Goal: Task Accomplishment & Management: Manage account settings

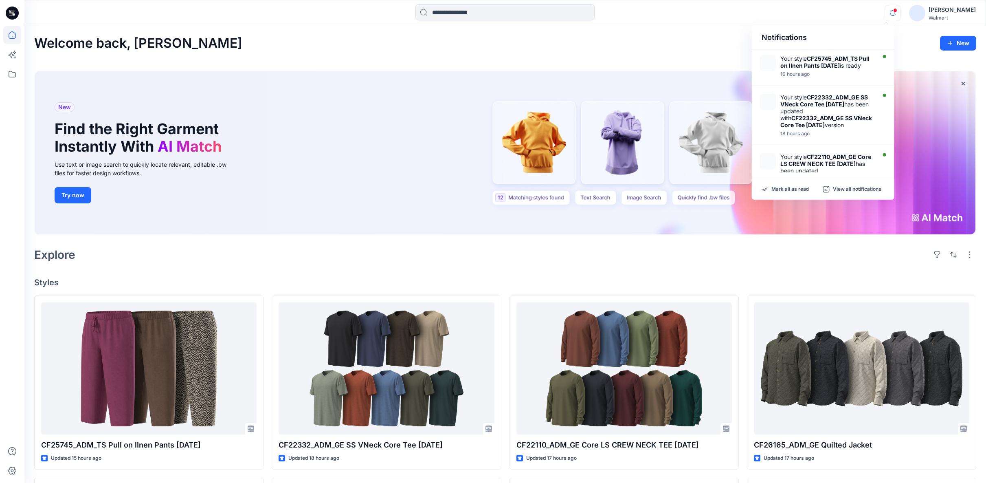
scroll to position [45, 0]
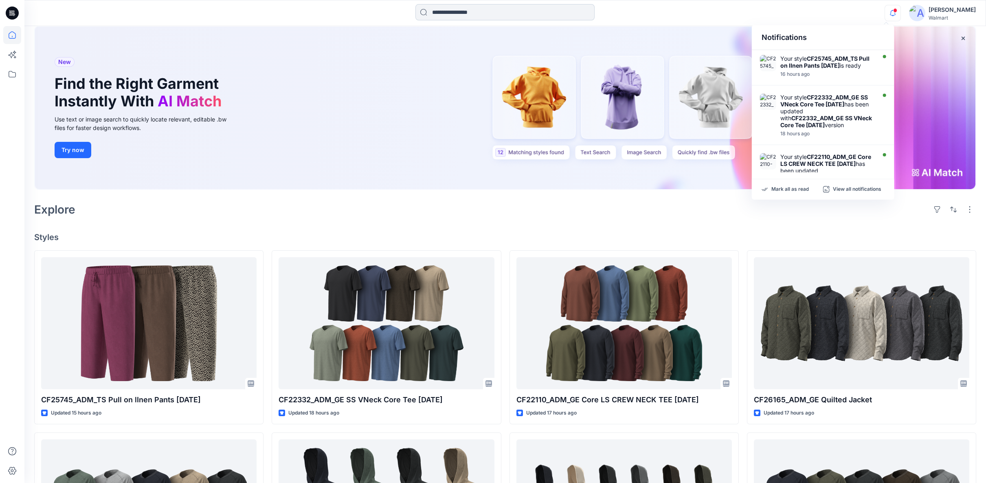
click at [453, 13] on input at bounding box center [505, 12] width 179 height 16
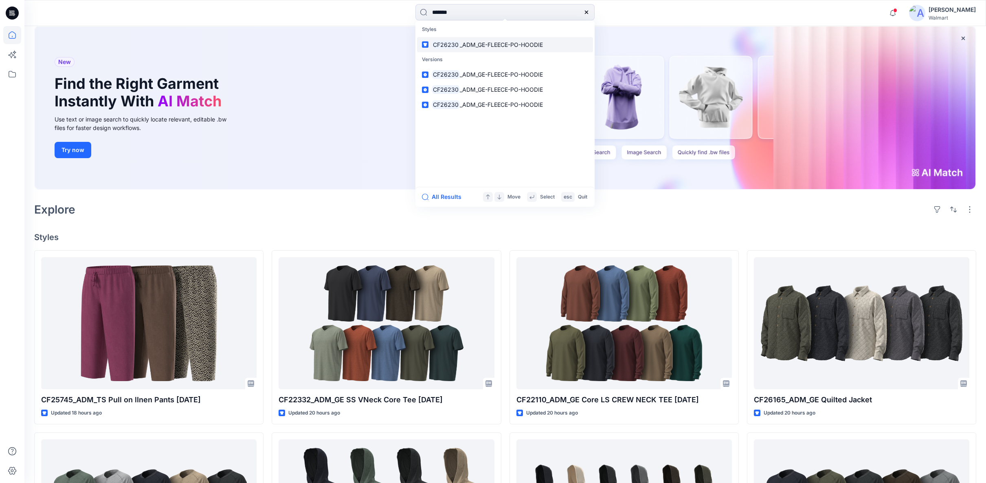
type input "*******"
click at [482, 44] on span "_ADM_GE-FLEECE-PO-HOODIE" at bounding box center [501, 44] width 83 height 7
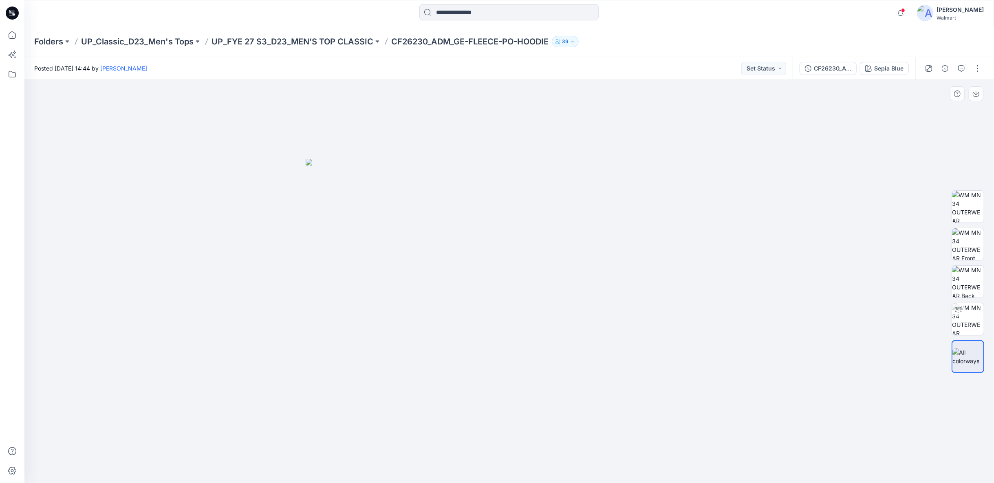
click at [247, 330] on div at bounding box center [508, 281] width 969 height 403
click at [890, 73] on div "Sepia Blue" at bounding box center [888, 68] width 29 height 9
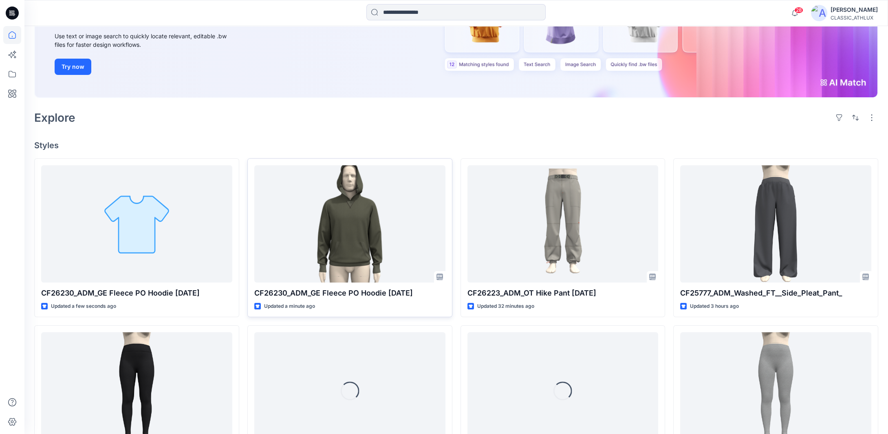
scroll to position [122, 0]
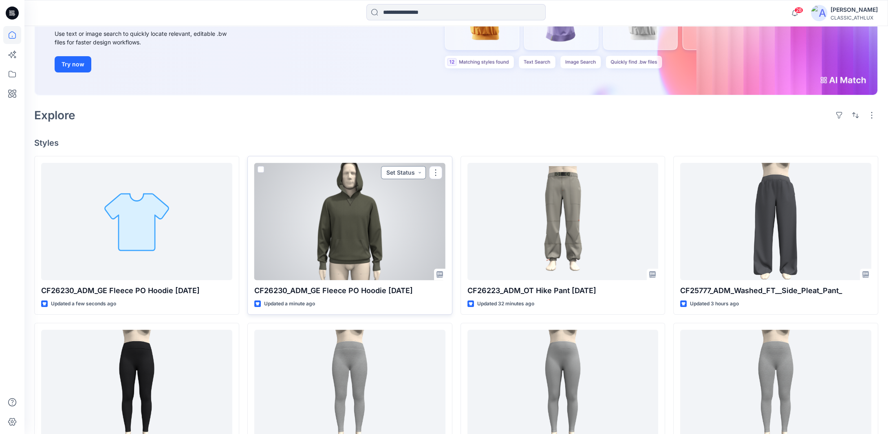
click at [422, 173] on button "Set Status" at bounding box center [403, 172] width 45 height 13
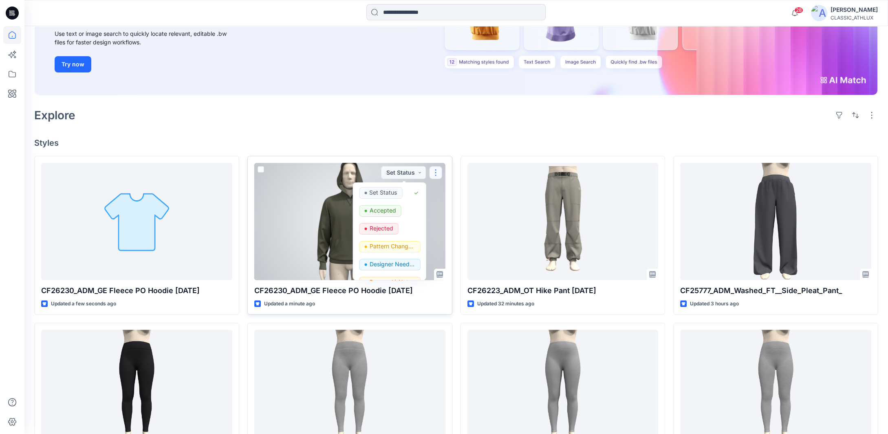
click at [437, 173] on button "button" at bounding box center [435, 172] width 13 height 13
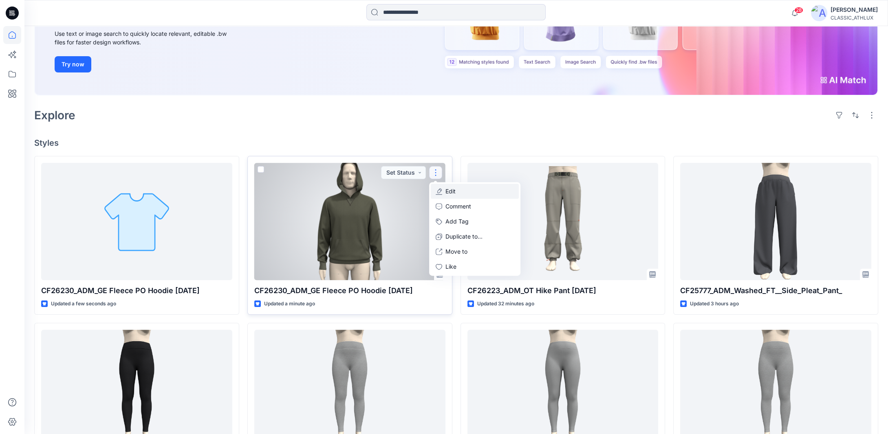
click at [465, 194] on button "Edit" at bounding box center [475, 191] width 88 height 15
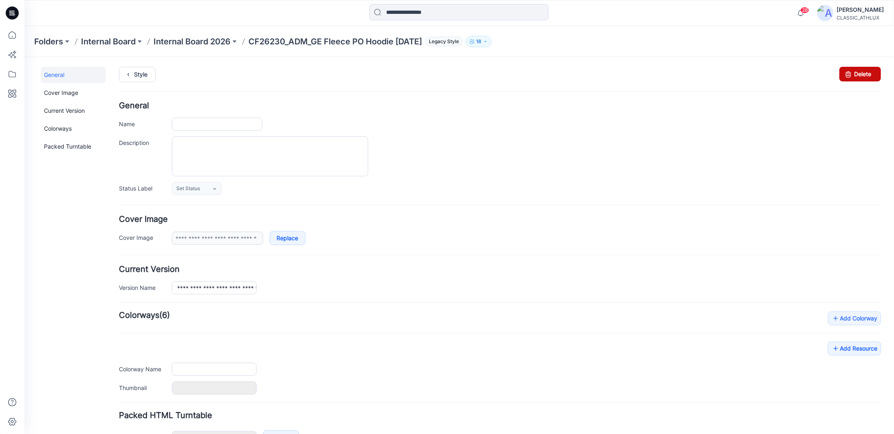
type input "**********"
type input "*********"
type input "**********"
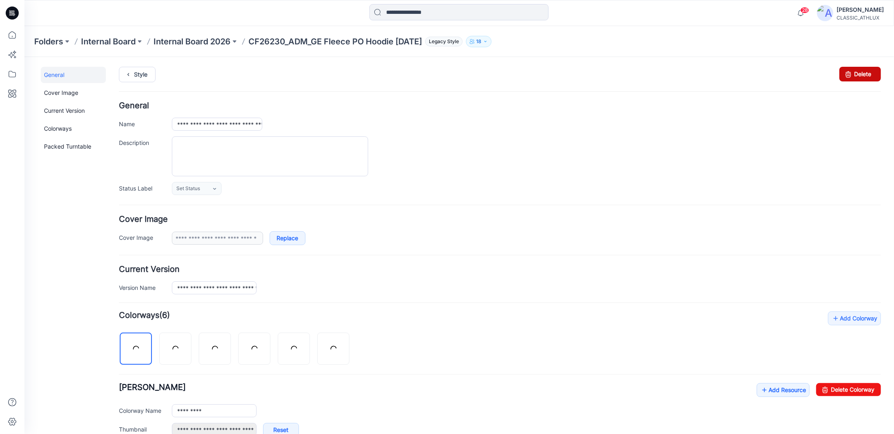
click at [854, 75] on link "Delete" at bounding box center [860, 73] width 42 height 15
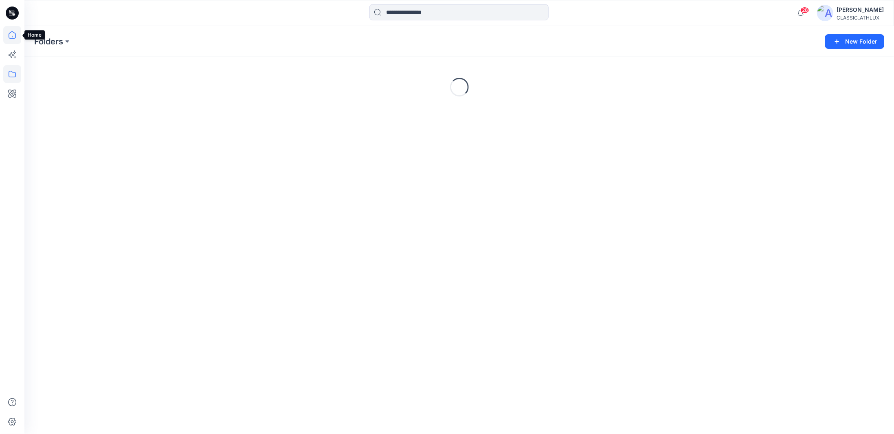
click at [13, 35] on icon at bounding box center [12, 35] width 18 height 18
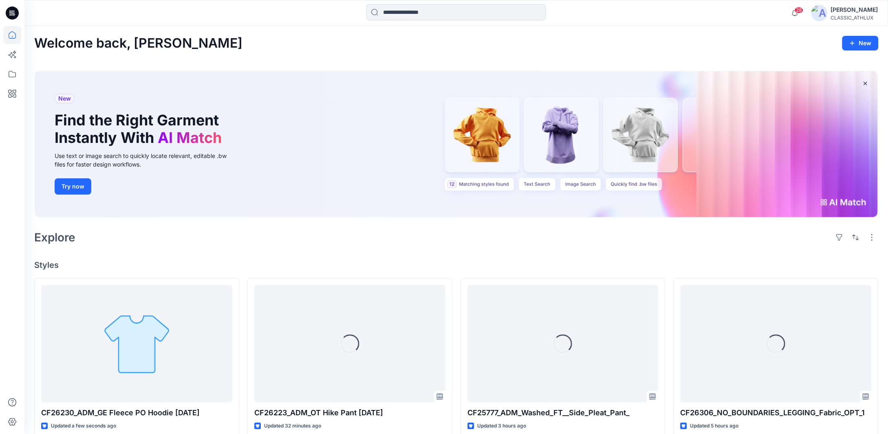
scroll to position [122, 0]
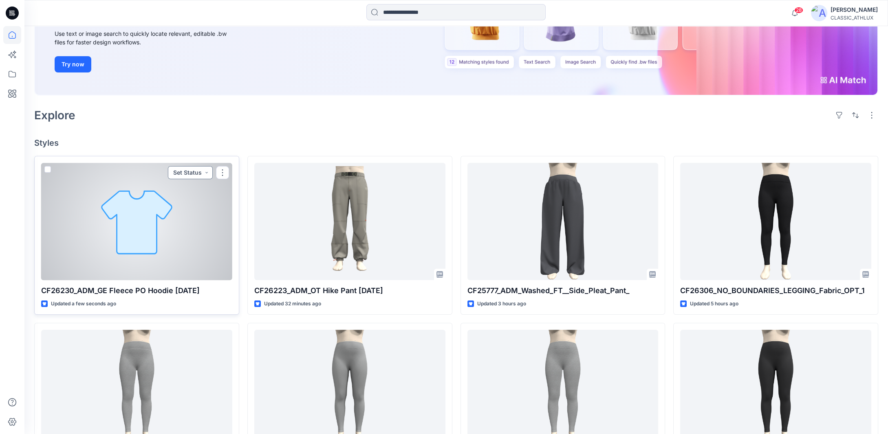
click at [207, 168] on button "Set Status" at bounding box center [190, 172] width 45 height 13
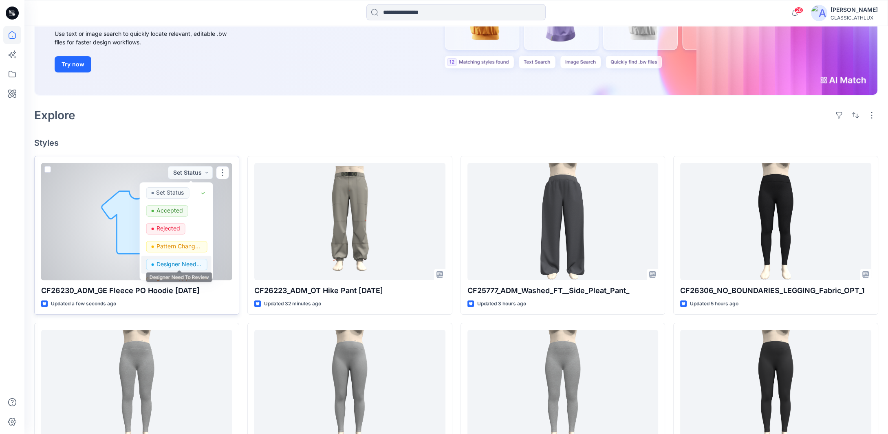
click at [175, 264] on p "Designer Need To Review" at bounding box center [179, 264] width 46 height 11
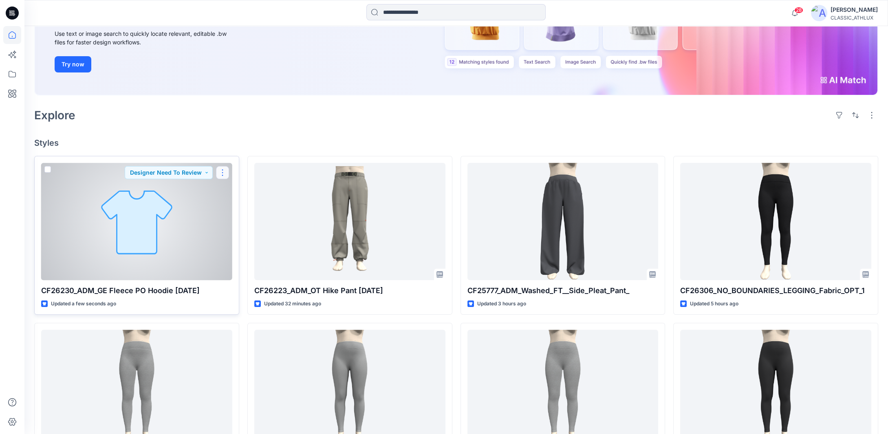
click at [222, 173] on button "button" at bounding box center [222, 172] width 13 height 13
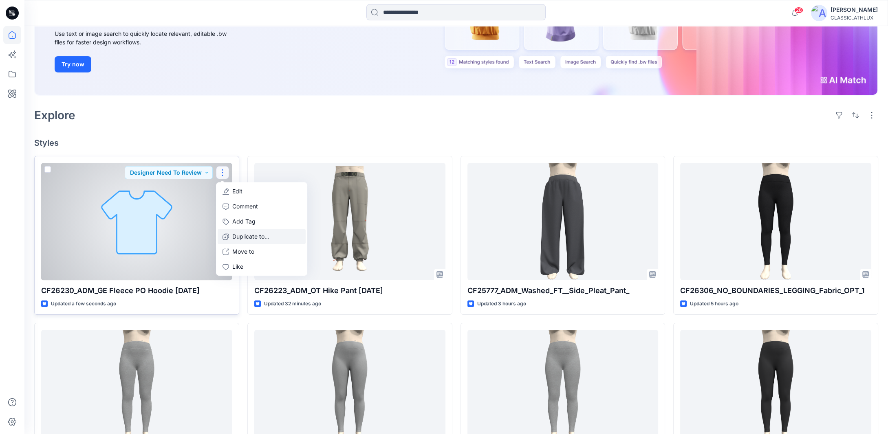
click at [245, 238] on p "Duplicate to..." at bounding box center [250, 237] width 37 height 9
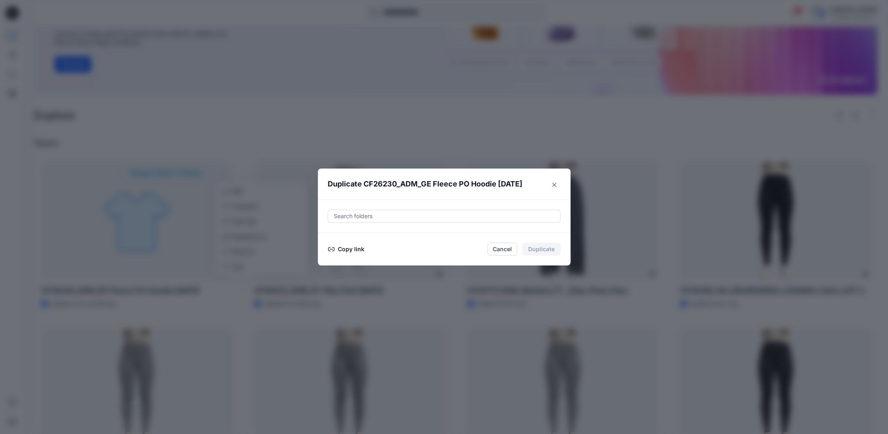
click at [364, 252] on button "Copy link" at bounding box center [346, 249] width 37 height 10
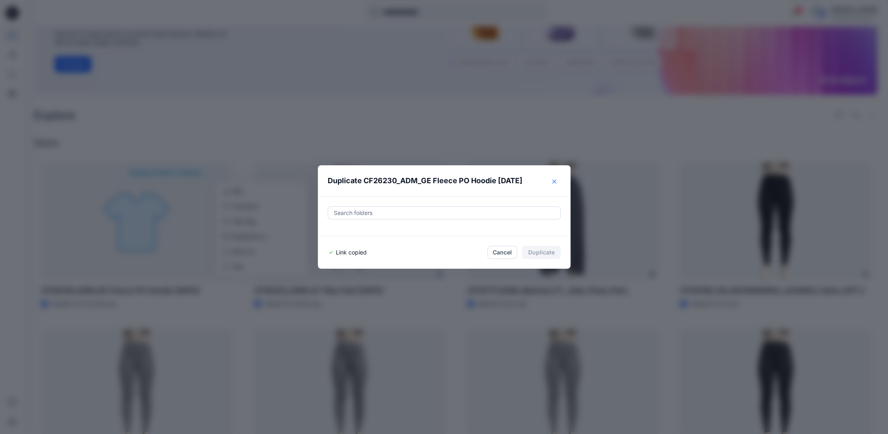
click at [556, 181] on icon "Close" at bounding box center [554, 182] width 4 height 4
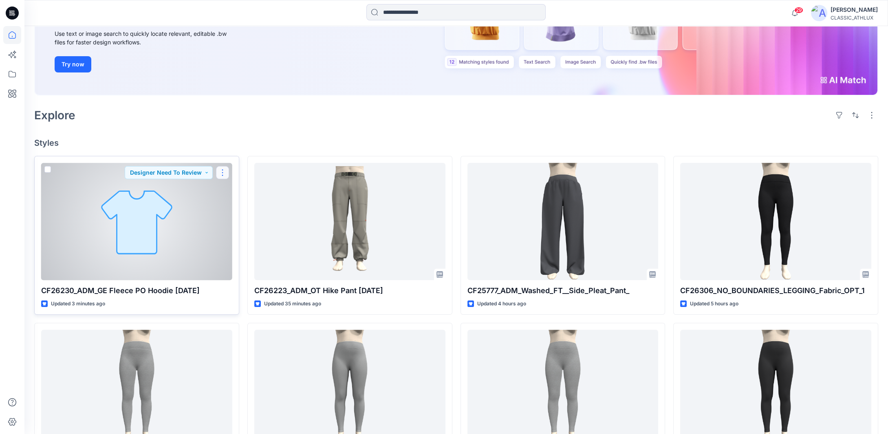
click at [223, 175] on button "button" at bounding box center [222, 172] width 13 height 13
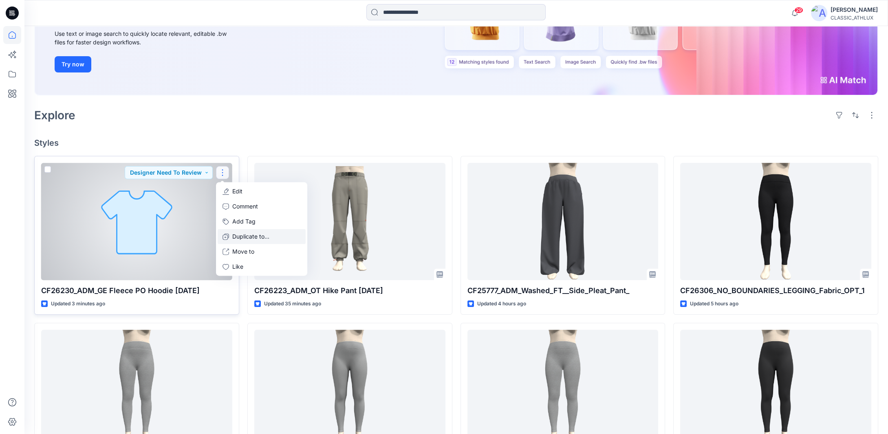
click at [233, 235] on p "Duplicate to..." at bounding box center [250, 237] width 37 height 9
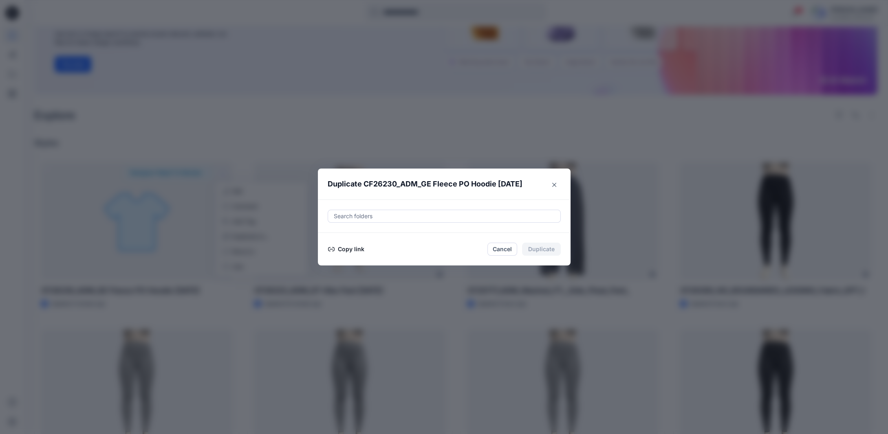
click at [361, 249] on button "Copy link" at bounding box center [346, 249] width 37 height 10
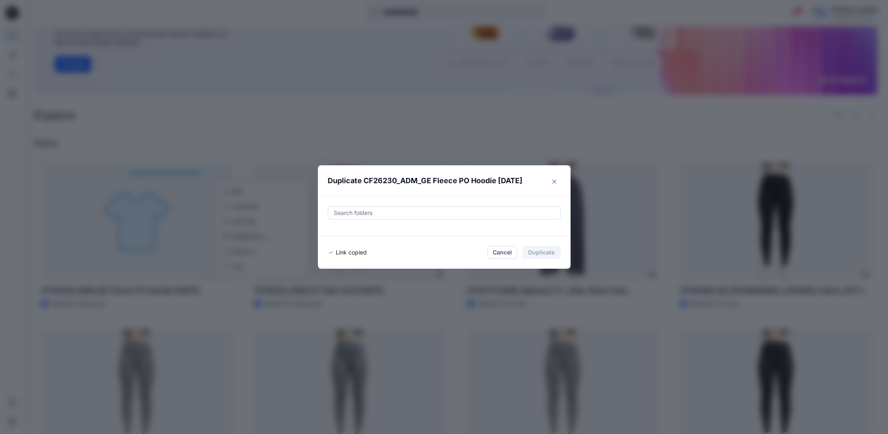
drag, startPoint x: 556, startPoint y: 181, endPoint x: 544, endPoint y: 183, distance: 11.6
click at [556, 181] on icon "Close" at bounding box center [554, 182] width 4 height 4
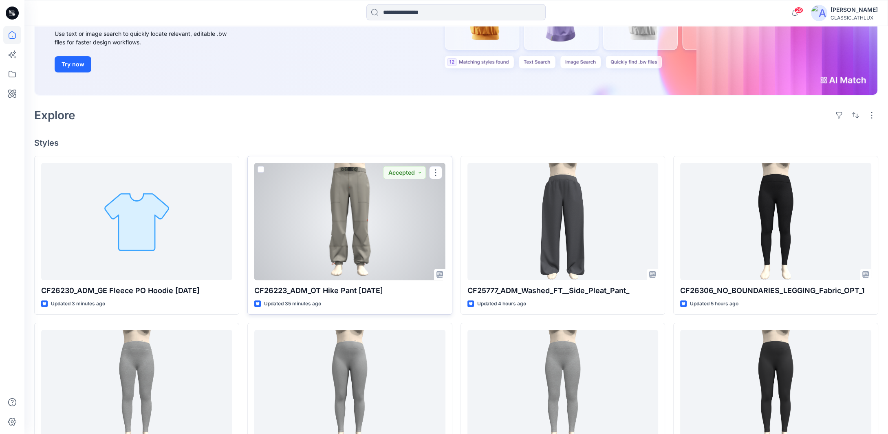
click at [342, 222] on div at bounding box center [349, 221] width 191 height 117
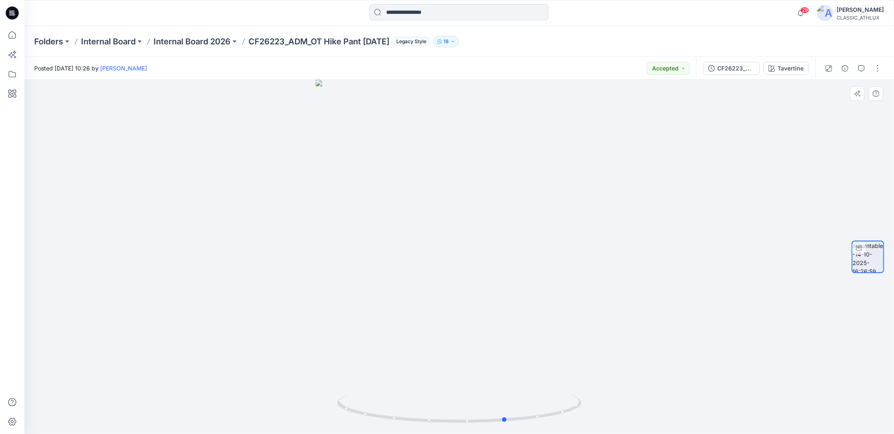
drag, startPoint x: 572, startPoint y: 412, endPoint x: 624, endPoint y: 401, distance: 53.6
click at [623, 402] on div at bounding box center [459, 257] width 870 height 354
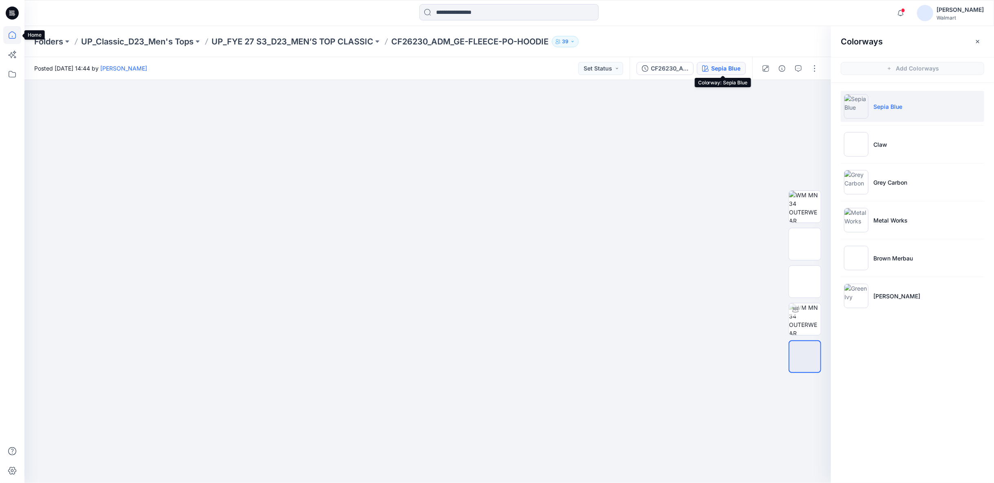
click at [16, 35] on icon at bounding box center [12, 35] width 18 height 18
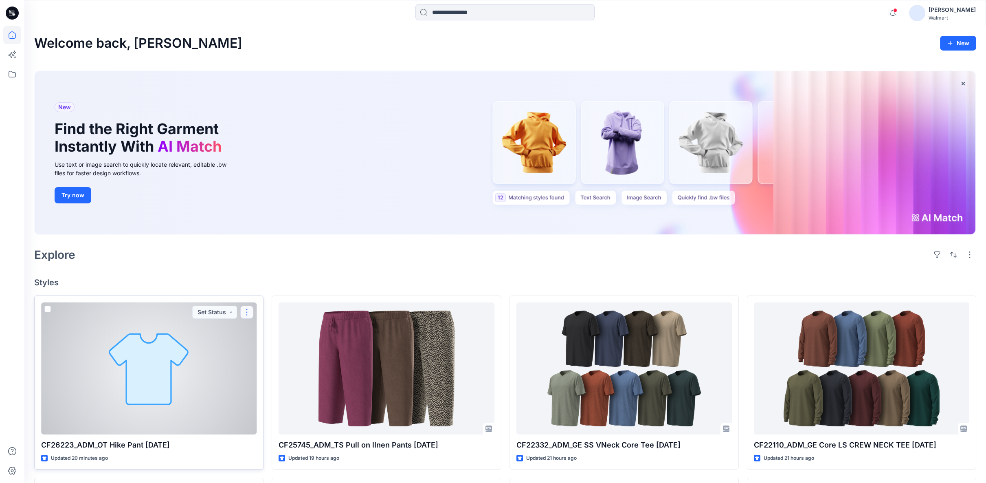
click at [250, 314] on button "button" at bounding box center [246, 312] width 13 height 13
click at [193, 357] on div at bounding box center [149, 368] width 216 height 132
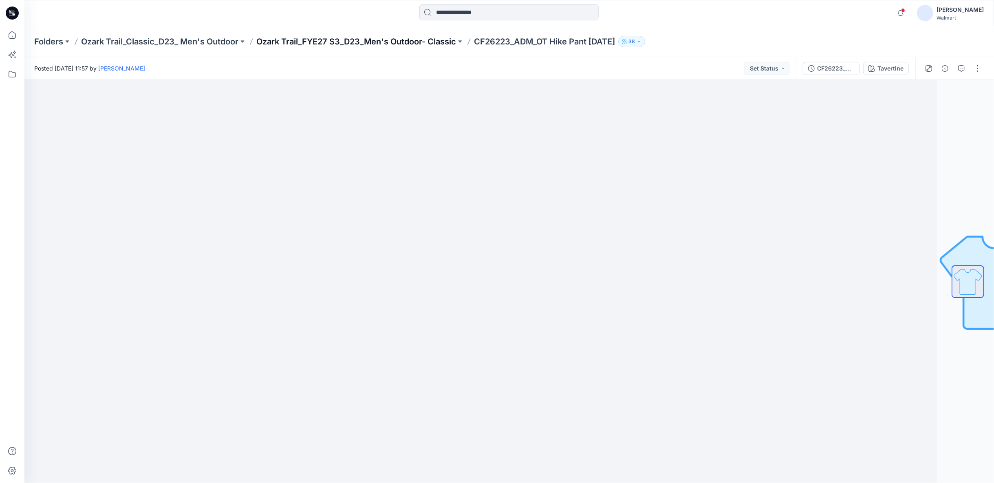
click at [433, 42] on p "Ozark Trail_FYE27 S3_D23_Men's Outdoor- Classic" at bounding box center [356, 41] width 200 height 11
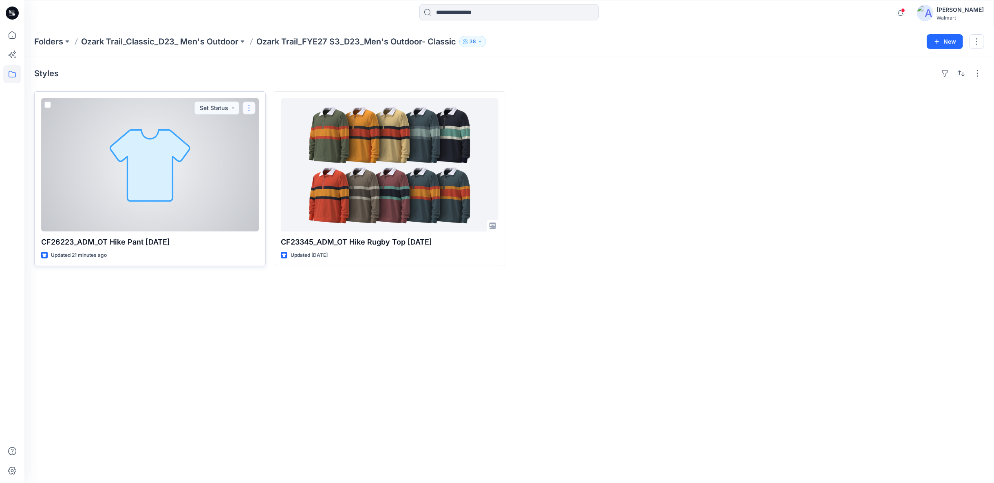
click at [246, 108] on button "button" at bounding box center [248, 107] width 13 height 13
click at [265, 156] on p "Duplicate to..." at bounding box center [277, 156] width 37 height 9
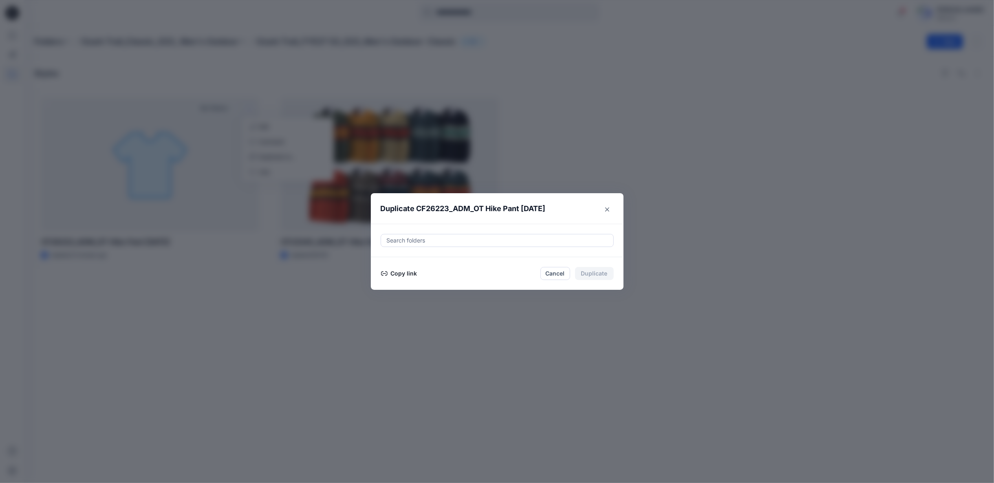
click at [396, 274] on button "Copy link" at bounding box center [399, 273] width 37 height 10
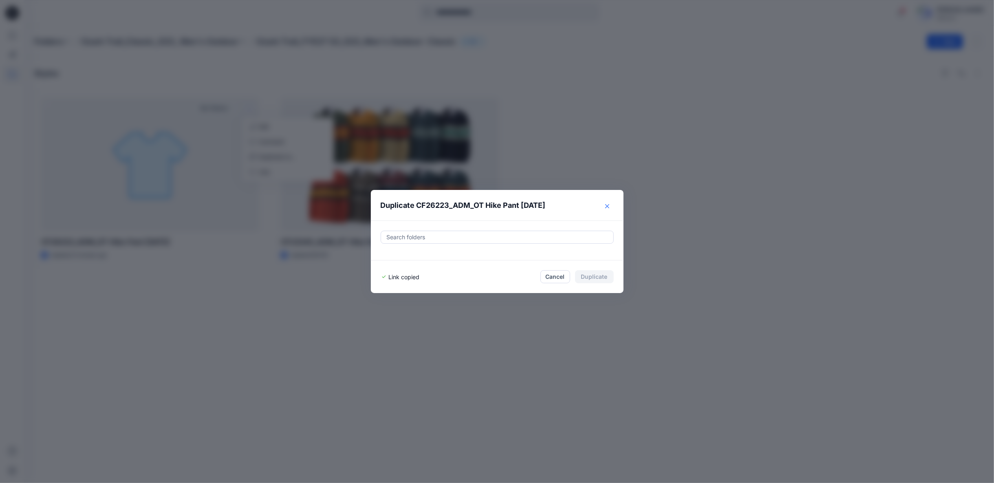
click at [606, 207] on icon "Close" at bounding box center [607, 206] width 4 height 4
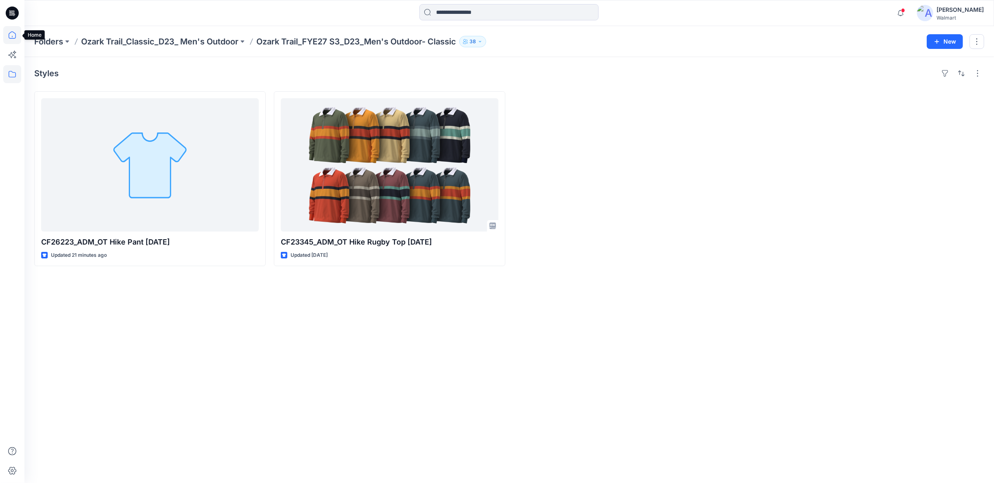
click at [12, 37] on icon at bounding box center [12, 35] width 18 height 18
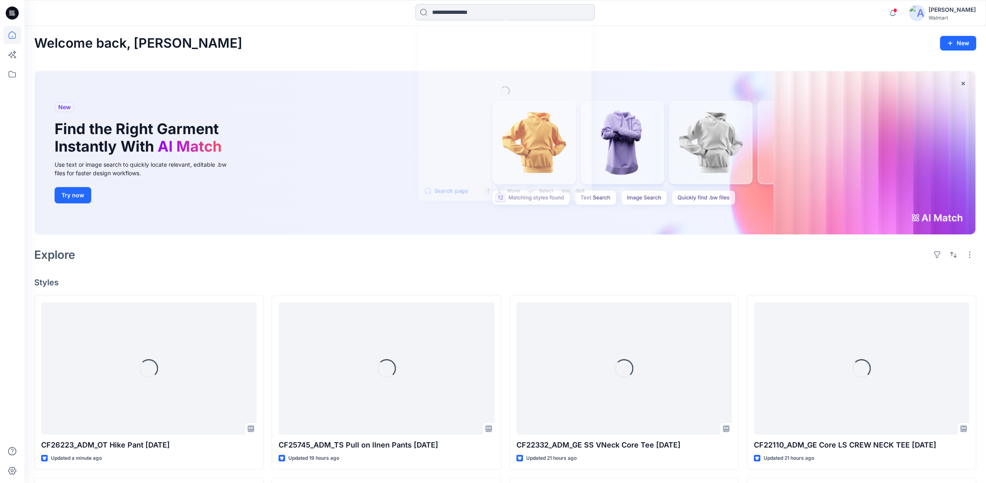
click at [443, 15] on input at bounding box center [505, 12] width 179 height 16
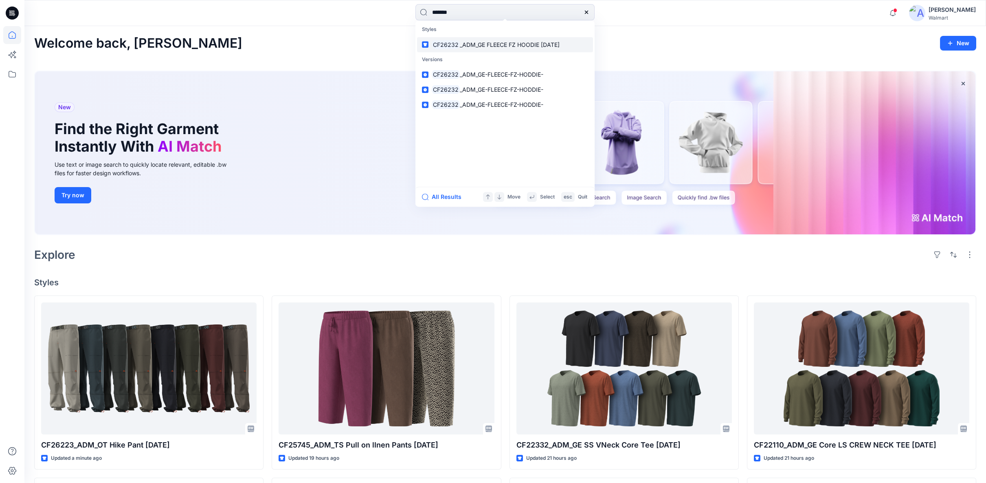
type input "*******"
click at [471, 48] on p "CF26232 _ADM_GE FLEECE FZ HOODIE 10OCT25" at bounding box center [496, 44] width 128 height 9
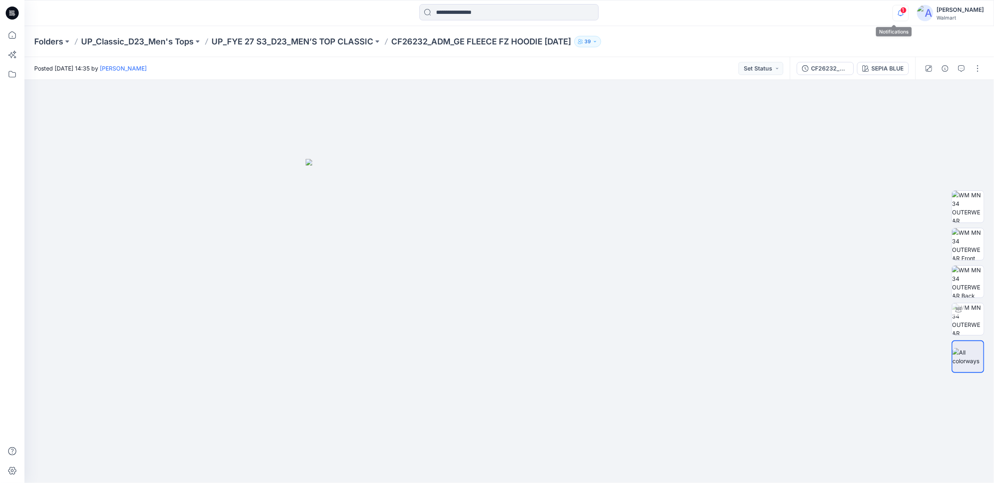
click at [893, 13] on icon "button" at bounding box center [900, 13] width 15 height 16
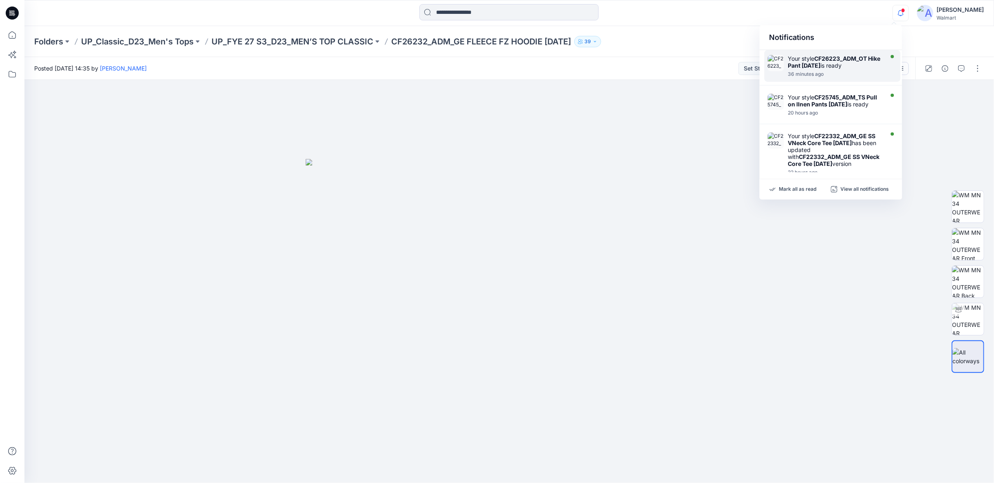
click at [804, 67] on strong "CF26223_ADM_OT Hike Pant [DATE]" at bounding box center [834, 62] width 92 height 14
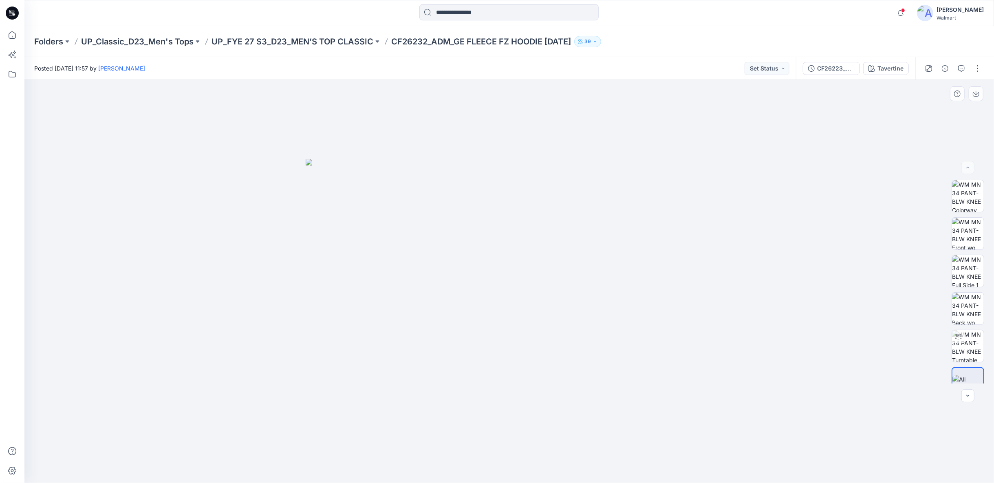
click at [658, 400] on img at bounding box center [509, 320] width 407 height 323
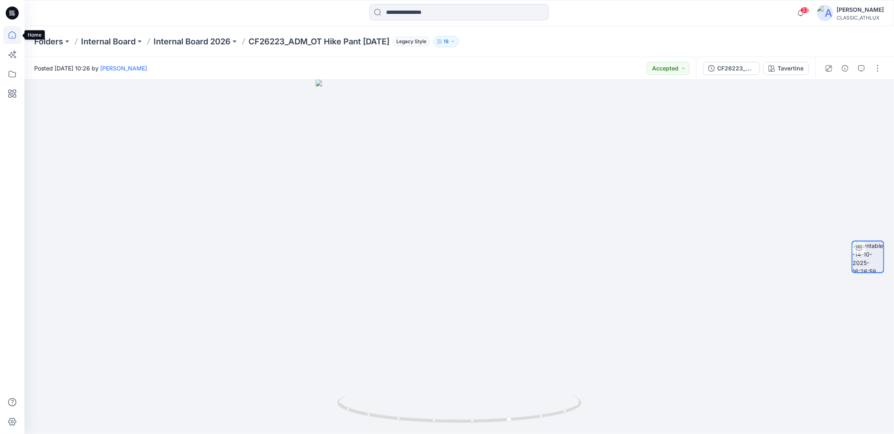
click at [15, 35] on icon at bounding box center [12, 35] width 18 height 18
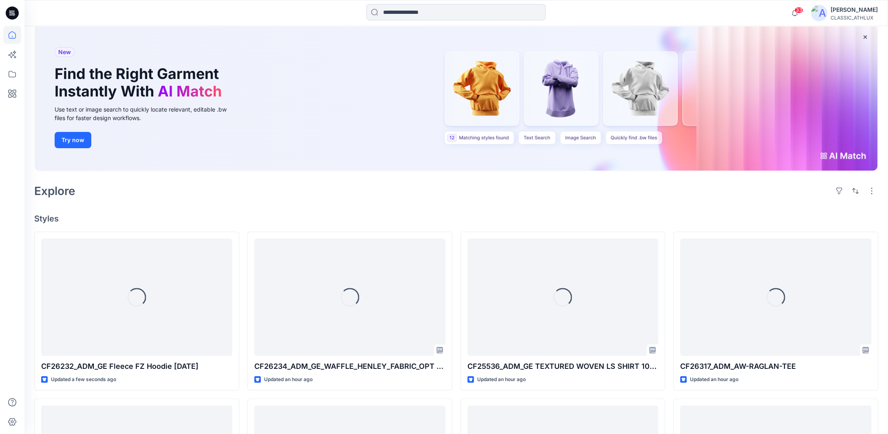
scroll to position [204, 0]
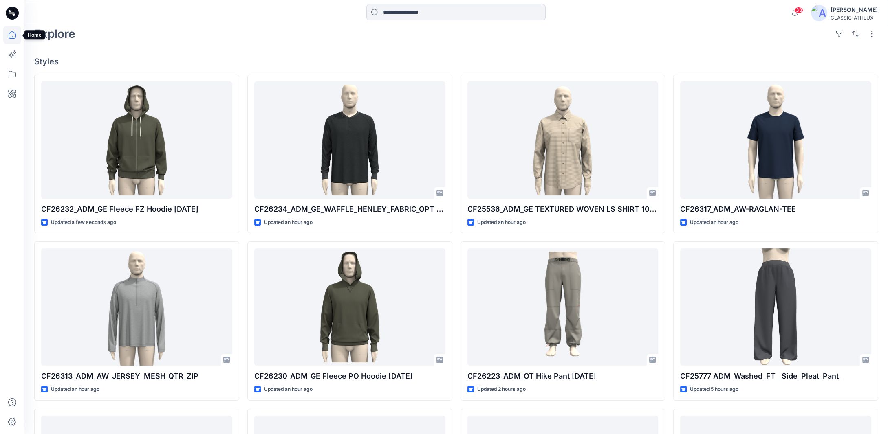
click at [13, 37] on icon at bounding box center [12, 35] width 18 height 18
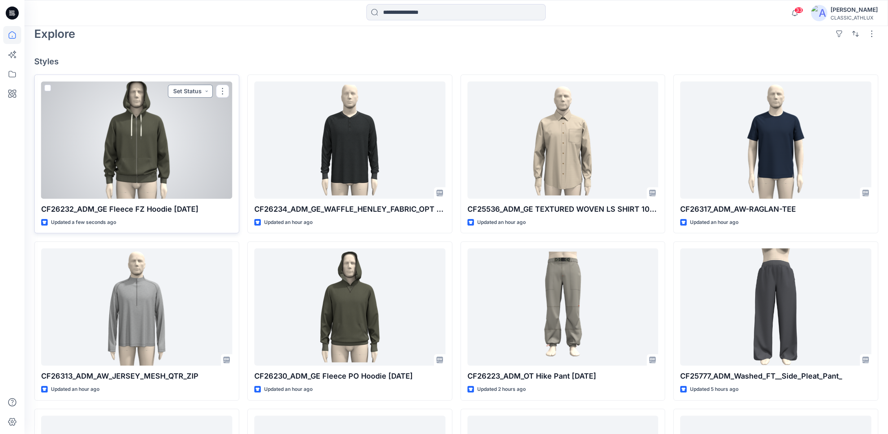
click at [205, 90] on button "Set Status" at bounding box center [190, 91] width 45 height 13
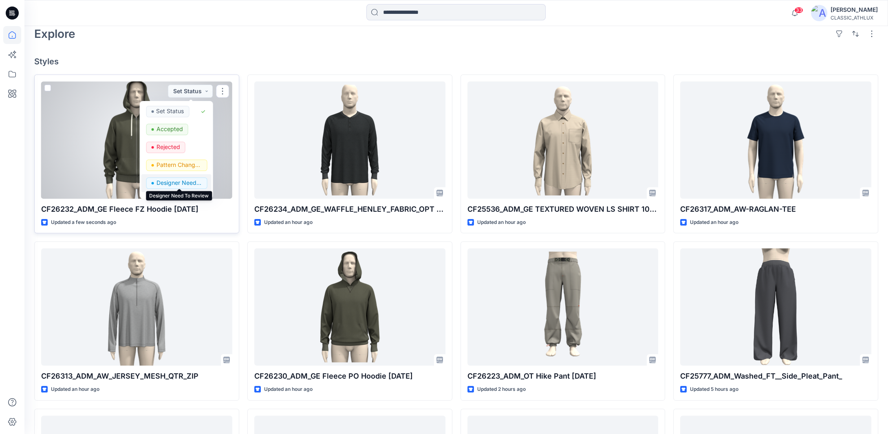
click at [178, 183] on p "Designer Need To Review" at bounding box center [179, 183] width 46 height 11
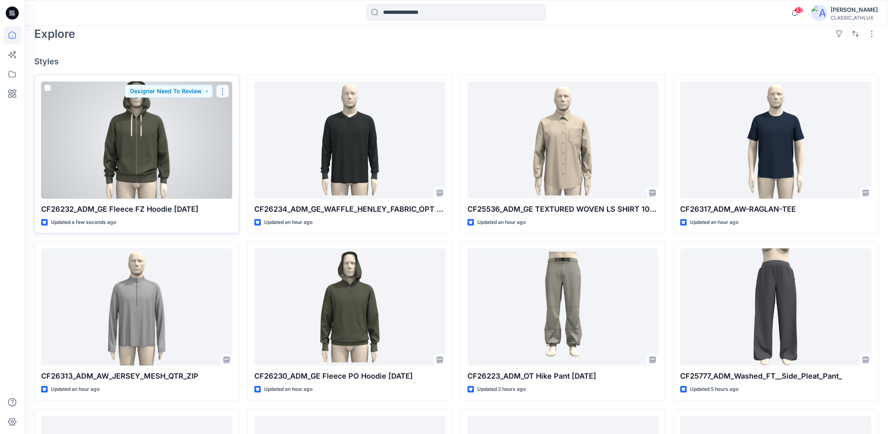
click at [224, 88] on button "button" at bounding box center [222, 91] width 13 height 13
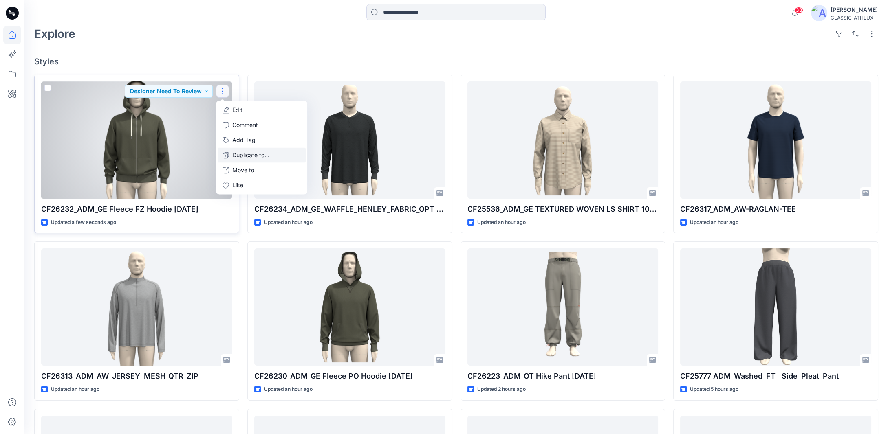
click at [233, 154] on p "Duplicate to..." at bounding box center [250, 155] width 37 height 9
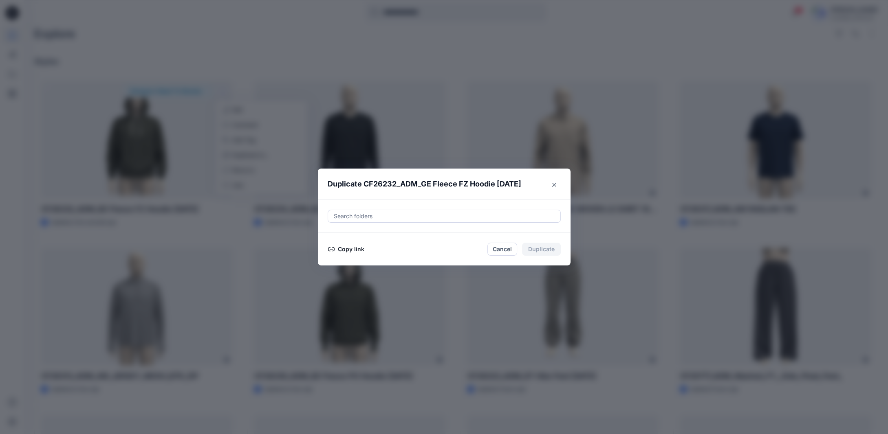
click at [348, 247] on button "Copy link" at bounding box center [346, 249] width 37 height 10
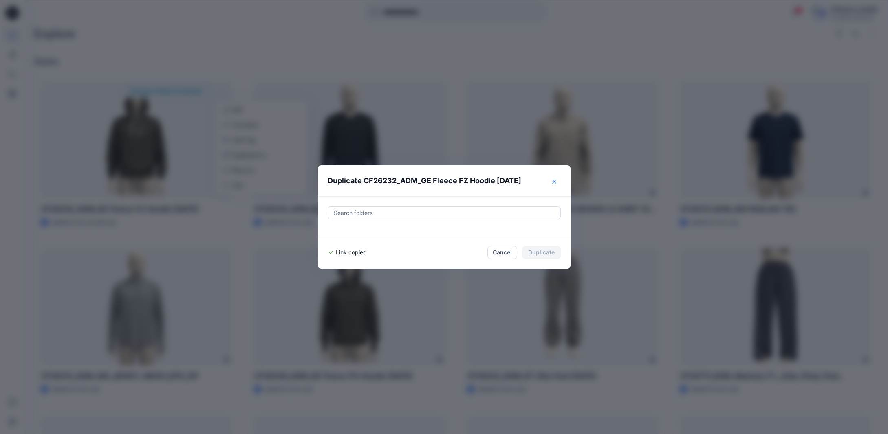
click at [556, 181] on icon "Close" at bounding box center [554, 182] width 4 height 4
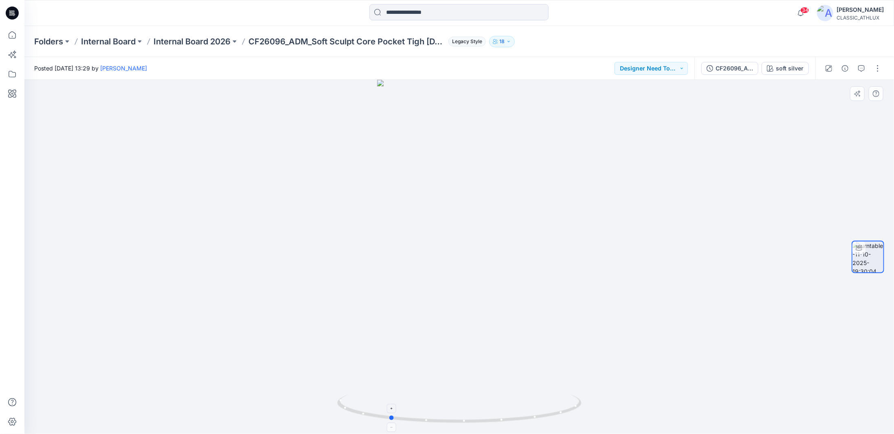
drag, startPoint x: 541, startPoint y: 418, endPoint x: 471, endPoint y: 418, distance: 70.1
click at [471, 418] on icon at bounding box center [460, 410] width 246 height 31
click at [863, 68] on icon "button" at bounding box center [861, 68] width 7 height 7
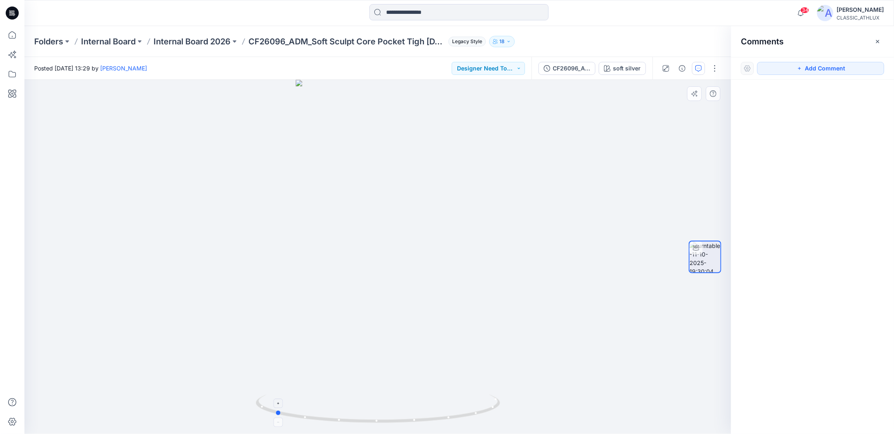
drag, startPoint x: 472, startPoint y: 416, endPoint x: 439, endPoint y: 412, distance: 33.2
click at [439, 412] on icon at bounding box center [379, 410] width 246 height 31
click at [624, 68] on div "soft silver" at bounding box center [627, 68] width 28 height 9
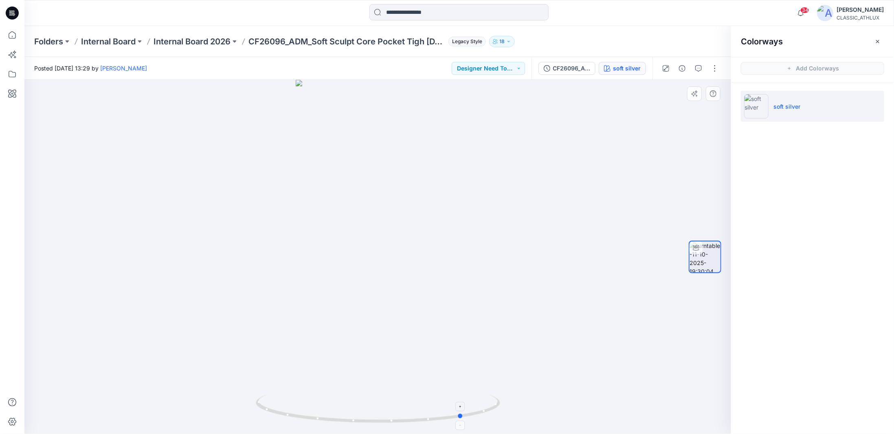
drag, startPoint x: 441, startPoint y: 420, endPoint x: 383, endPoint y: 421, distance: 57.5
click at [384, 421] on icon at bounding box center [379, 410] width 246 height 31
drag, startPoint x: 471, startPoint y: 418, endPoint x: 426, endPoint y: 413, distance: 45.5
click at [426, 413] on icon at bounding box center [379, 410] width 246 height 31
drag, startPoint x: 434, startPoint y: 421, endPoint x: 408, endPoint y: 420, distance: 26.1
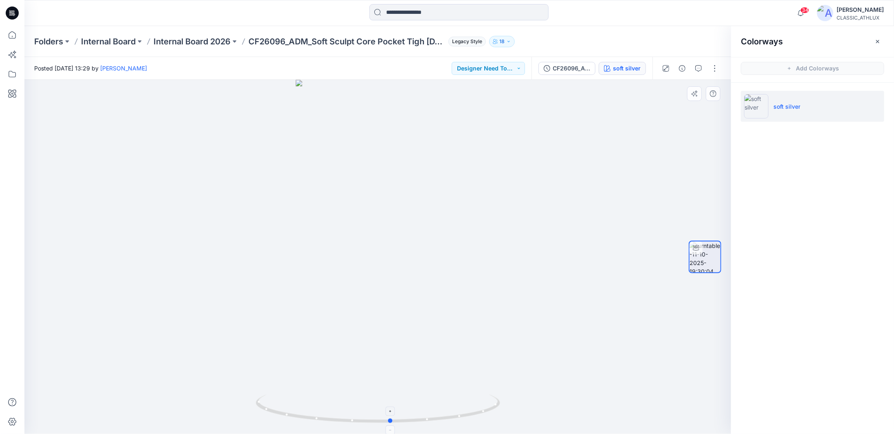
click at [408, 420] on icon at bounding box center [379, 410] width 246 height 31
drag, startPoint x: 475, startPoint y: 416, endPoint x: 414, endPoint y: 414, distance: 60.7
click at [414, 414] on icon at bounding box center [379, 410] width 246 height 31
drag, startPoint x: 440, startPoint y: 422, endPoint x: 282, endPoint y: 405, distance: 159.5
click at [280, 407] on icon at bounding box center [379, 410] width 246 height 31
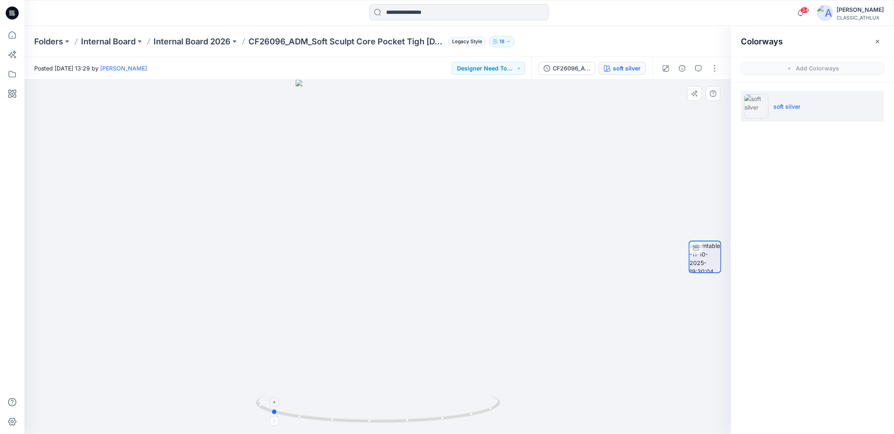
drag, startPoint x: 486, startPoint y: 412, endPoint x: 343, endPoint y: 407, distance: 143.9
click at [343, 407] on icon at bounding box center [379, 410] width 246 height 31
drag, startPoint x: 489, startPoint y: 413, endPoint x: 438, endPoint y: 412, distance: 50.1
click at [438, 412] on icon at bounding box center [379, 410] width 246 height 31
click at [807, 68] on span "Add Colorways" at bounding box center [812, 68] width 163 height 23
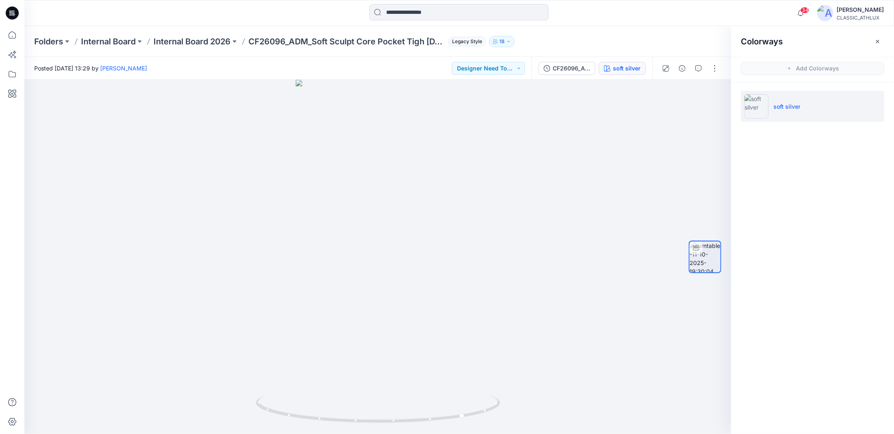
click at [799, 67] on span "Add Colorways" at bounding box center [812, 68] width 163 height 23
click at [878, 41] on icon "button" at bounding box center [877, 41] width 3 height 3
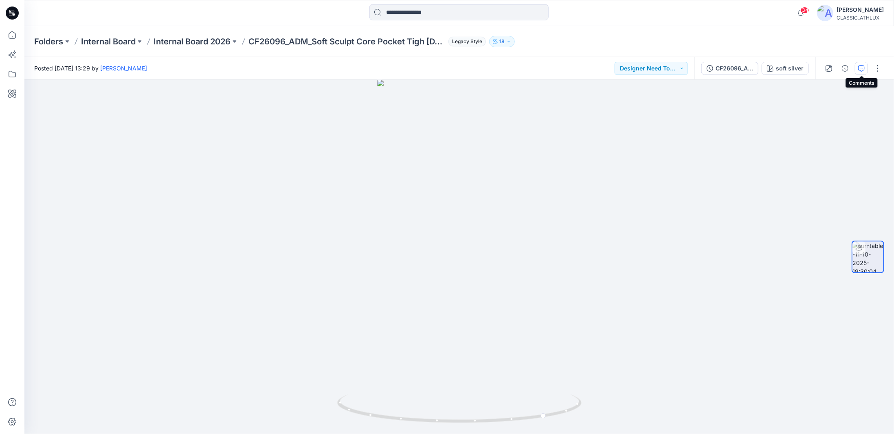
click at [865, 70] on icon "button" at bounding box center [861, 68] width 7 height 7
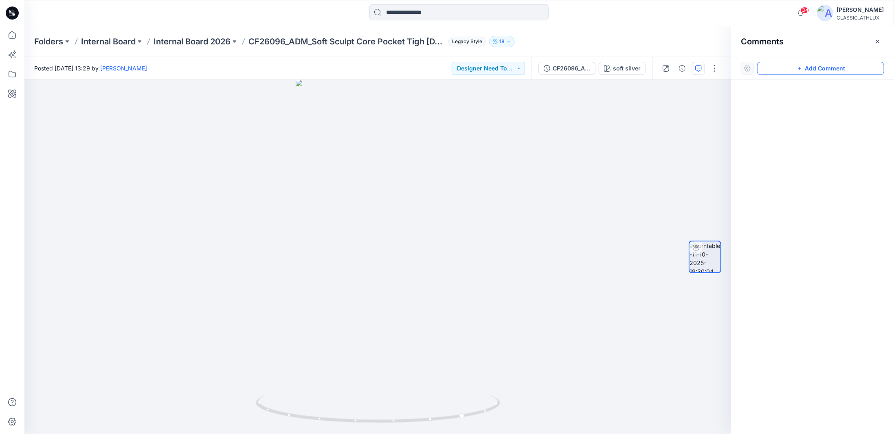
click at [816, 70] on button "Add Comment" at bounding box center [820, 68] width 127 height 13
click at [384, 178] on div "1" at bounding box center [377, 257] width 707 height 354
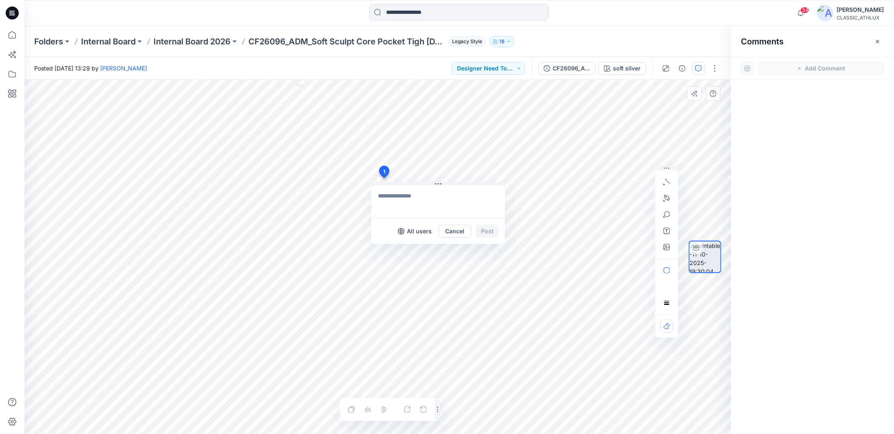
click at [391, 199] on textarea at bounding box center [439, 201] width 134 height 33
type textarea "**********"
click at [489, 229] on button "Post" at bounding box center [487, 231] width 22 height 13
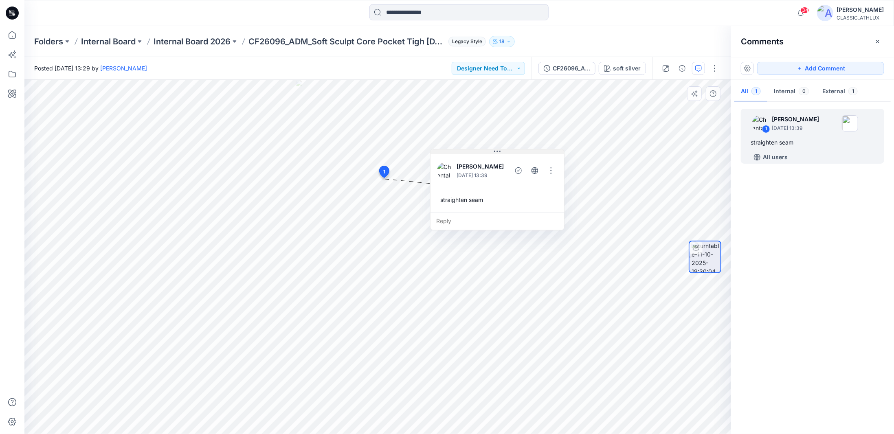
drag, startPoint x: 440, startPoint y: 185, endPoint x: 501, endPoint y: 148, distance: 70.9
click at [501, 148] on icon at bounding box center [497, 151] width 7 height 7
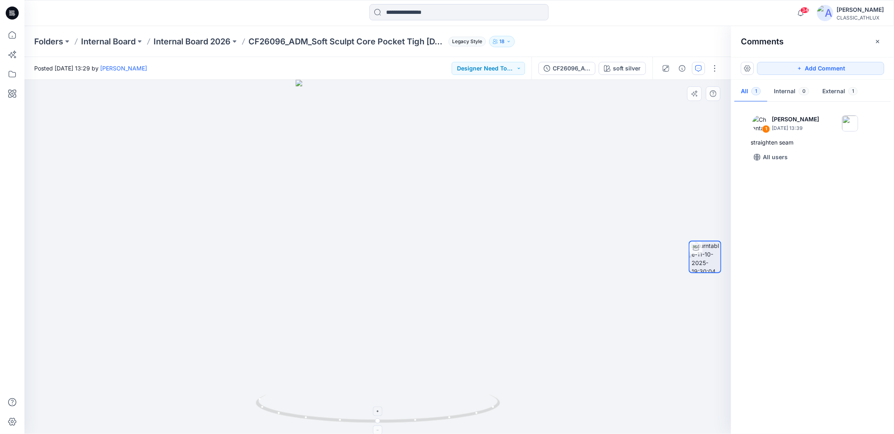
click at [469, 412] on icon at bounding box center [379, 410] width 246 height 31
drag, startPoint x: 467, startPoint y: 416, endPoint x: 447, endPoint y: 417, distance: 20.0
click at [447, 417] on icon at bounding box center [379, 410] width 246 height 31
drag, startPoint x: 471, startPoint y: 418, endPoint x: 465, endPoint y: 418, distance: 5.8
click at [465, 418] on icon at bounding box center [379, 410] width 246 height 31
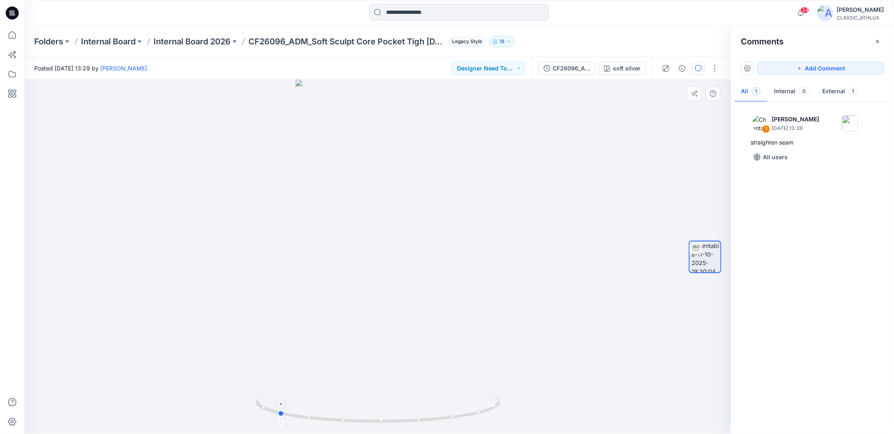
drag, startPoint x: 493, startPoint y: 412, endPoint x: 356, endPoint y: 414, distance: 136.9
click at [356, 414] on icon at bounding box center [379, 410] width 246 height 31
drag, startPoint x: 851, startPoint y: 64, endPoint x: 797, endPoint y: 99, distance: 64.4
click at [851, 64] on button "Add Comment" at bounding box center [820, 68] width 127 height 13
click at [379, 142] on div "2" at bounding box center [377, 257] width 707 height 354
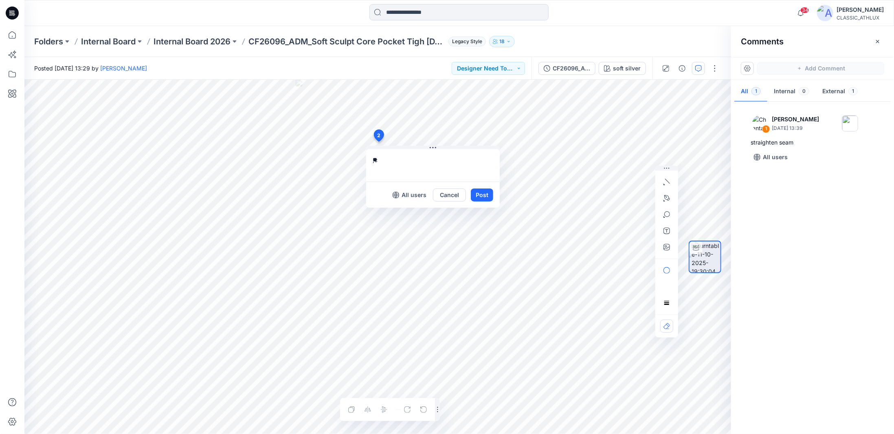
type textarea "*"
type textarea "**********"
click at [478, 192] on button "Post" at bounding box center [482, 195] width 22 height 13
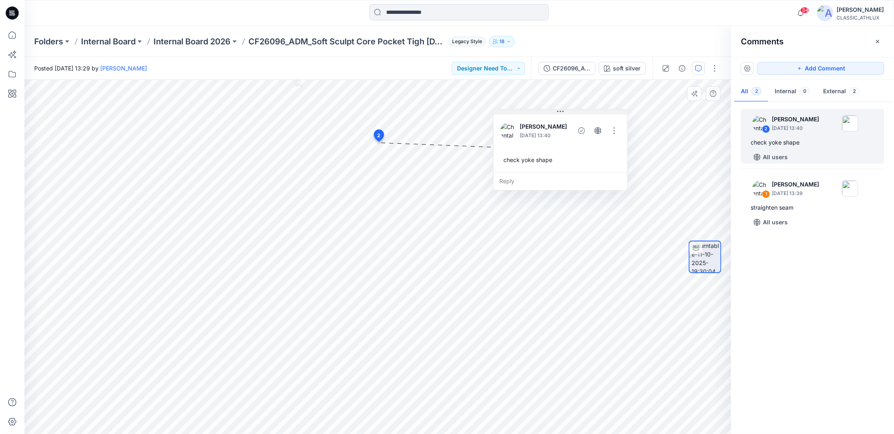
drag, startPoint x: 432, startPoint y: 147, endPoint x: 559, endPoint y: 111, distance: 132.3
click at [559, 111] on icon at bounding box center [560, 111] width 7 height 7
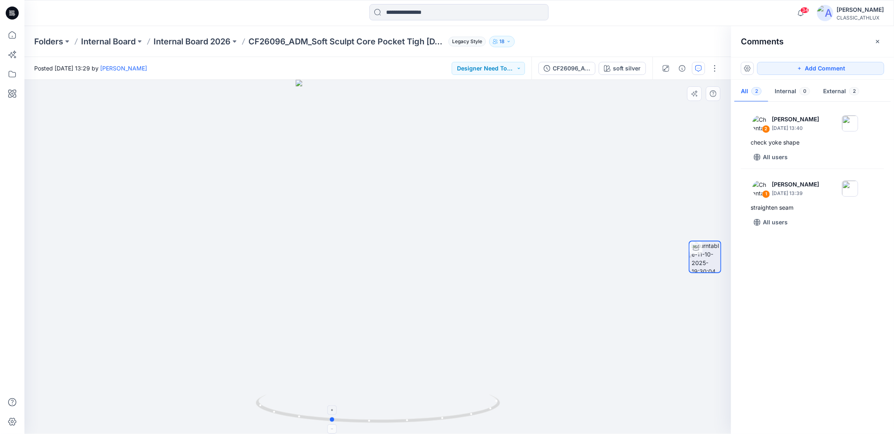
drag, startPoint x: 471, startPoint y: 416, endPoint x: 424, endPoint y: 413, distance: 47.4
click at [424, 413] on icon at bounding box center [379, 410] width 246 height 31
drag, startPoint x: 438, startPoint y: 416, endPoint x: 489, endPoint y: 413, distance: 51.0
click at [489, 413] on icon at bounding box center [379, 410] width 246 height 31
click at [220, 42] on p "Internal Board 2026" at bounding box center [192, 41] width 77 height 11
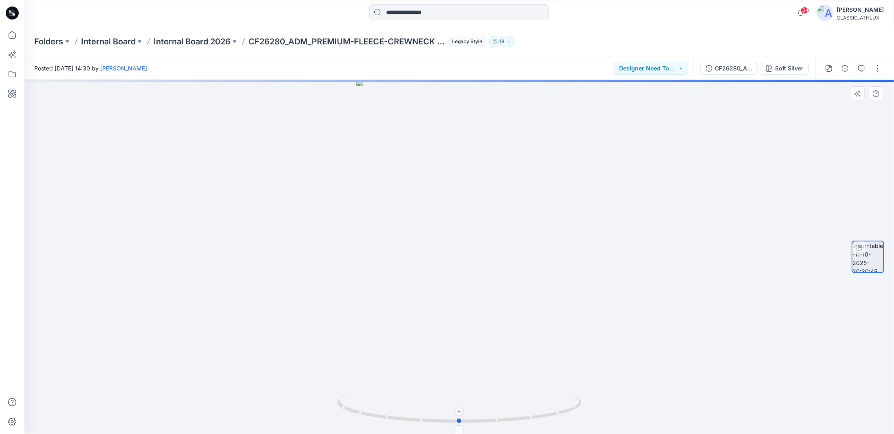
click at [559, 414] on icon at bounding box center [460, 410] width 246 height 31
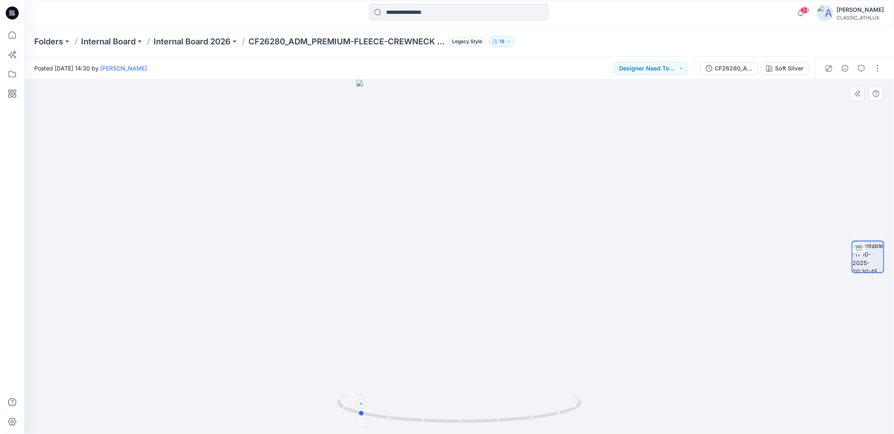
drag, startPoint x: 564, startPoint y: 414, endPoint x: 463, endPoint y: 415, distance: 101.5
click at [463, 415] on icon at bounding box center [460, 410] width 246 height 31
drag, startPoint x: 533, startPoint y: 420, endPoint x: 557, endPoint y: 417, distance: 25.0
click at [557, 417] on icon at bounding box center [460, 410] width 246 height 31
drag, startPoint x: 513, startPoint y: 420, endPoint x: 524, endPoint y: 421, distance: 10.7
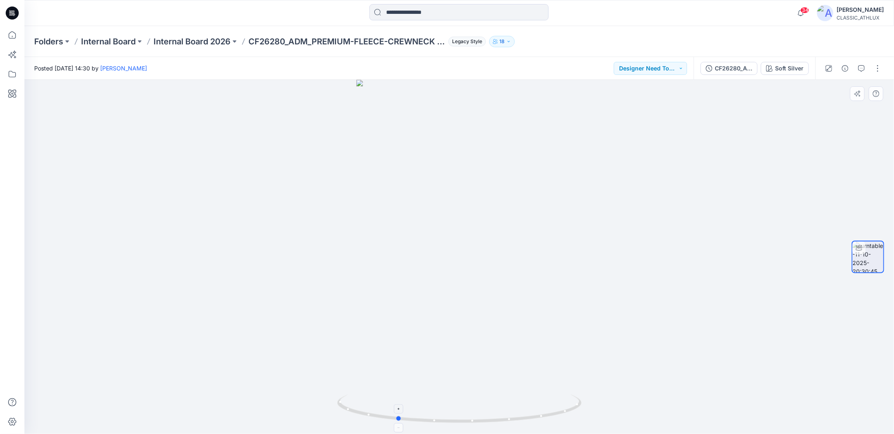
click at [524, 421] on icon at bounding box center [460, 410] width 246 height 31
click at [543, 414] on icon at bounding box center [460, 410] width 246 height 31
drag, startPoint x: 524, startPoint y: 421, endPoint x: 584, endPoint y: 409, distance: 61.5
click at [584, 409] on div at bounding box center [459, 257] width 870 height 354
drag, startPoint x: 552, startPoint y: 416, endPoint x: 395, endPoint y: 411, distance: 157.3
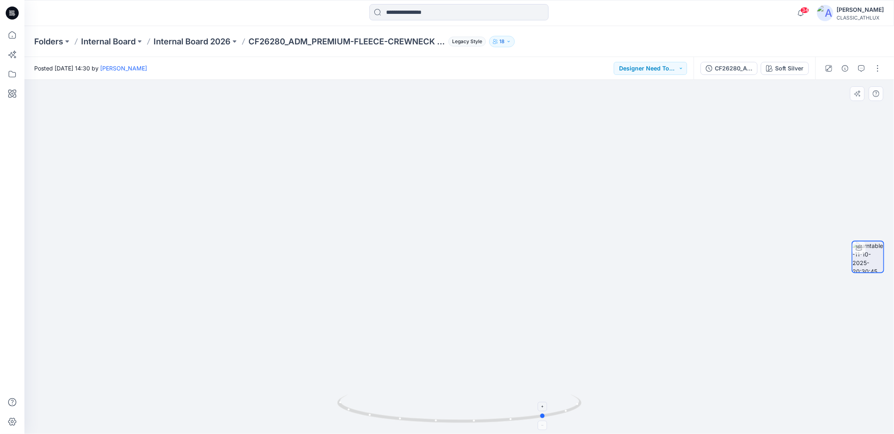
click at [395, 411] on icon at bounding box center [460, 410] width 246 height 31
drag, startPoint x: 501, startPoint y: 422, endPoint x: 439, endPoint y: 418, distance: 61.7
click at [439, 418] on icon at bounding box center [460, 410] width 246 height 31
click at [775, 69] on button "Soft Silver" at bounding box center [785, 68] width 48 height 13
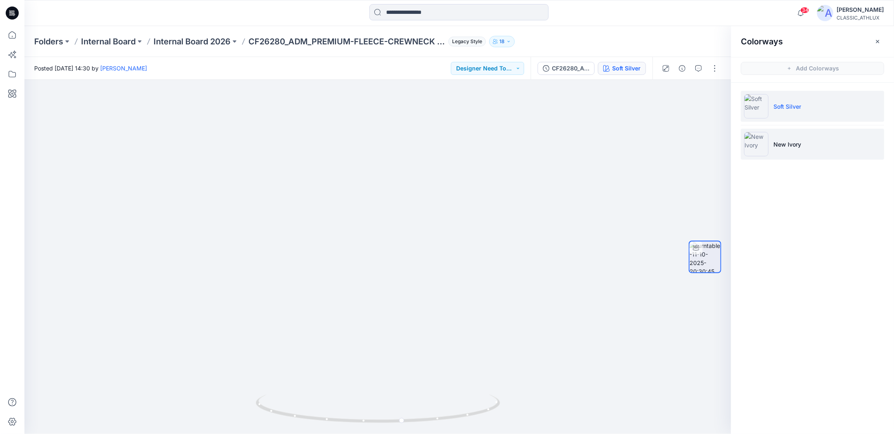
click at [805, 151] on li "New Ivory" at bounding box center [812, 144] width 143 height 31
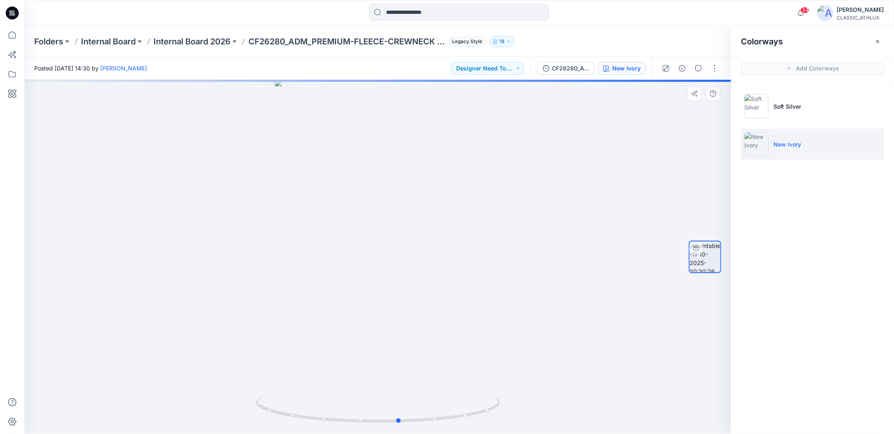
drag, startPoint x: 473, startPoint y: 416, endPoint x: 250, endPoint y: 397, distance: 223.7
click at [250, 397] on div at bounding box center [377, 257] width 707 height 354
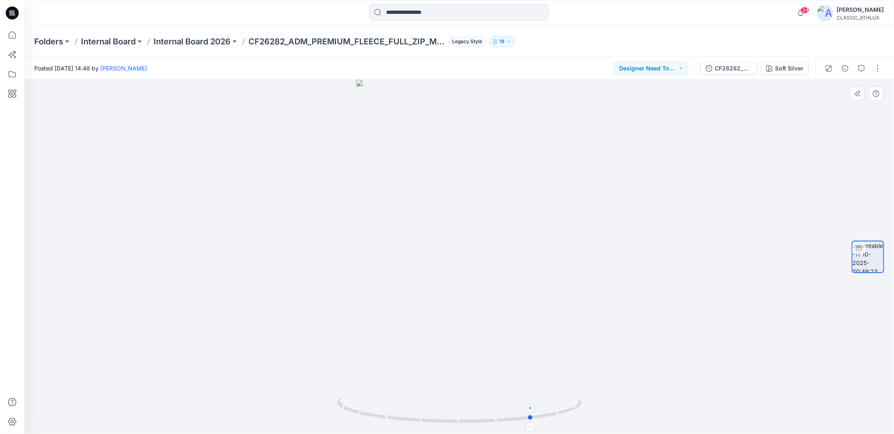
drag, startPoint x: 575, startPoint y: 412, endPoint x: 405, endPoint y: 414, distance: 170.7
click at [405, 414] on icon at bounding box center [460, 410] width 246 height 31
drag, startPoint x: 555, startPoint y: 416, endPoint x: 517, endPoint y: 418, distance: 37.2
click at [517, 418] on icon at bounding box center [460, 410] width 246 height 31
click at [683, 70] on button "Designer Need To Review" at bounding box center [650, 68] width 73 height 13
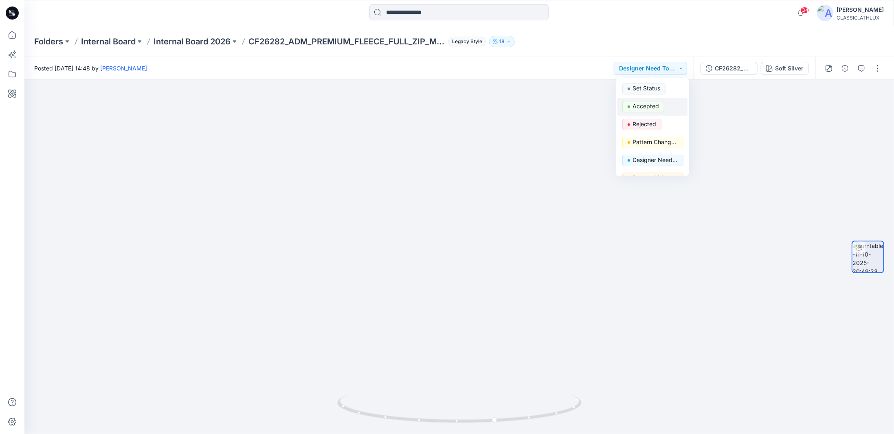
click at [655, 106] on p "Accepted" at bounding box center [646, 106] width 26 height 11
click at [780, 69] on div "Soft Silver" at bounding box center [789, 68] width 29 height 9
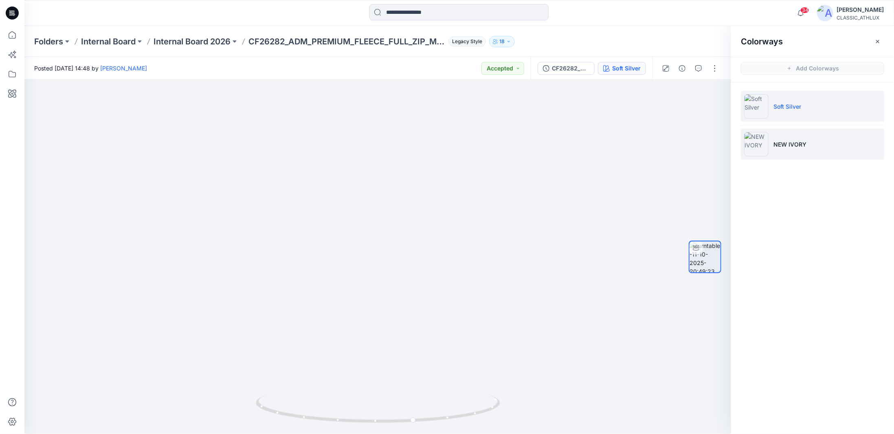
click at [795, 143] on p "NEW IVORY" at bounding box center [790, 144] width 33 height 9
click at [218, 42] on p "Internal Board 2026" at bounding box center [192, 41] width 77 height 11
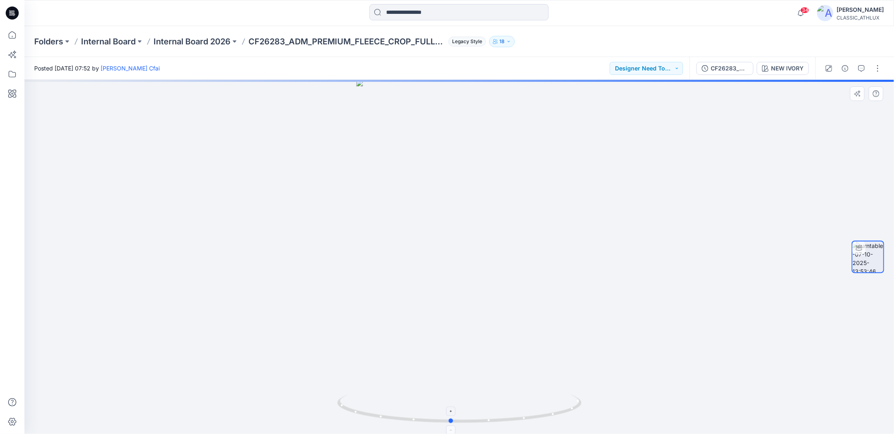
drag, startPoint x: 515, startPoint y: 422, endPoint x: 506, endPoint y: 422, distance: 8.6
click at [506, 422] on icon at bounding box center [460, 410] width 246 height 31
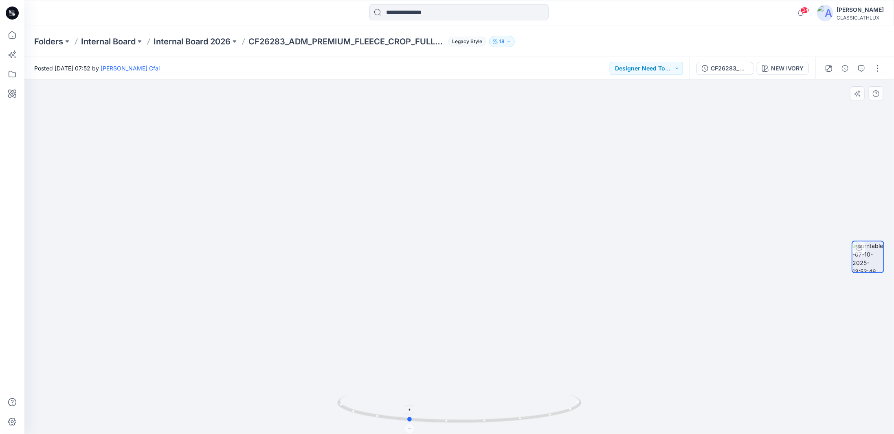
drag, startPoint x: 510, startPoint y: 422, endPoint x: 467, endPoint y: 422, distance: 42.8
click at [467, 422] on icon at bounding box center [460, 410] width 246 height 31
drag, startPoint x: 534, startPoint y: 419, endPoint x: 460, endPoint y: 422, distance: 73.4
click at [460, 422] on icon at bounding box center [460, 410] width 246 height 31
drag, startPoint x: 501, startPoint y: 423, endPoint x: 416, endPoint y: 410, distance: 86.1
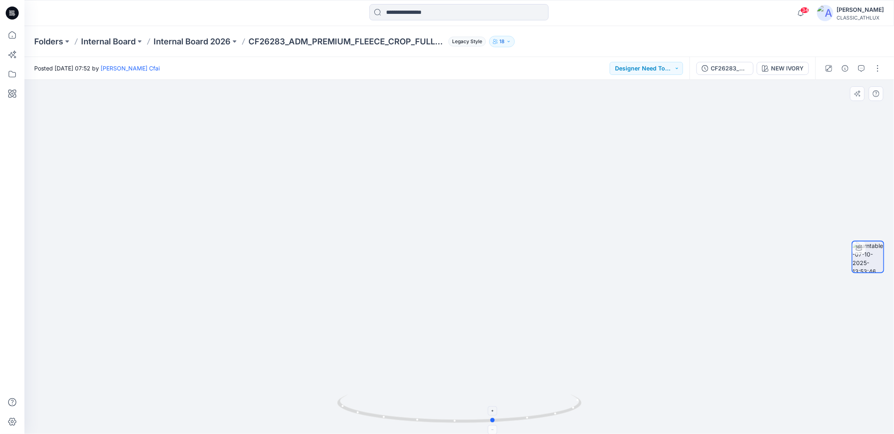
click at [416, 410] on icon at bounding box center [460, 410] width 246 height 31
click at [782, 70] on div "NEW IVORY" at bounding box center [787, 68] width 33 height 9
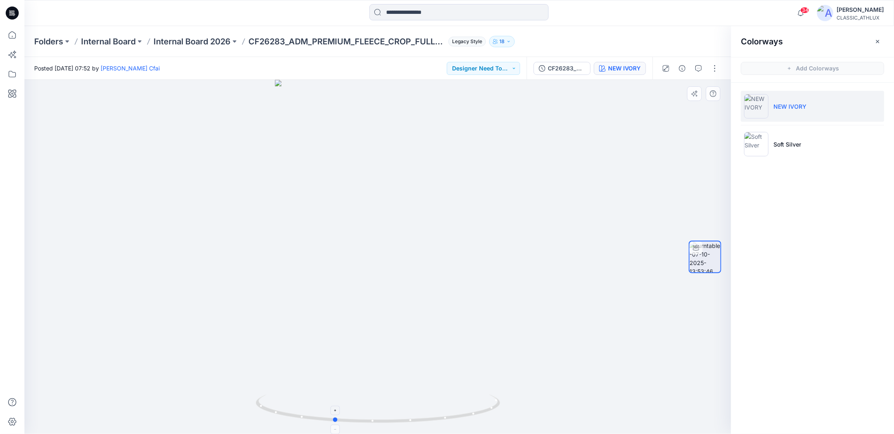
drag, startPoint x: 493, startPoint y: 414, endPoint x: 415, endPoint y: 412, distance: 78.7
click at [415, 412] on icon at bounding box center [379, 410] width 246 height 31
drag, startPoint x: 498, startPoint y: 406, endPoint x: 465, endPoint y: 407, distance: 32.6
click at [465, 407] on icon at bounding box center [379, 410] width 246 height 31
click at [515, 69] on button "Designer Need To Review" at bounding box center [483, 68] width 73 height 13
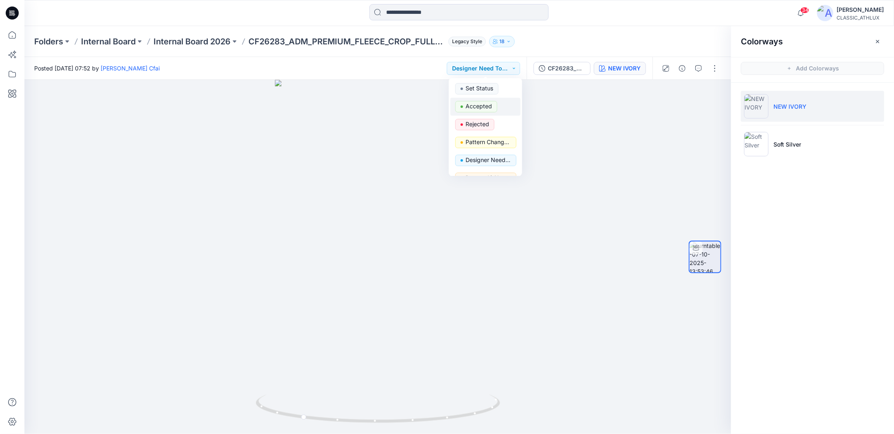
click at [485, 106] on p "Accepted" at bounding box center [479, 106] width 26 height 11
click at [214, 42] on p "Internal Board 2026" at bounding box center [192, 41] width 77 height 11
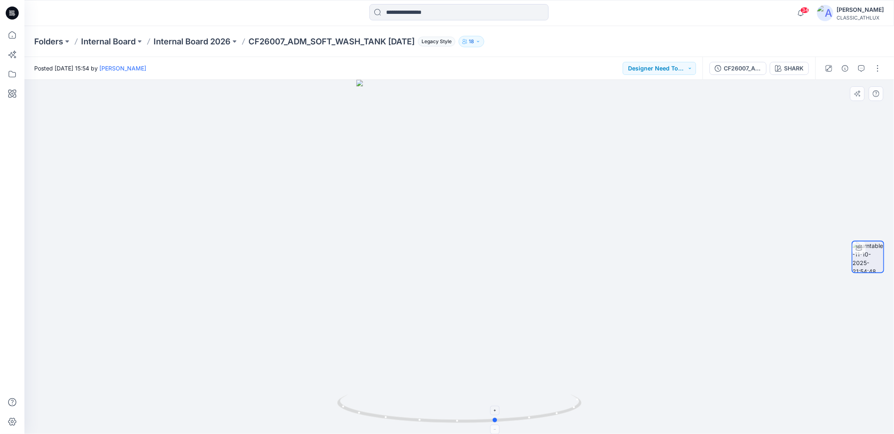
drag, startPoint x: 555, startPoint y: 421, endPoint x: 348, endPoint y: 406, distance: 207.9
click at [348, 406] on icon at bounding box center [460, 410] width 246 height 31
drag, startPoint x: 522, startPoint y: 420, endPoint x: 443, endPoint y: 416, distance: 78.7
click at [443, 416] on icon at bounding box center [460, 410] width 246 height 31
drag, startPoint x: 488, startPoint y: 420, endPoint x: 532, endPoint y: 422, distance: 44.4
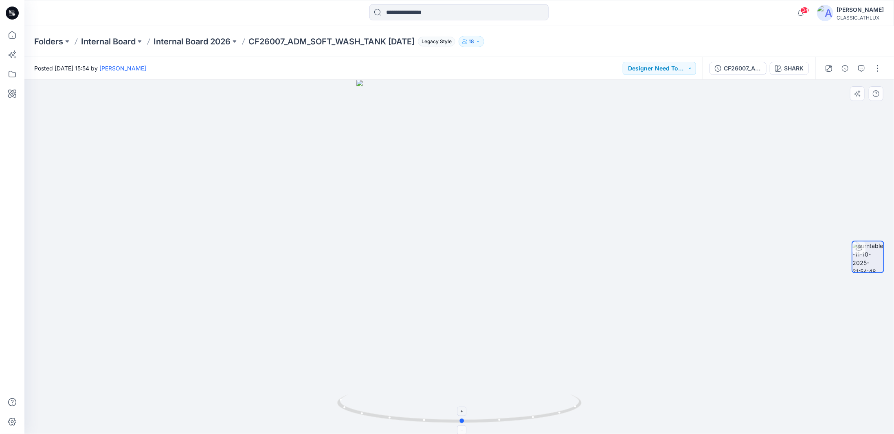
click at [532, 422] on icon at bounding box center [460, 410] width 246 height 31
drag, startPoint x: 468, startPoint y: 217, endPoint x: 462, endPoint y: 334, distance: 117.9
drag, startPoint x: 535, startPoint y: 421, endPoint x: 420, endPoint y: 410, distance: 114.6
click at [420, 410] on icon at bounding box center [460, 410] width 246 height 31
drag, startPoint x: 534, startPoint y: 262, endPoint x: 524, endPoint y: 320, distance: 58.3
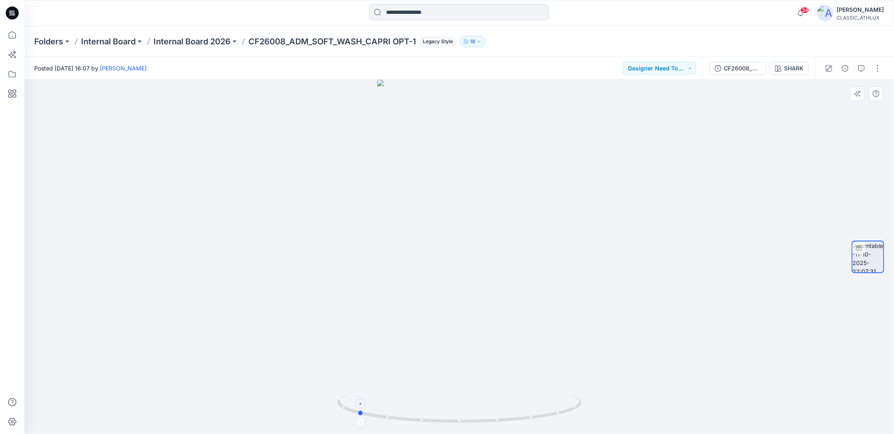
drag, startPoint x: 564, startPoint y: 416, endPoint x: 462, endPoint y: 412, distance: 102.4
click at [462, 412] on icon at bounding box center [460, 410] width 246 height 31
drag, startPoint x: 546, startPoint y: 417, endPoint x: 524, endPoint y: 418, distance: 22.0
click at [524, 418] on icon at bounding box center [460, 410] width 246 height 31
drag, startPoint x: 547, startPoint y: 418, endPoint x: 462, endPoint y: 416, distance: 85.2
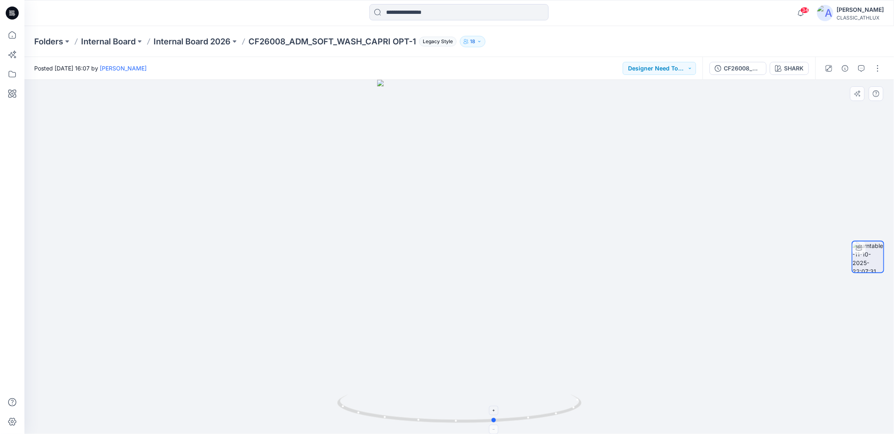
click at [462, 416] on icon at bounding box center [460, 410] width 246 height 31
click at [691, 69] on button "Designer Need To Review" at bounding box center [659, 68] width 73 height 13
click at [652, 105] on p "Accepted" at bounding box center [654, 106] width 26 height 11
drag, startPoint x: 569, startPoint y: 410, endPoint x: 464, endPoint y: 418, distance: 105.4
click at [464, 418] on icon at bounding box center [460, 410] width 246 height 31
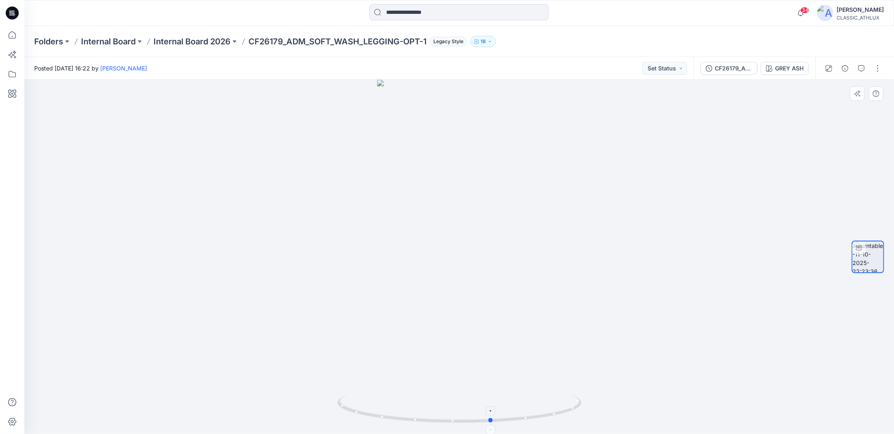
drag, startPoint x: 545, startPoint y: 417, endPoint x: 444, endPoint y: 414, distance: 101.5
click at [444, 414] on icon at bounding box center [460, 410] width 246 height 31
drag, startPoint x: 544, startPoint y: 419, endPoint x: 531, endPoint y: 419, distance: 13.5
click at [531, 419] on icon at bounding box center [460, 410] width 246 height 31
drag, startPoint x: 534, startPoint y: 417, endPoint x: 520, endPoint y: 420, distance: 14.5
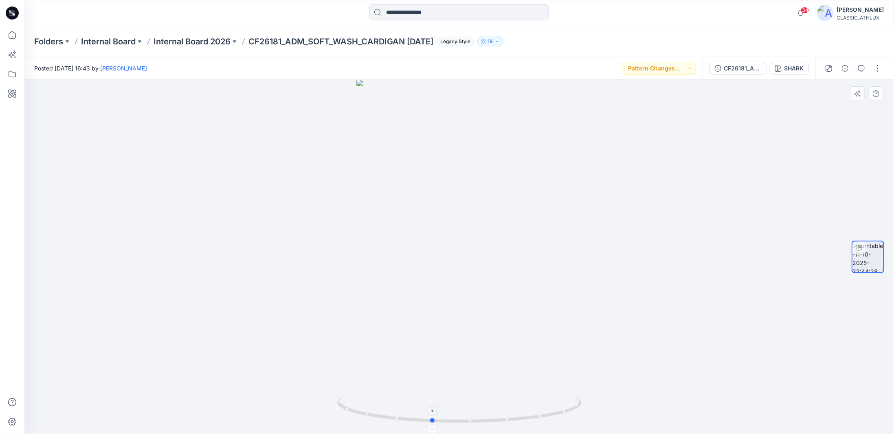
click at [520, 420] on icon at bounding box center [460, 410] width 246 height 31
drag, startPoint x: 529, startPoint y: 418, endPoint x: 518, endPoint y: 419, distance: 10.6
click at [518, 419] on icon at bounding box center [460, 410] width 246 height 31
drag, startPoint x: 569, startPoint y: 414, endPoint x: 534, endPoint y: 415, distance: 35.1
click at [534, 415] on icon at bounding box center [460, 410] width 246 height 31
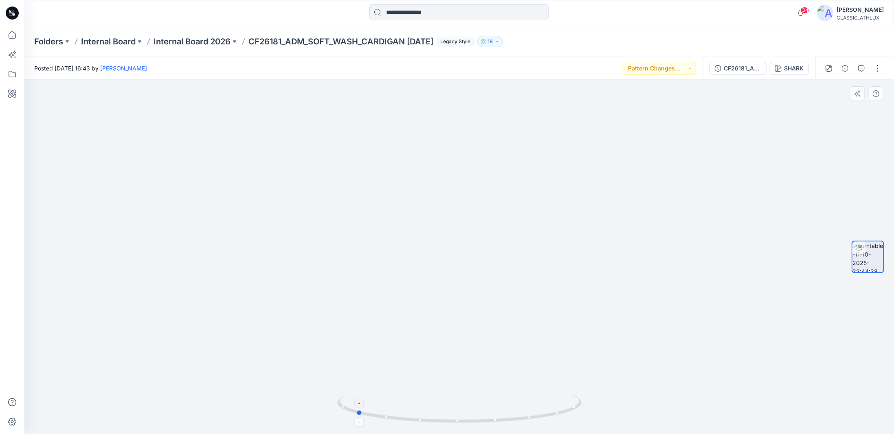
drag, startPoint x: 550, startPoint y: 417, endPoint x: 521, endPoint y: 414, distance: 29.0
click at [521, 414] on icon at bounding box center [460, 410] width 246 height 31
drag, startPoint x: 504, startPoint y: 421, endPoint x: 456, endPoint y: 418, distance: 47.8
click at [456, 418] on icon at bounding box center [460, 410] width 246 height 31
drag, startPoint x: 528, startPoint y: 192, endPoint x: 520, endPoint y: 219, distance: 28.2
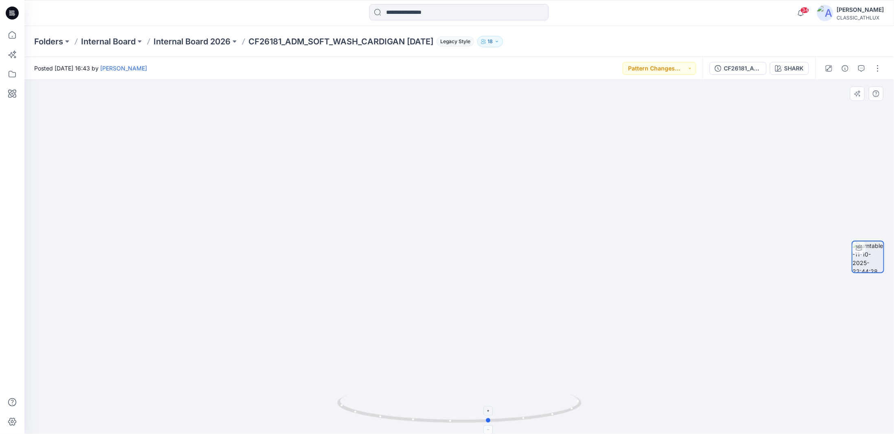
drag, startPoint x: 572, startPoint y: 409, endPoint x: 509, endPoint y: 414, distance: 63.3
click at [509, 414] on icon at bounding box center [460, 410] width 246 height 31
drag, startPoint x: 563, startPoint y: 414, endPoint x: 520, endPoint y: 416, distance: 43.6
click at [520, 416] on icon at bounding box center [460, 410] width 246 height 31
drag, startPoint x: 577, startPoint y: 408, endPoint x: 566, endPoint y: 409, distance: 11.4
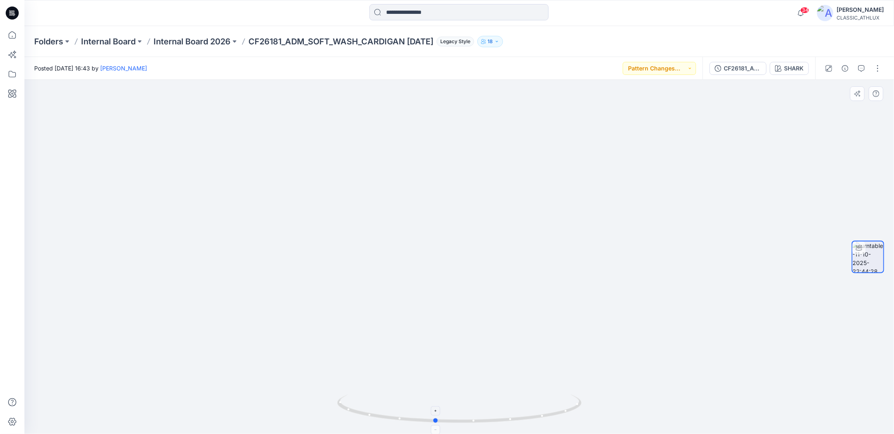
click at [566, 409] on icon at bounding box center [460, 410] width 246 height 31
drag, startPoint x: 577, startPoint y: 407, endPoint x: 490, endPoint y: 404, distance: 86.8
click at [490, 404] on icon at bounding box center [460, 410] width 246 height 31
drag, startPoint x: 449, startPoint y: 425, endPoint x: 527, endPoint y: 419, distance: 78.4
click at [527, 419] on icon at bounding box center [460, 410] width 246 height 31
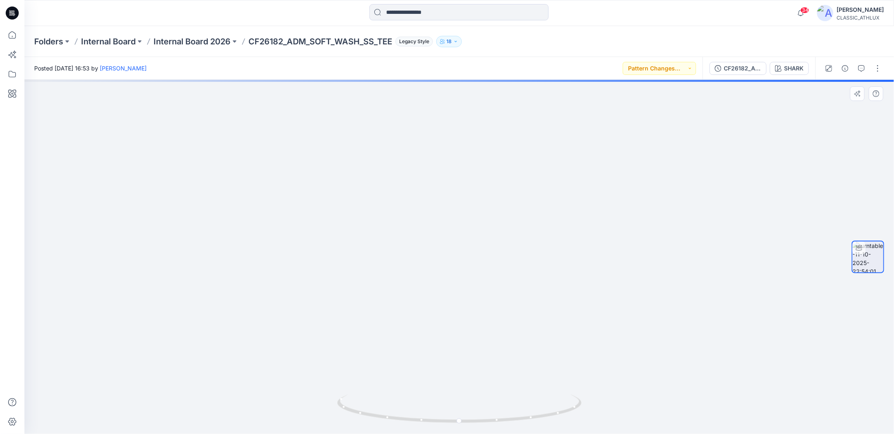
drag, startPoint x: 573, startPoint y: 272, endPoint x: 569, endPoint y: 338, distance: 66.1
drag, startPoint x: 544, startPoint y: 417, endPoint x: 487, endPoint y: 411, distance: 57.4
click at [490, 417] on icon at bounding box center [460, 410] width 246 height 31
drag, startPoint x: 561, startPoint y: 414, endPoint x: 514, endPoint y: 417, distance: 47.4
click at [514, 417] on icon at bounding box center [460, 410] width 246 height 31
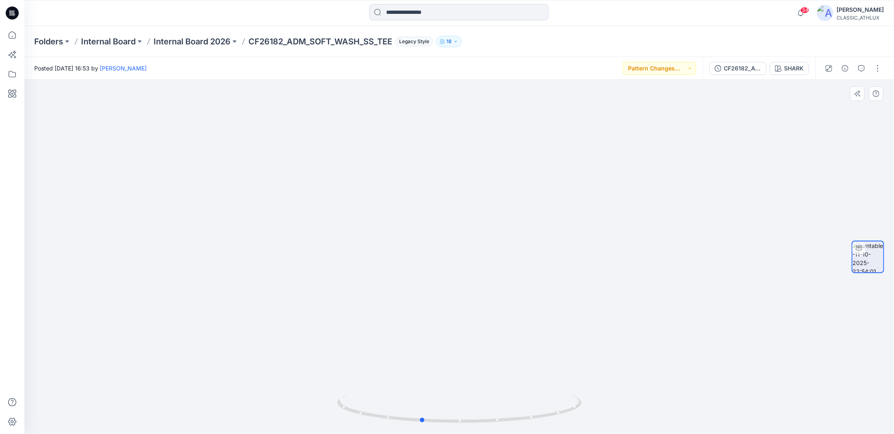
drag, startPoint x: 523, startPoint y: 420, endPoint x: 586, endPoint y: 410, distance: 64.0
click at [586, 410] on div at bounding box center [459, 257] width 870 height 354
drag, startPoint x: 504, startPoint y: 420, endPoint x: 535, endPoint y: 419, distance: 30.6
click at [535, 419] on icon at bounding box center [460, 410] width 246 height 31
drag, startPoint x: 498, startPoint y: 423, endPoint x: 389, endPoint y: 420, distance: 108.8
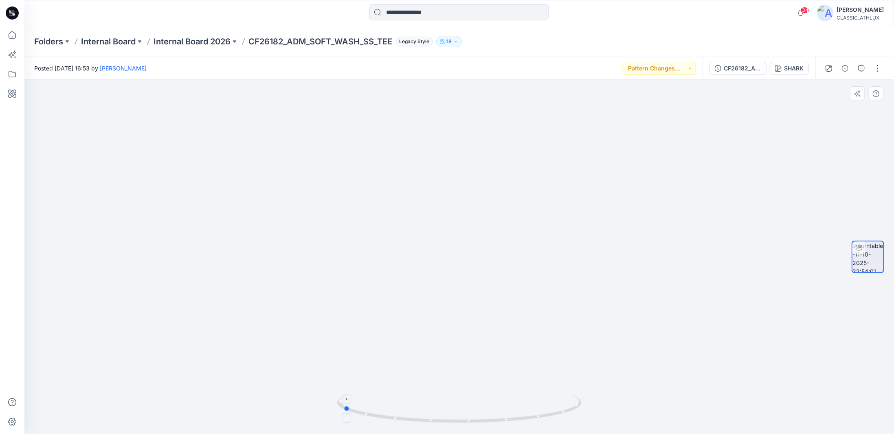
click at [389, 420] on icon at bounding box center [460, 410] width 246 height 31
drag, startPoint x: 513, startPoint y: 419, endPoint x: 635, endPoint y: 399, distance: 123.4
click at [635, 399] on div at bounding box center [459, 257] width 870 height 354
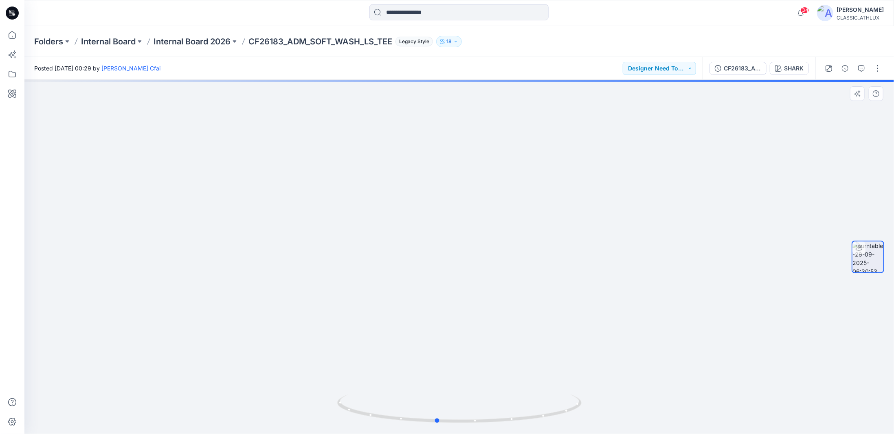
drag, startPoint x: 569, startPoint y: 412, endPoint x: 521, endPoint y: 330, distance: 95.0
click at [546, 412] on icon at bounding box center [460, 410] width 246 height 31
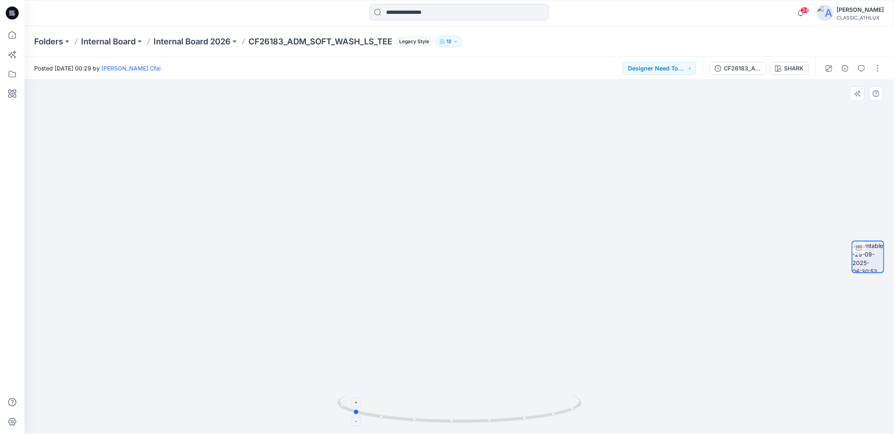
drag, startPoint x: 570, startPoint y: 412, endPoint x: 486, endPoint y: 414, distance: 84.8
click at [486, 414] on icon at bounding box center [460, 410] width 246 height 31
drag, startPoint x: 508, startPoint y: 424, endPoint x: 395, endPoint y: 417, distance: 113.5
click at [397, 419] on icon at bounding box center [460, 410] width 246 height 31
click at [635, 68] on button "Designer Need To Review" at bounding box center [659, 68] width 73 height 13
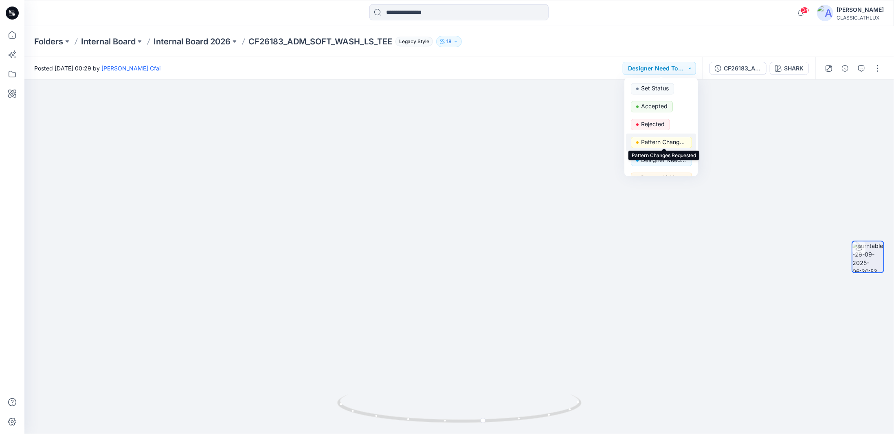
click at [647, 145] on p "Pattern Changes Requested" at bounding box center [664, 142] width 46 height 11
drag, startPoint x: 570, startPoint y: 409, endPoint x: 362, endPoint y: 406, distance: 207.8
click at [362, 406] on icon at bounding box center [460, 410] width 246 height 31
drag, startPoint x: 551, startPoint y: 416, endPoint x: 512, endPoint y: 418, distance: 39.2
click at [512, 418] on icon at bounding box center [460, 410] width 246 height 31
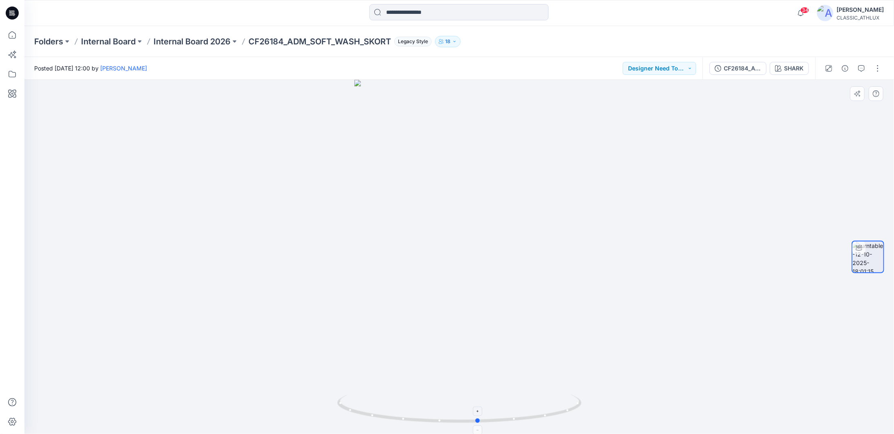
drag, startPoint x: 518, startPoint y: 420, endPoint x: 550, endPoint y: 416, distance: 32.0
click at [550, 416] on icon at bounding box center [460, 410] width 246 height 31
click at [691, 71] on button "Designer Need To Review" at bounding box center [659, 68] width 73 height 13
click at [662, 106] on p "Accepted" at bounding box center [654, 106] width 26 height 11
drag, startPoint x: 559, startPoint y: 416, endPoint x: 561, endPoint y: 400, distance: 16.4
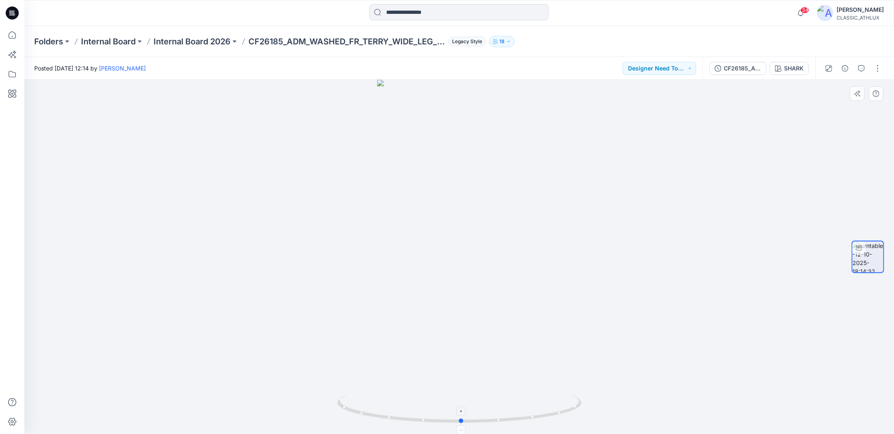
click at [561, 400] on icon at bounding box center [460, 410] width 246 height 31
drag, startPoint x: 520, startPoint y: 167, endPoint x: 533, endPoint y: 293, distance: 126.2
drag, startPoint x: 564, startPoint y: 414, endPoint x: 496, endPoint y: 409, distance: 68.6
click at [496, 409] on icon at bounding box center [460, 410] width 246 height 31
drag, startPoint x: 552, startPoint y: 416, endPoint x: 504, endPoint y: 359, distance: 74.0
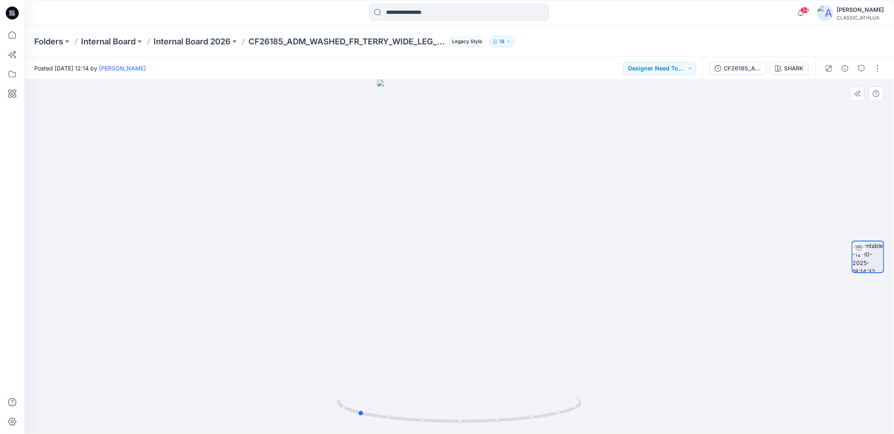
click at [502, 412] on icon at bounding box center [460, 410] width 246 height 31
drag, startPoint x: 488, startPoint y: 178, endPoint x: 507, endPoint y: 323, distance: 147.2
drag, startPoint x: 543, startPoint y: 418, endPoint x: 407, endPoint y: 391, distance: 138.7
click at [414, 394] on div at bounding box center [459, 257] width 870 height 354
click at [736, 67] on div "CF26185_ADM_WASHED_FR_TERRY_WIDE_LEG_PANT" at bounding box center [742, 68] width 37 height 9
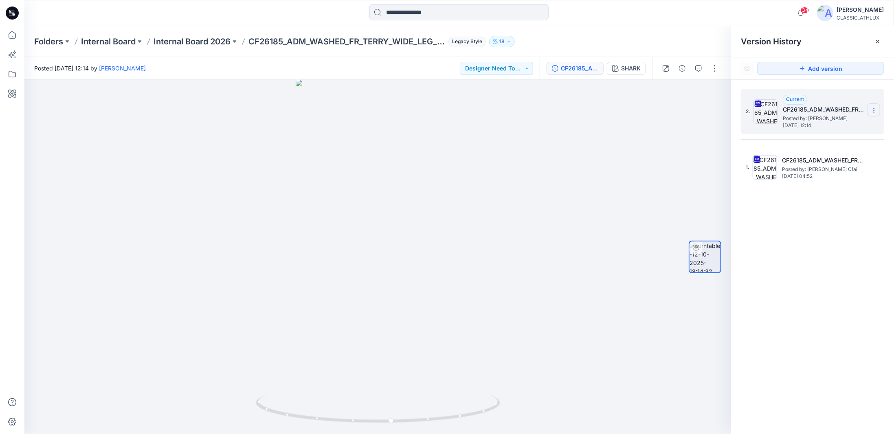
click at [877, 113] on icon at bounding box center [874, 110] width 7 height 7
click at [832, 128] on span "Download Source BW File" at bounding box center [833, 126] width 68 height 10
drag, startPoint x: 445, startPoint y: 419, endPoint x: 324, endPoint y: 409, distance: 121.1
click at [326, 413] on icon at bounding box center [379, 410] width 246 height 31
drag, startPoint x: 465, startPoint y: 420, endPoint x: 360, endPoint y: 413, distance: 105.3
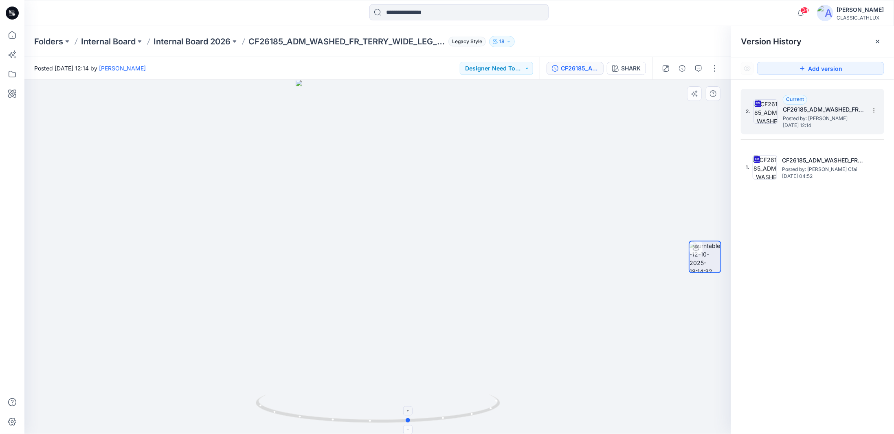
click at [360, 413] on icon at bounding box center [379, 410] width 246 height 31
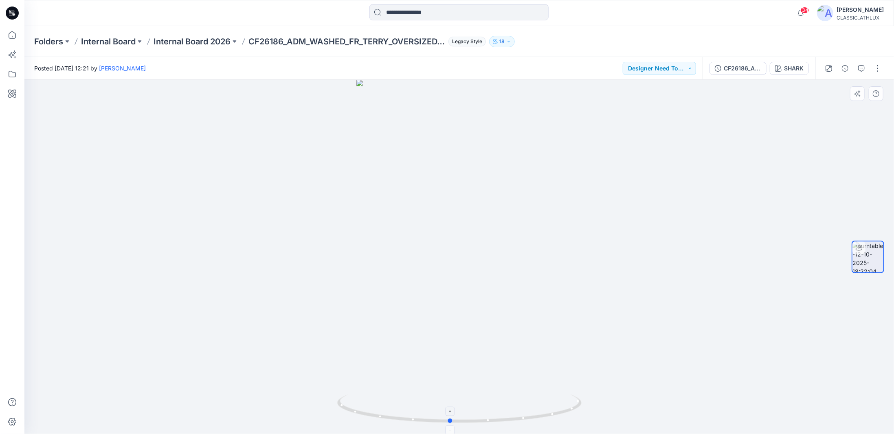
drag, startPoint x: 557, startPoint y: 418, endPoint x: 548, endPoint y: 411, distance: 11.4
click at [548, 411] on icon at bounding box center [460, 410] width 246 height 31
drag, startPoint x: 561, startPoint y: 414, endPoint x: 565, endPoint y: 420, distance: 7.0
click at [565, 420] on icon at bounding box center [460, 410] width 246 height 31
drag, startPoint x: 561, startPoint y: 414, endPoint x: 537, endPoint y: 414, distance: 23.6
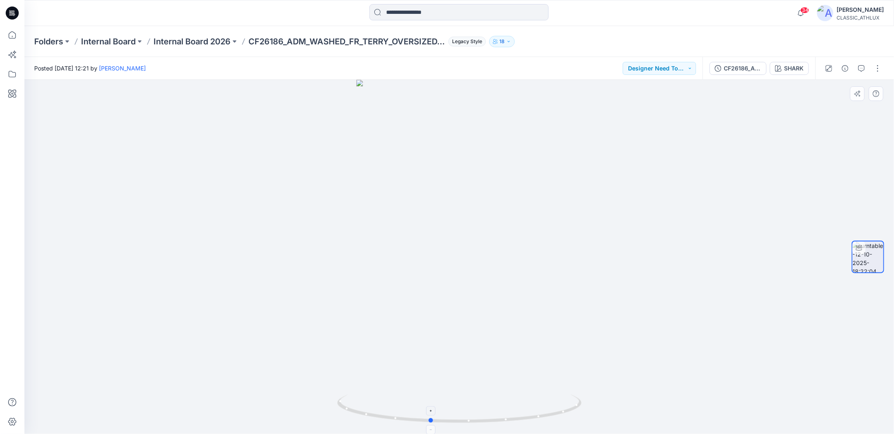
click at [537, 414] on icon at bounding box center [460, 410] width 246 height 31
drag, startPoint x: 525, startPoint y: 415, endPoint x: 471, endPoint y: 420, distance: 54.4
click at [471, 420] on icon at bounding box center [460, 410] width 246 height 31
drag, startPoint x: 558, startPoint y: 416, endPoint x: 434, endPoint y: 419, distance: 124.3
click at [434, 419] on icon at bounding box center [460, 410] width 246 height 31
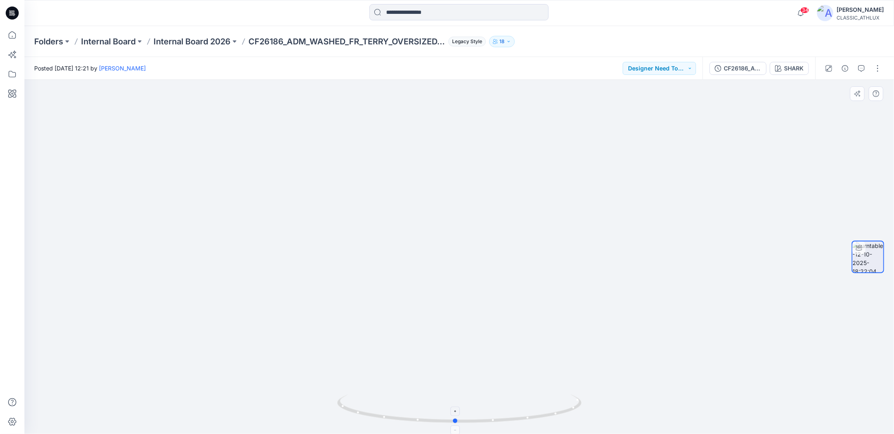
drag, startPoint x: 510, startPoint y: 423, endPoint x: 490, endPoint y: 419, distance: 20.3
click at [490, 419] on icon at bounding box center [460, 410] width 246 height 31
drag, startPoint x: 518, startPoint y: 420, endPoint x: 473, endPoint y: 421, distance: 44.8
click at [473, 421] on icon at bounding box center [460, 410] width 246 height 31
drag, startPoint x: 519, startPoint y: 420, endPoint x: 460, endPoint y: 410, distance: 59.9
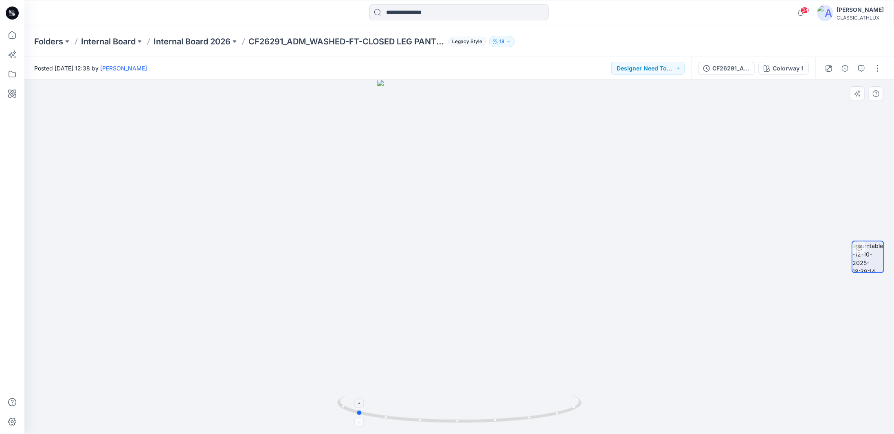
click at [460, 417] on icon at bounding box center [460, 410] width 246 height 31
drag, startPoint x: 553, startPoint y: 419, endPoint x: 447, endPoint y: 414, distance: 106.0
click at [447, 414] on icon at bounding box center [460, 410] width 246 height 31
click at [675, 68] on button "Designer Need To Review" at bounding box center [648, 68] width 73 height 13
click at [638, 104] on p "Accepted" at bounding box center [644, 106] width 26 height 11
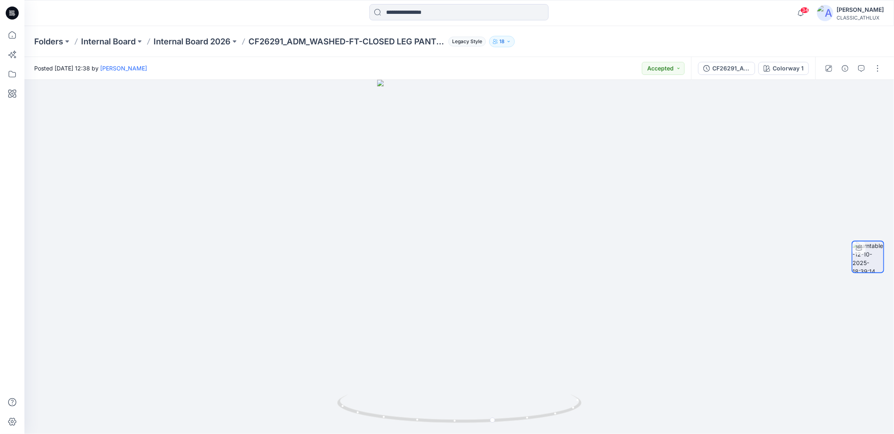
click at [174, 40] on p "Internal Board 2026" at bounding box center [192, 41] width 77 height 11
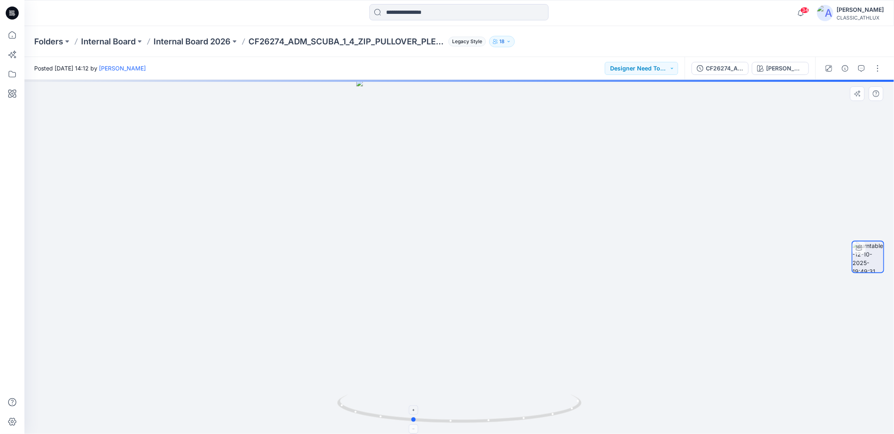
drag, startPoint x: 553, startPoint y: 420, endPoint x: 503, endPoint y: 417, distance: 50.6
click at [506, 422] on icon at bounding box center [460, 410] width 246 height 31
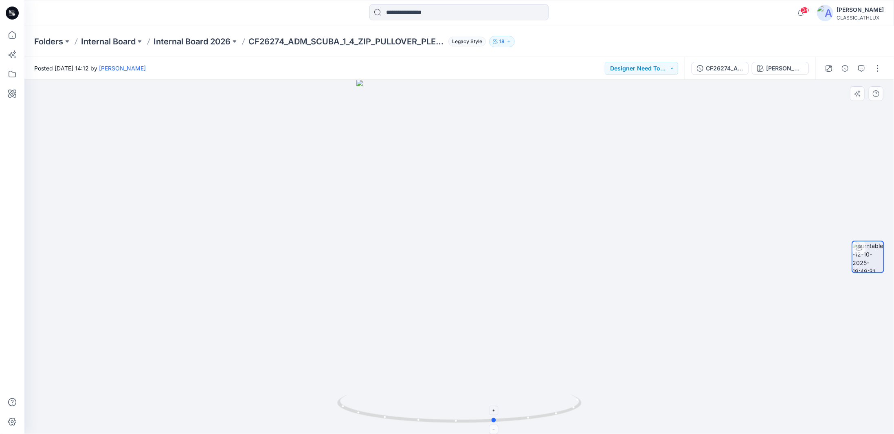
drag, startPoint x: 516, startPoint y: 421, endPoint x: 354, endPoint y: 419, distance: 162.2
click at [354, 420] on icon at bounding box center [460, 410] width 246 height 31
drag, startPoint x: 541, startPoint y: 418, endPoint x: 497, endPoint y: 416, distance: 44.5
click at [491, 419] on icon at bounding box center [460, 410] width 246 height 31
drag, startPoint x: 558, startPoint y: 414, endPoint x: 528, endPoint y: 417, distance: 29.8
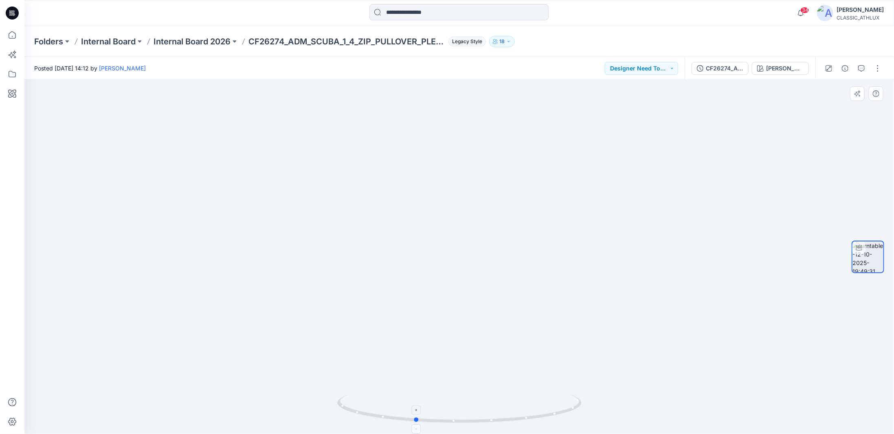
click at [528, 417] on icon at bounding box center [460, 410] width 246 height 31
click at [673, 71] on button "Designer Need To Review" at bounding box center [641, 68] width 73 height 13
click at [641, 106] on p "Accepted" at bounding box center [636, 106] width 26 height 11
click at [180, 42] on p "Internal Board 2026" at bounding box center [192, 41] width 77 height 11
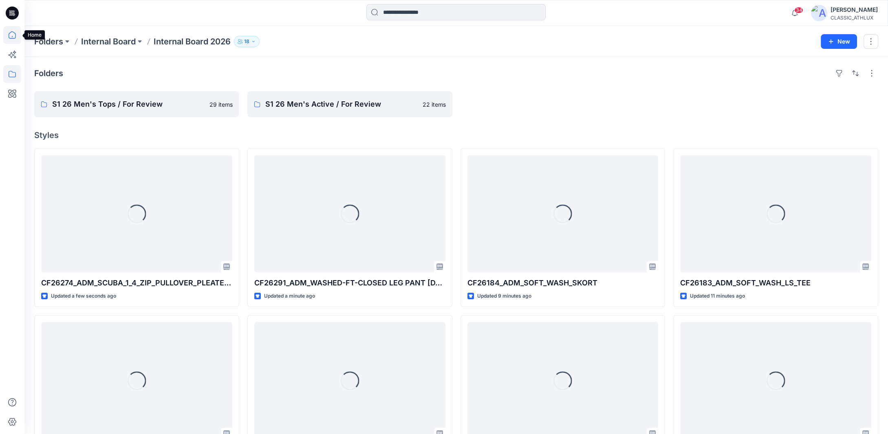
click at [12, 36] on icon at bounding box center [12, 35] width 18 height 18
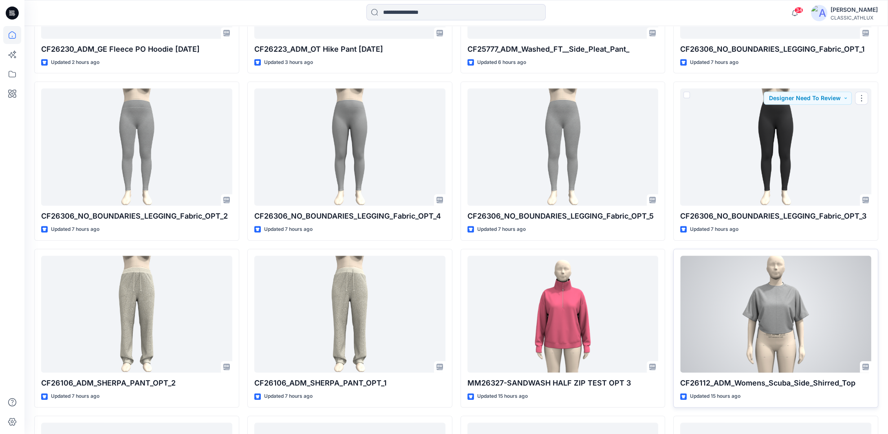
scroll to position [877, 0]
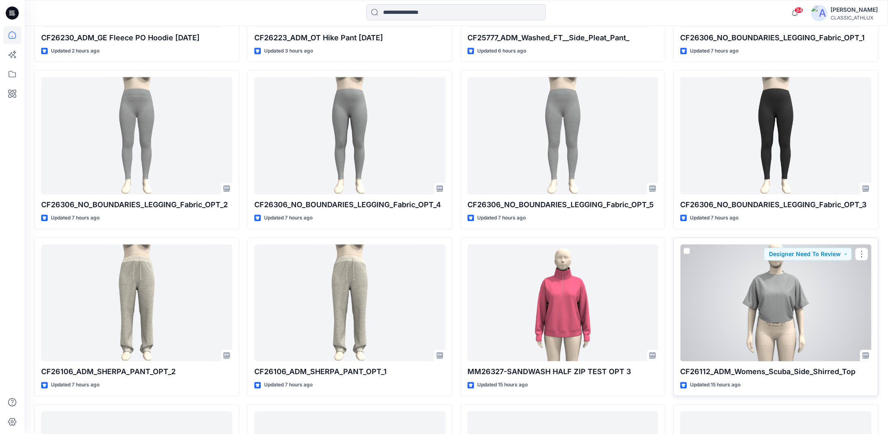
click at [779, 282] on div at bounding box center [775, 302] width 191 height 117
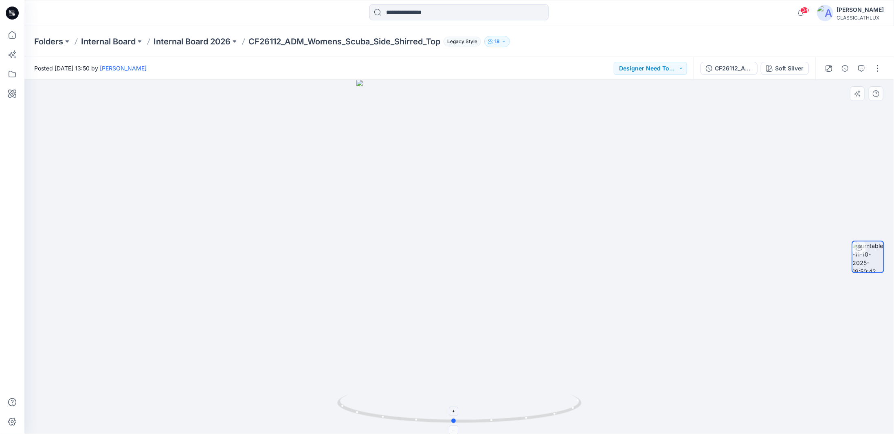
drag, startPoint x: 550, startPoint y: 417, endPoint x: 544, endPoint y: 416, distance: 5.8
click at [544, 416] on icon at bounding box center [460, 410] width 246 height 31
click at [213, 42] on p "Internal Board 2026" at bounding box center [192, 41] width 77 height 11
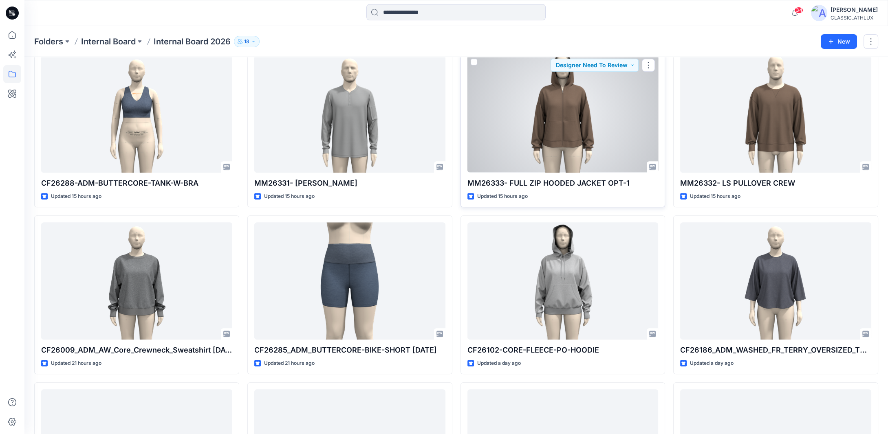
scroll to position [1113, 0]
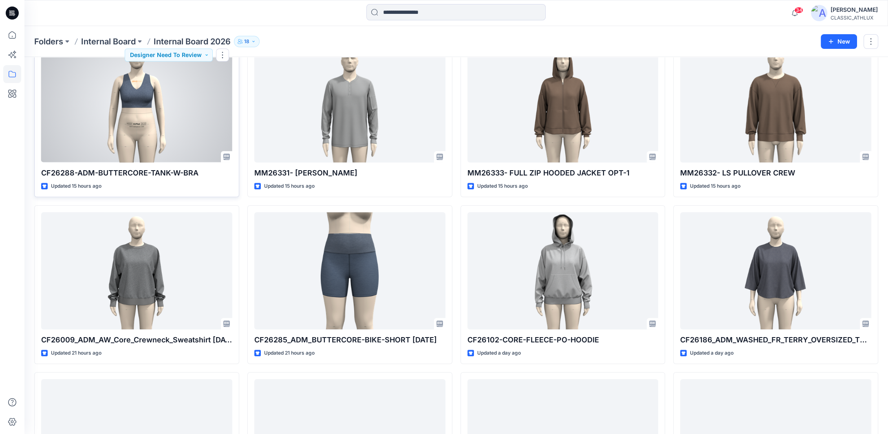
click at [139, 139] on div at bounding box center [136, 103] width 191 height 117
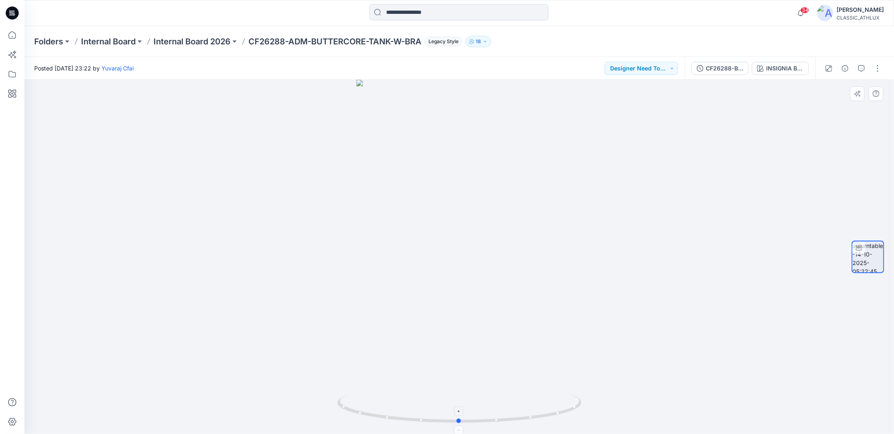
drag, startPoint x: 519, startPoint y: 420, endPoint x: 519, endPoint y: 412, distance: 8.6
click at [519, 412] on icon at bounding box center [460, 410] width 246 height 31
drag, startPoint x: 576, startPoint y: 171, endPoint x: 583, endPoint y: 251, distance: 80.1
drag, startPoint x: 524, startPoint y: 421, endPoint x: 516, endPoint y: 412, distance: 11.5
click at [516, 412] on icon at bounding box center [460, 410] width 246 height 31
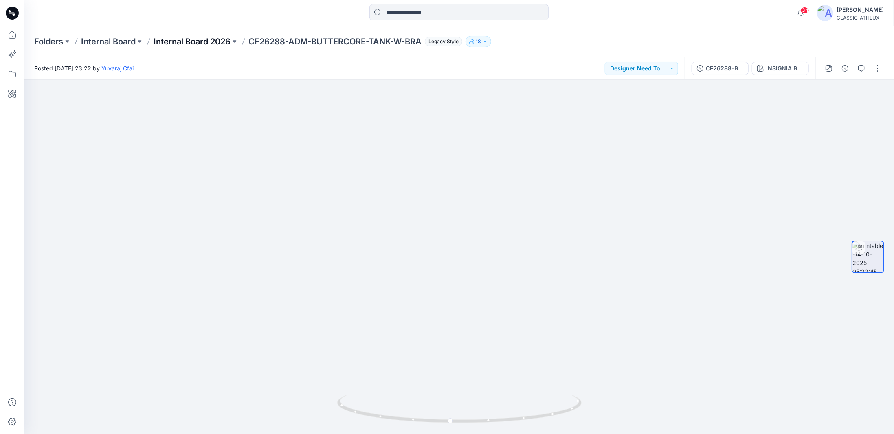
click at [209, 41] on p "Internal Board 2026" at bounding box center [192, 41] width 77 height 11
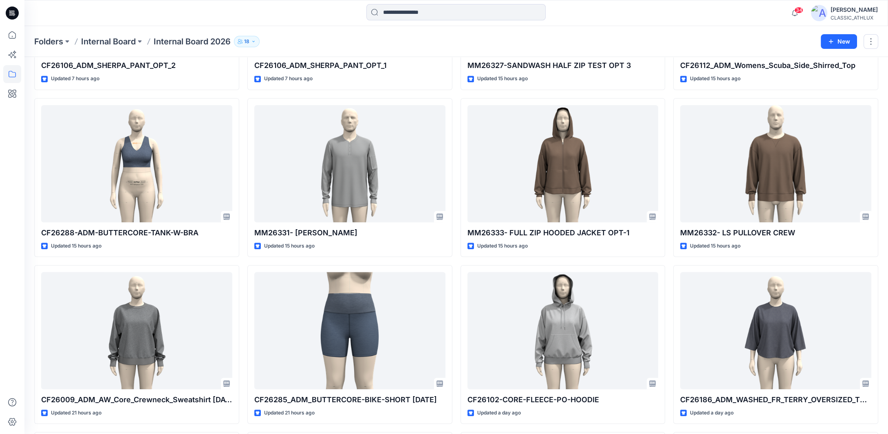
scroll to position [1100, 0]
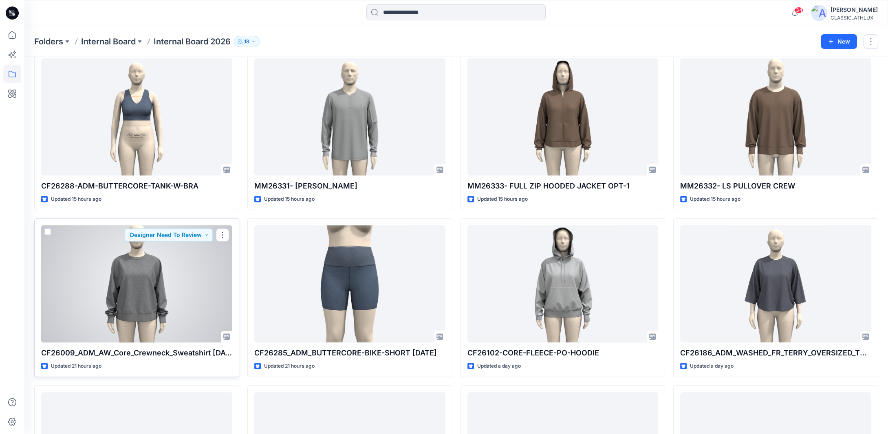
click at [191, 292] on div at bounding box center [136, 283] width 191 height 117
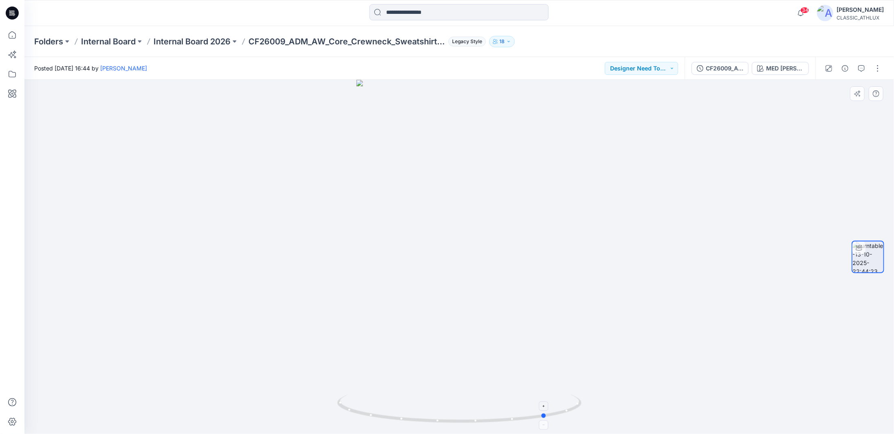
drag, startPoint x: 571, startPoint y: 413, endPoint x: 414, endPoint y: 401, distance: 157.3
click at [414, 401] on icon at bounding box center [460, 410] width 246 height 31
drag, startPoint x: 571, startPoint y: 411, endPoint x: 520, endPoint y: 407, distance: 51.5
click at [520, 407] on icon at bounding box center [460, 410] width 246 height 31
click at [675, 67] on button "Designer Need To Review" at bounding box center [641, 68] width 73 height 13
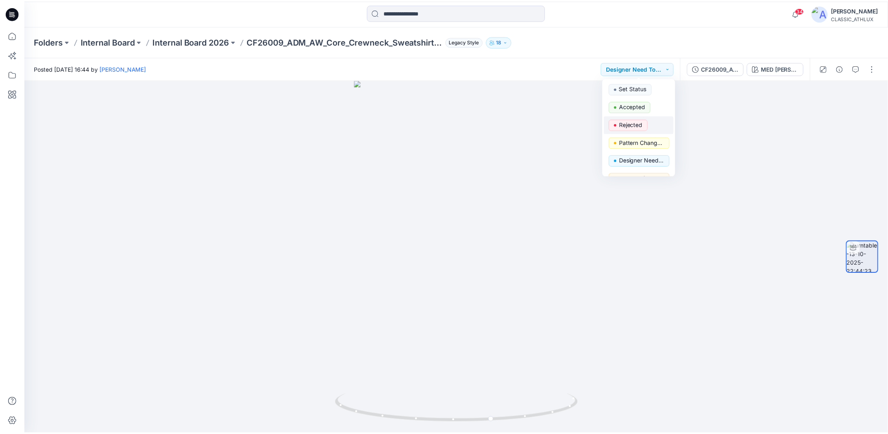
scroll to position [13, 0]
click at [548, 139] on div at bounding box center [459, 257] width 870 height 354
drag, startPoint x: 533, startPoint y: 417, endPoint x: 442, endPoint y: 410, distance: 91.1
click at [442, 410] on icon at bounding box center [460, 410] width 246 height 31
click at [181, 43] on p "Internal Board 2026" at bounding box center [192, 41] width 77 height 11
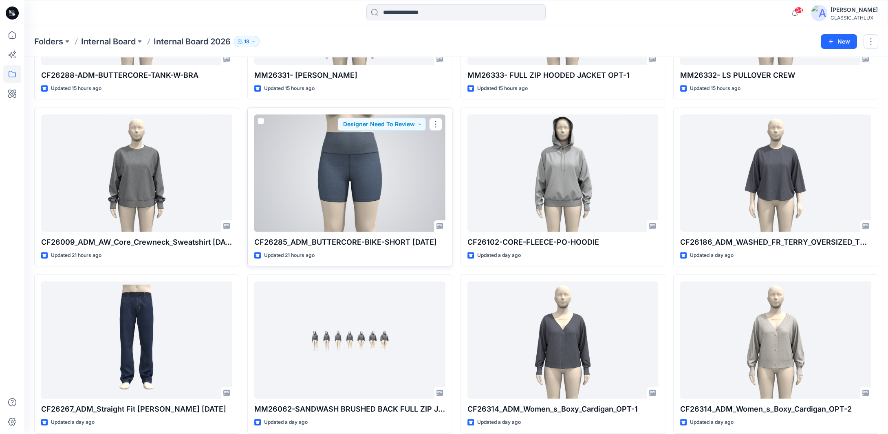
scroll to position [1222, 0]
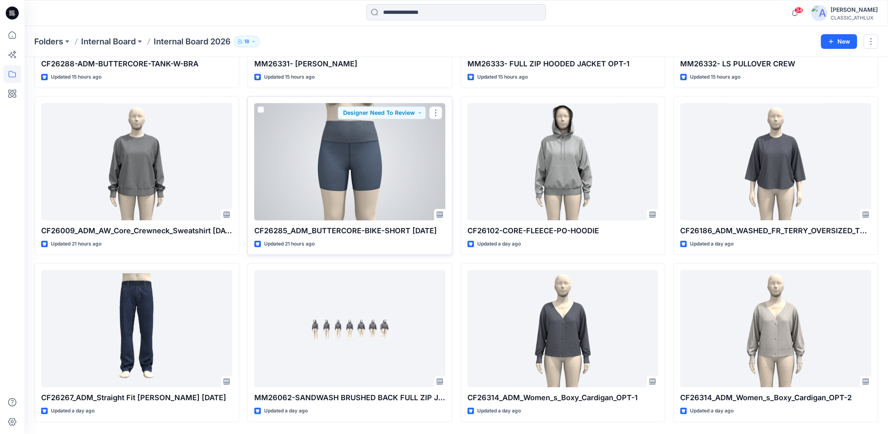
click at [369, 193] on div at bounding box center [349, 161] width 191 height 117
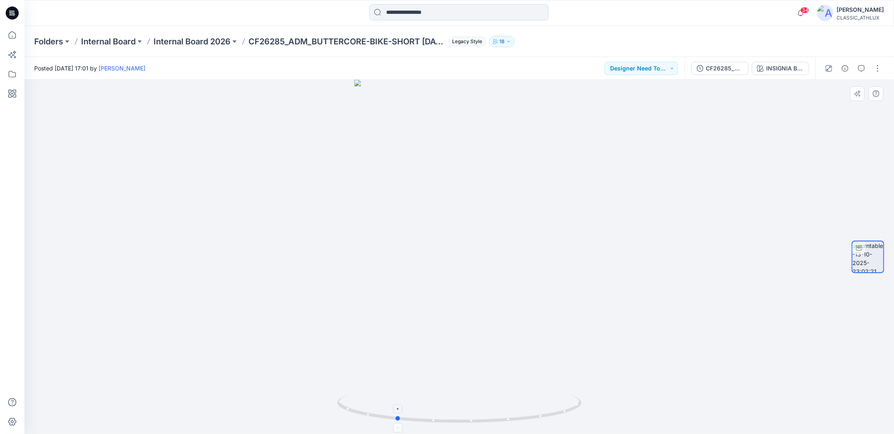
drag, startPoint x: 574, startPoint y: 412, endPoint x: 510, endPoint y: 415, distance: 63.7
click at [510, 415] on icon at bounding box center [460, 410] width 246 height 31
drag, startPoint x: 551, startPoint y: 418, endPoint x: 376, endPoint y: 418, distance: 174.4
click at [376, 418] on icon at bounding box center [460, 410] width 246 height 31
click at [667, 72] on button "Designer Need To Review" at bounding box center [641, 68] width 73 height 13
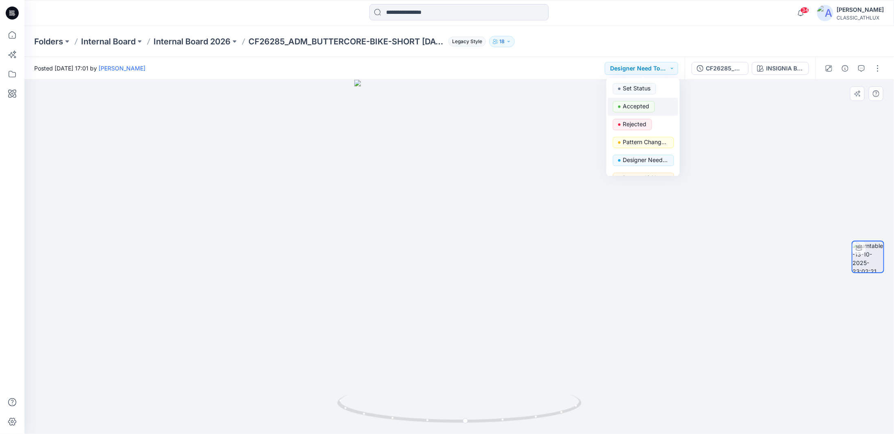
drag, startPoint x: 644, startPoint y: 108, endPoint x: 614, endPoint y: 108, distance: 30.2
click at [644, 108] on p "Accepted" at bounding box center [636, 106] width 26 height 11
click at [213, 43] on p "Internal Board 2026" at bounding box center [192, 41] width 77 height 11
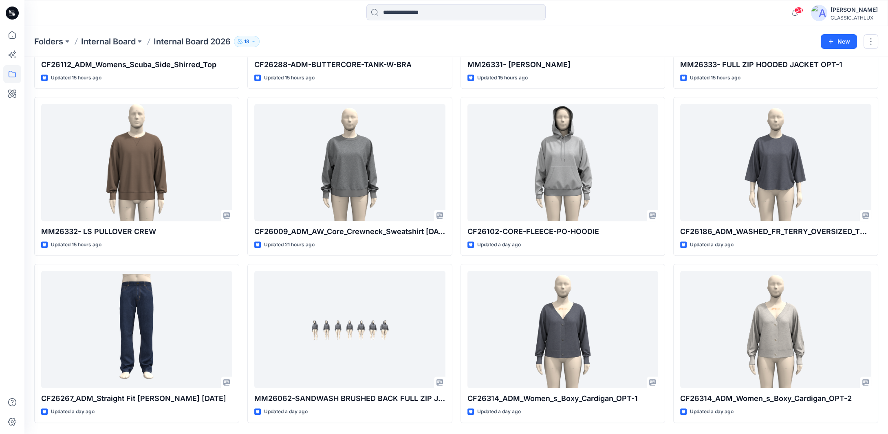
scroll to position [1222, 0]
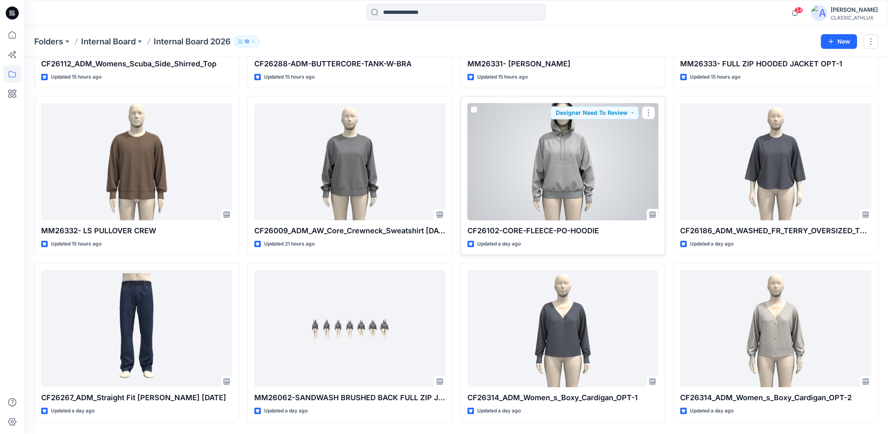
click at [579, 182] on div at bounding box center [562, 161] width 191 height 117
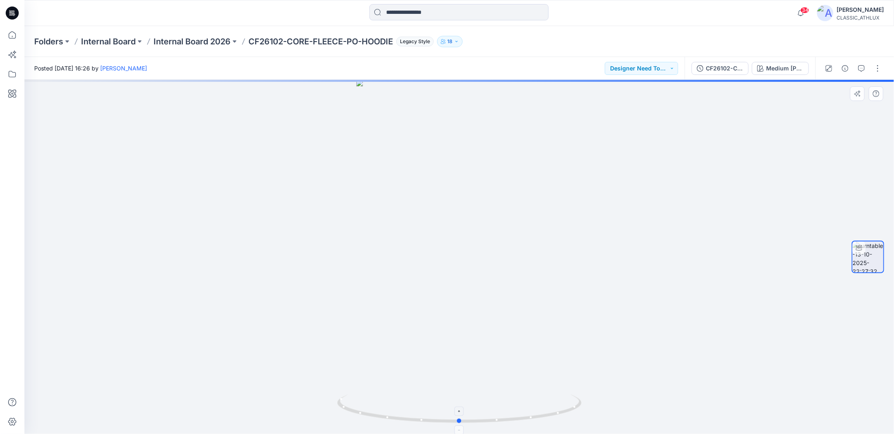
click at [549, 419] on icon at bounding box center [460, 410] width 246 height 31
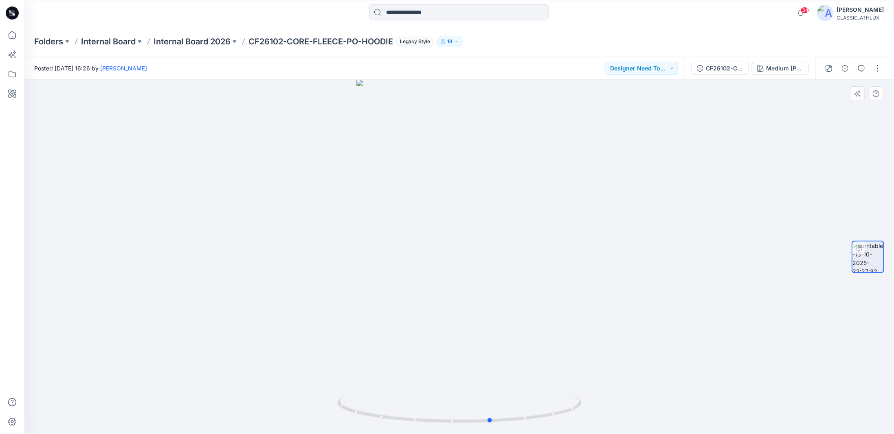
drag, startPoint x: 574, startPoint y: 408, endPoint x: 361, endPoint y: 391, distance: 213.8
click at [361, 391] on div at bounding box center [459, 257] width 870 height 354
click at [674, 70] on button "Designer Need To Review" at bounding box center [641, 68] width 73 height 13
click at [636, 107] on p "Accepted" at bounding box center [636, 106] width 26 height 11
click at [187, 44] on p "Internal Board 2026" at bounding box center [192, 41] width 77 height 11
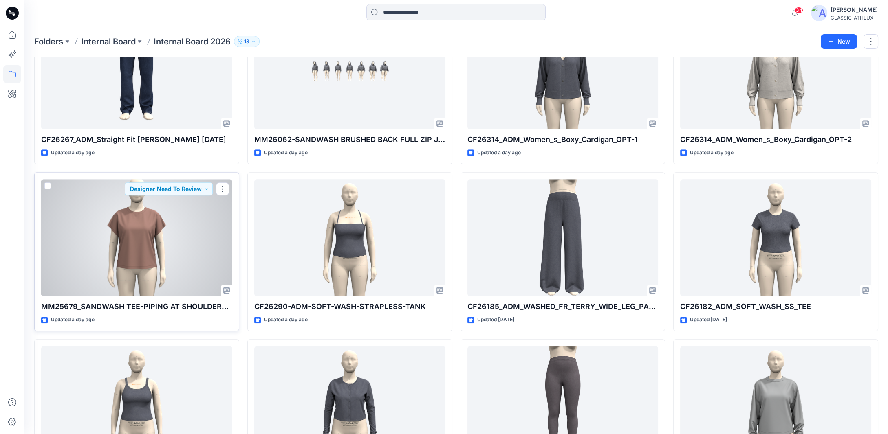
scroll to position [1492, 0]
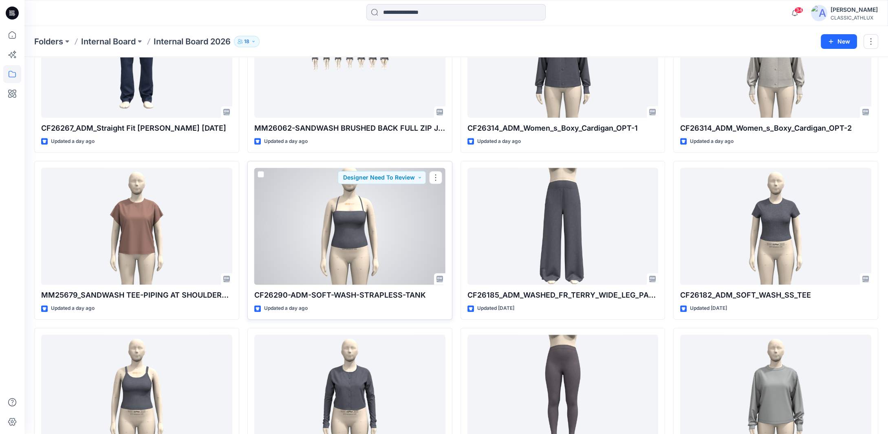
click at [349, 241] on div at bounding box center [349, 226] width 191 height 117
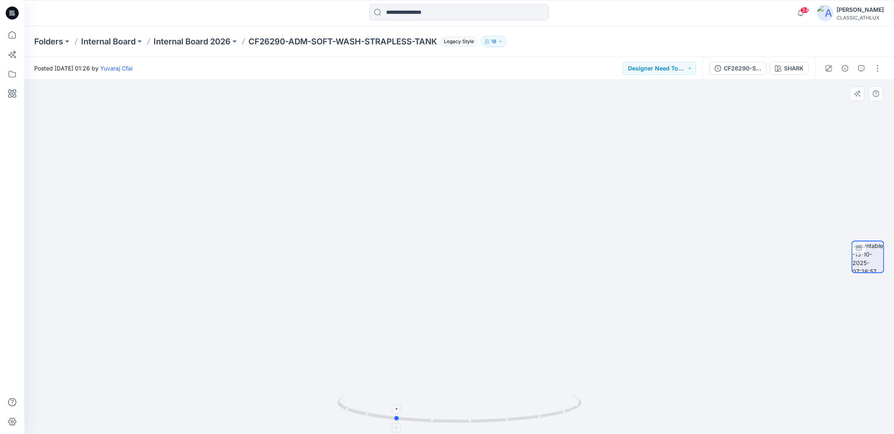
drag, startPoint x: 554, startPoint y: 418, endPoint x: 489, endPoint y: 400, distance: 67.1
click at [489, 400] on icon at bounding box center [460, 410] width 246 height 31
drag, startPoint x: 493, startPoint y: 424, endPoint x: 552, endPoint y: 414, distance: 60.4
click at [552, 415] on icon at bounding box center [460, 410] width 246 height 31
drag, startPoint x: 510, startPoint y: 422, endPoint x: 515, endPoint y: 422, distance: 5.3
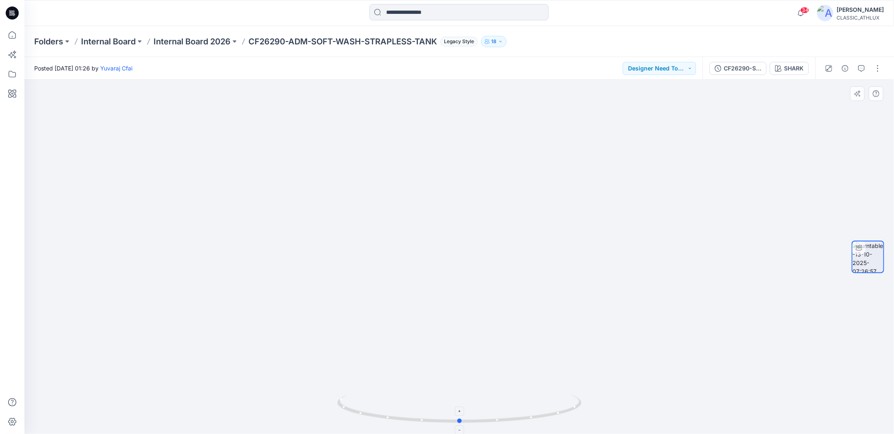
click at [515, 422] on icon at bounding box center [460, 410] width 246 height 31
drag, startPoint x: 514, startPoint y: 421, endPoint x: 465, endPoint y: 421, distance: 49.3
click at [465, 421] on icon at bounding box center [460, 410] width 246 height 31
drag, startPoint x: 546, startPoint y: 418, endPoint x: 488, endPoint y: 416, distance: 58.7
click at [488, 416] on icon at bounding box center [460, 410] width 246 height 31
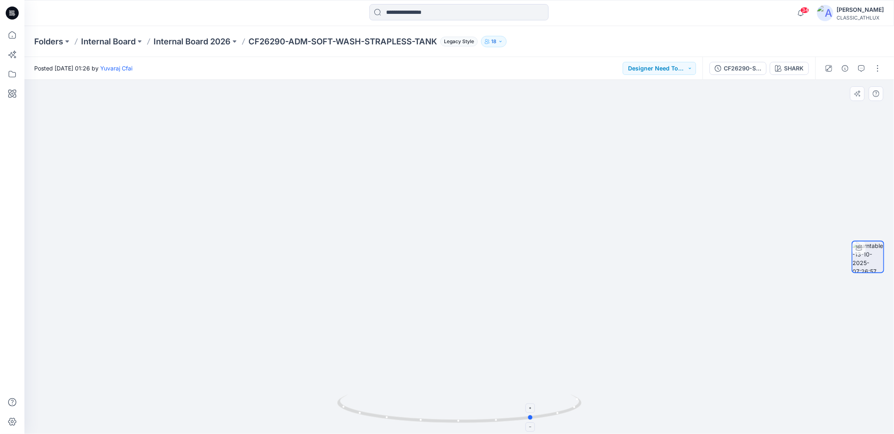
drag, startPoint x: 551, startPoint y: 416, endPoint x: 488, endPoint y: 411, distance: 63.3
click at [488, 411] on icon at bounding box center [460, 410] width 246 height 31
drag, startPoint x: 538, startPoint y: 418, endPoint x: 502, endPoint y: 418, distance: 36.7
click at [502, 418] on icon at bounding box center [460, 410] width 246 height 31
click at [205, 40] on p "Internal Board 2026" at bounding box center [192, 41] width 77 height 11
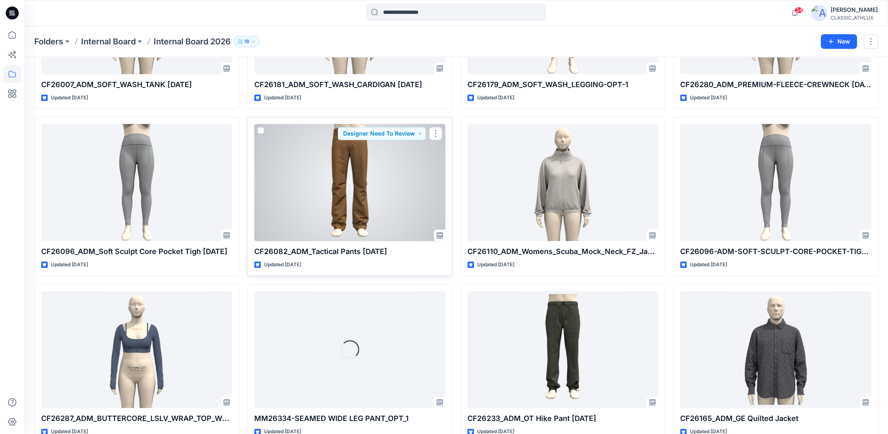
scroll to position [1912, 0]
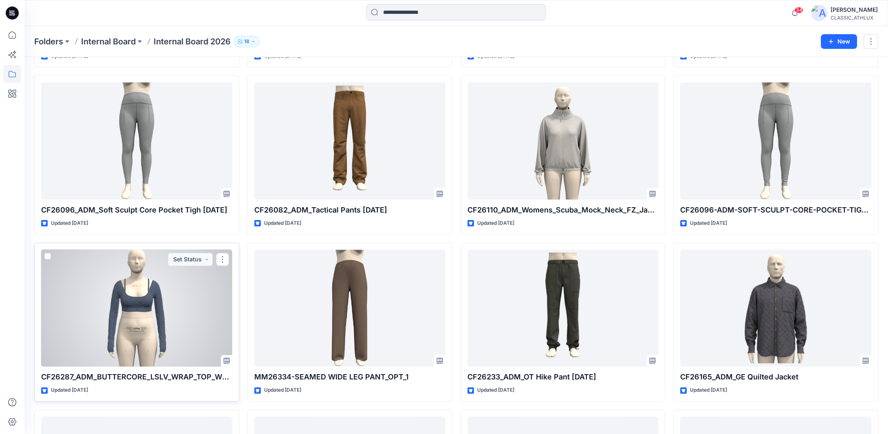
click at [160, 311] on div at bounding box center [136, 308] width 191 height 117
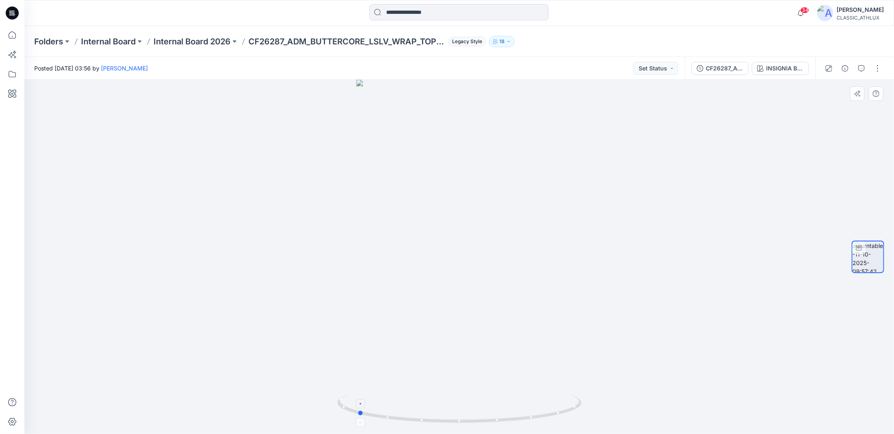
drag, startPoint x: 522, startPoint y: 420, endPoint x: 416, endPoint y: 407, distance: 106.0
click at [419, 408] on icon at bounding box center [460, 410] width 246 height 31
drag, startPoint x: 517, startPoint y: 420, endPoint x: 559, endPoint y: 410, distance: 43.6
click at [559, 410] on icon at bounding box center [460, 410] width 246 height 31
drag, startPoint x: 516, startPoint y: 422, endPoint x: 446, endPoint y: 403, distance: 72.8
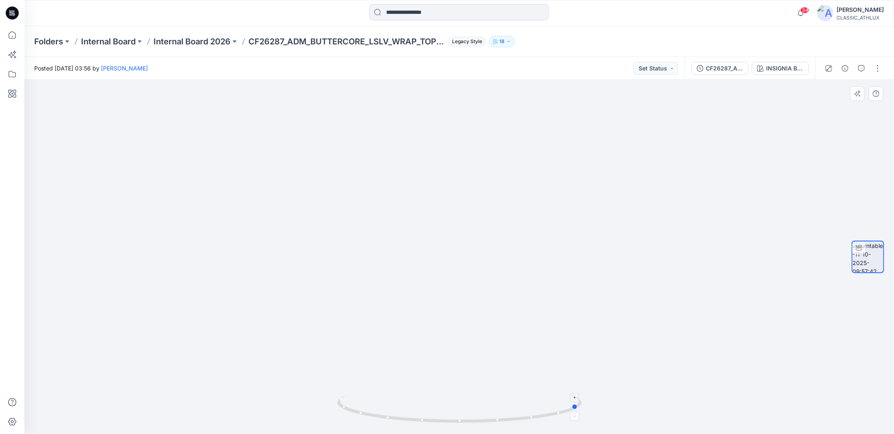
click at [447, 410] on icon at bounding box center [460, 410] width 246 height 31
drag, startPoint x: 504, startPoint y: 421, endPoint x: 530, endPoint y: 418, distance: 25.4
click at [530, 418] on icon at bounding box center [460, 410] width 246 height 31
click at [205, 42] on p "Internal Board 2026" at bounding box center [192, 41] width 77 height 11
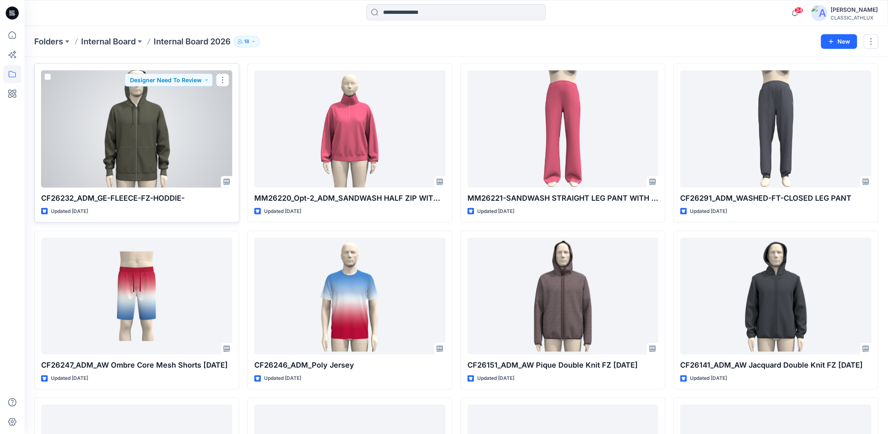
scroll to position [3105, 0]
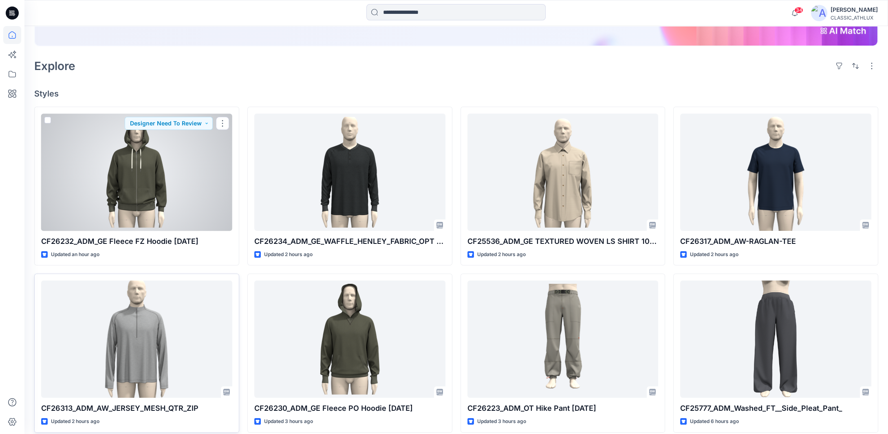
scroll to position [163, 0]
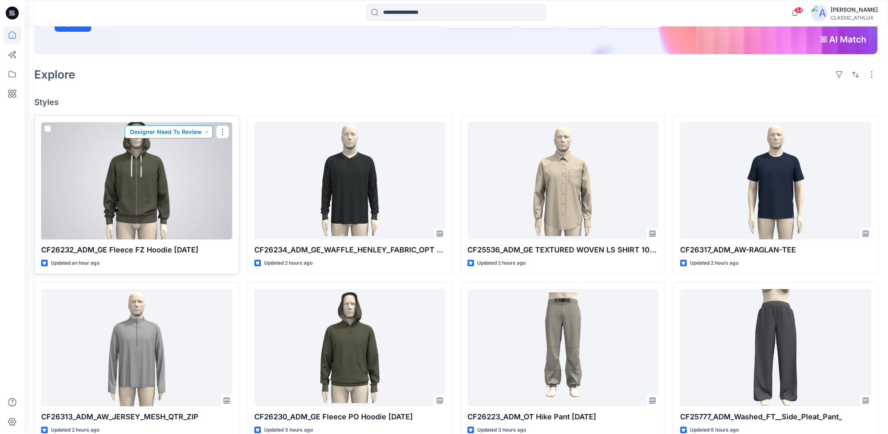
click at [205, 133] on button "Designer Need To Review" at bounding box center [169, 131] width 88 height 13
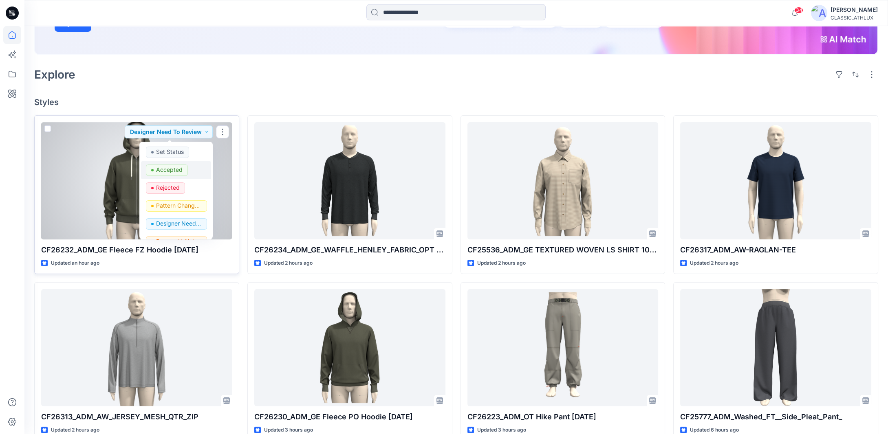
click at [181, 169] on p "Accepted" at bounding box center [169, 170] width 26 height 11
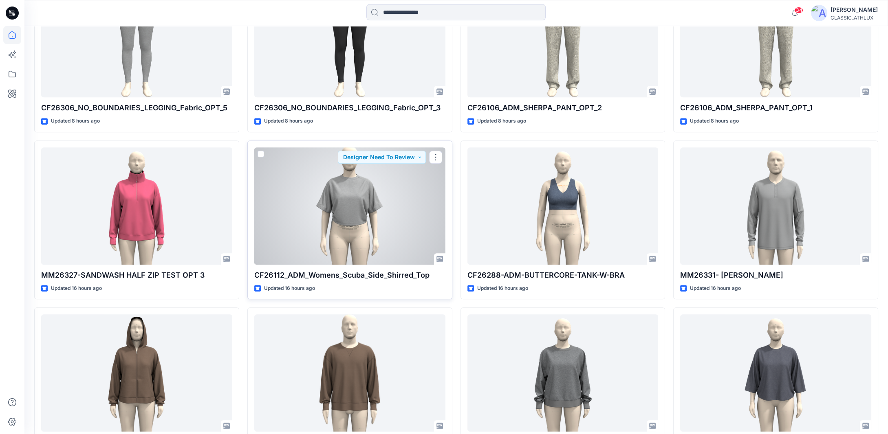
scroll to position [1182, 0]
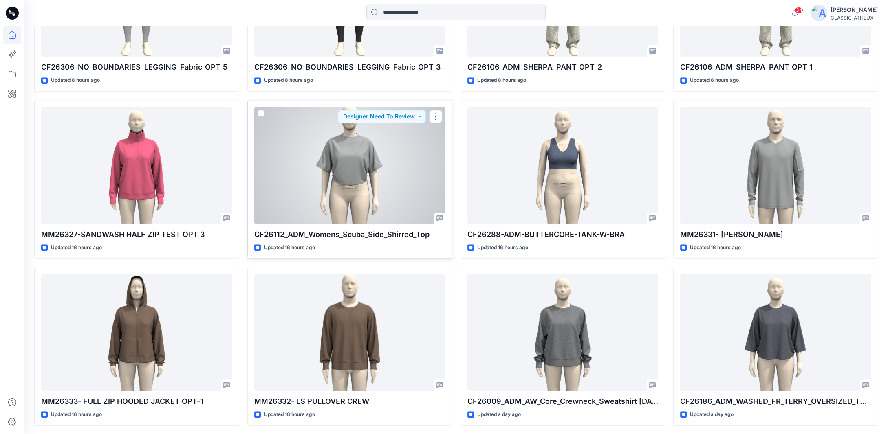
click at [364, 177] on div at bounding box center [349, 165] width 191 height 117
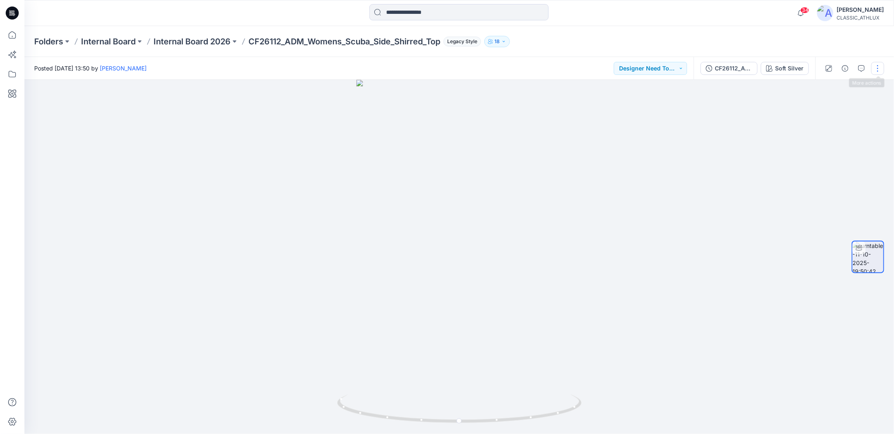
click at [875, 68] on button "button" at bounding box center [877, 68] width 13 height 13
click at [830, 135] on p "Duplicate to..." at bounding box center [839, 132] width 37 height 9
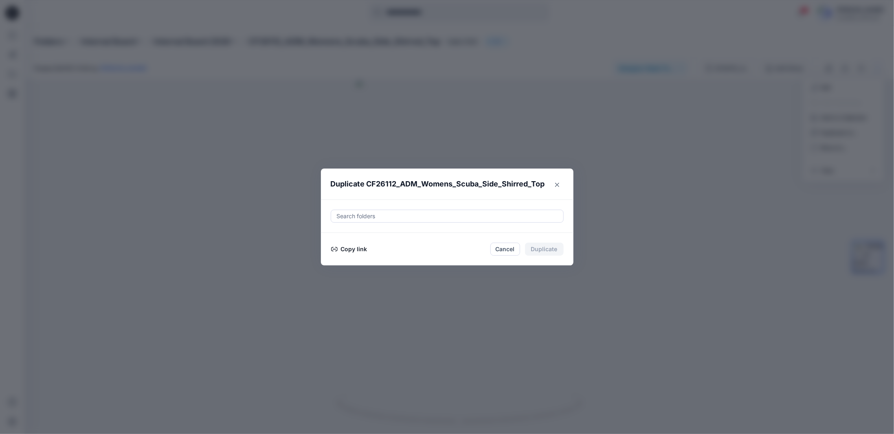
click at [374, 218] on div at bounding box center [447, 216] width 222 height 10
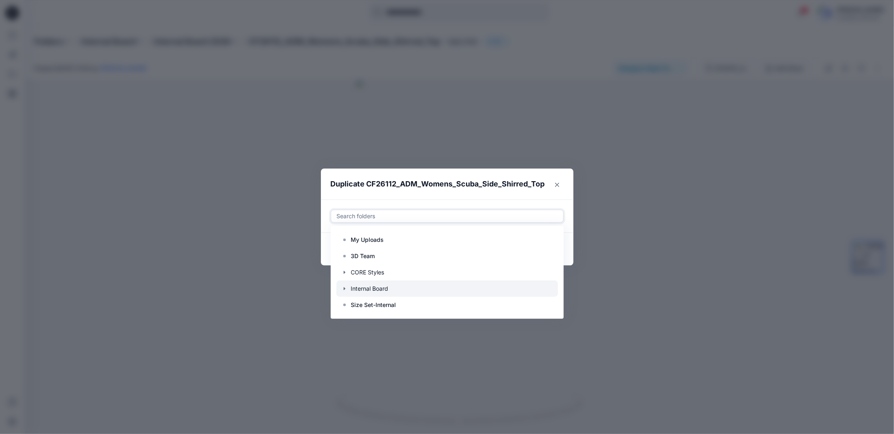
click at [345, 288] on icon "button" at bounding box center [344, 289] width 7 height 7
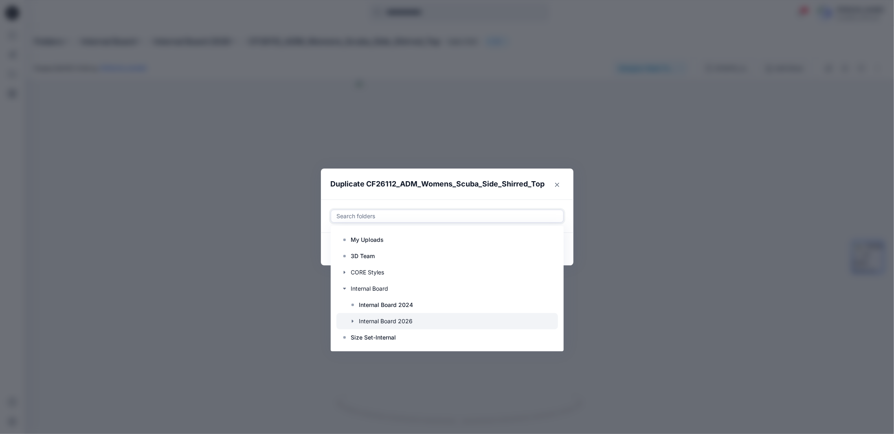
click at [354, 322] on icon "button" at bounding box center [353, 321] width 7 height 7
click at [392, 321] on p "S3 27 Women's Active" at bounding box center [398, 322] width 62 height 10
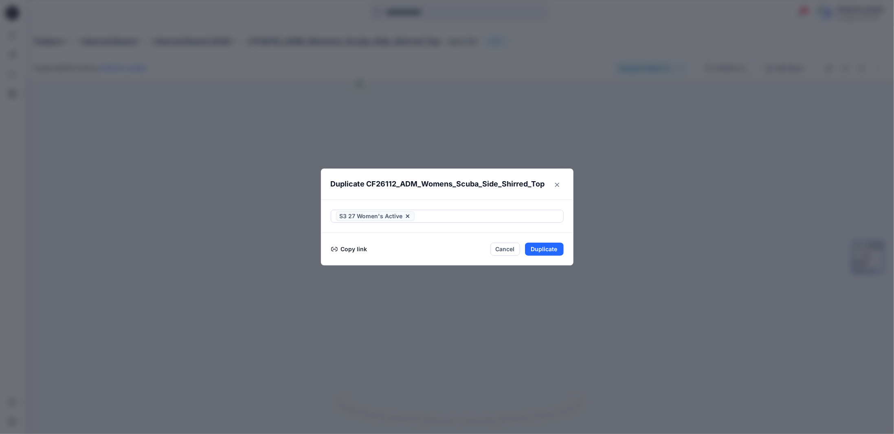
click at [569, 262] on footer "Copy link Cancel Duplicate" at bounding box center [447, 249] width 253 height 33
click at [548, 252] on button "Duplicate" at bounding box center [544, 249] width 39 height 13
click at [558, 185] on icon "Close" at bounding box center [557, 185] width 4 height 4
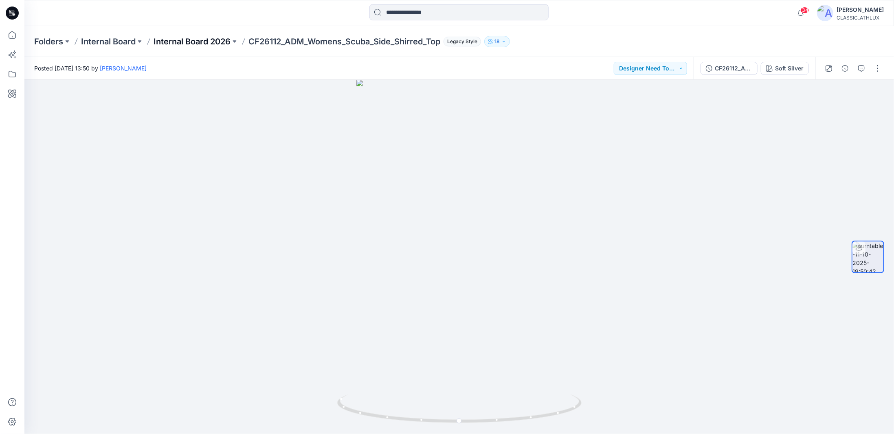
click at [163, 42] on p "Internal Board 2026" at bounding box center [192, 41] width 77 height 11
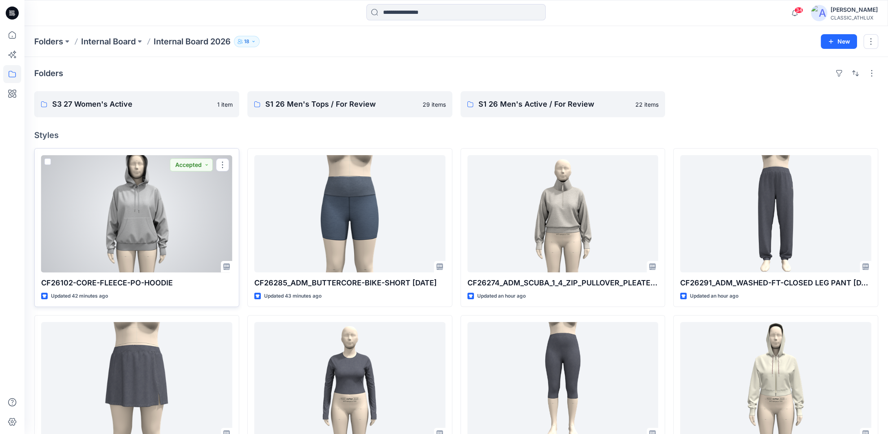
click at [164, 231] on div at bounding box center [136, 213] width 191 height 117
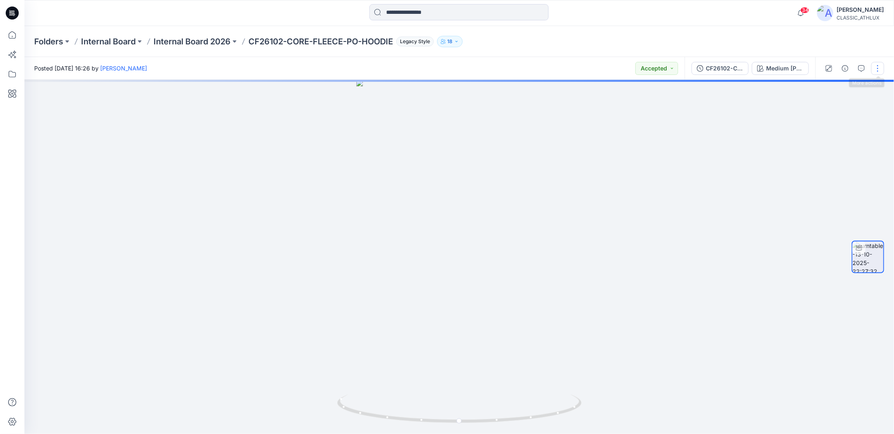
click at [874, 70] on button "button" at bounding box center [877, 68] width 13 height 13
click at [825, 133] on p "Duplicate to..." at bounding box center [839, 132] width 37 height 9
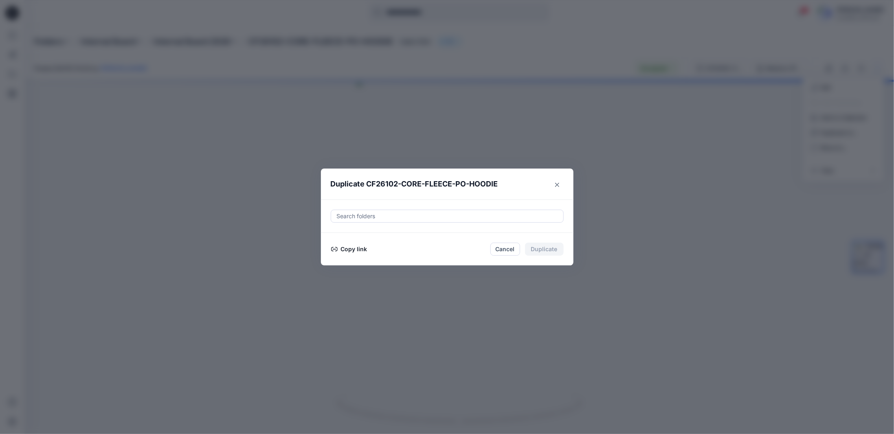
click at [379, 217] on div at bounding box center [447, 216] width 222 height 10
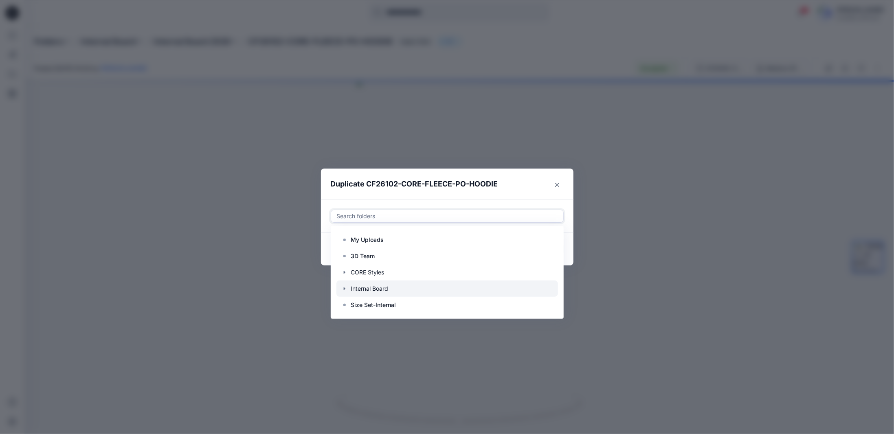
click at [346, 290] on icon "button" at bounding box center [344, 289] width 7 height 7
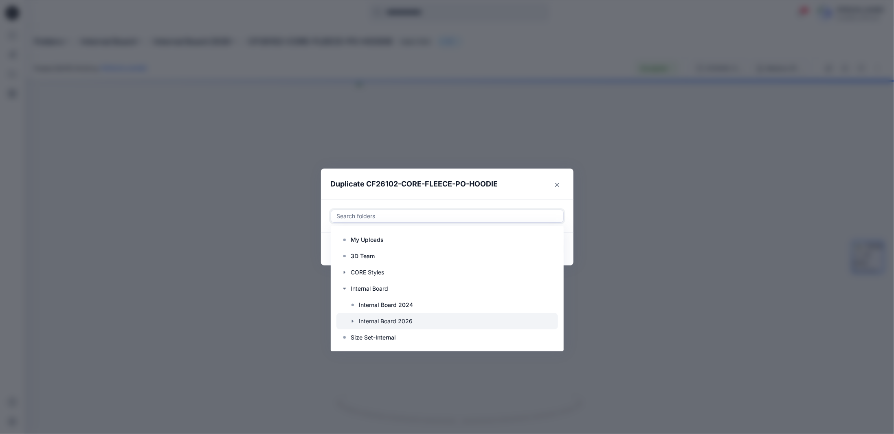
click at [352, 321] on icon "button" at bounding box center [353, 321] width 2 height 3
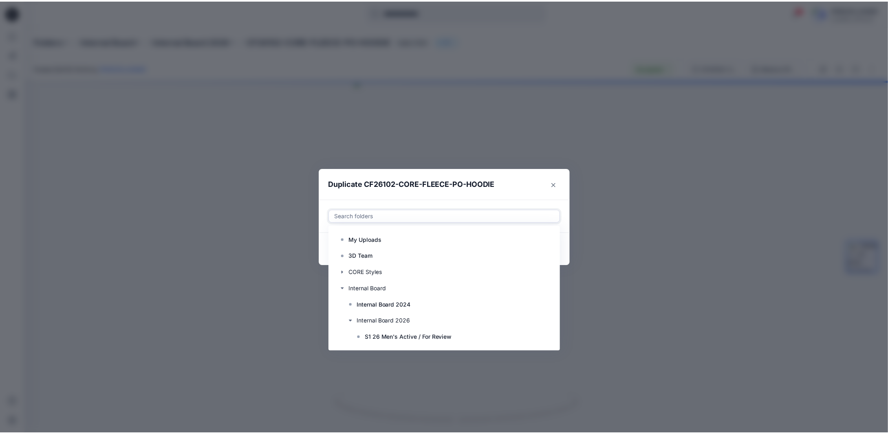
scroll to position [49, 0]
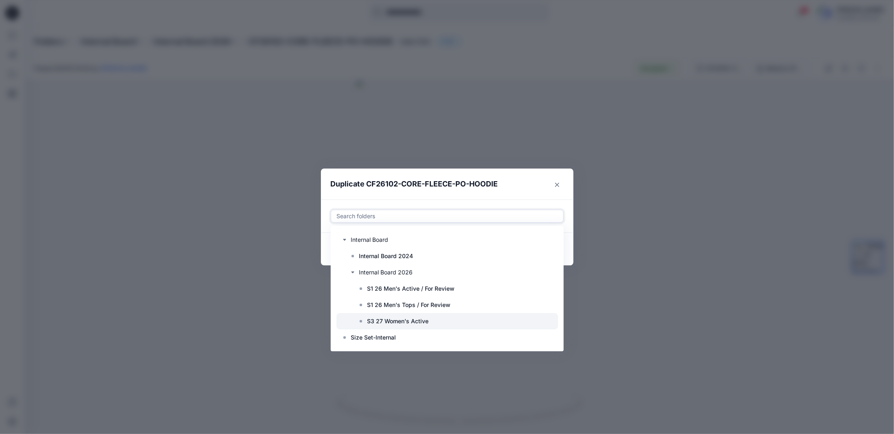
click at [392, 322] on p "S3 27 Women's Active" at bounding box center [398, 322] width 62 height 10
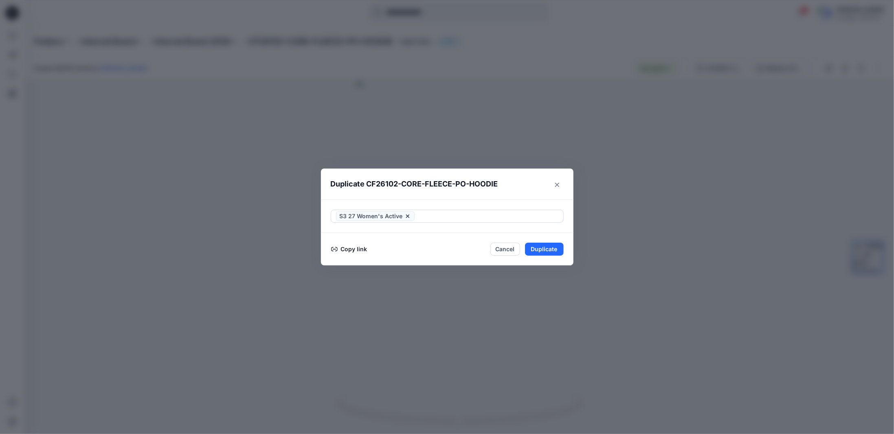
click at [571, 262] on footer "Copy link Cancel Duplicate" at bounding box center [447, 249] width 253 height 33
click at [559, 251] on button "Duplicate" at bounding box center [544, 249] width 39 height 13
click at [549, 249] on button "Close" at bounding box center [550, 249] width 26 height 13
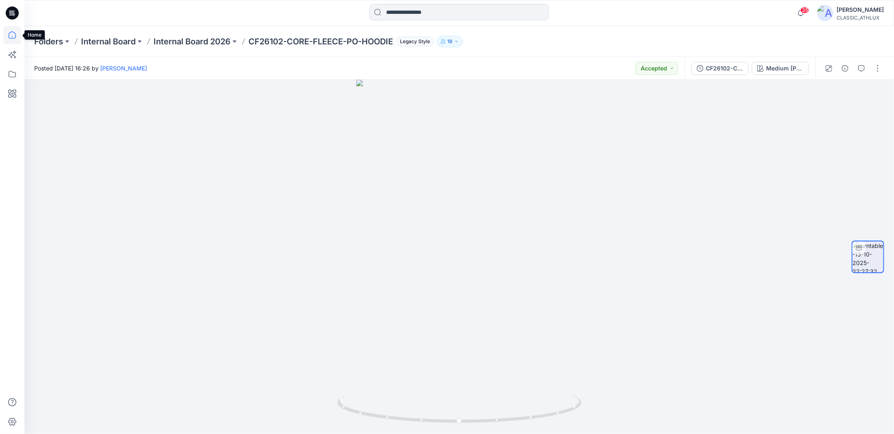
click at [11, 35] on icon at bounding box center [12, 35] width 18 height 18
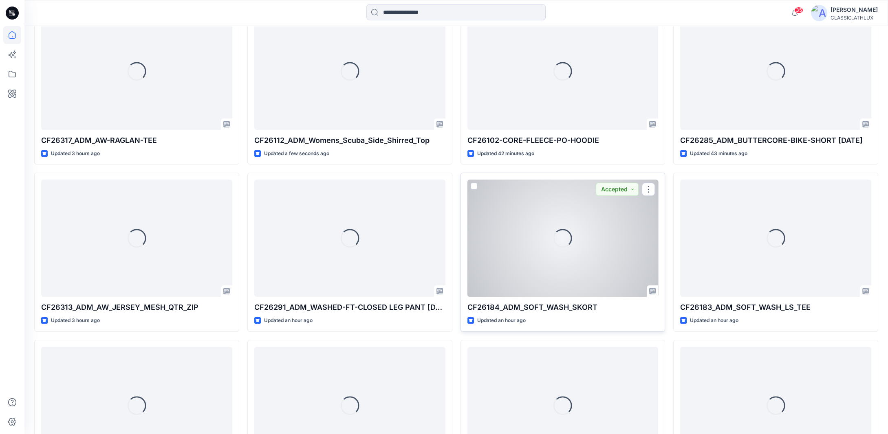
scroll to position [204, 0]
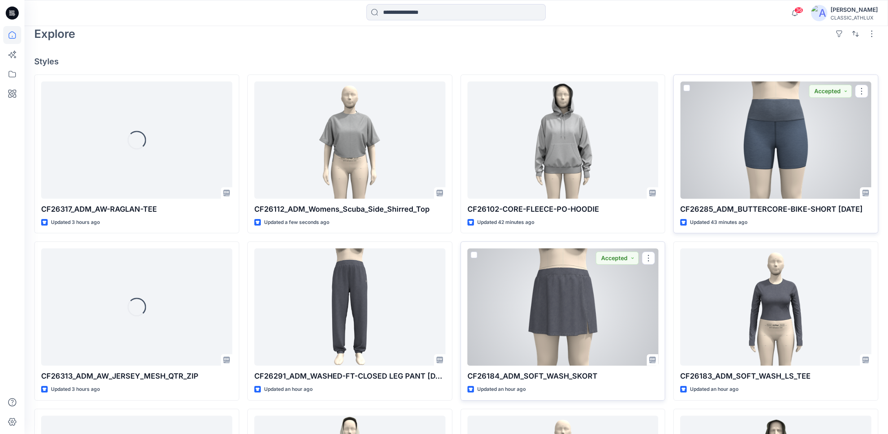
click at [774, 151] on div at bounding box center [775, 139] width 191 height 117
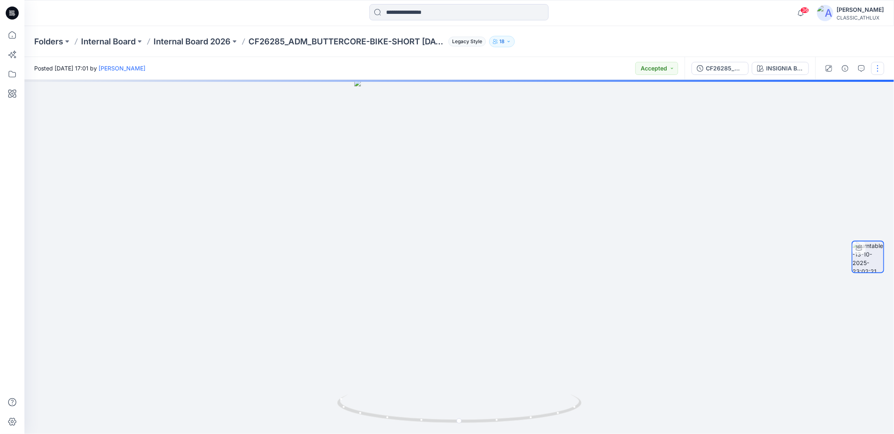
click at [879, 70] on button "button" at bounding box center [877, 68] width 13 height 13
click at [836, 129] on p "Duplicate to..." at bounding box center [839, 132] width 37 height 9
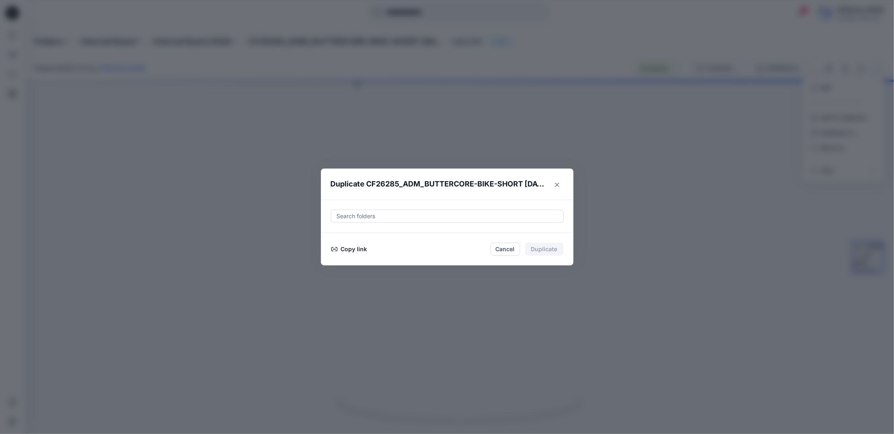
click at [432, 217] on div at bounding box center [447, 216] width 222 height 10
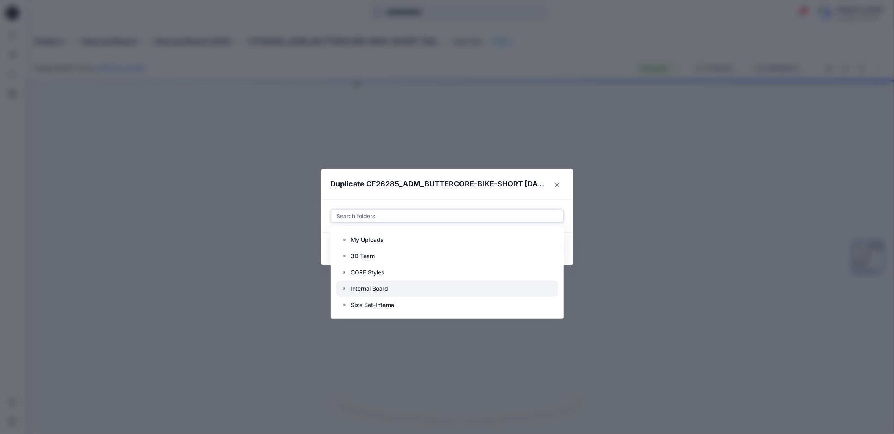
click at [346, 290] on icon "button" at bounding box center [344, 289] width 7 height 7
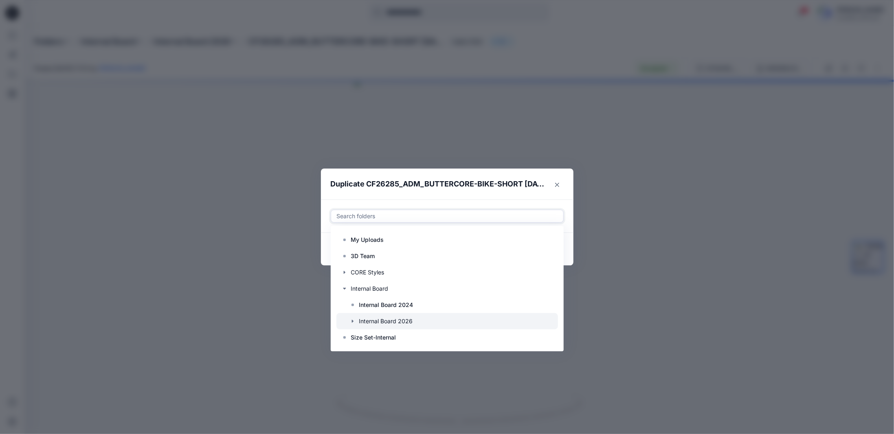
click at [351, 322] on icon "button" at bounding box center [353, 321] width 7 height 7
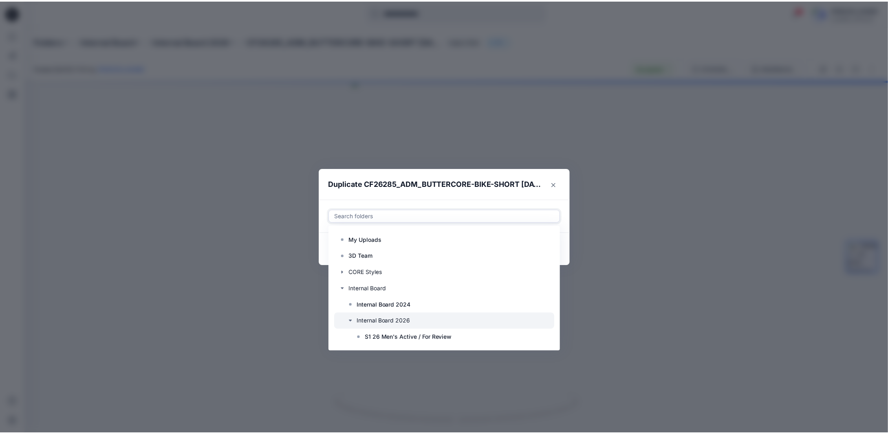
scroll to position [49, 0]
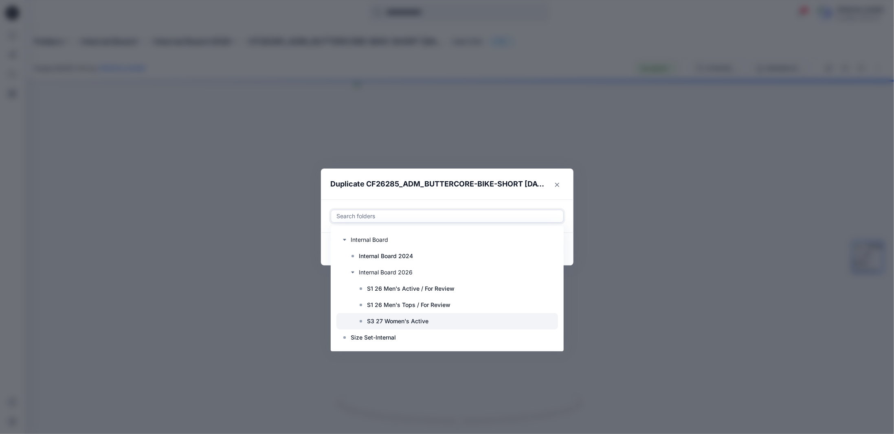
click at [380, 321] on p "S3 27 Women's Active" at bounding box center [398, 322] width 62 height 10
click at [570, 262] on footer "Copy link Cancel Duplicate" at bounding box center [447, 249] width 253 height 33
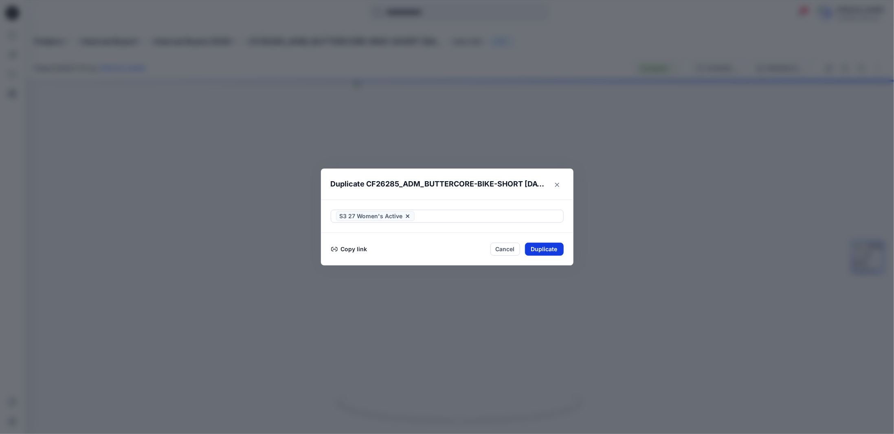
click at [548, 249] on button "Duplicate" at bounding box center [544, 249] width 39 height 13
click at [178, 154] on div "Duplicate CF26285_ADM_BUTTERCORE-BIKE-SHORT 13OCT25 Your styles were duplicated…" at bounding box center [447, 217] width 894 height 434
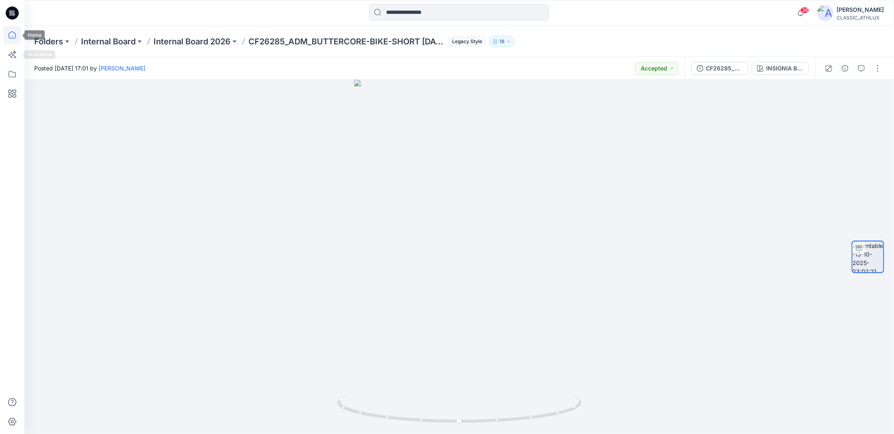
click at [13, 36] on icon at bounding box center [12, 35] width 18 height 18
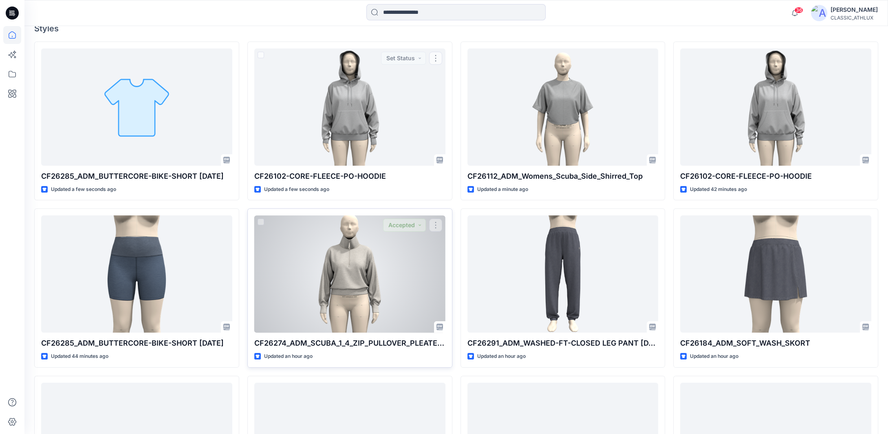
scroll to position [285, 0]
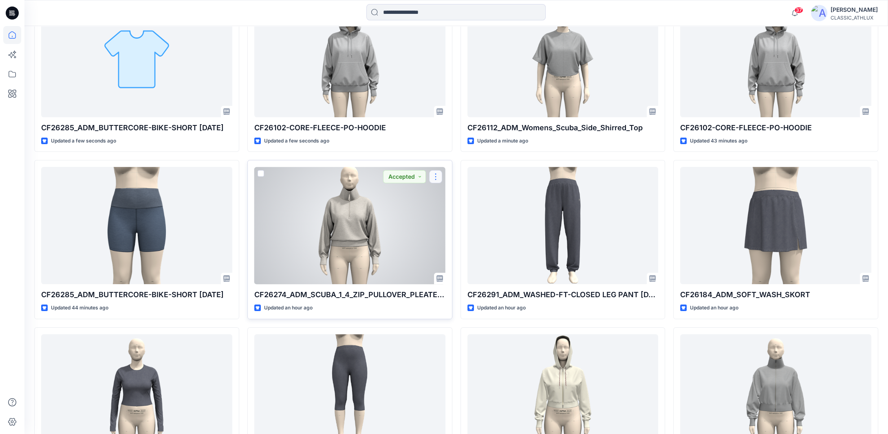
click at [437, 176] on button "button" at bounding box center [435, 176] width 13 height 13
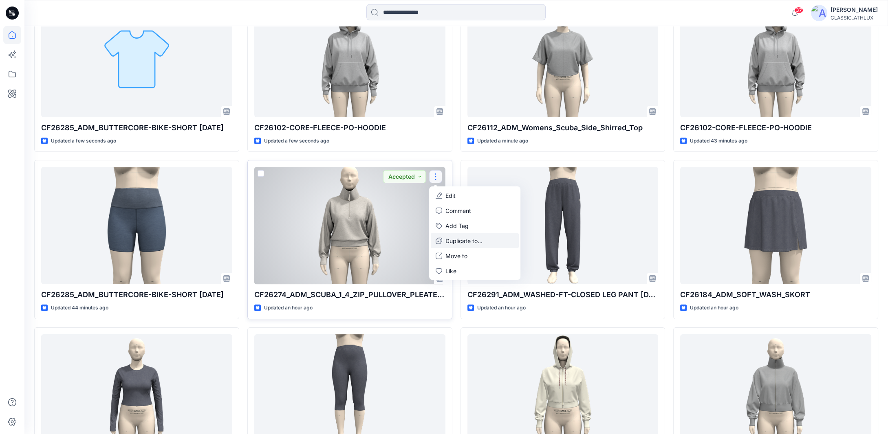
click at [459, 241] on p "Duplicate to..." at bounding box center [463, 241] width 37 height 9
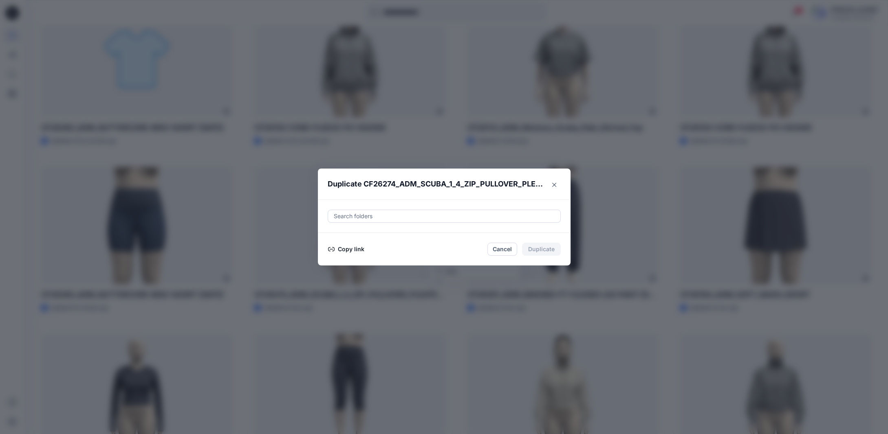
click at [370, 216] on div at bounding box center [444, 216] width 222 height 10
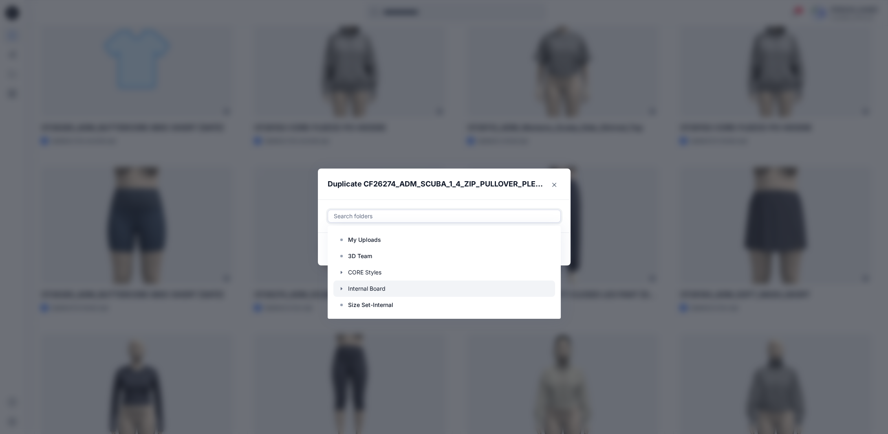
drag, startPoint x: 345, startPoint y: 287, endPoint x: 350, endPoint y: 287, distance: 4.9
click at [345, 287] on icon "button" at bounding box center [341, 289] width 7 height 7
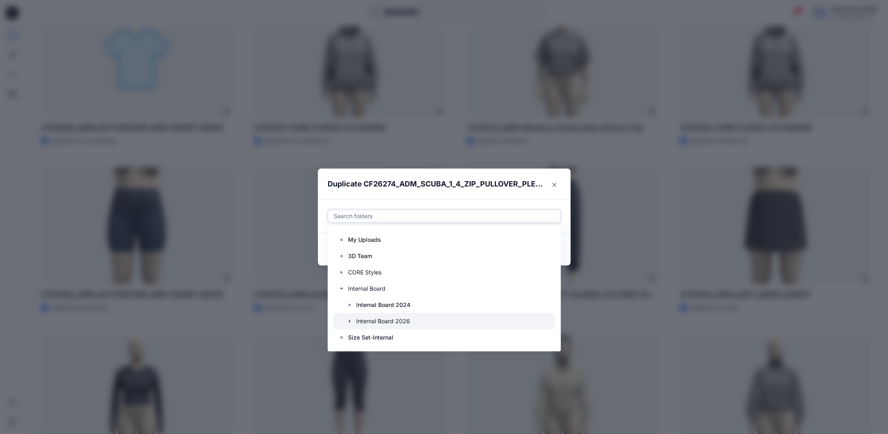
click at [381, 319] on div at bounding box center [444, 321] width 222 height 16
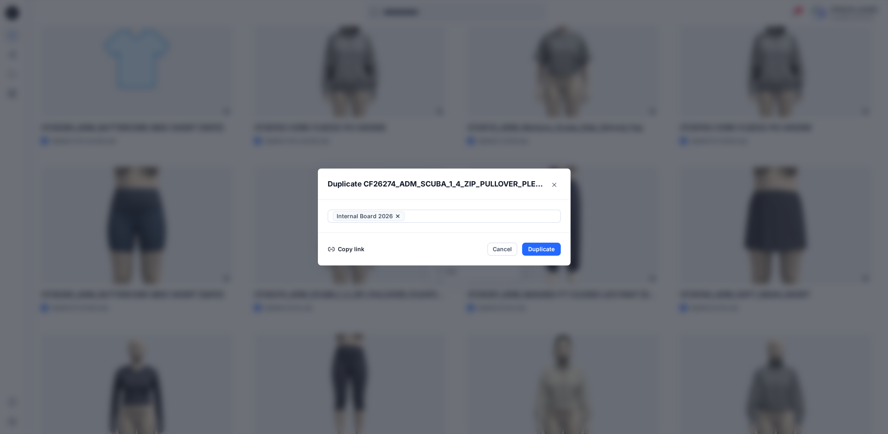
click at [570, 261] on footer "Copy link Cancel Duplicate" at bounding box center [444, 249] width 253 height 33
click at [548, 250] on button "Duplicate" at bounding box center [541, 249] width 39 height 13
click at [551, 249] on button "Close" at bounding box center [547, 249] width 26 height 13
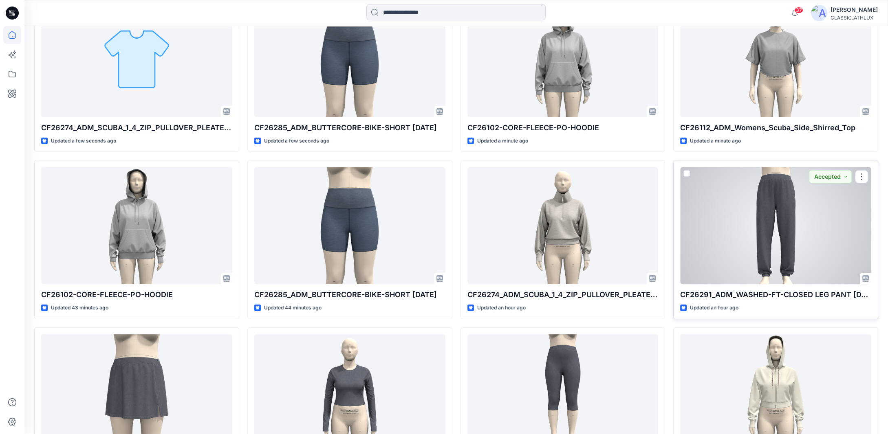
click at [748, 244] on div at bounding box center [775, 225] width 191 height 117
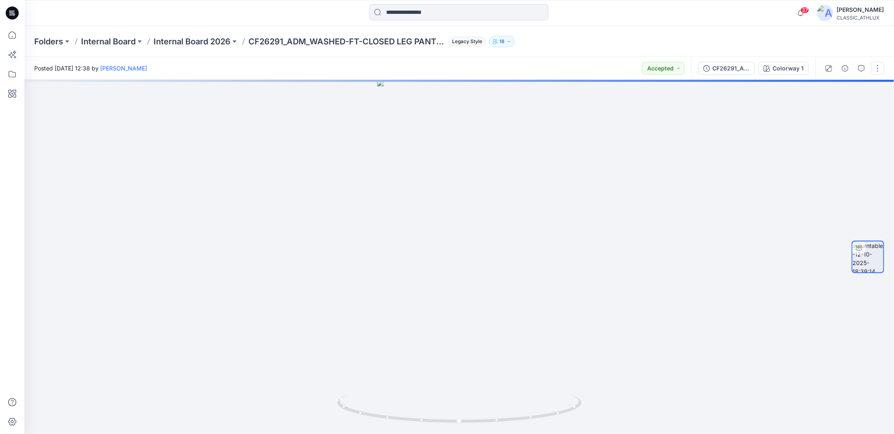
click at [879, 70] on button "button" at bounding box center [877, 68] width 13 height 13
click at [834, 137] on button "Duplicate to..." at bounding box center [843, 132] width 75 height 15
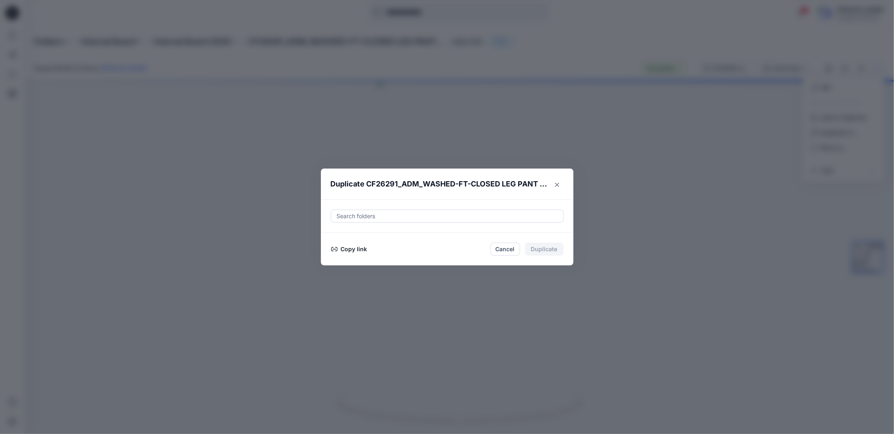
click at [372, 217] on div at bounding box center [447, 216] width 222 height 10
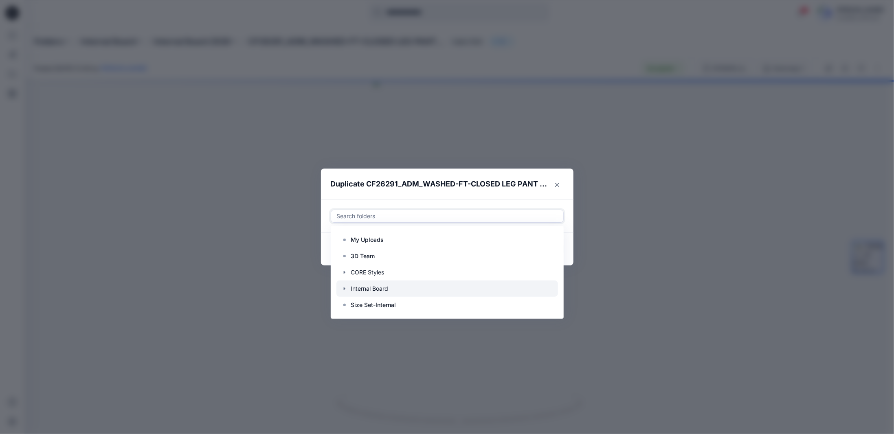
click at [346, 288] on icon "button" at bounding box center [344, 289] width 7 height 7
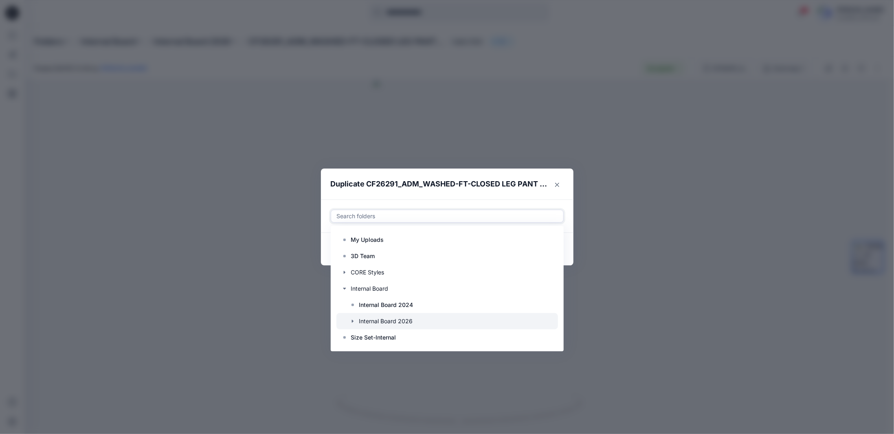
click at [363, 321] on div at bounding box center [448, 321] width 222 height 16
click at [353, 322] on icon "button" at bounding box center [353, 321] width 7 height 7
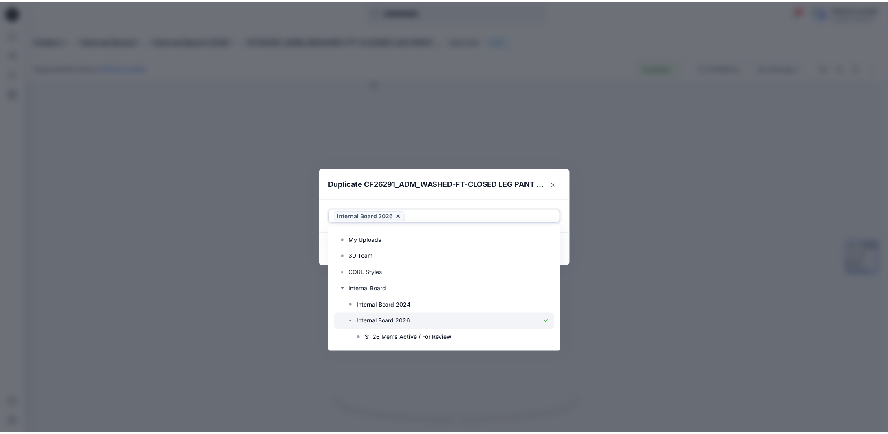
scroll to position [49, 0]
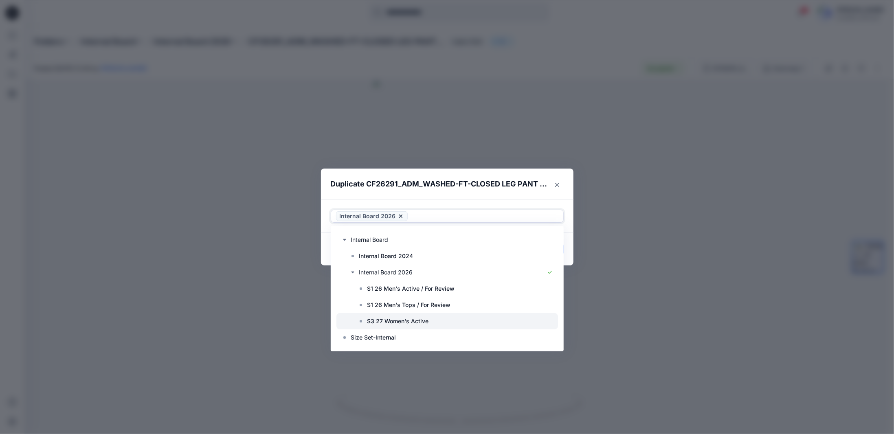
click at [402, 321] on p "S3 27 Women's Active" at bounding box center [398, 322] width 62 height 10
click at [571, 264] on footer "Copy link Cancel Duplicate" at bounding box center [447, 249] width 253 height 33
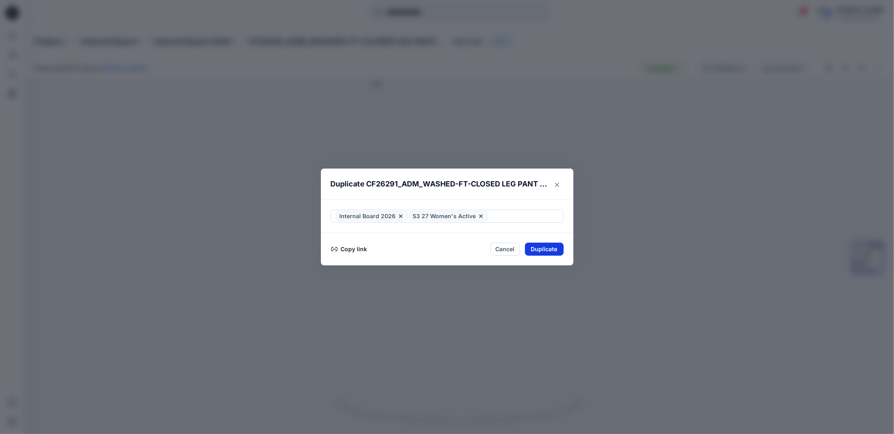
click at [548, 245] on button "Duplicate" at bounding box center [544, 249] width 39 height 13
click at [556, 247] on button "Close" at bounding box center [550, 249] width 26 height 13
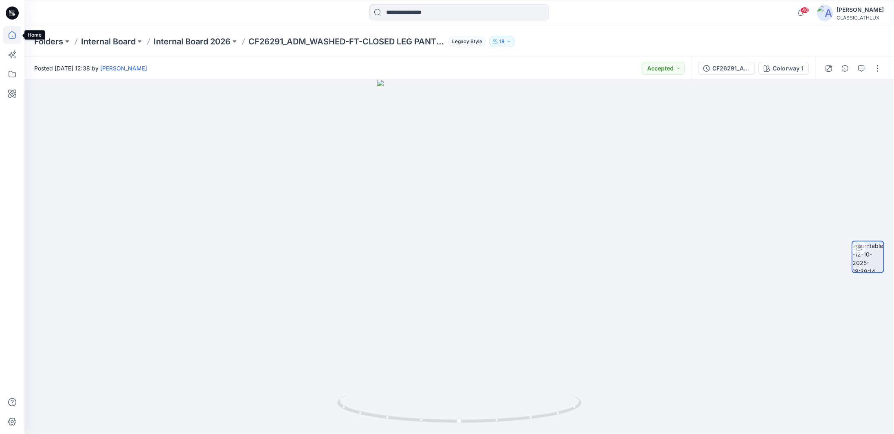
click at [18, 37] on icon at bounding box center [12, 35] width 18 height 18
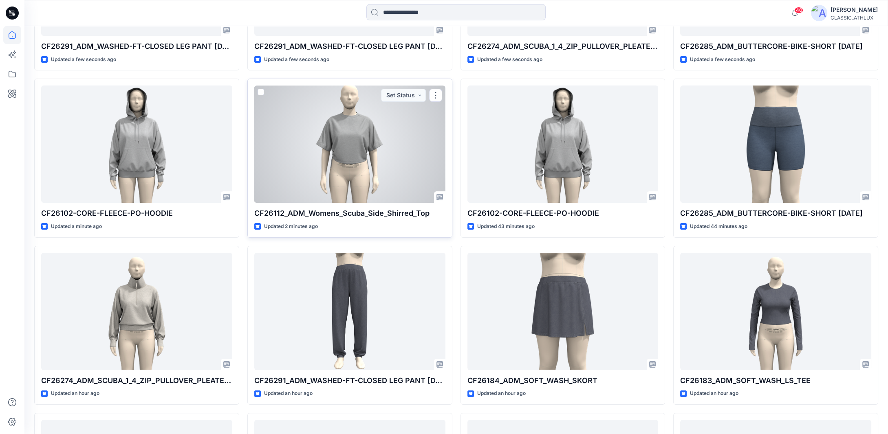
scroll to position [448, 0]
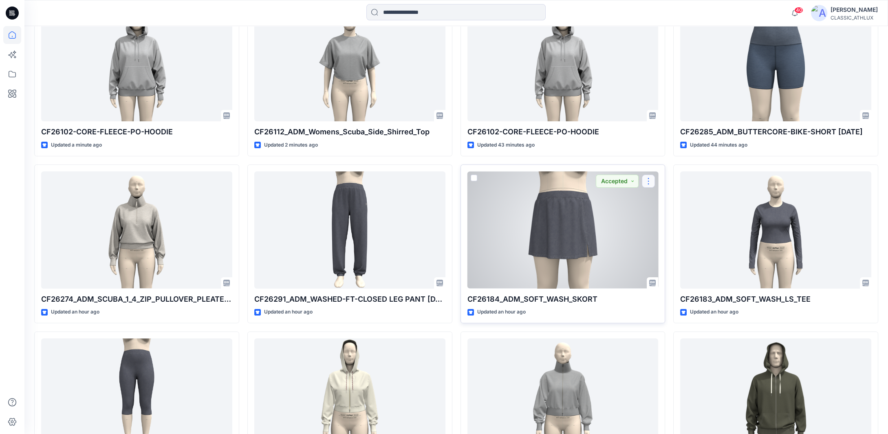
click at [652, 180] on button "button" at bounding box center [648, 181] width 13 height 13
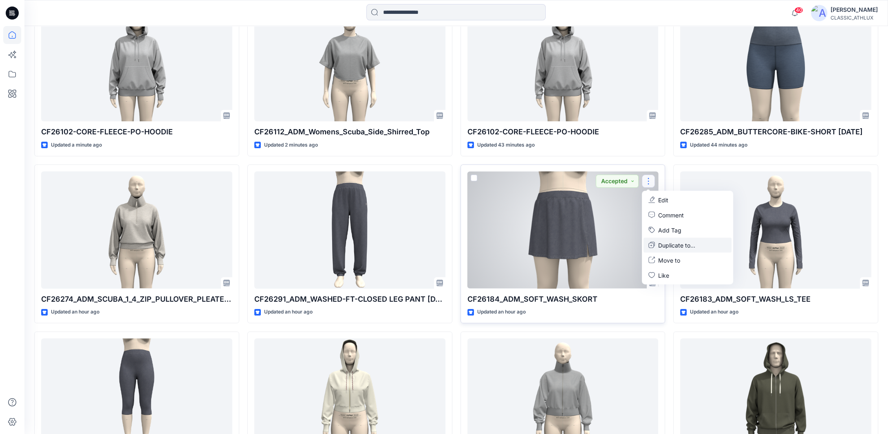
click at [693, 243] on p "Duplicate to..." at bounding box center [676, 245] width 37 height 9
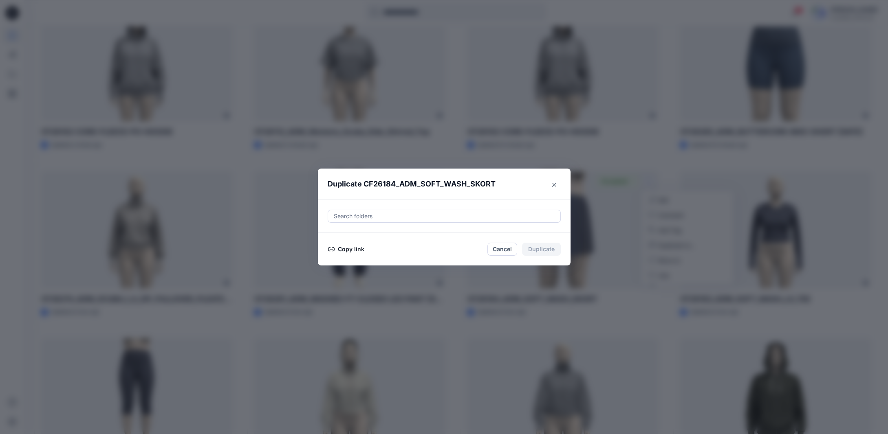
click at [372, 217] on div at bounding box center [444, 216] width 222 height 10
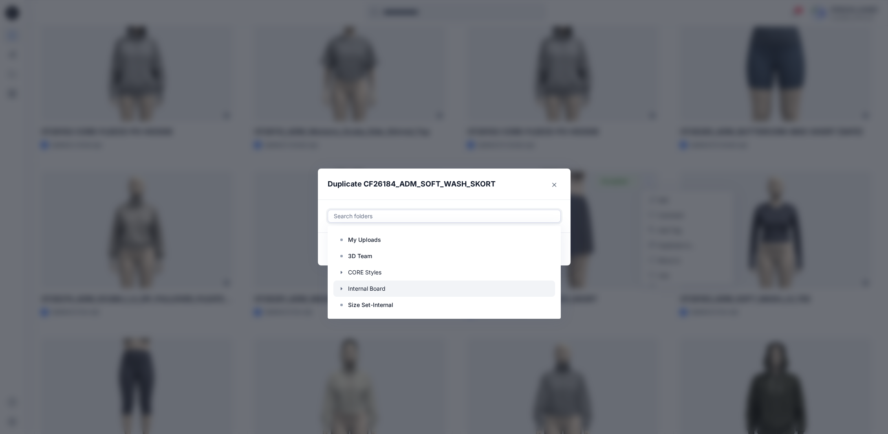
click at [344, 290] on icon "button" at bounding box center [341, 289] width 7 height 7
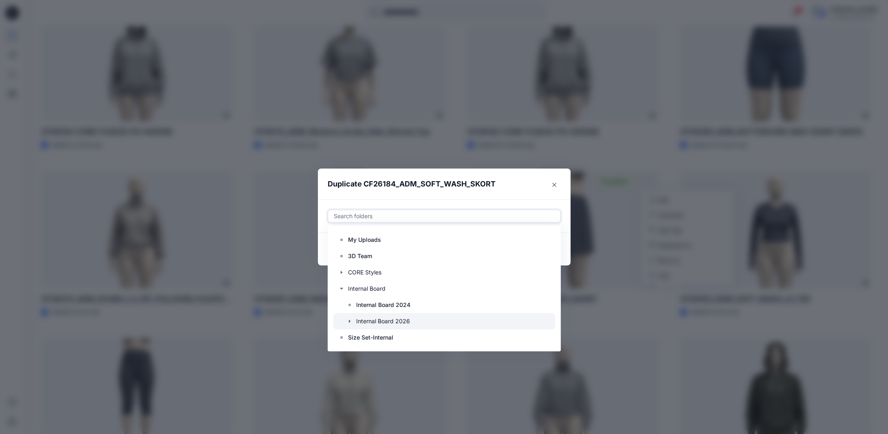
click at [402, 321] on div at bounding box center [444, 321] width 222 height 16
click at [353, 321] on icon "button" at bounding box center [349, 321] width 7 height 7
drag, startPoint x: 381, startPoint y: 320, endPoint x: 398, endPoint y: 321, distance: 16.7
click at [381, 320] on p "S3 27 Women's Active" at bounding box center [395, 322] width 62 height 10
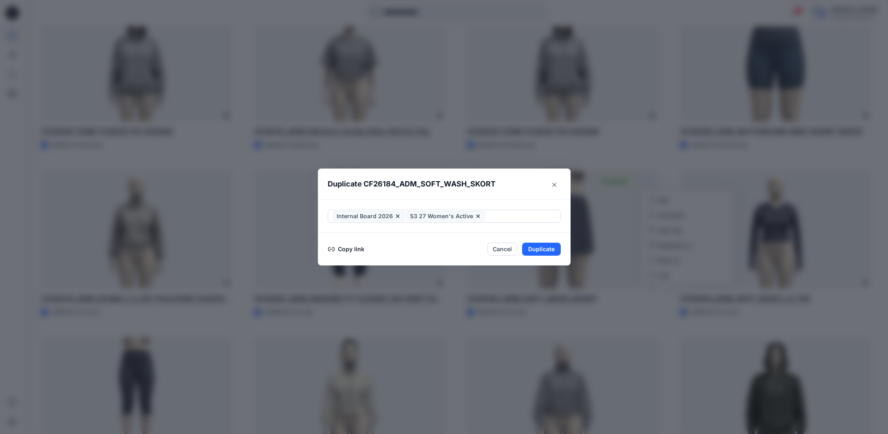
click at [568, 260] on footer "Copy link Cancel Duplicate" at bounding box center [444, 249] width 253 height 33
click at [398, 217] on icon at bounding box center [397, 216] width 3 height 3
click at [570, 263] on footer "Copy link Cancel Duplicate" at bounding box center [444, 249] width 253 height 33
click at [553, 250] on button "Duplicate" at bounding box center [541, 249] width 39 height 13
click at [559, 187] on button "Close" at bounding box center [554, 184] width 13 height 13
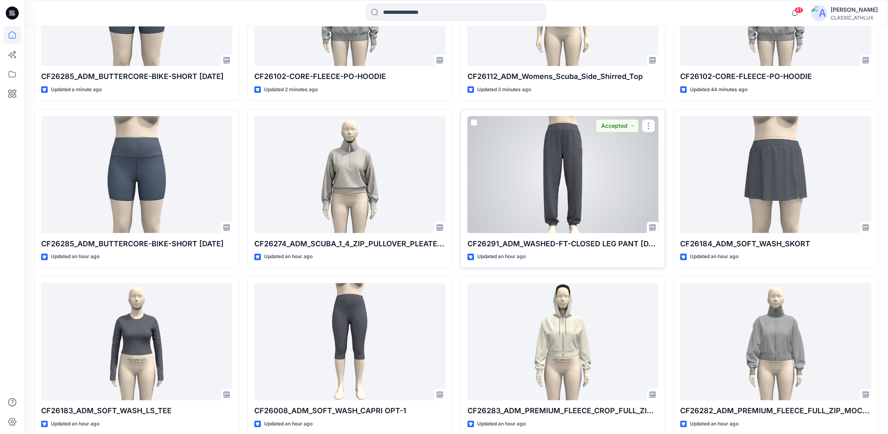
scroll to position [530, 0]
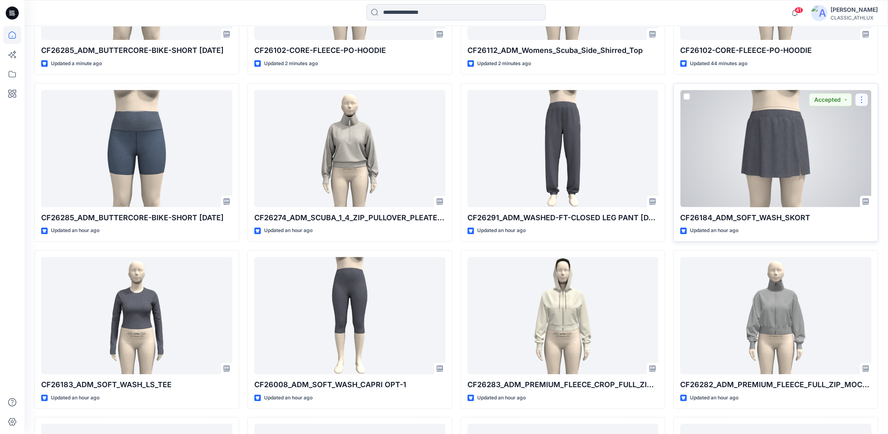
click at [866, 98] on button "button" at bounding box center [861, 99] width 13 height 13
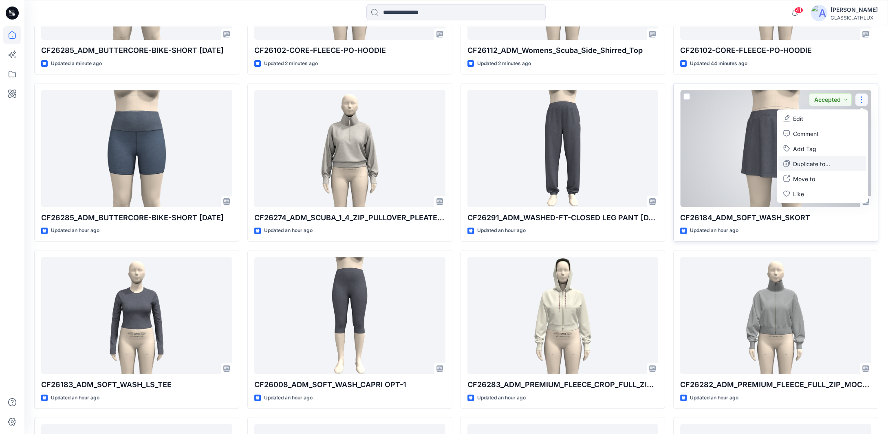
click at [830, 163] on p "Duplicate to..." at bounding box center [811, 163] width 37 height 9
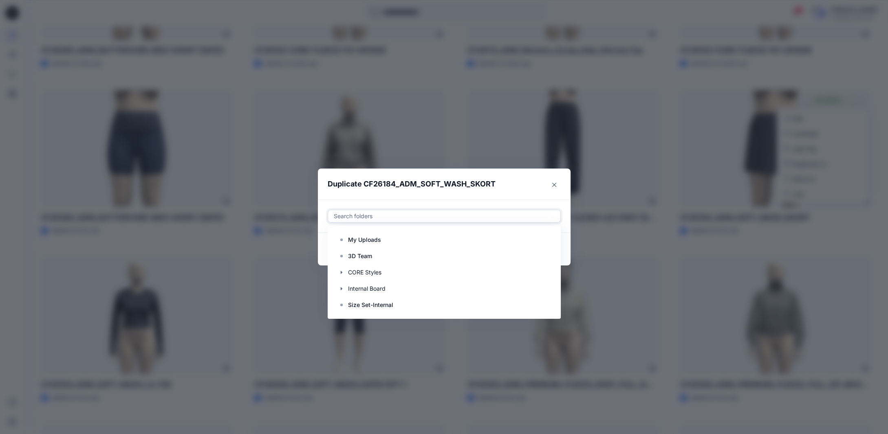
click at [379, 215] on div at bounding box center [444, 216] width 222 height 10
click at [345, 290] on icon "button" at bounding box center [341, 289] width 7 height 7
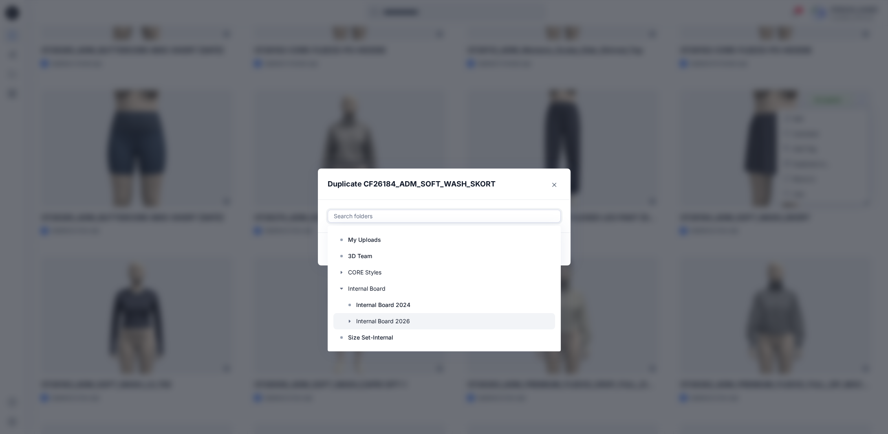
click at [351, 323] on icon "button" at bounding box center [349, 321] width 7 height 7
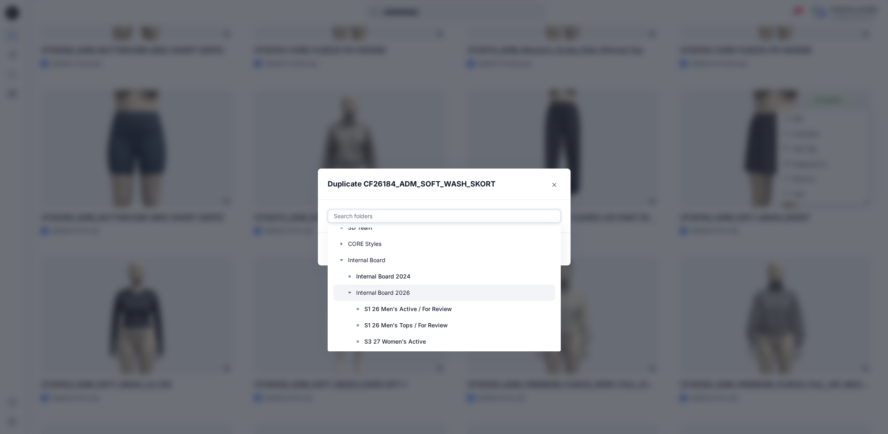
scroll to position [49, 0]
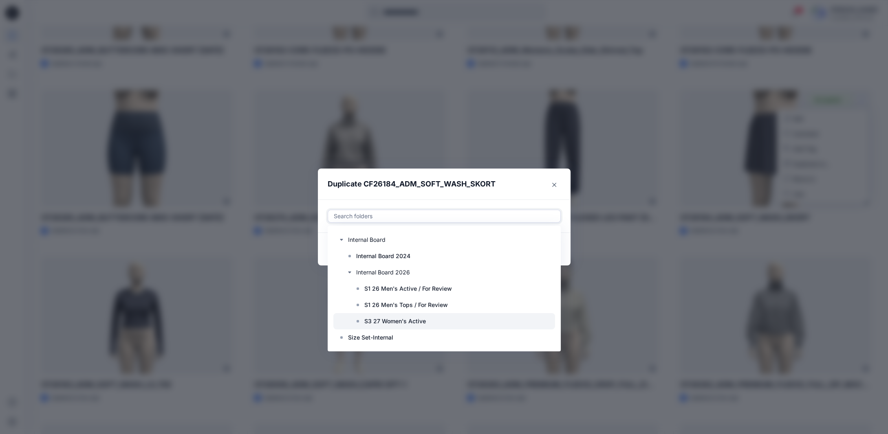
click at [406, 323] on p "S3 27 Women's Active" at bounding box center [395, 322] width 62 height 10
click at [568, 260] on footer "Copy link Cancel Duplicate" at bounding box center [444, 249] width 253 height 33
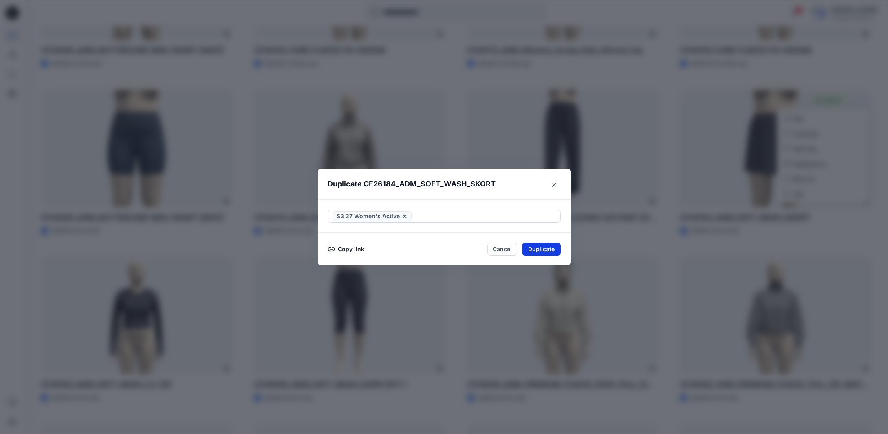
click at [553, 250] on button "Duplicate" at bounding box center [541, 249] width 39 height 13
click at [561, 250] on button "Close" at bounding box center [547, 249] width 26 height 13
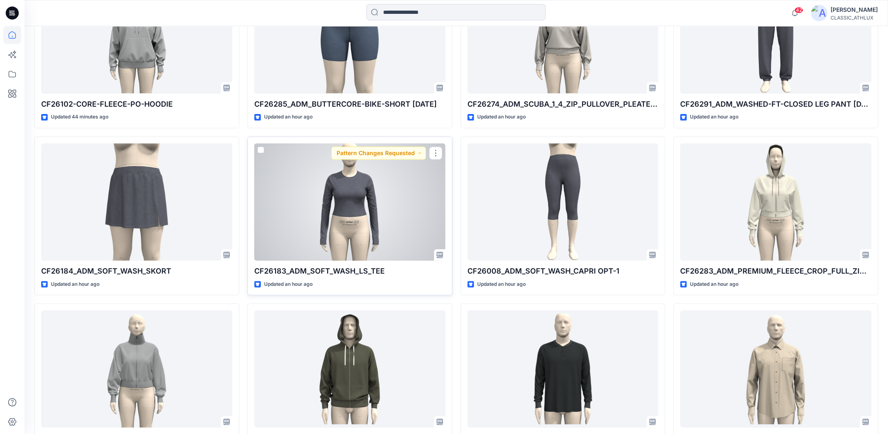
scroll to position [652, 0]
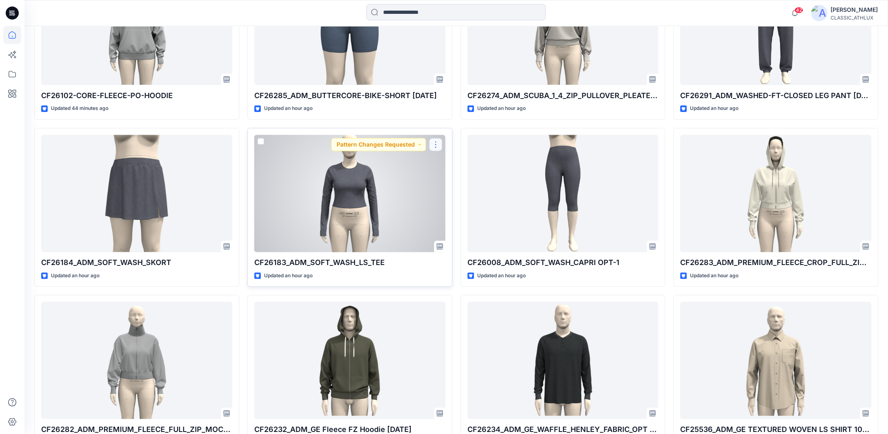
click at [435, 147] on button "button" at bounding box center [435, 144] width 13 height 13
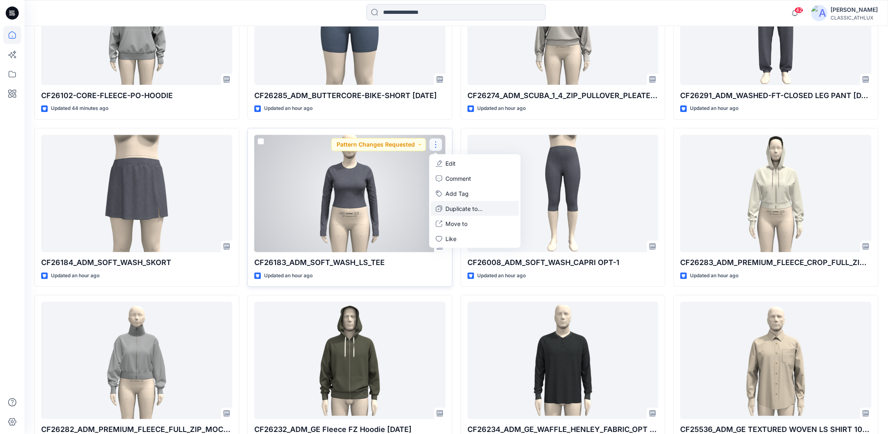
click at [462, 209] on p "Duplicate to..." at bounding box center [463, 208] width 37 height 9
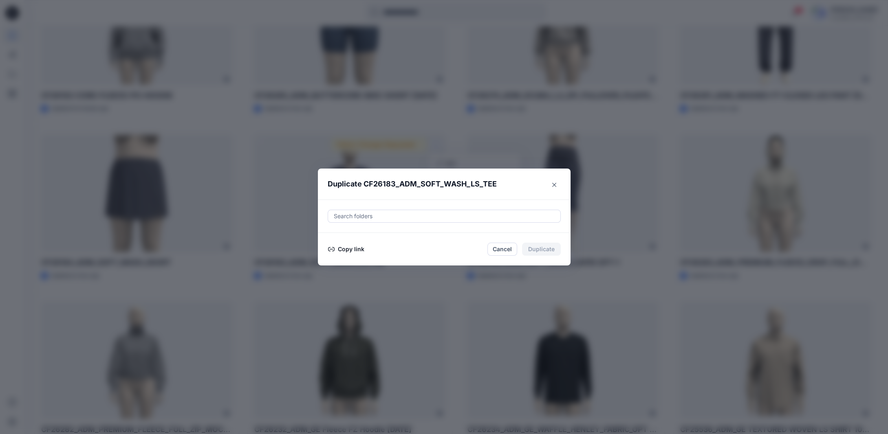
click at [374, 220] on div at bounding box center [444, 216] width 222 height 10
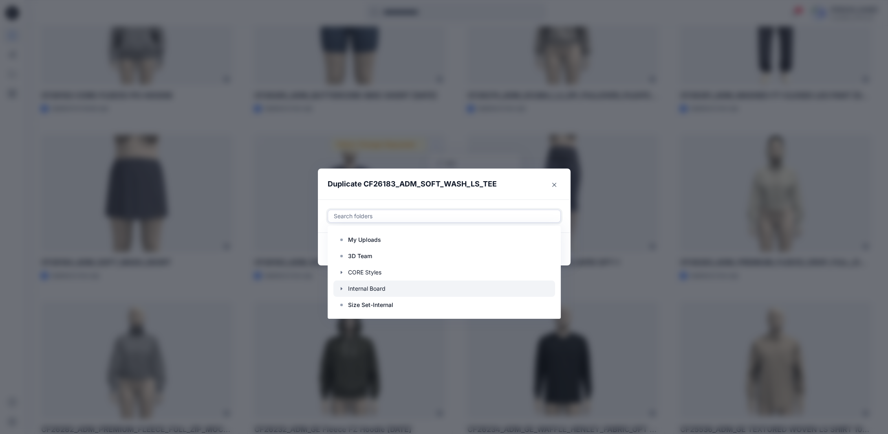
click at [345, 290] on icon "button" at bounding box center [341, 289] width 7 height 7
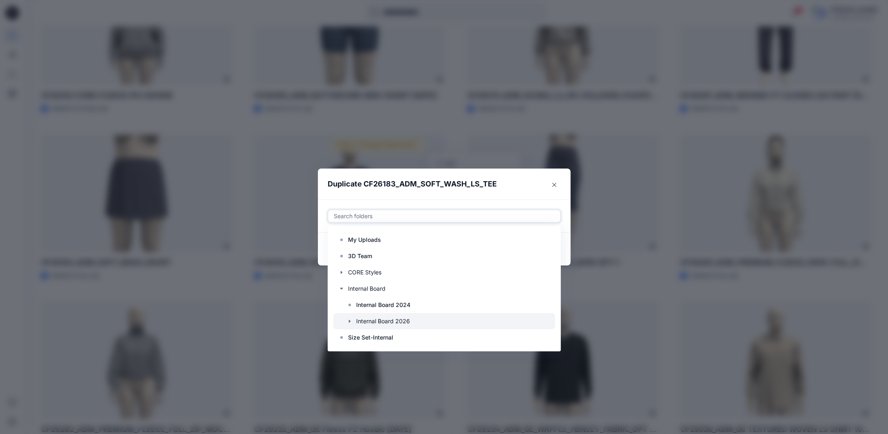
click at [353, 321] on icon "button" at bounding box center [349, 321] width 7 height 7
click at [391, 325] on p "S3 27 Women's Active" at bounding box center [395, 322] width 62 height 10
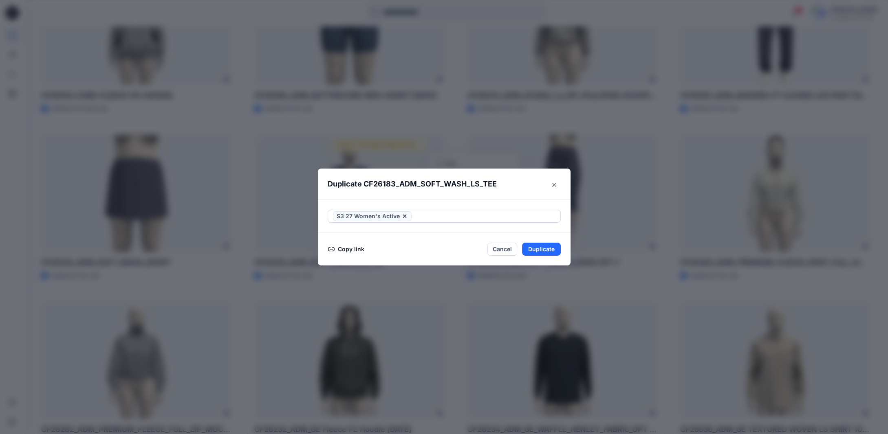
click at [568, 260] on footer "Copy link Cancel Duplicate" at bounding box center [444, 249] width 253 height 33
click at [544, 249] on button "Duplicate" at bounding box center [541, 249] width 39 height 13
click at [556, 186] on icon "Close" at bounding box center [554, 185] width 4 height 4
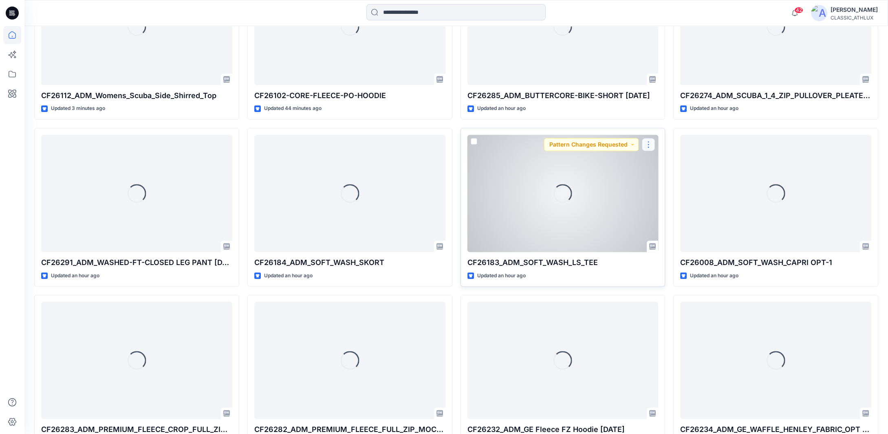
click at [648, 145] on button "button" at bounding box center [648, 144] width 13 height 13
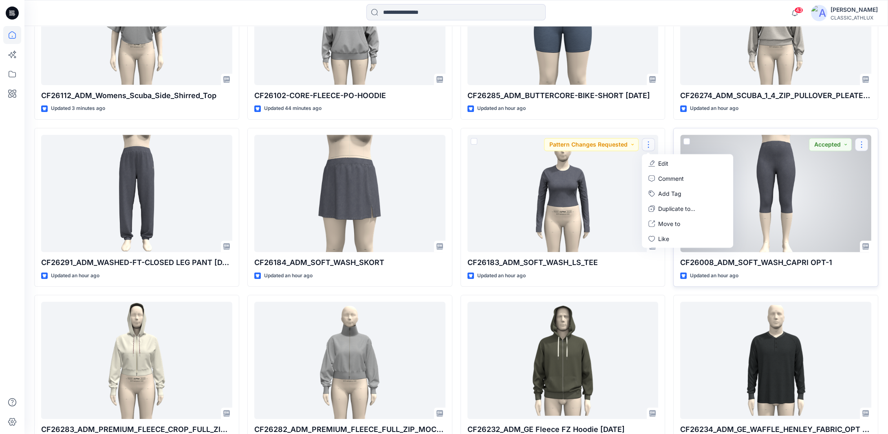
click at [863, 146] on button "button" at bounding box center [861, 144] width 13 height 13
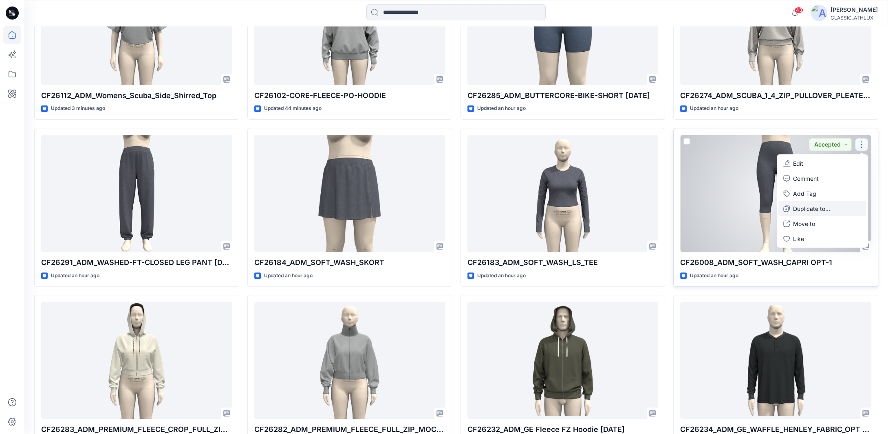
click at [815, 210] on p "Duplicate to..." at bounding box center [811, 208] width 37 height 9
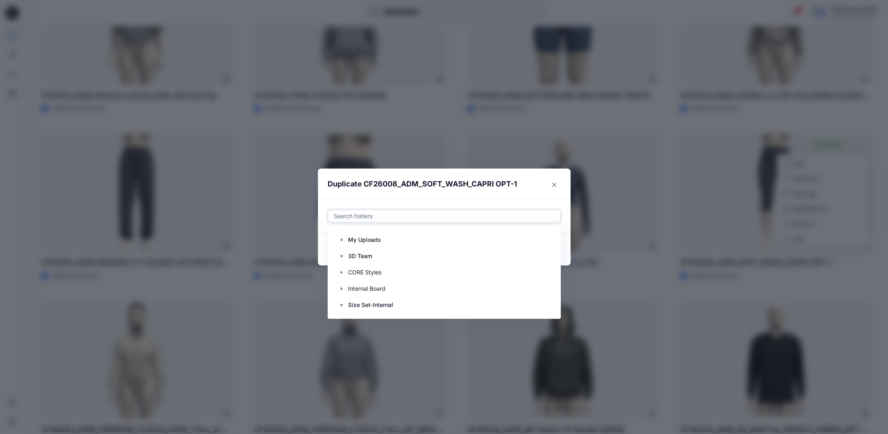
click at [377, 218] on div at bounding box center [444, 216] width 222 height 10
click at [343, 290] on icon "button" at bounding box center [341, 289] width 7 height 7
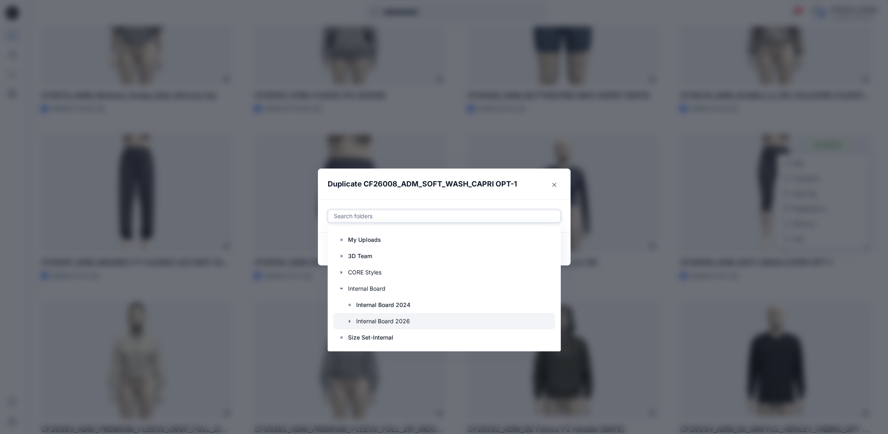
click at [350, 321] on icon "button" at bounding box center [349, 321] width 2 height 3
click at [426, 324] on p "S3 27 Women's Active" at bounding box center [395, 322] width 62 height 10
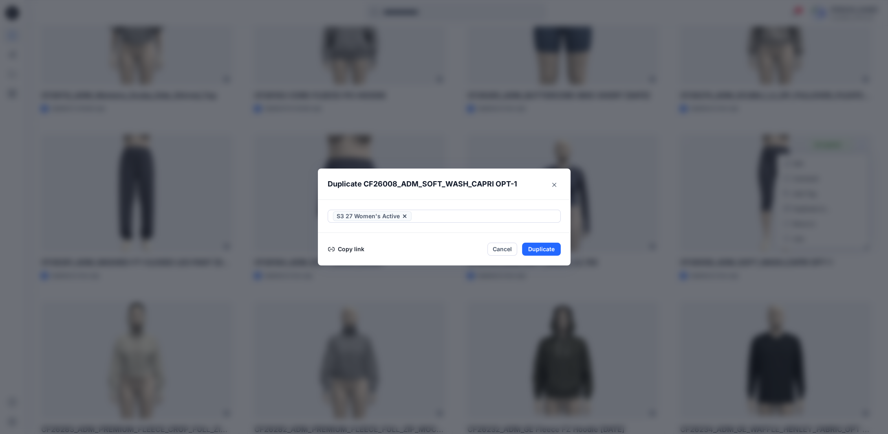
click at [568, 262] on footer "Copy link Cancel Duplicate" at bounding box center [444, 249] width 253 height 33
click at [557, 251] on button "Duplicate" at bounding box center [541, 249] width 39 height 13
click at [553, 250] on button "Close" at bounding box center [547, 249] width 26 height 13
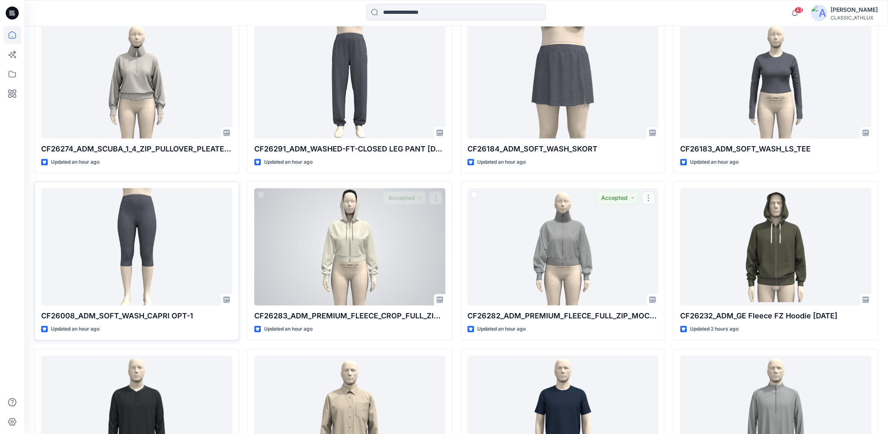
scroll to position [774, 0]
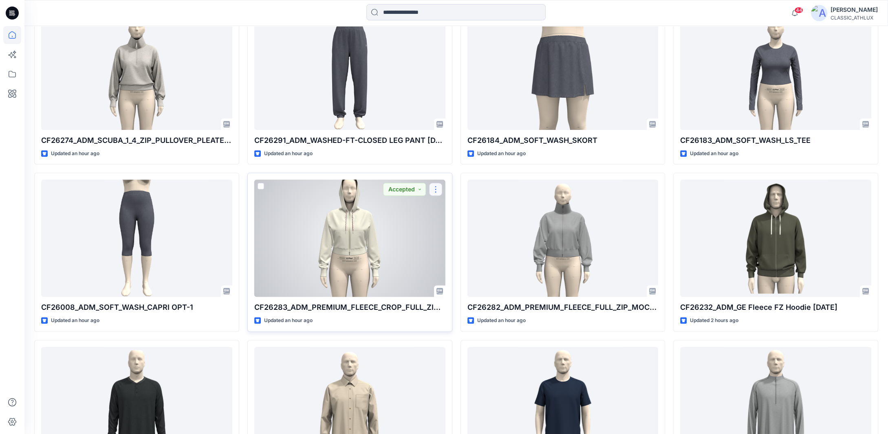
click at [436, 191] on button "button" at bounding box center [435, 189] width 13 height 13
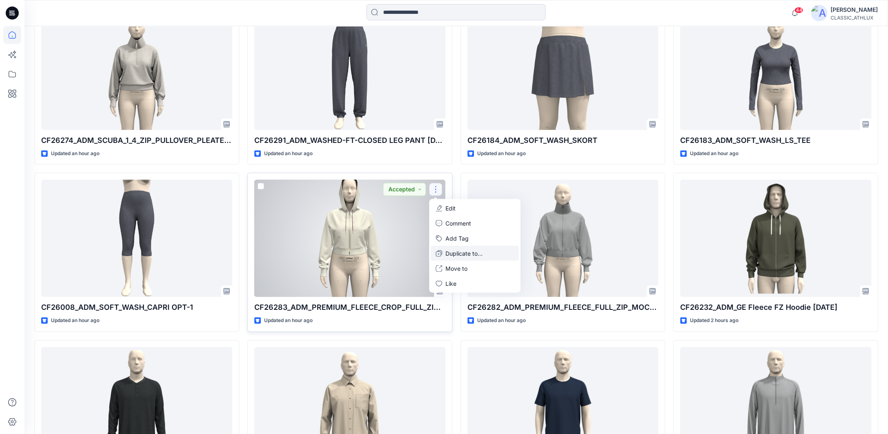
click at [453, 253] on p "Duplicate to..." at bounding box center [463, 253] width 37 height 9
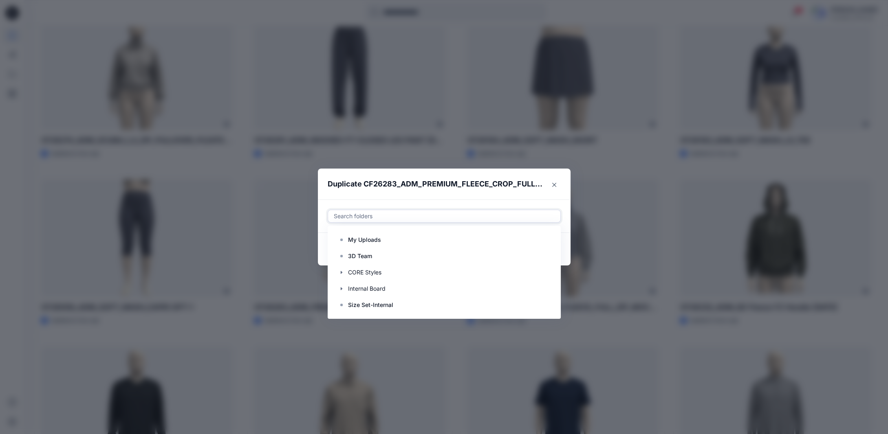
click at [373, 220] on div at bounding box center [444, 216] width 222 height 10
click at [343, 290] on icon "button" at bounding box center [341, 289] width 7 height 7
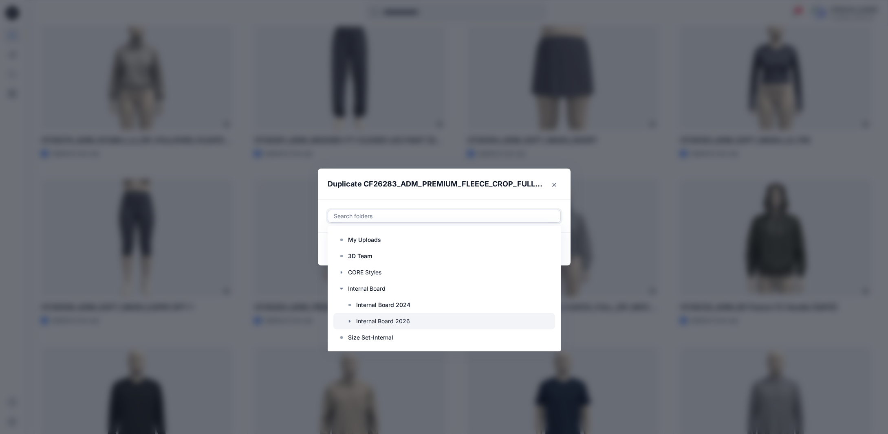
click at [384, 323] on div at bounding box center [444, 321] width 222 height 16
click at [353, 322] on icon "button" at bounding box center [349, 321] width 7 height 7
click at [386, 323] on p "S3 27 Women's Active" at bounding box center [395, 322] width 62 height 10
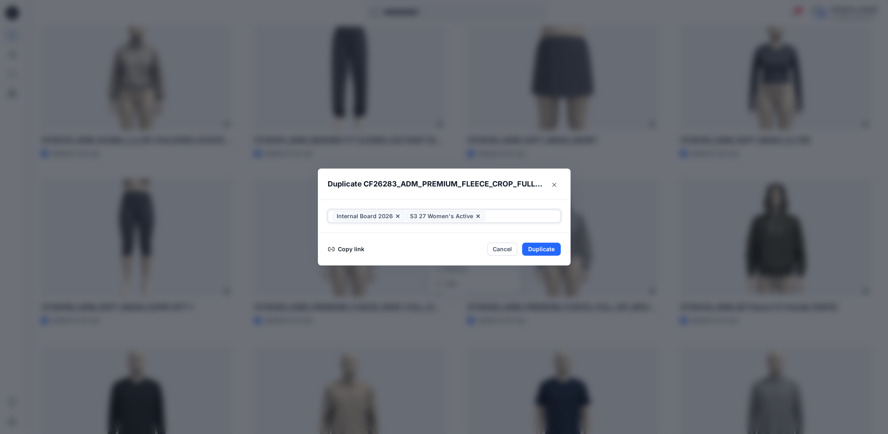
click at [400, 217] on icon at bounding box center [397, 216] width 7 height 7
click at [559, 249] on button "Duplicate" at bounding box center [541, 249] width 39 height 13
click at [550, 249] on button "Close" at bounding box center [547, 249] width 26 height 13
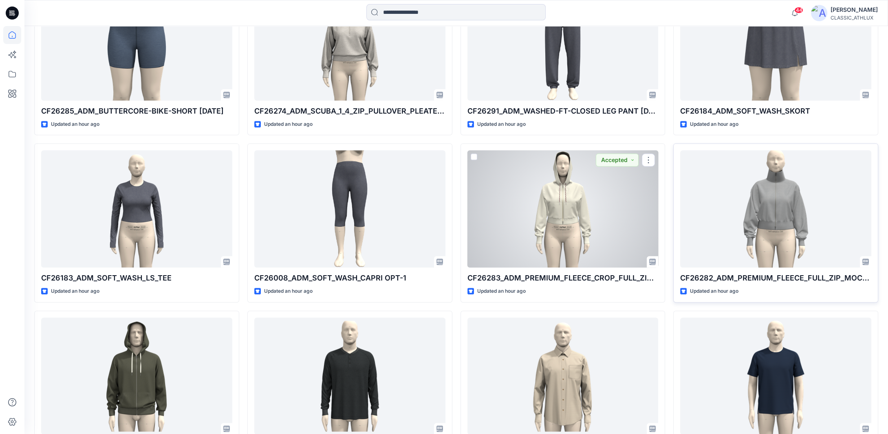
scroll to position [856, 0]
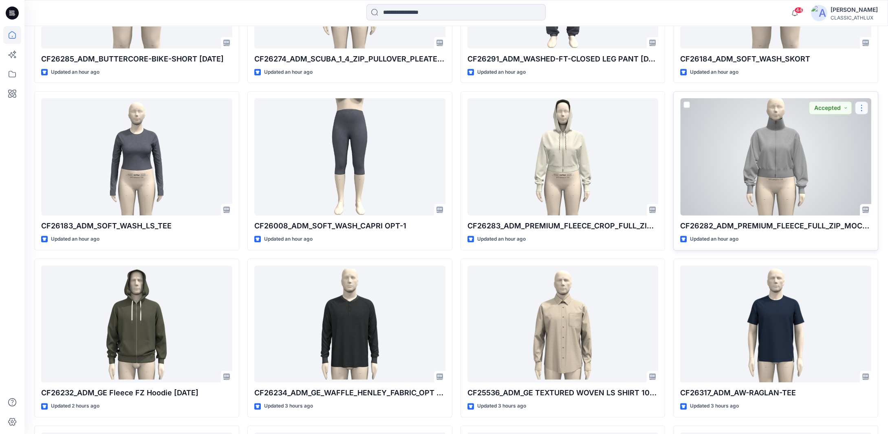
click at [861, 108] on button "button" at bounding box center [861, 107] width 13 height 13
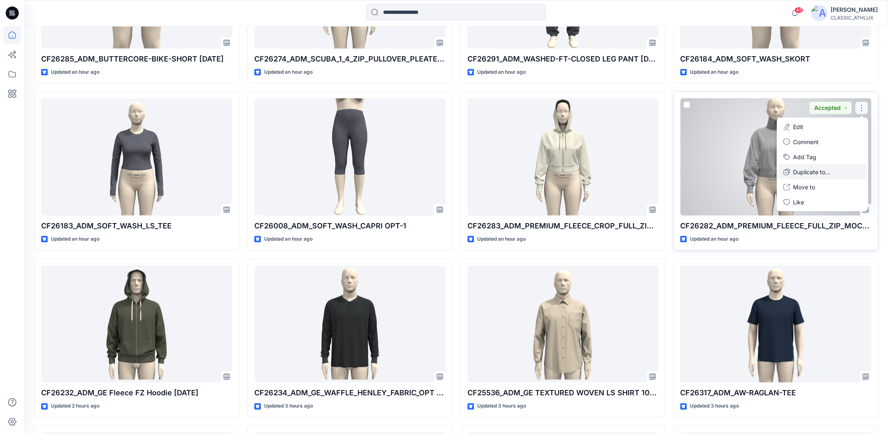
click at [818, 171] on p "Duplicate to..." at bounding box center [811, 172] width 37 height 9
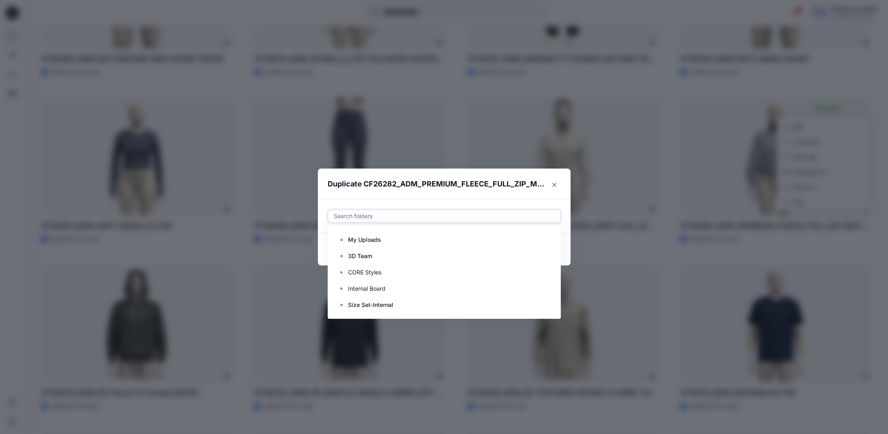
click at [362, 217] on div at bounding box center [444, 216] width 222 height 10
click at [342, 290] on icon "button" at bounding box center [341, 288] width 2 height 3
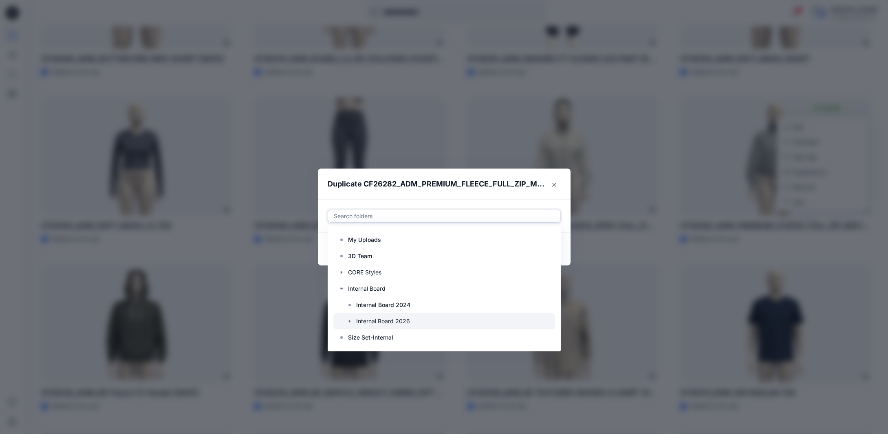
click at [351, 322] on icon "button" at bounding box center [349, 321] width 7 height 7
click at [404, 322] on p "S3 27 Women's Active" at bounding box center [395, 322] width 62 height 10
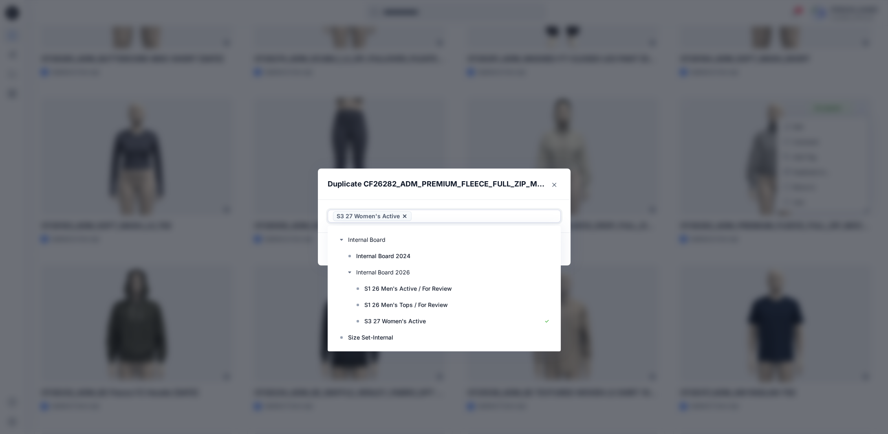
click at [568, 262] on footer "Copy link Cancel Duplicate" at bounding box center [444, 249] width 253 height 33
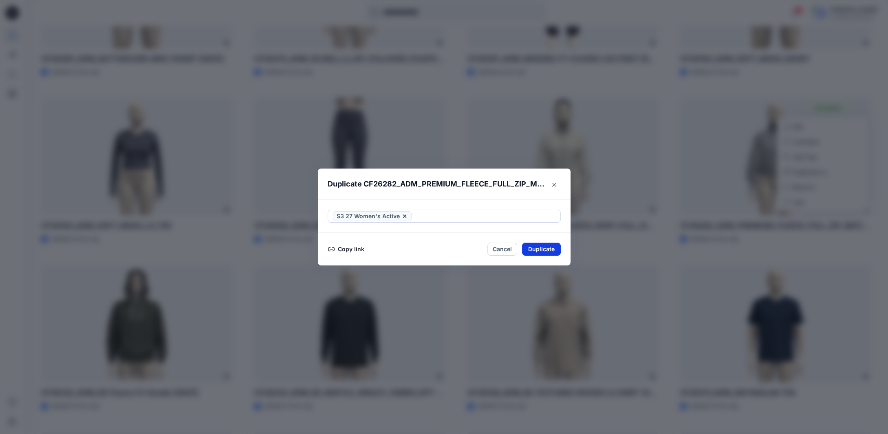
click at [555, 248] on button "Duplicate" at bounding box center [541, 249] width 39 height 13
click at [550, 246] on button "Close" at bounding box center [547, 249] width 26 height 13
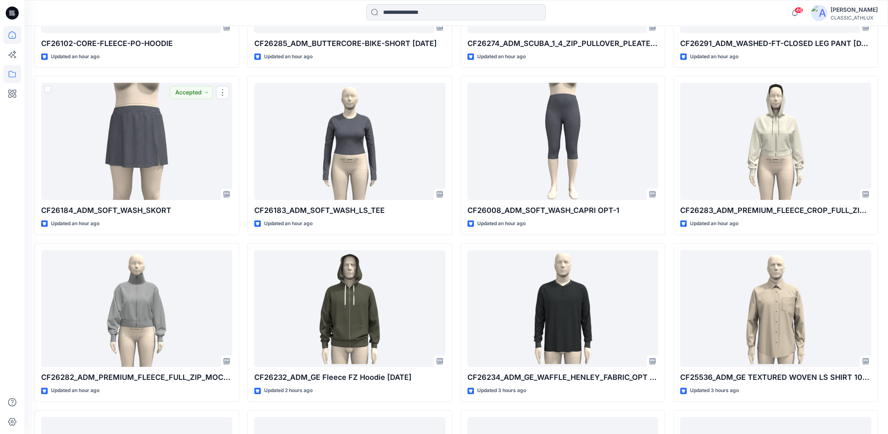
scroll to position [848, 0]
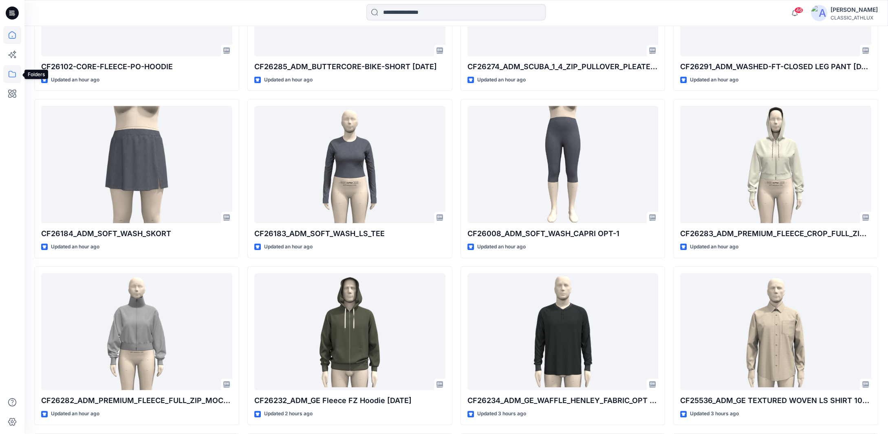
click at [11, 75] on icon at bounding box center [12, 74] width 18 height 18
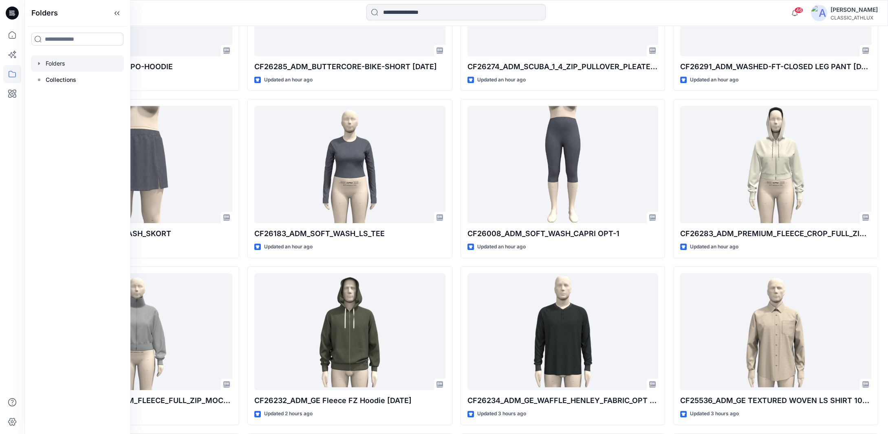
click at [38, 64] on icon "button" at bounding box center [39, 63] width 2 height 3
click at [47, 112] on icon "button" at bounding box center [47, 112] width 2 height 3
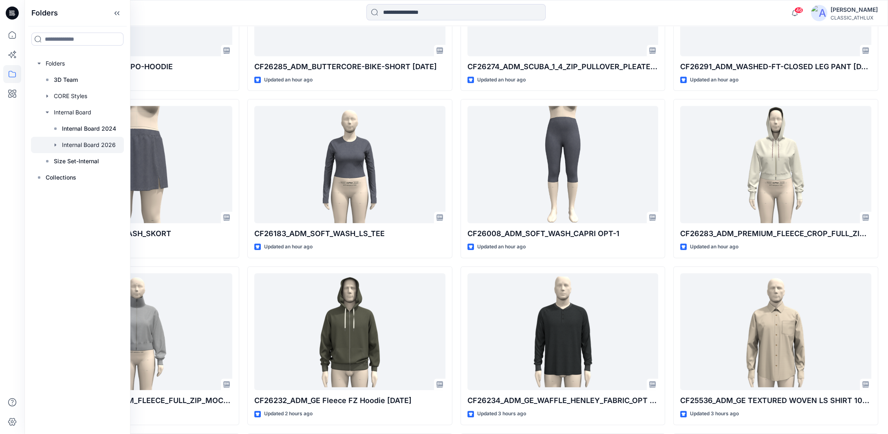
click at [55, 147] on icon "button" at bounding box center [55, 145] width 7 height 7
click at [79, 193] on p "S3 27 Women's Active" at bounding box center [101, 194] width 62 height 10
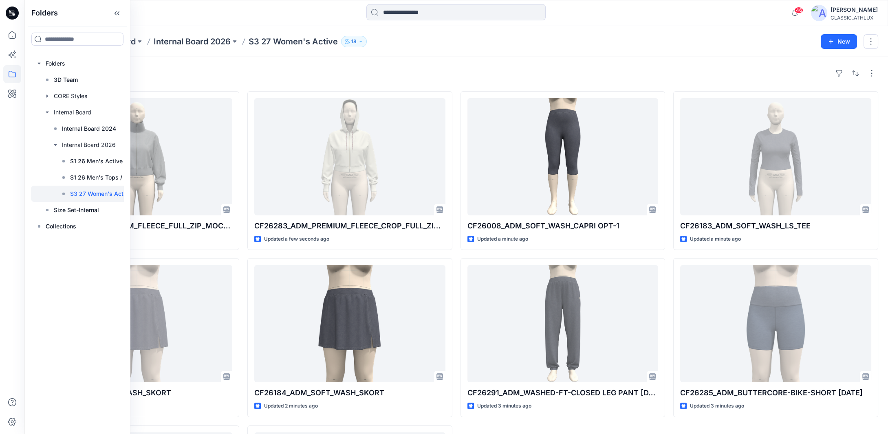
click at [561, 57] on div "Styles CF26282_ADM_PREMIUM_FLEECE_FULL_ZIP_MOCK_NECK 11OCT25 Updated a few seco…" at bounding box center [455, 325] width 863 height 537
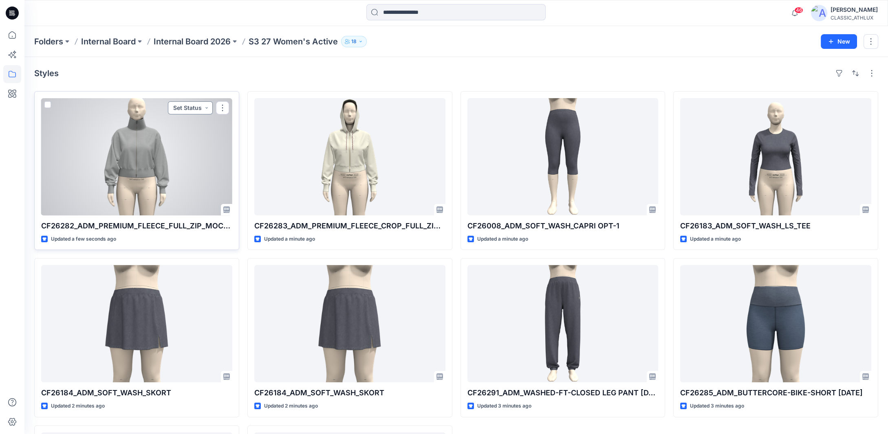
click at [203, 109] on button "Set Status" at bounding box center [190, 107] width 45 height 13
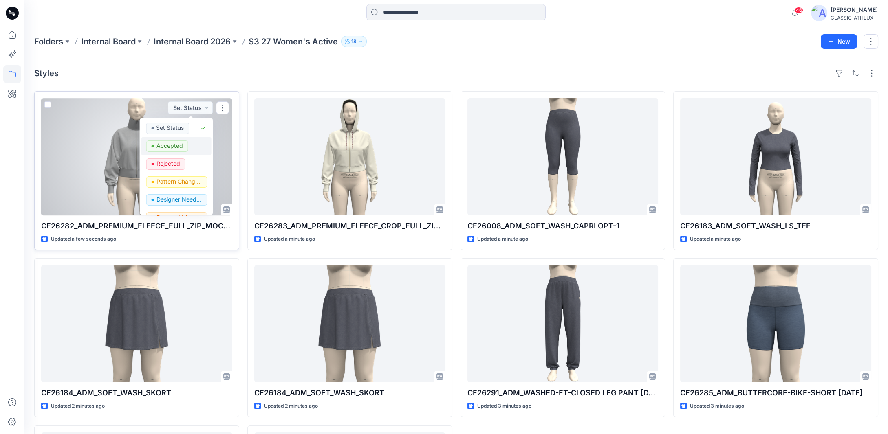
click at [176, 148] on p "Accepted" at bounding box center [169, 146] width 26 height 11
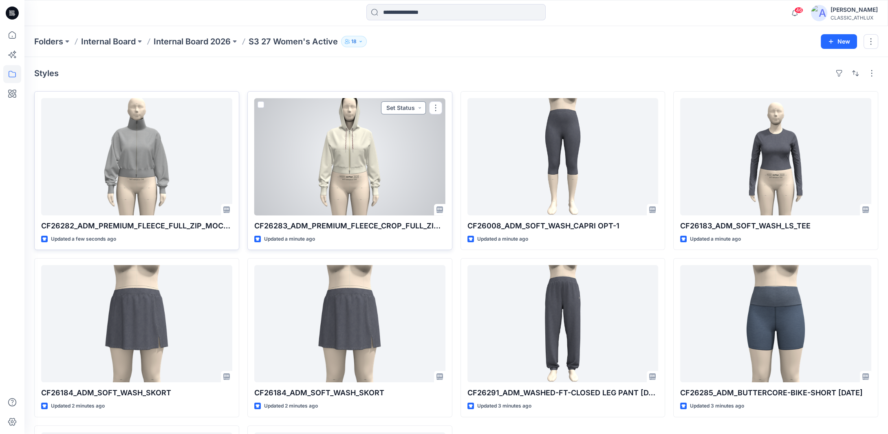
click at [416, 108] on button "Set Status" at bounding box center [403, 107] width 45 height 13
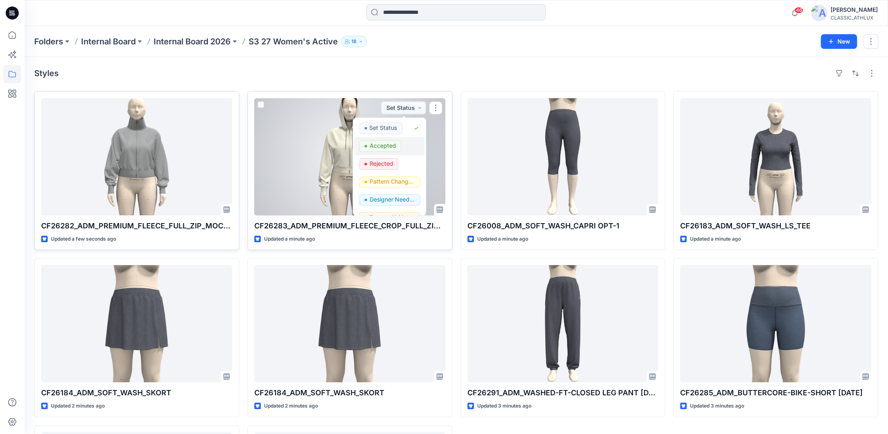
click at [383, 146] on p "Accepted" at bounding box center [382, 146] width 26 height 11
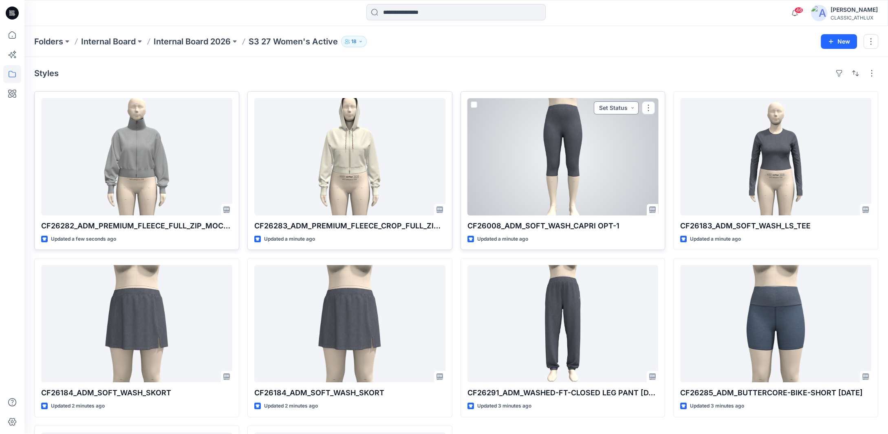
click at [631, 108] on button "Set Status" at bounding box center [616, 107] width 45 height 13
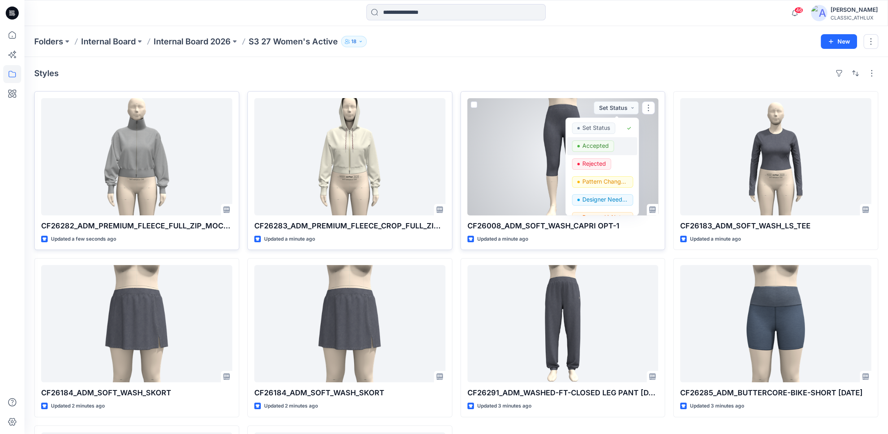
click at [588, 145] on p "Accepted" at bounding box center [595, 146] width 26 height 11
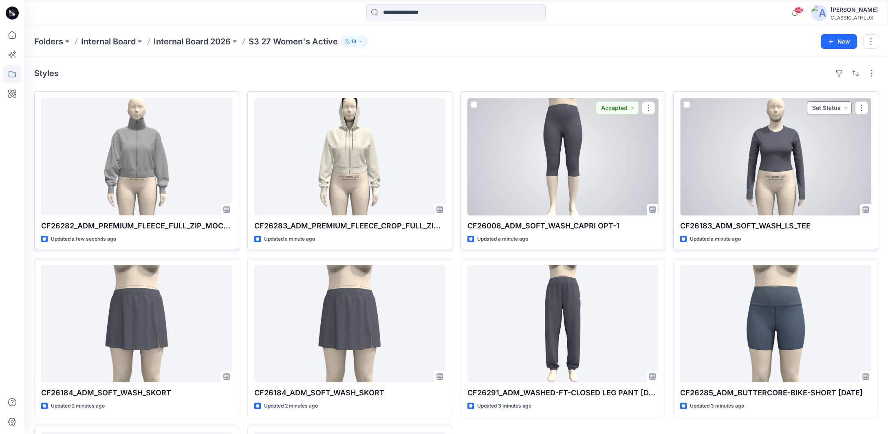
click at [825, 109] on button "Set Status" at bounding box center [829, 107] width 45 height 13
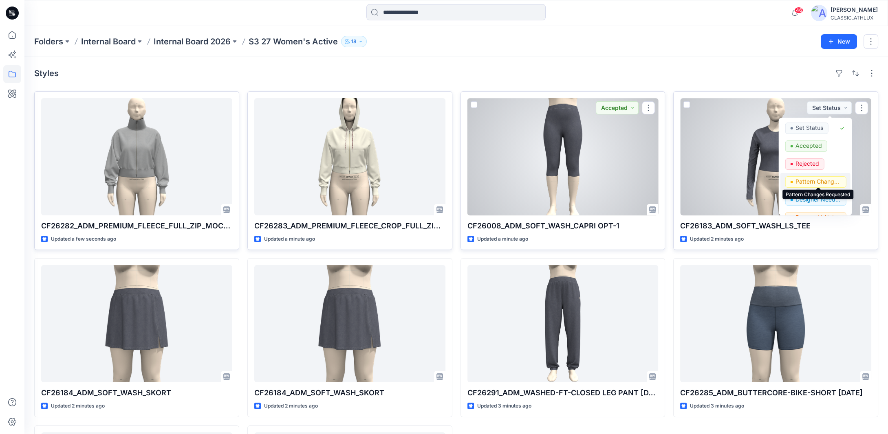
click at [817, 182] on p "Pattern Changes Requested" at bounding box center [818, 181] width 46 height 11
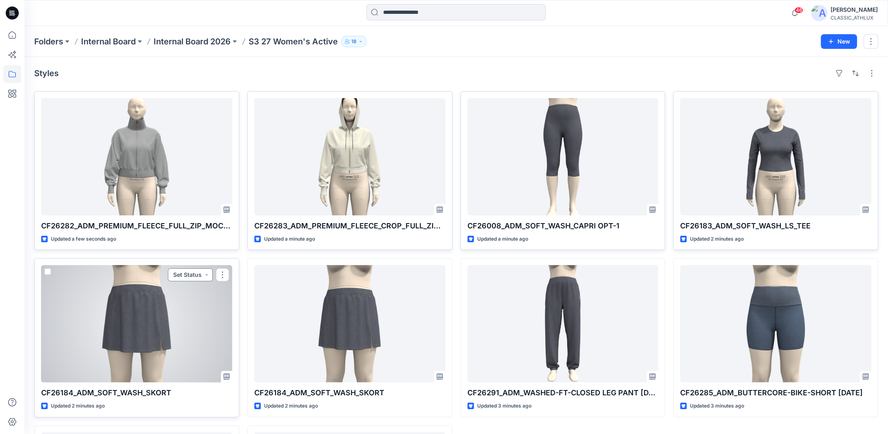
click at [204, 277] on button "Set Status" at bounding box center [190, 274] width 45 height 13
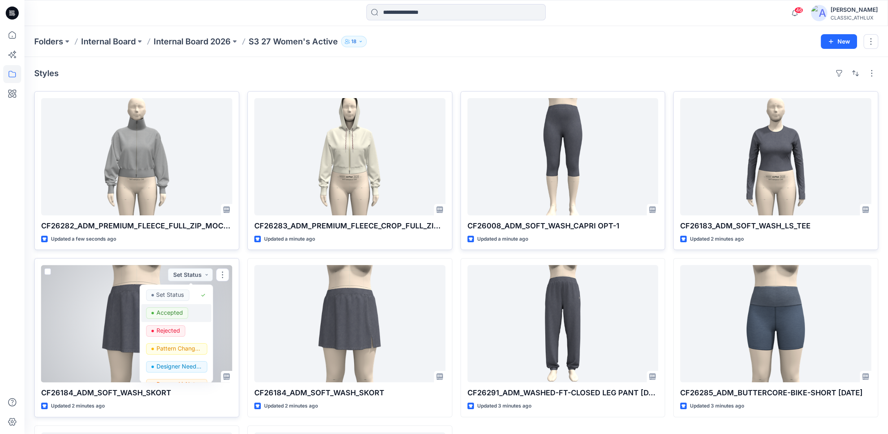
click at [177, 313] on p "Accepted" at bounding box center [169, 313] width 26 height 11
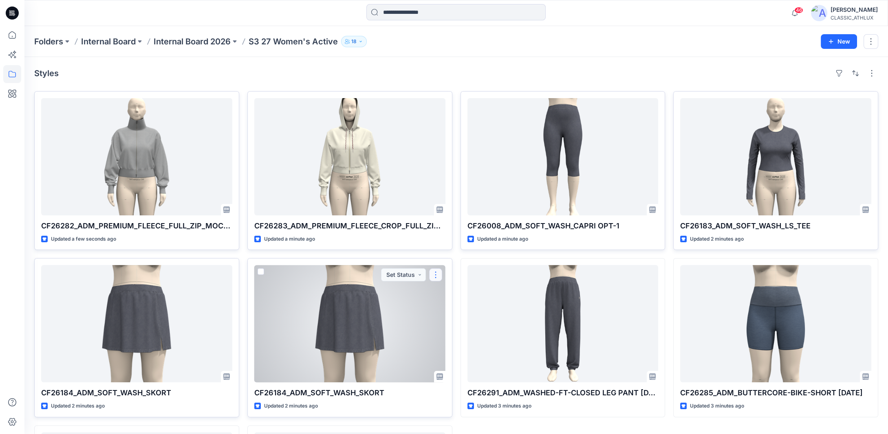
click at [434, 273] on button "button" at bounding box center [435, 274] width 13 height 13
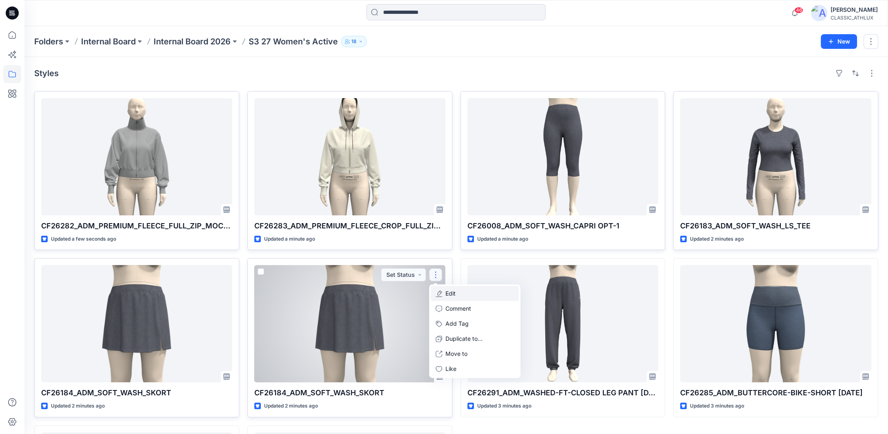
click at [453, 293] on p "Edit" at bounding box center [450, 294] width 10 height 9
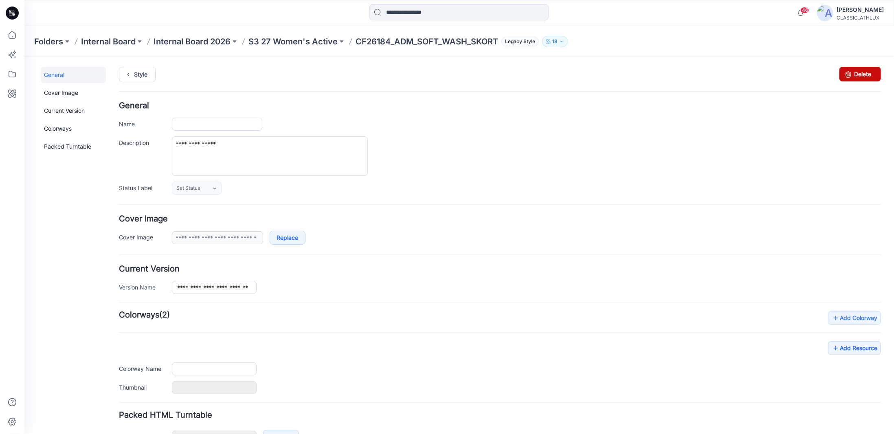
type input "**********"
type input "*****"
type input "**********"
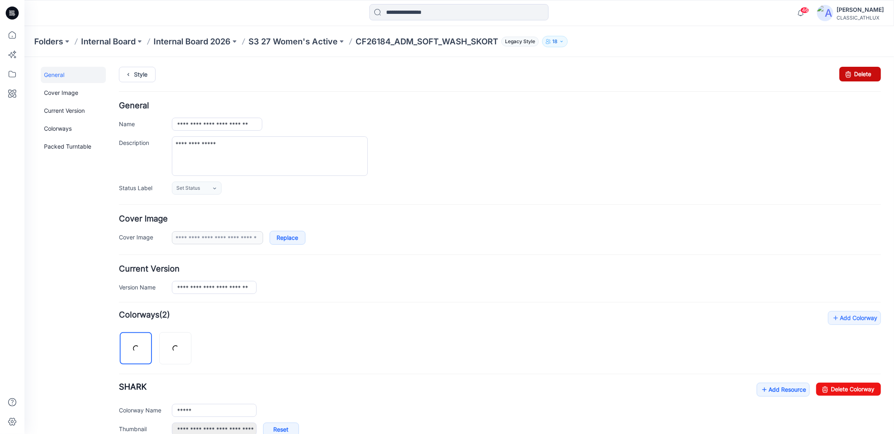
drag, startPoint x: 847, startPoint y: 73, endPoint x: 503, endPoint y: 97, distance: 344.7
click at [847, 73] on icon at bounding box center [848, 73] width 11 height 15
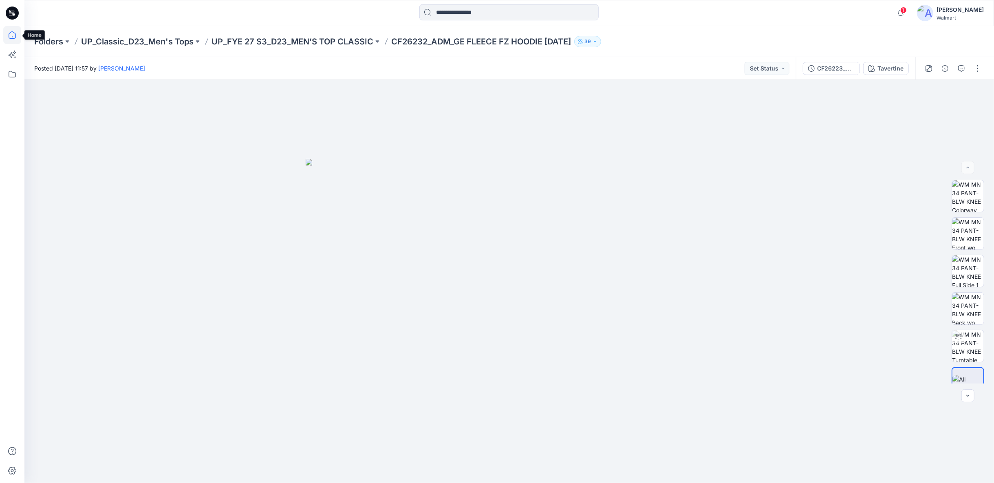
click at [9, 37] on icon at bounding box center [12, 35] width 18 height 18
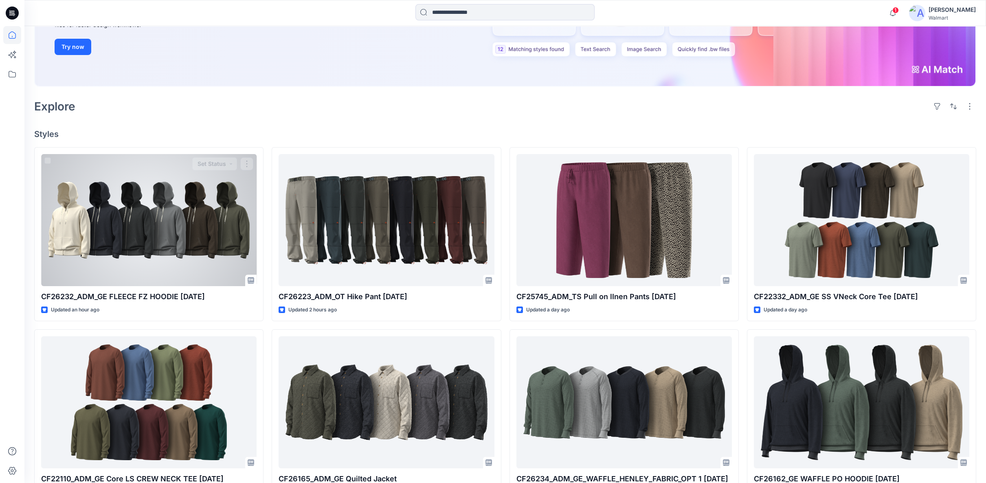
scroll to position [136, 0]
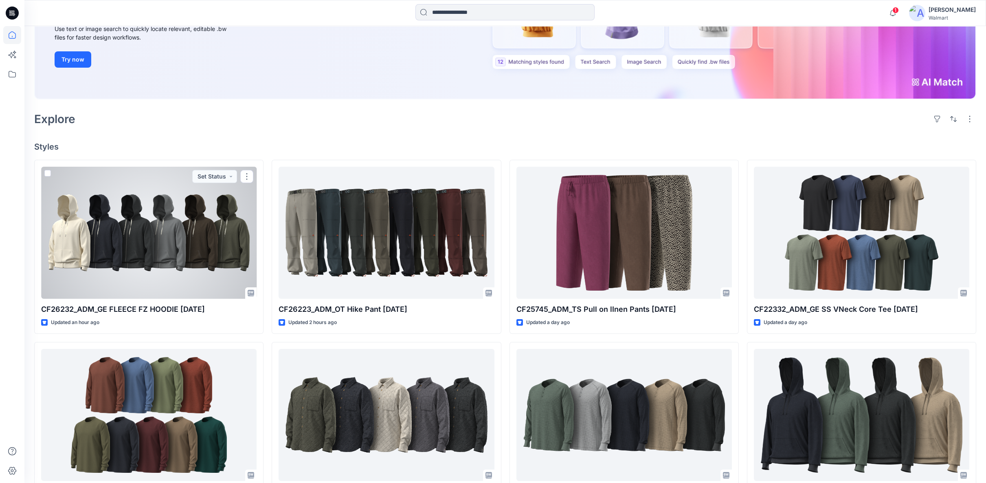
click at [92, 288] on div at bounding box center [149, 233] width 216 height 132
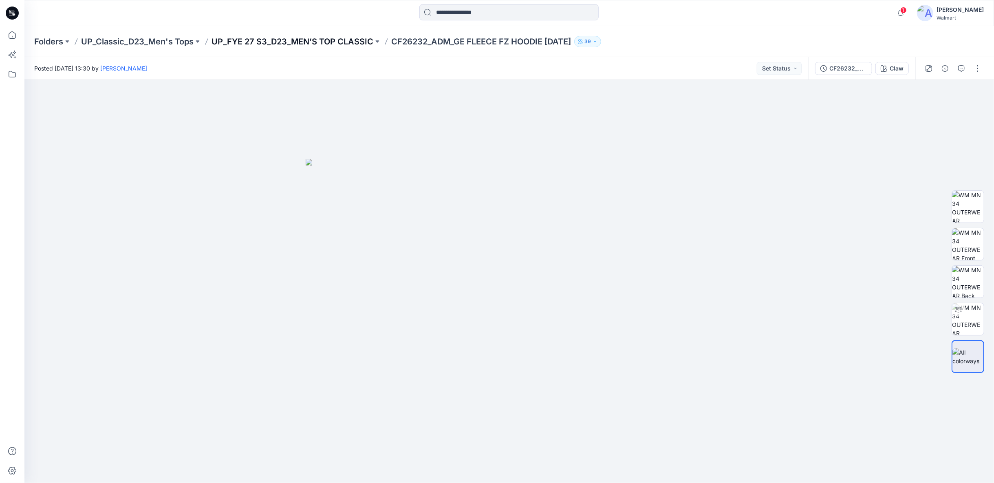
click at [326, 40] on p "UP_FYE 27 S3_D23_MEN’S TOP CLASSIC" at bounding box center [292, 41] width 162 height 11
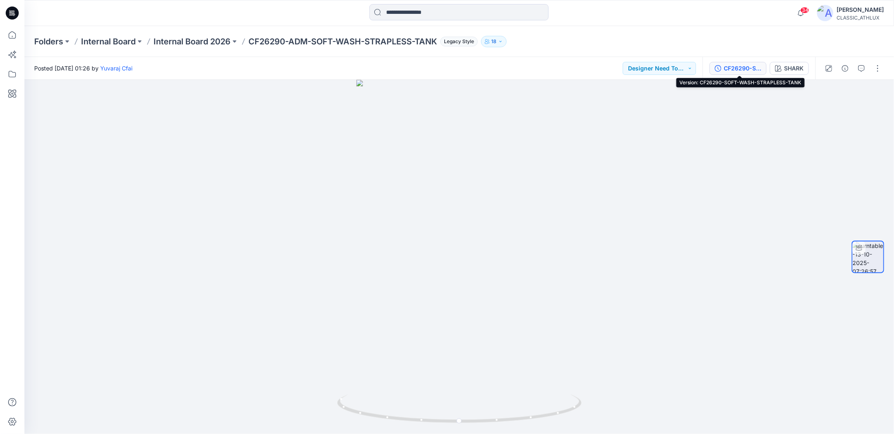
click at [739, 70] on div "CF26290-SOFT-WASH-STRAPLESS-TANK" at bounding box center [742, 68] width 37 height 9
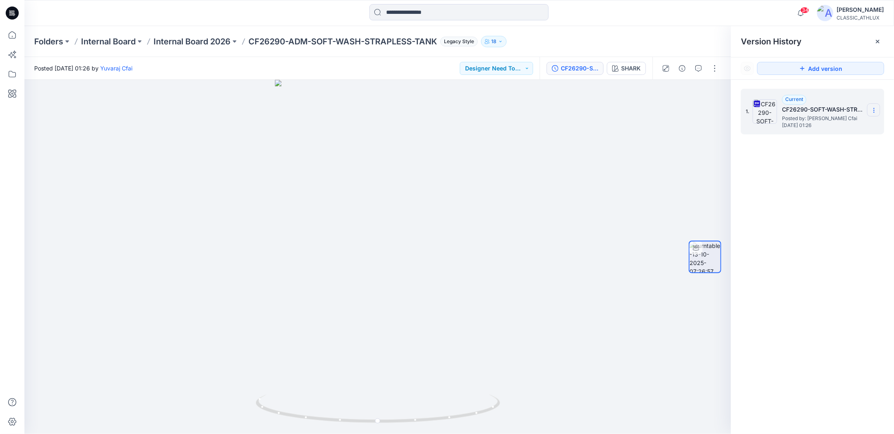
click at [871, 108] on icon at bounding box center [874, 110] width 7 height 7
click at [843, 126] on span "Download Source BW File" at bounding box center [833, 126] width 68 height 10
click at [11, 40] on icon at bounding box center [12, 35] width 18 height 18
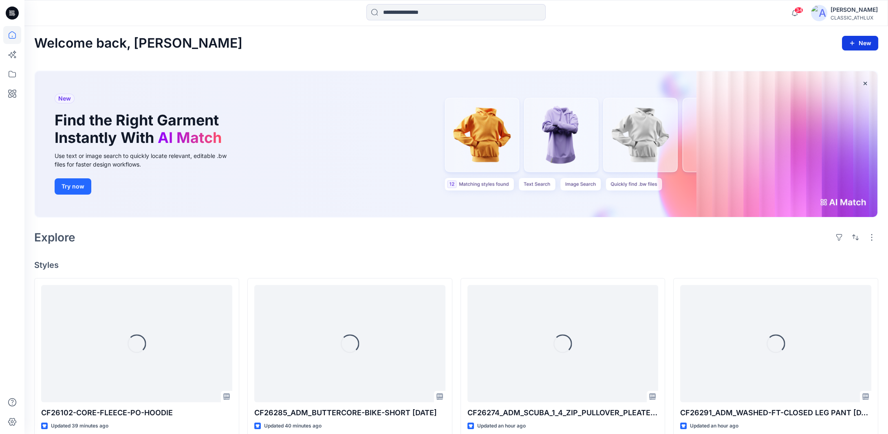
click at [859, 45] on button "New" at bounding box center [860, 43] width 36 height 15
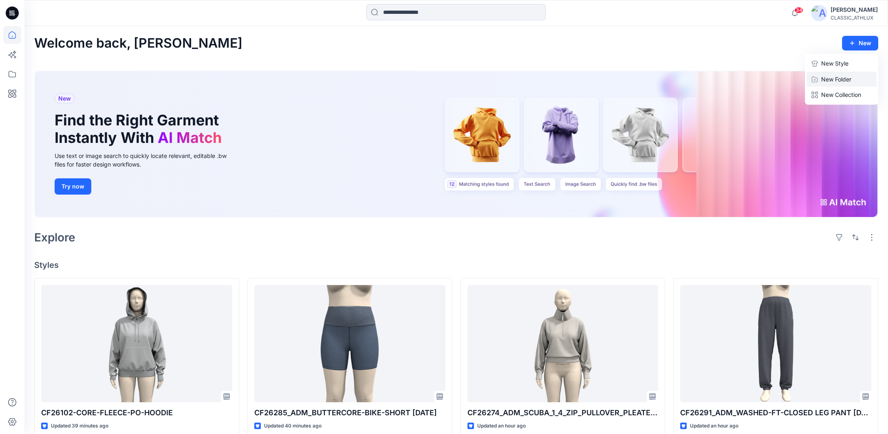
click at [841, 79] on p "New Folder" at bounding box center [836, 79] width 30 height 9
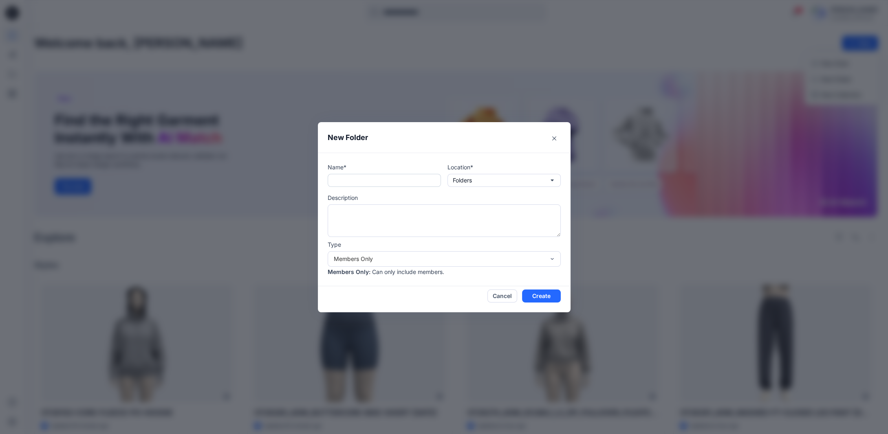
click at [367, 181] on input "text" at bounding box center [384, 180] width 113 height 13
type input "*"
type input "**********"
click at [476, 216] on textarea at bounding box center [444, 221] width 233 height 33
click at [489, 178] on button "Folders" at bounding box center [503, 180] width 113 height 13
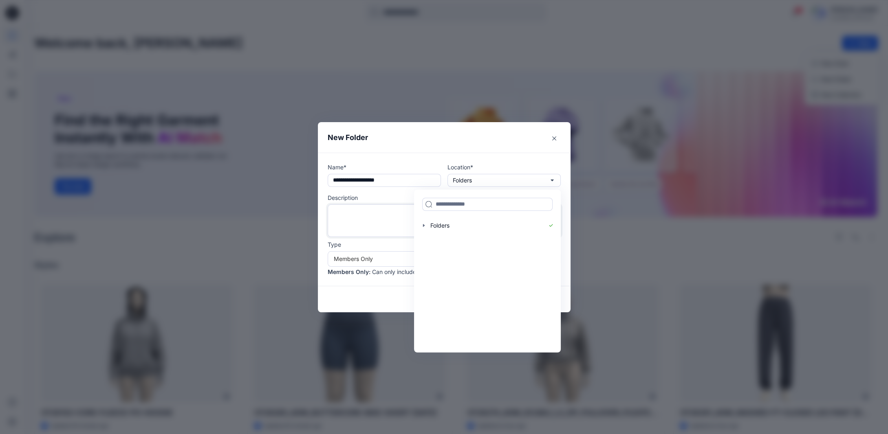
click at [376, 210] on textarea at bounding box center [444, 221] width 233 height 33
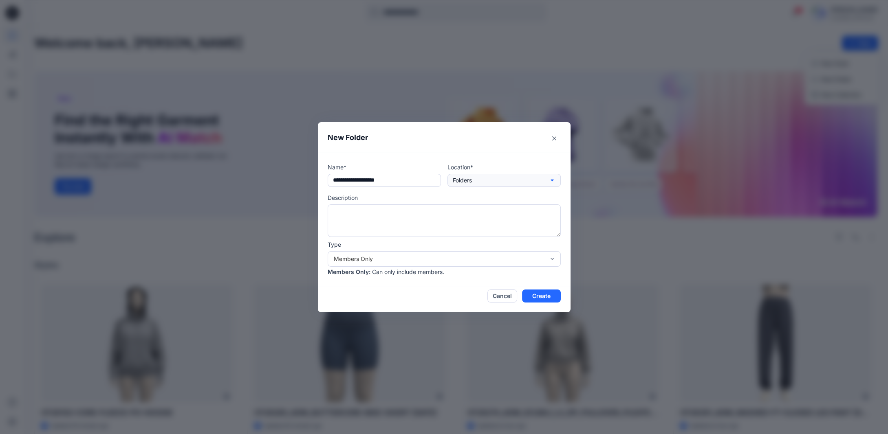
click at [469, 183] on p "Folders" at bounding box center [462, 180] width 19 height 9
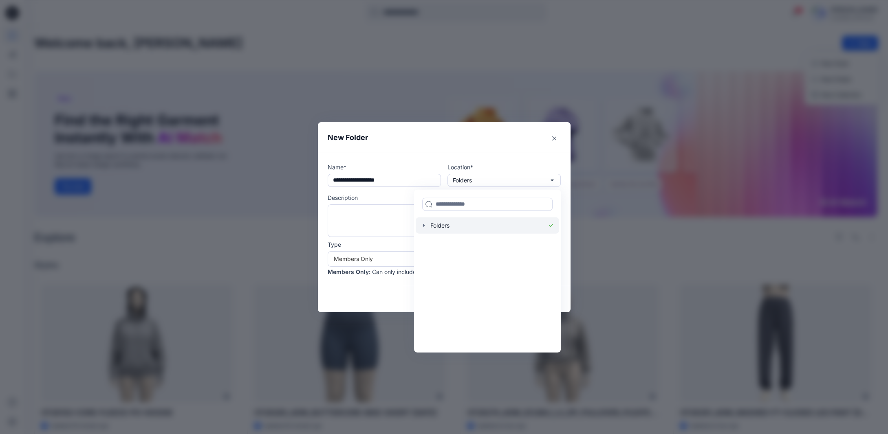
click at [427, 228] on icon "button" at bounding box center [423, 225] width 7 height 7
click at [432, 275] on icon "button" at bounding box center [432, 274] width 2 height 3
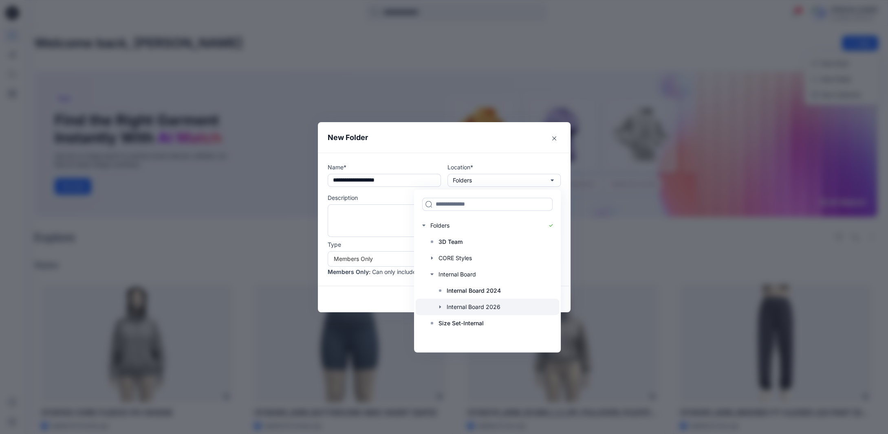
click at [462, 305] on div at bounding box center [487, 307] width 143 height 16
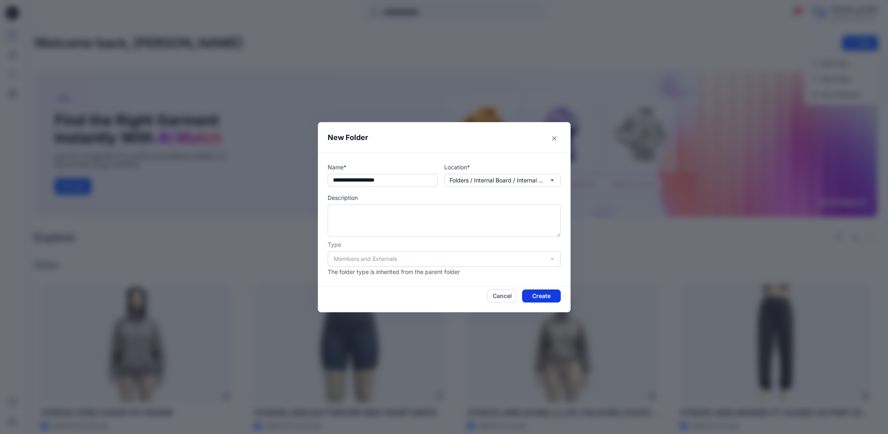
click at [543, 297] on button "Create" at bounding box center [541, 296] width 39 height 13
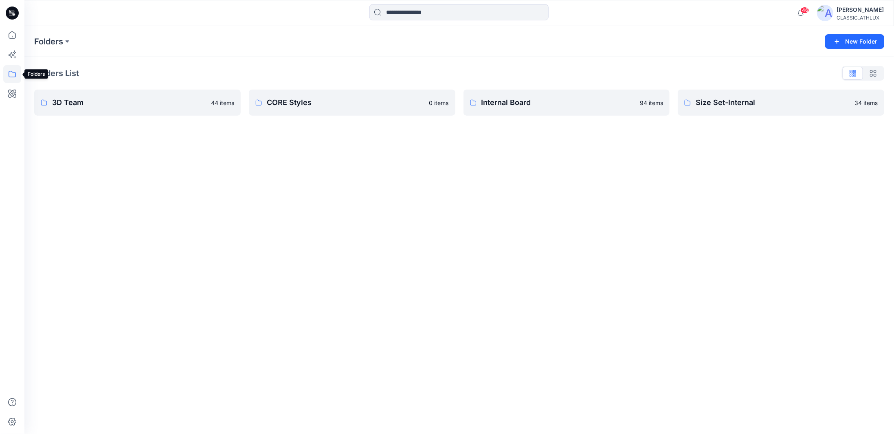
click at [10, 74] on icon at bounding box center [12, 74] width 18 height 18
click at [38, 64] on icon "button" at bounding box center [39, 63] width 2 height 3
click at [49, 114] on icon "button" at bounding box center [47, 112] width 7 height 7
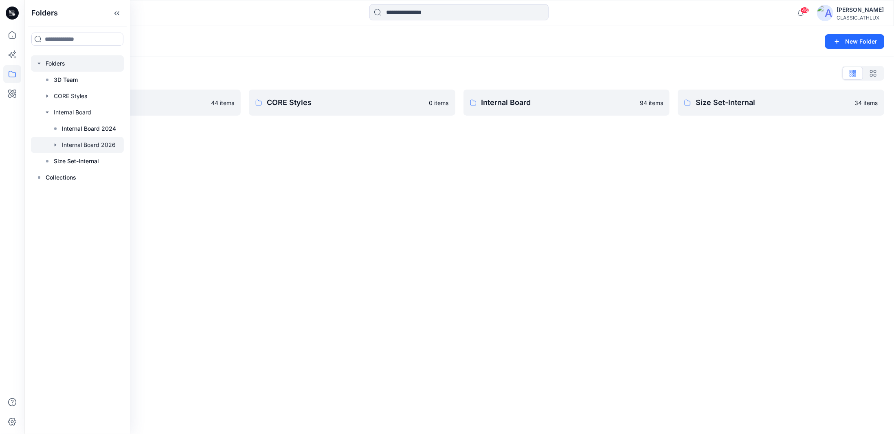
click at [55, 145] on icon "button" at bounding box center [56, 144] width 2 height 3
click at [73, 195] on p "S3 27 Women's Active" at bounding box center [101, 194] width 62 height 10
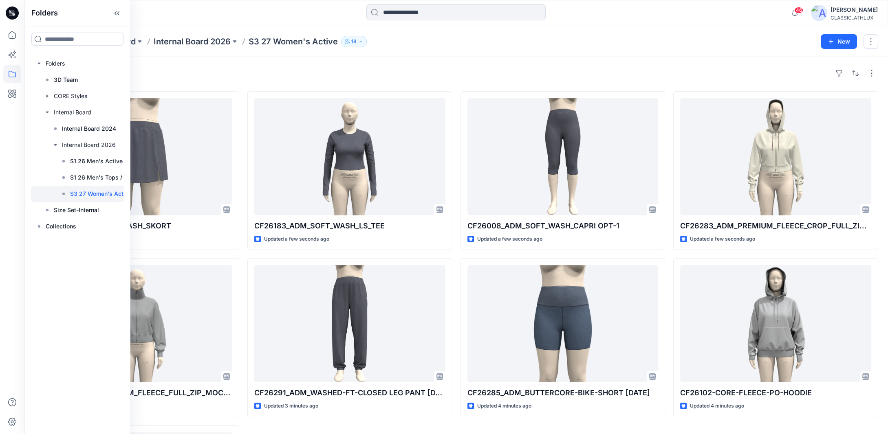
click at [459, 254] on div "CF26184_ADM_SOFT_WASH_SKORT Updated a few seconds ago CF26282_ADM_PREMIUM_FLEEC…" at bounding box center [456, 337] width 844 height 493
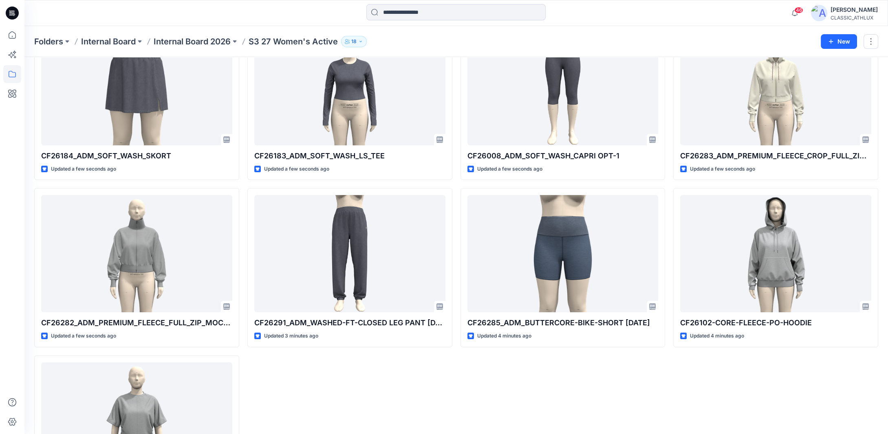
scroll to position [81, 0]
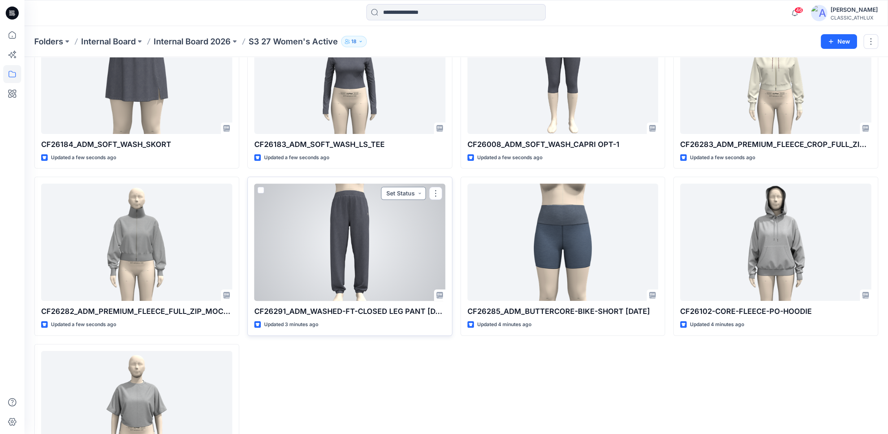
click at [408, 194] on button "Set Status" at bounding box center [403, 193] width 45 height 13
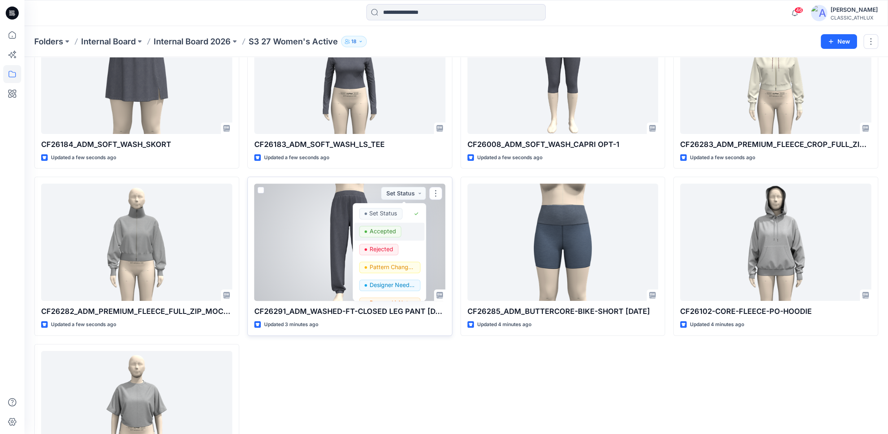
click at [392, 233] on p "Accepted" at bounding box center [382, 231] width 26 height 11
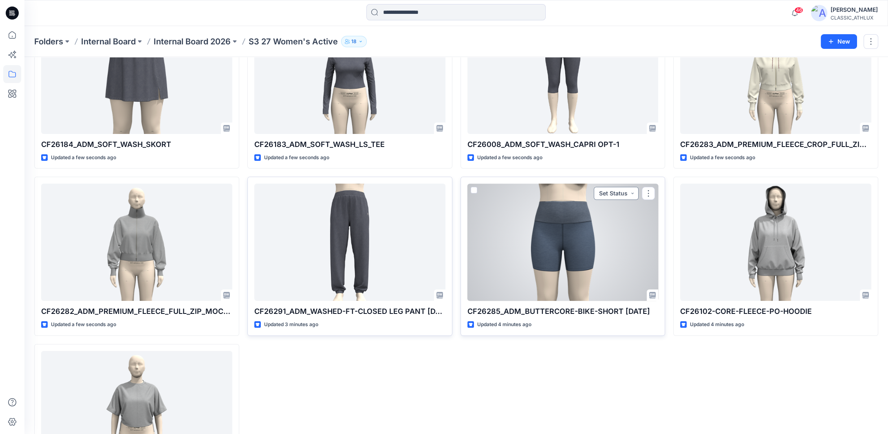
click at [623, 194] on button "Set Status" at bounding box center [616, 193] width 45 height 13
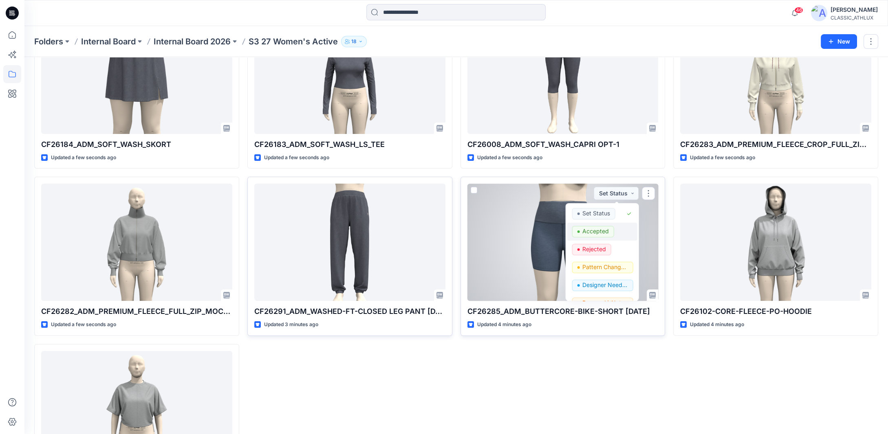
click at [606, 232] on p "Accepted" at bounding box center [595, 231] width 26 height 11
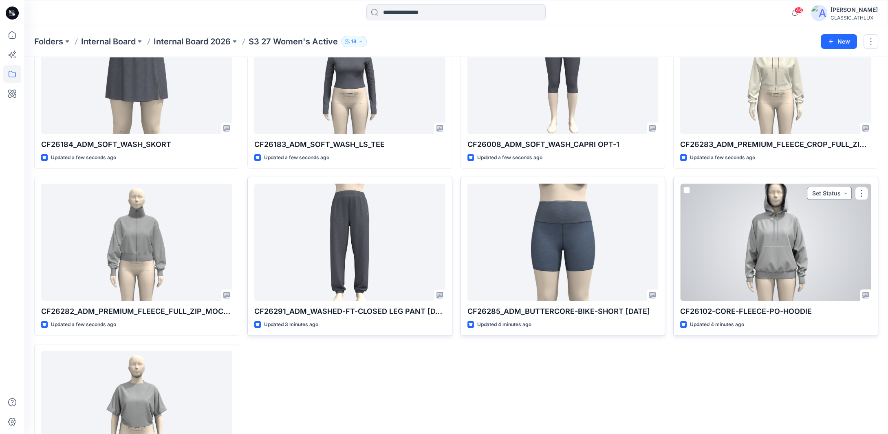
click at [839, 192] on button "Set Status" at bounding box center [829, 193] width 45 height 13
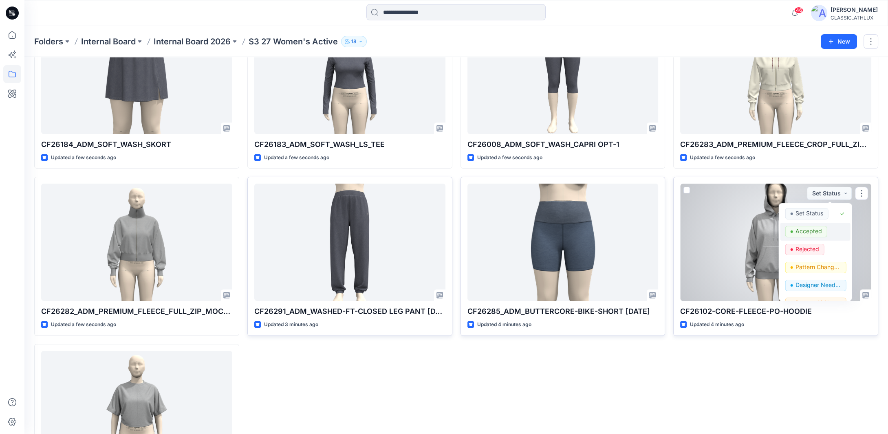
click at [802, 233] on p "Accepted" at bounding box center [808, 231] width 26 height 11
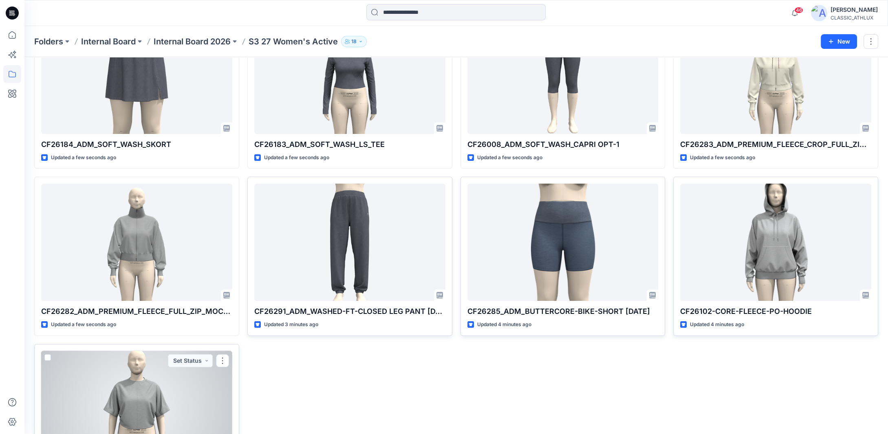
scroll to position [159, 0]
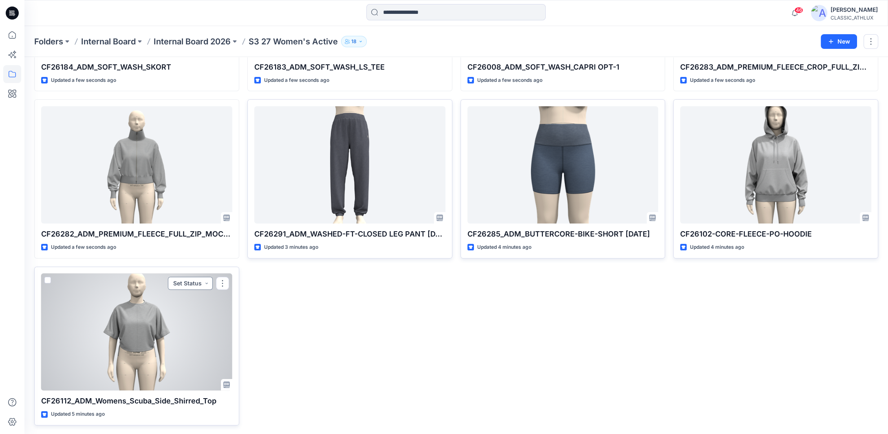
click at [205, 282] on button "Set Status" at bounding box center [190, 283] width 45 height 13
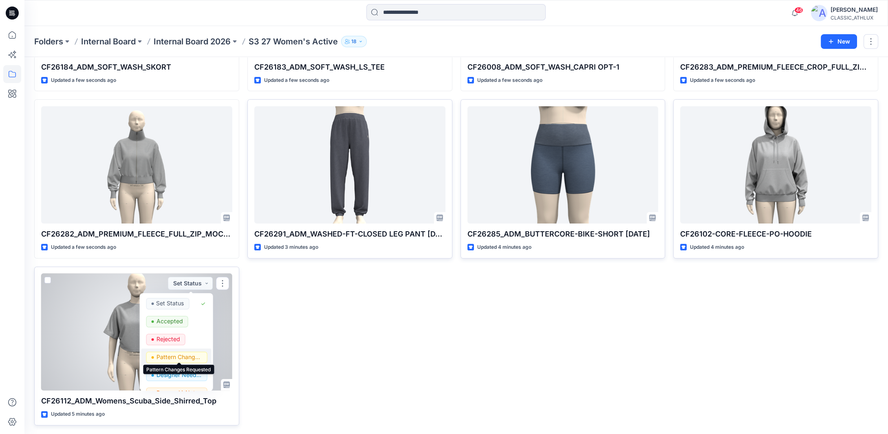
click at [184, 357] on p "Pattern Changes Requested" at bounding box center [179, 357] width 46 height 11
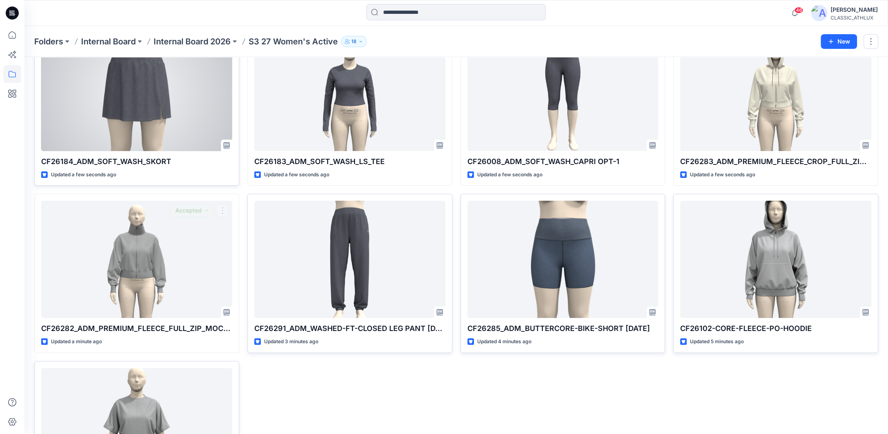
scroll to position [0, 0]
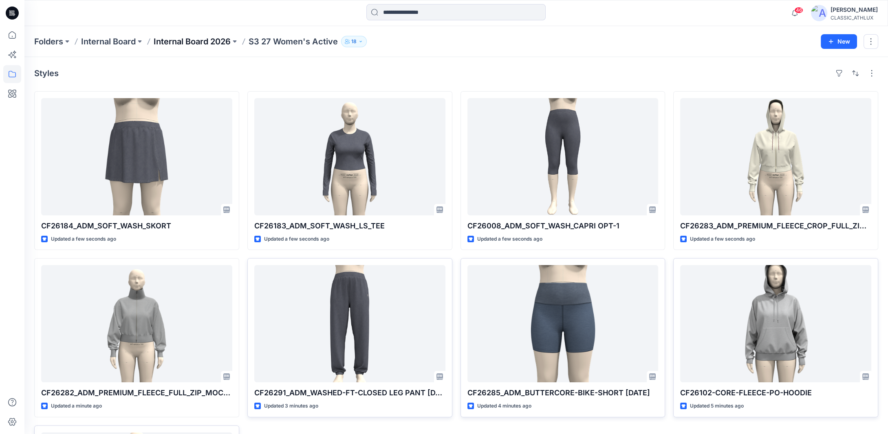
click at [190, 38] on p "Internal Board 2026" at bounding box center [192, 41] width 77 height 11
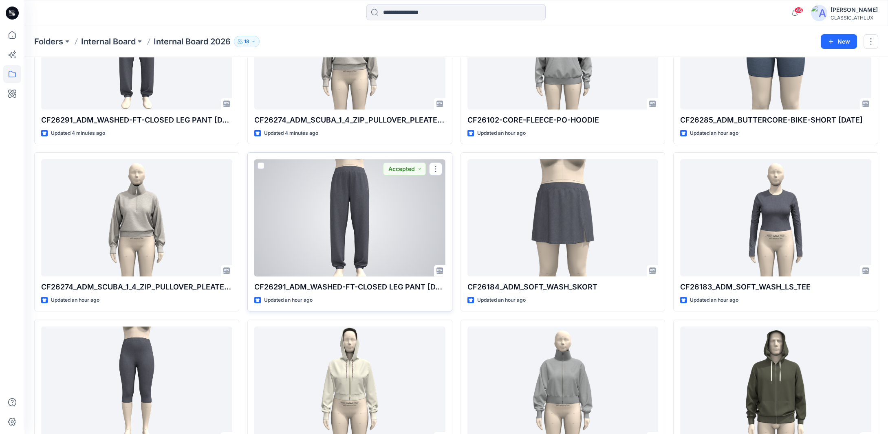
scroll to position [204, 0]
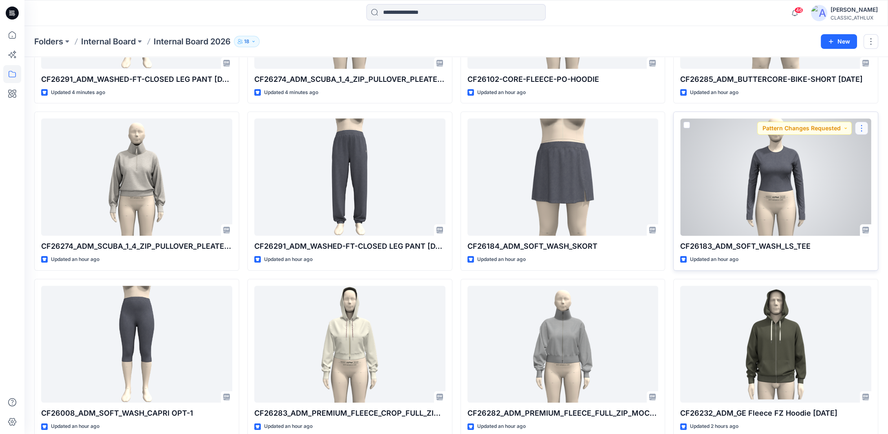
click at [860, 128] on button "button" at bounding box center [861, 128] width 13 height 13
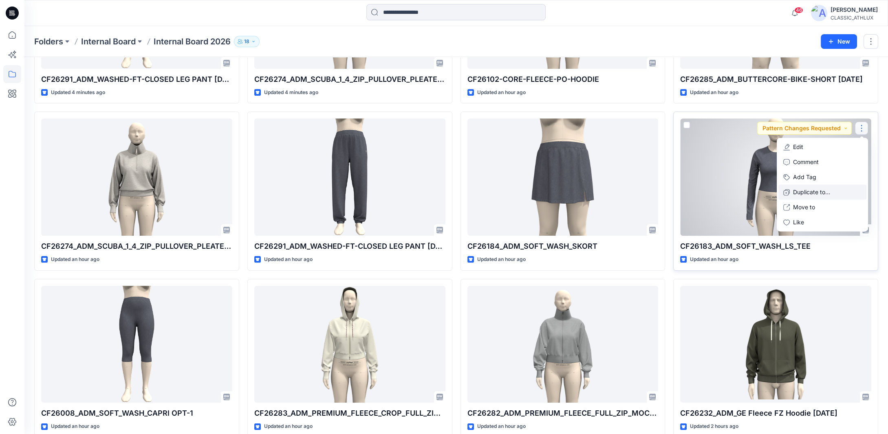
click at [805, 191] on p "Duplicate to..." at bounding box center [811, 192] width 37 height 9
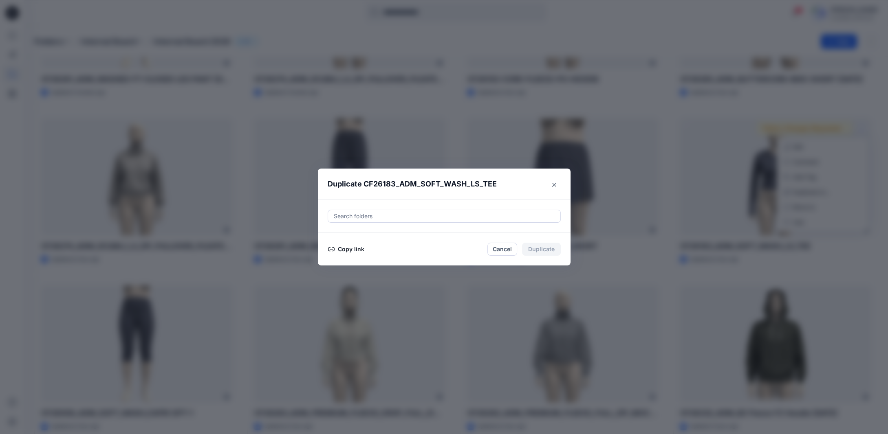
click at [344, 248] on button "Copy link" at bounding box center [346, 249] width 37 height 10
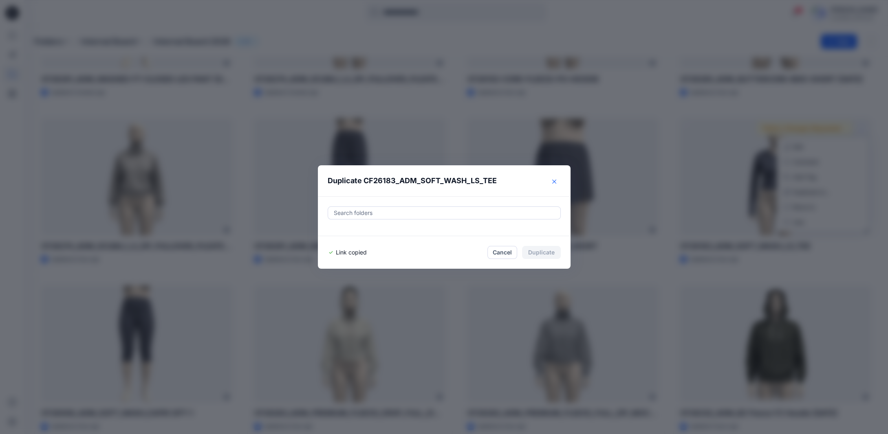
click at [558, 185] on button "Close" at bounding box center [554, 181] width 13 height 13
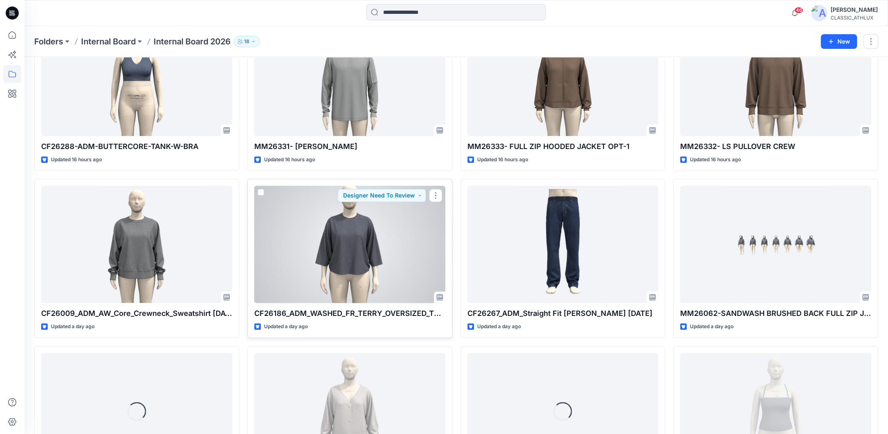
scroll to position [1370, 0]
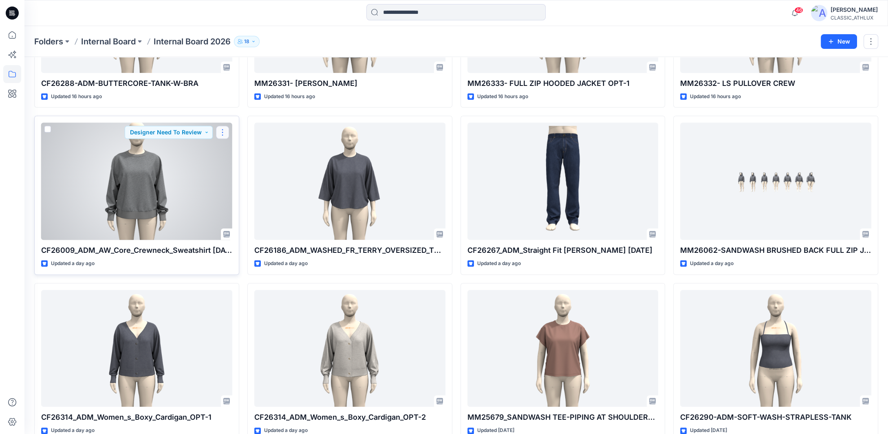
click at [222, 131] on button "button" at bounding box center [222, 132] width 13 height 13
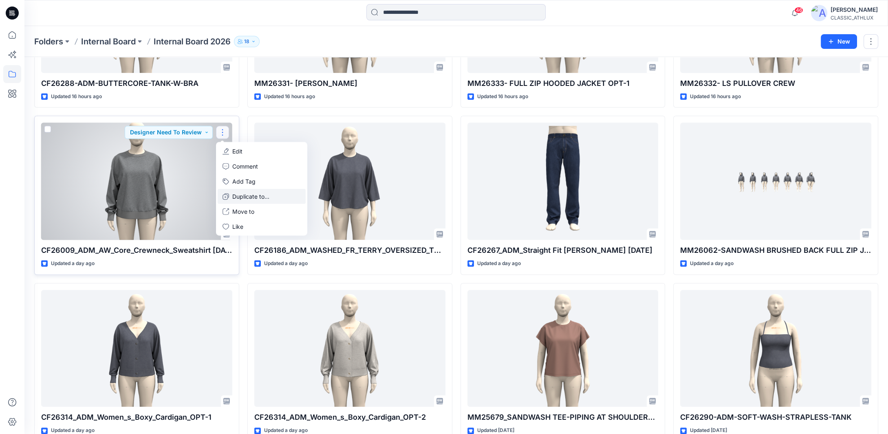
click at [235, 196] on p "Duplicate to..." at bounding box center [250, 196] width 37 height 9
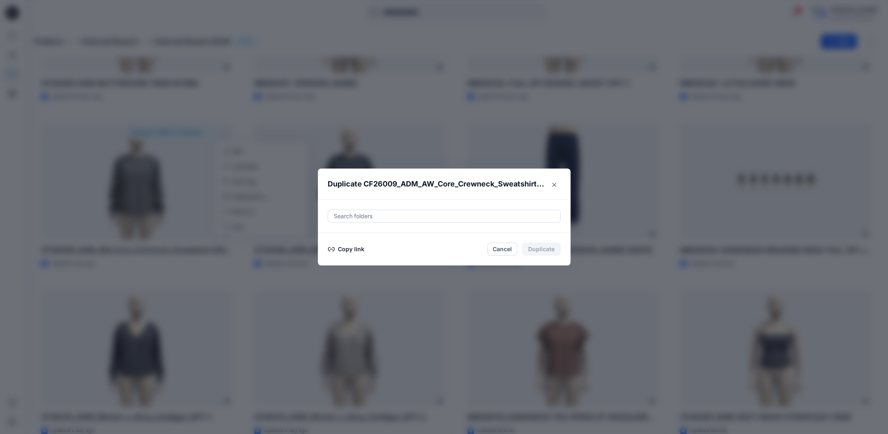
click at [355, 251] on button "Copy link" at bounding box center [346, 249] width 37 height 10
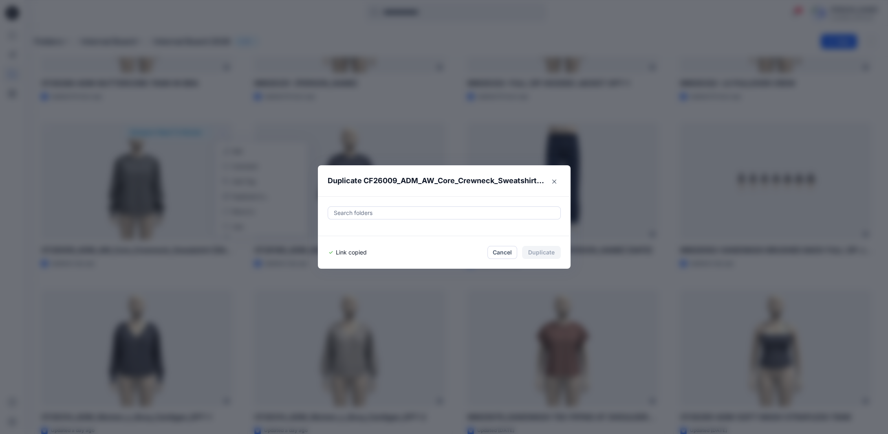
click at [367, 210] on div at bounding box center [444, 213] width 222 height 10
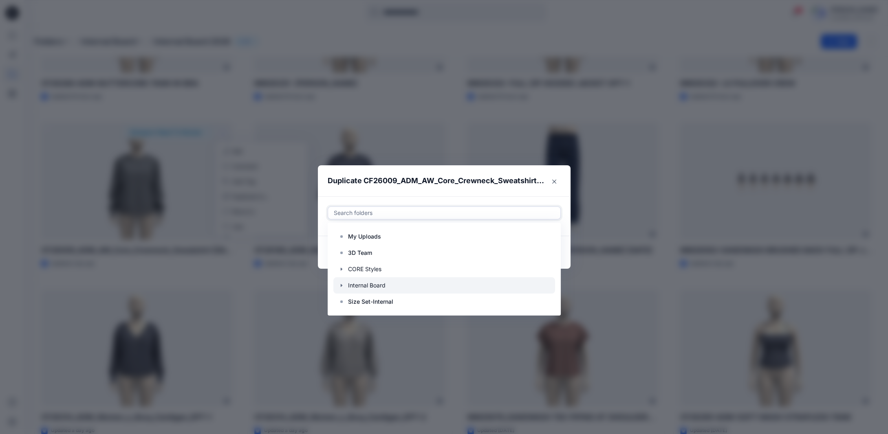
click at [345, 286] on icon "button" at bounding box center [341, 285] width 7 height 7
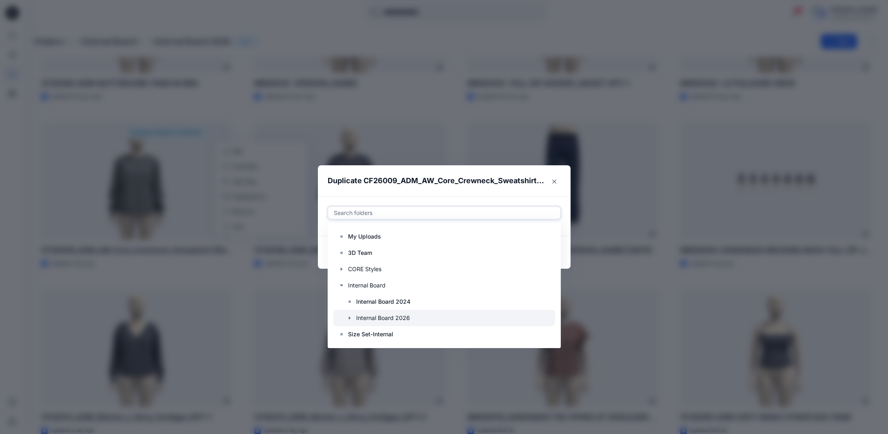
click at [353, 317] on icon "button" at bounding box center [349, 318] width 7 height 7
click at [399, 314] on p "S3 27 Women's Active" at bounding box center [395, 318] width 62 height 10
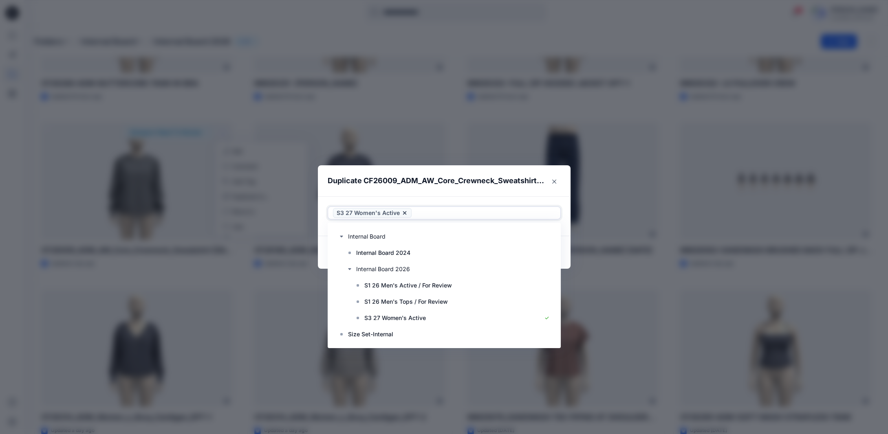
click at [568, 265] on footer "Link copied Cancel Duplicate" at bounding box center [444, 252] width 253 height 33
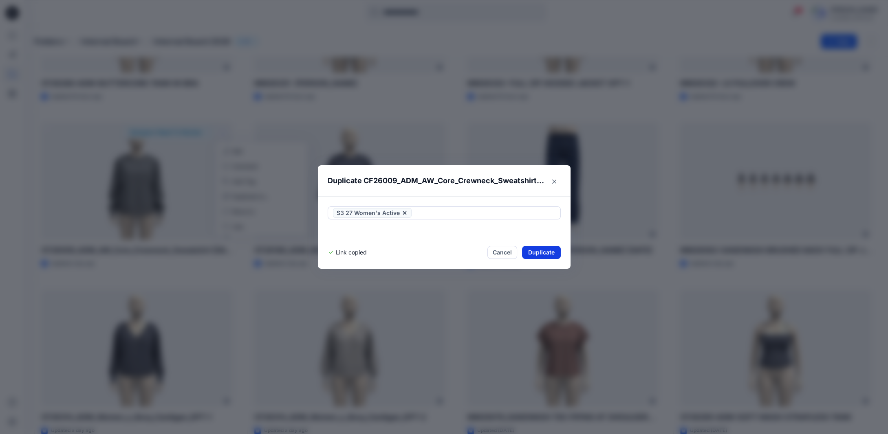
click at [552, 253] on button "Duplicate" at bounding box center [541, 252] width 39 height 13
click at [556, 183] on icon "Close" at bounding box center [554, 181] width 4 height 4
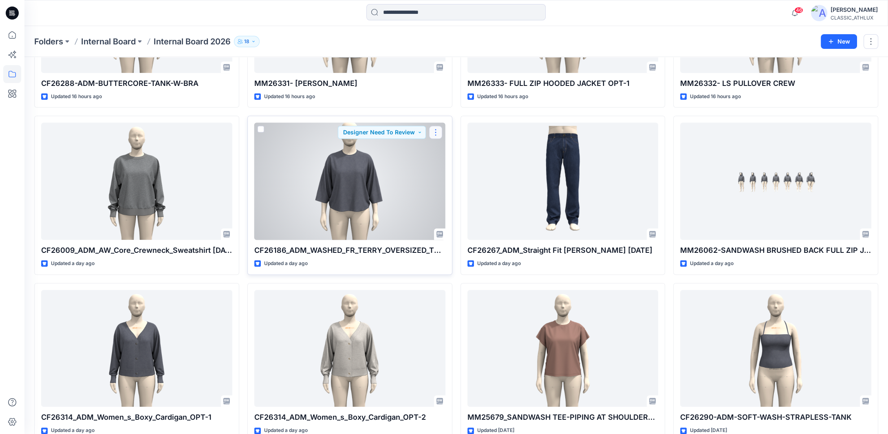
click at [435, 132] on button "button" at bounding box center [435, 132] width 13 height 13
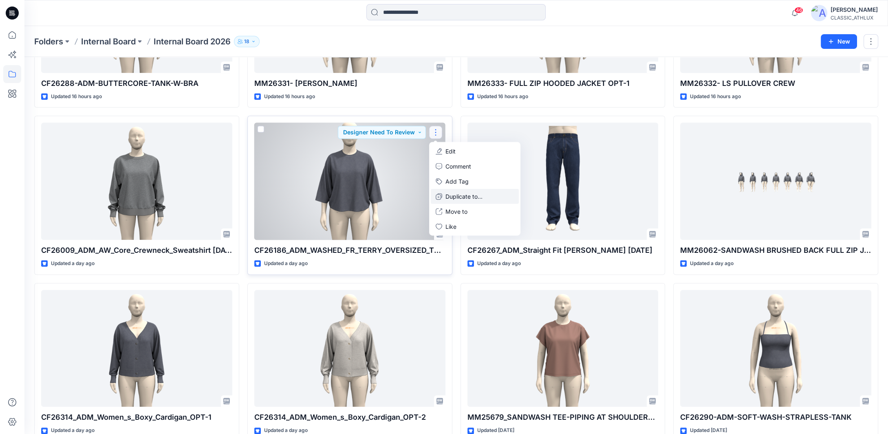
click at [456, 194] on p "Duplicate to..." at bounding box center [463, 196] width 37 height 9
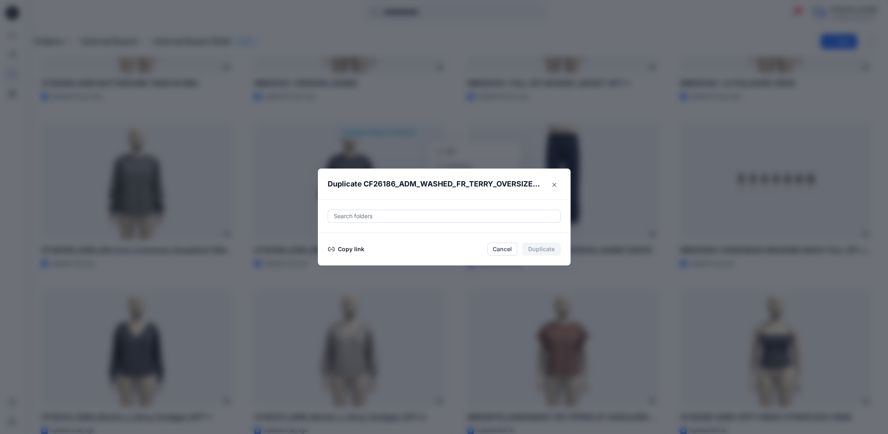
click at [376, 217] on div at bounding box center [444, 216] width 222 height 10
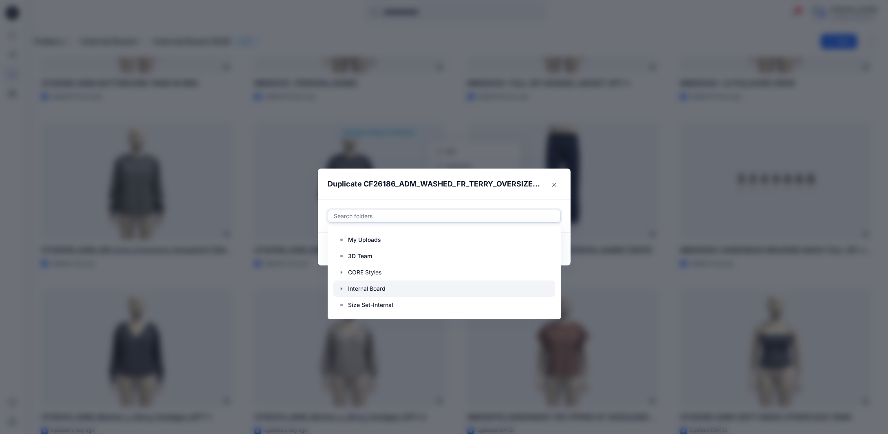
click at [342, 289] on icon "button" at bounding box center [341, 288] width 2 height 3
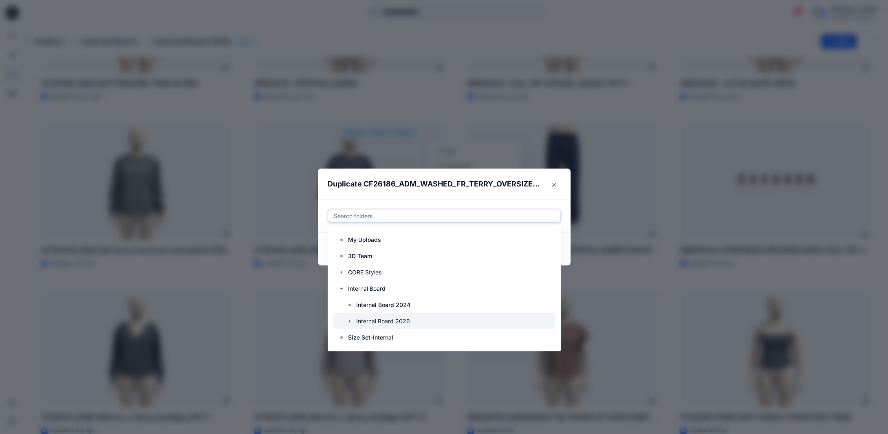
click at [350, 322] on icon "button" at bounding box center [349, 321] width 2 height 3
click at [403, 323] on p "S3 27 Women's Active" at bounding box center [395, 322] width 62 height 10
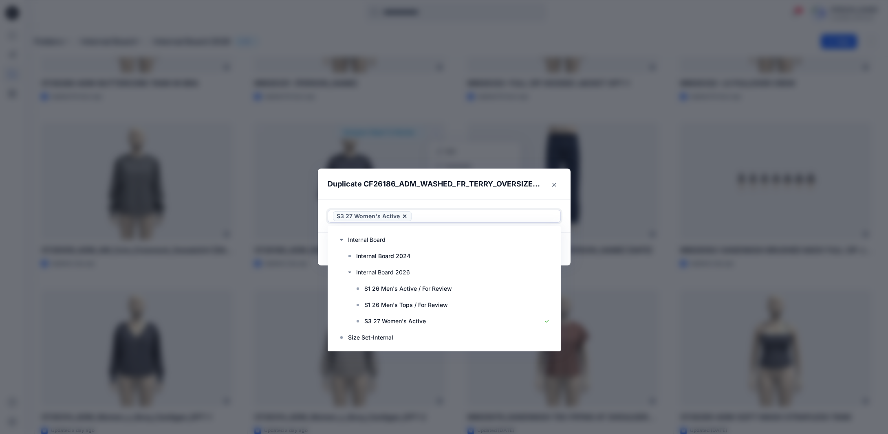
click at [570, 260] on footer "Copy link Cancel Duplicate" at bounding box center [444, 249] width 253 height 33
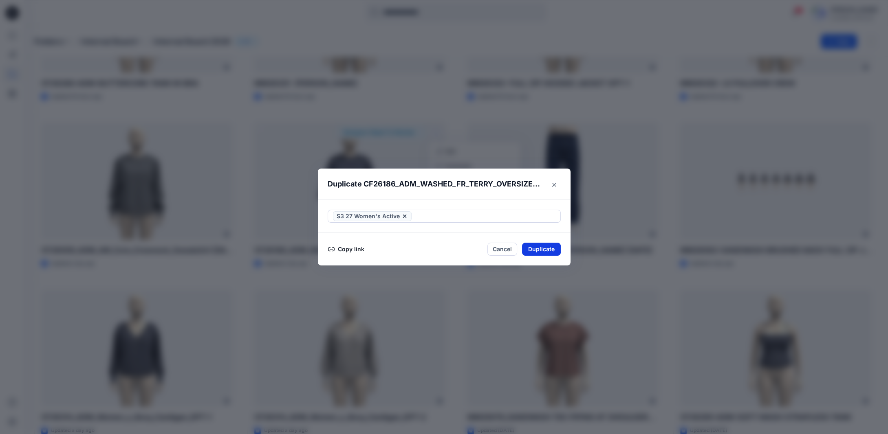
click at [551, 250] on button "Duplicate" at bounding box center [541, 249] width 39 height 13
click at [554, 183] on button "Close" at bounding box center [554, 184] width 13 height 13
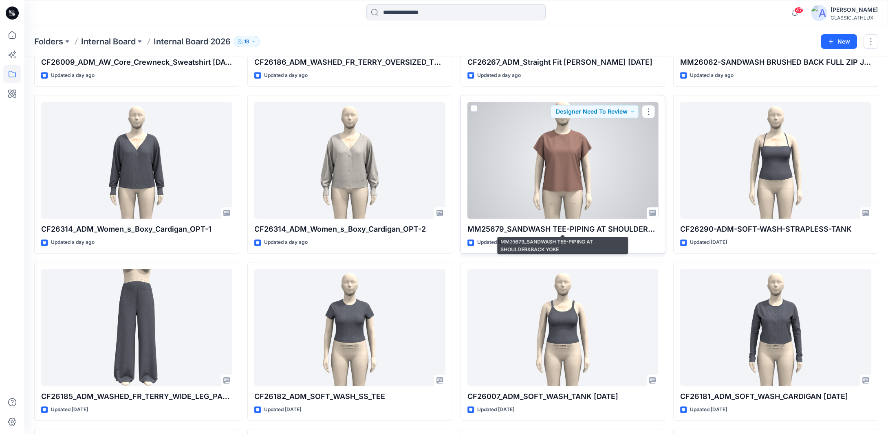
scroll to position [1573, 0]
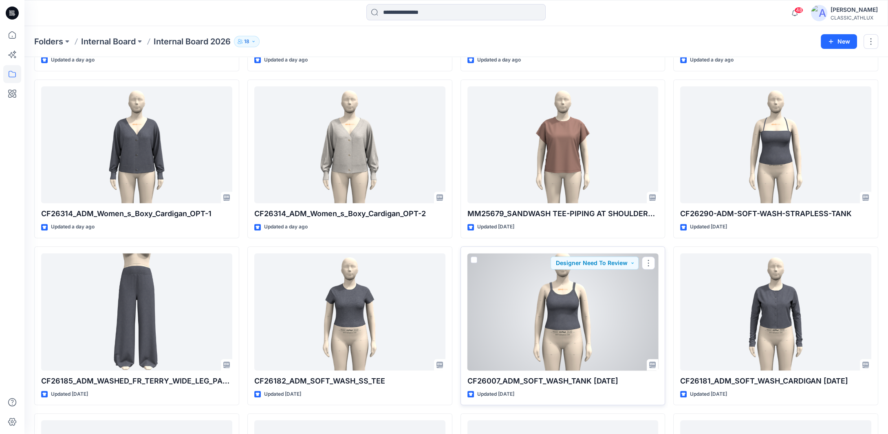
click at [552, 328] on div at bounding box center [562, 311] width 191 height 117
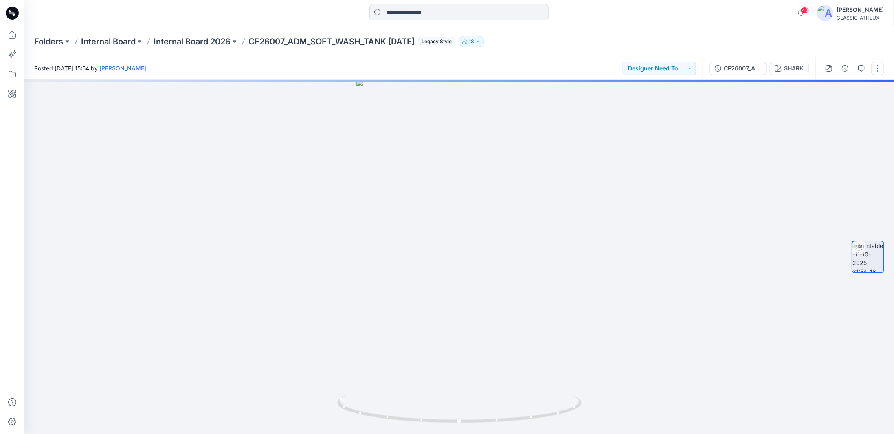
click at [873, 66] on button "button" at bounding box center [877, 68] width 13 height 13
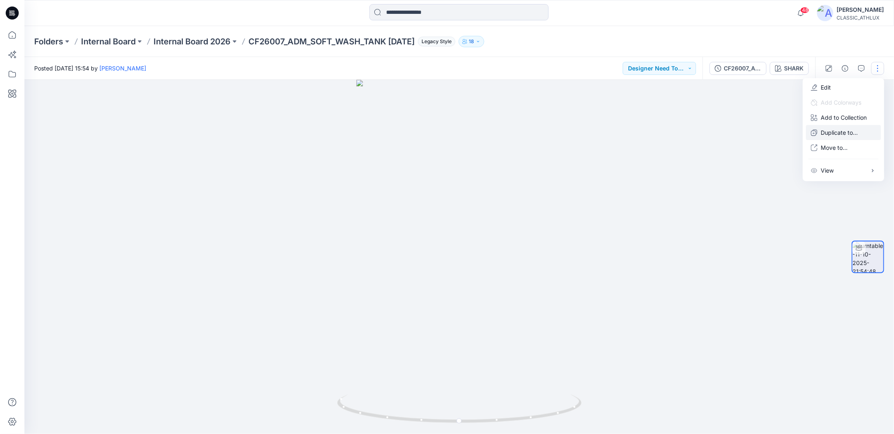
click at [844, 130] on p "Duplicate to..." at bounding box center [839, 132] width 37 height 9
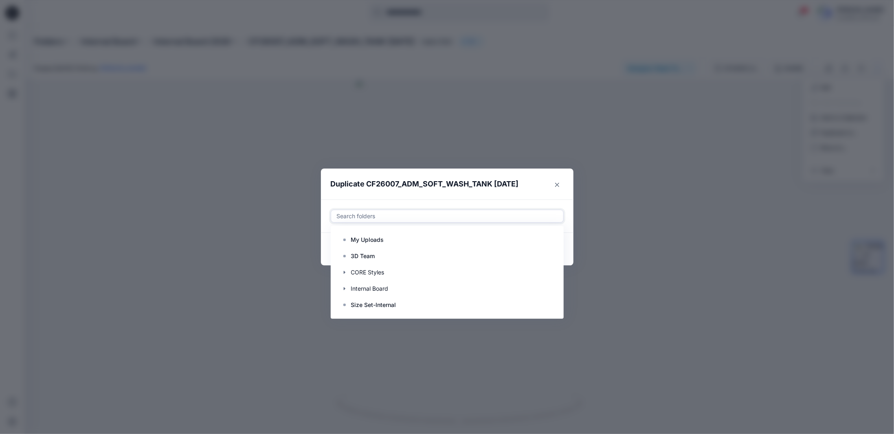
click at [368, 218] on div at bounding box center [447, 216] width 222 height 10
click at [348, 286] on div at bounding box center [448, 289] width 222 height 16
click at [345, 290] on icon "button" at bounding box center [344, 289] width 7 height 7
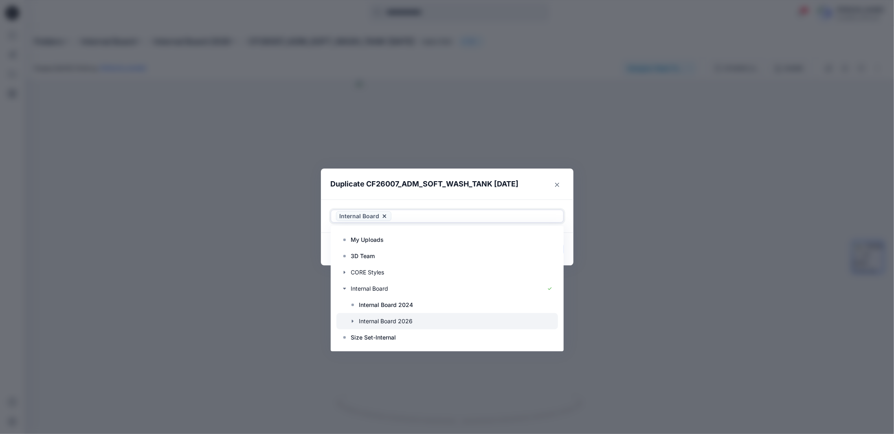
click at [353, 323] on icon "button" at bounding box center [353, 321] width 7 height 7
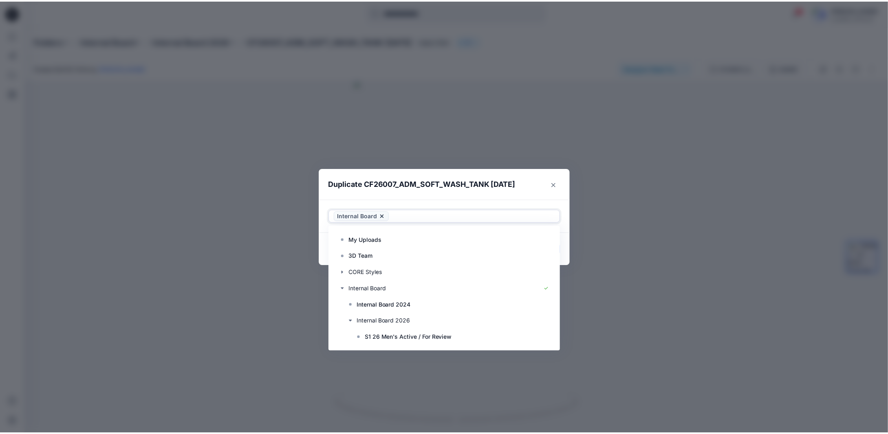
scroll to position [49, 0]
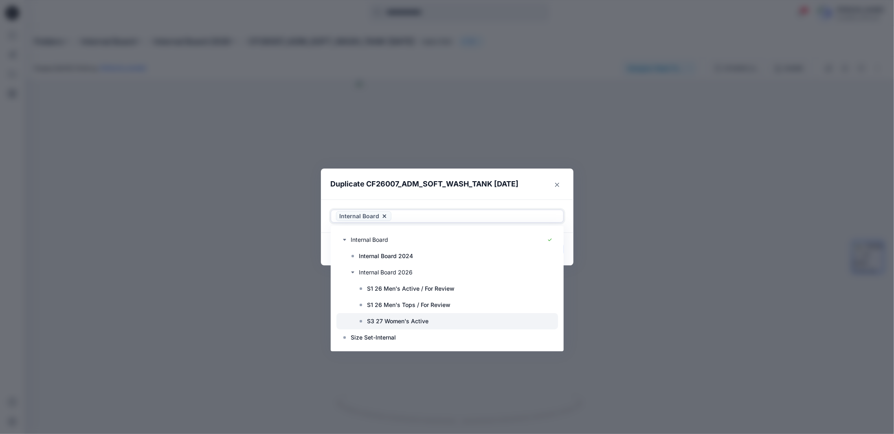
click at [379, 320] on p "S3 27 Women's Active" at bounding box center [398, 322] width 62 height 10
click at [383, 218] on icon at bounding box center [384, 216] width 3 height 3
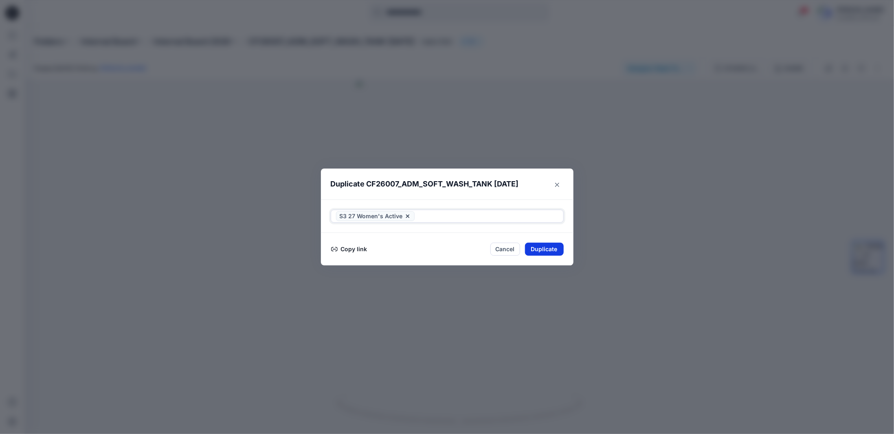
click at [549, 248] on button "Duplicate" at bounding box center [544, 249] width 39 height 13
click at [557, 186] on icon "Close" at bounding box center [557, 185] width 4 height 4
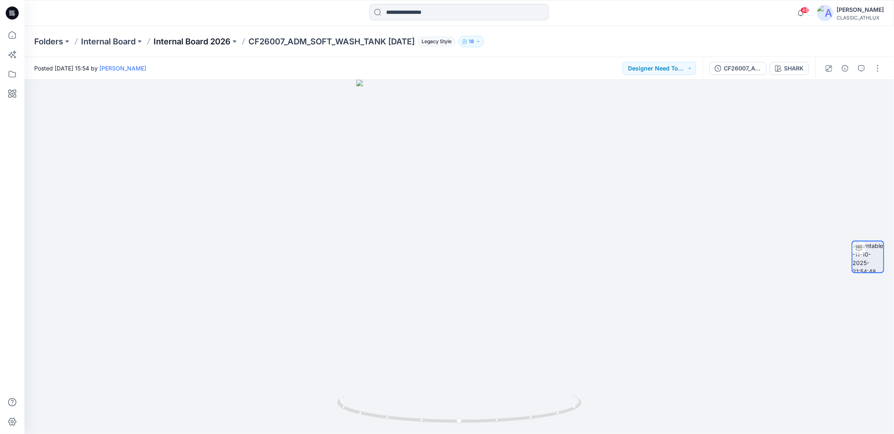
click at [171, 41] on p "Internal Board 2026" at bounding box center [192, 41] width 77 height 11
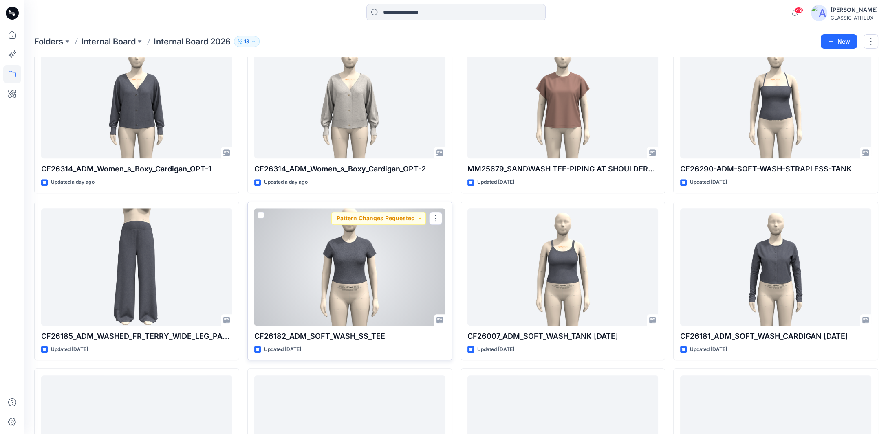
scroll to position [1630, 0]
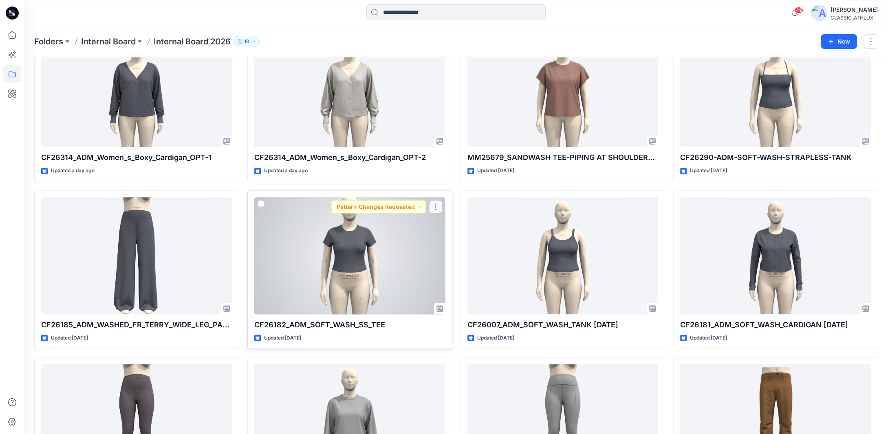
click at [435, 208] on button "button" at bounding box center [435, 206] width 13 height 13
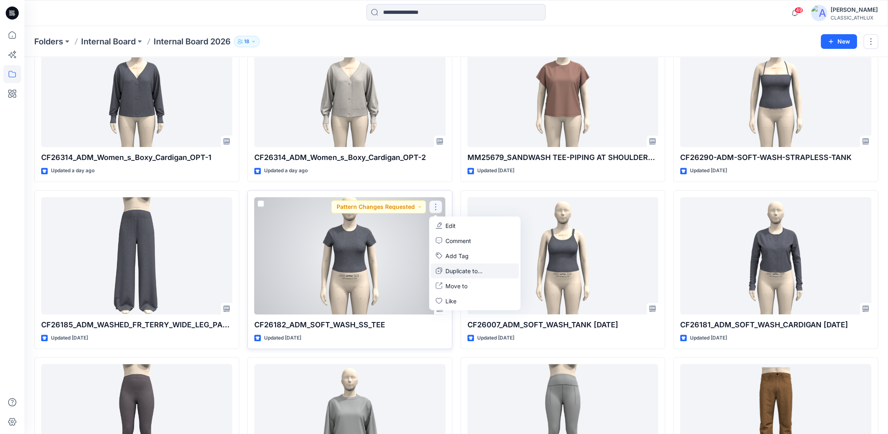
click at [440, 269] on icon "button" at bounding box center [439, 271] width 7 height 7
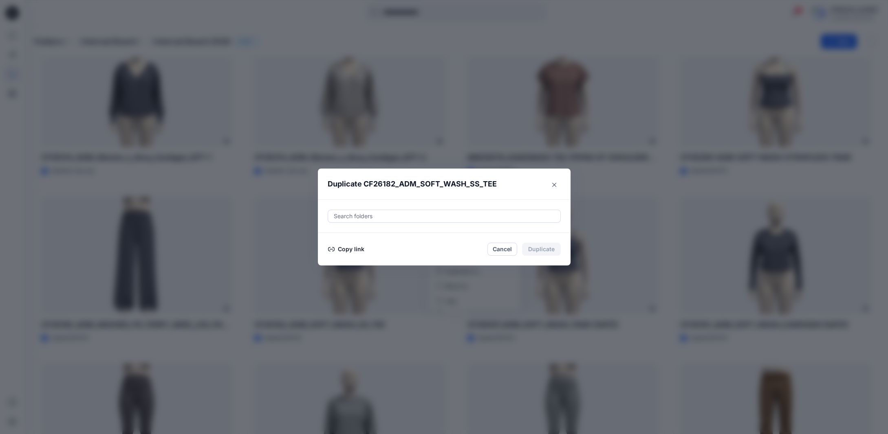
click at [393, 218] on div at bounding box center [444, 216] width 222 height 10
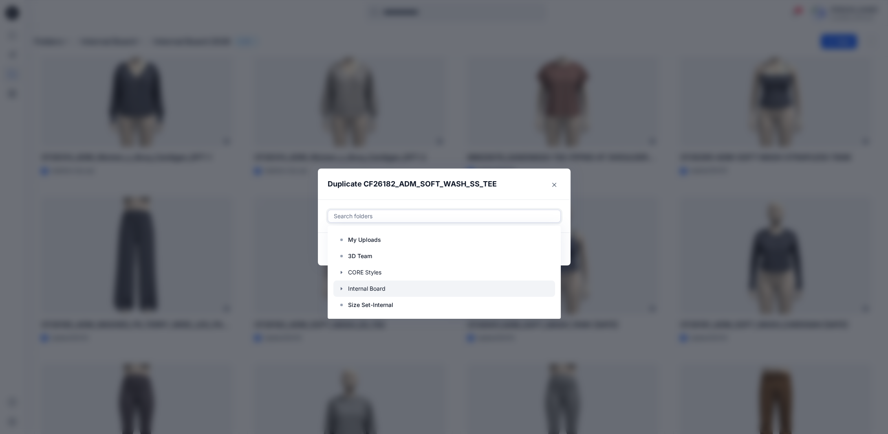
click at [343, 288] on icon "button" at bounding box center [341, 289] width 7 height 7
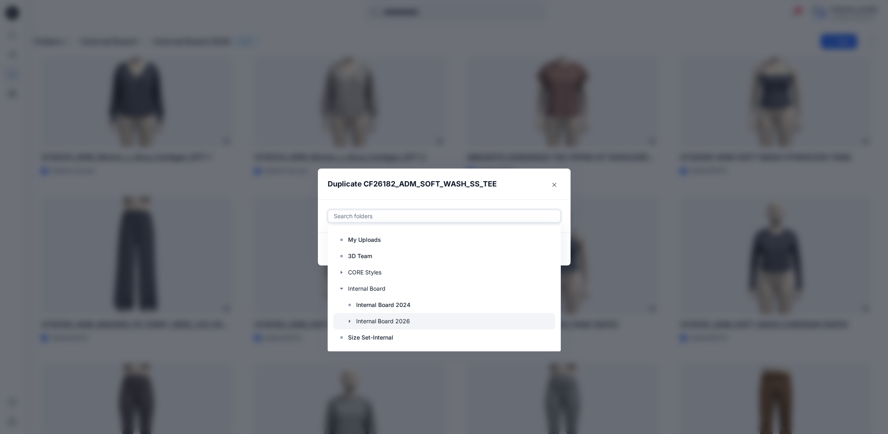
click at [350, 321] on icon "button" at bounding box center [349, 321] width 7 height 7
click at [376, 321] on p "S3 27 Women's Active" at bounding box center [395, 322] width 62 height 10
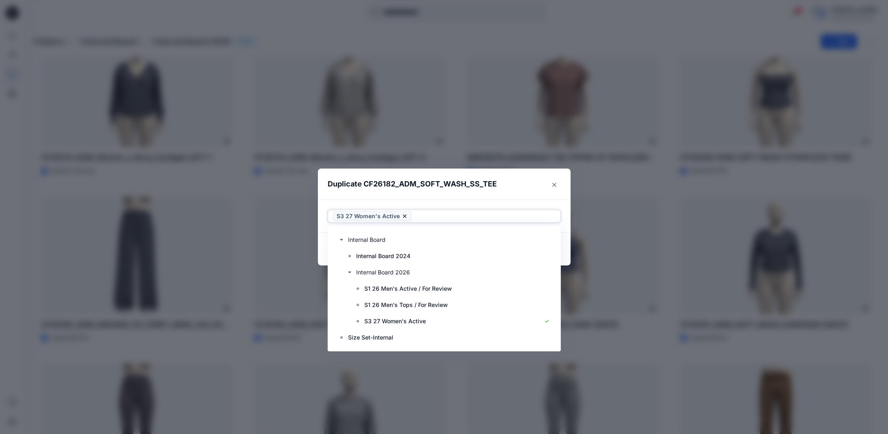
click at [568, 261] on footer "Copy link Cancel Duplicate" at bounding box center [444, 249] width 253 height 33
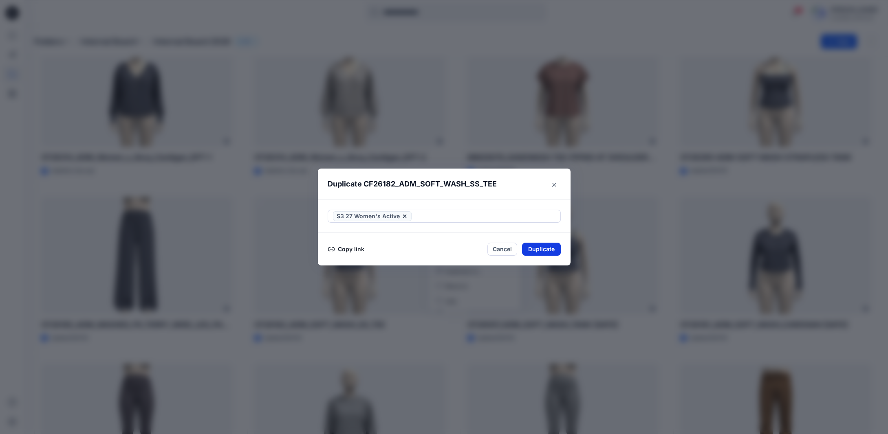
click at [548, 246] on button "Duplicate" at bounding box center [541, 249] width 39 height 13
click at [556, 184] on icon "Close" at bounding box center [554, 185] width 4 height 4
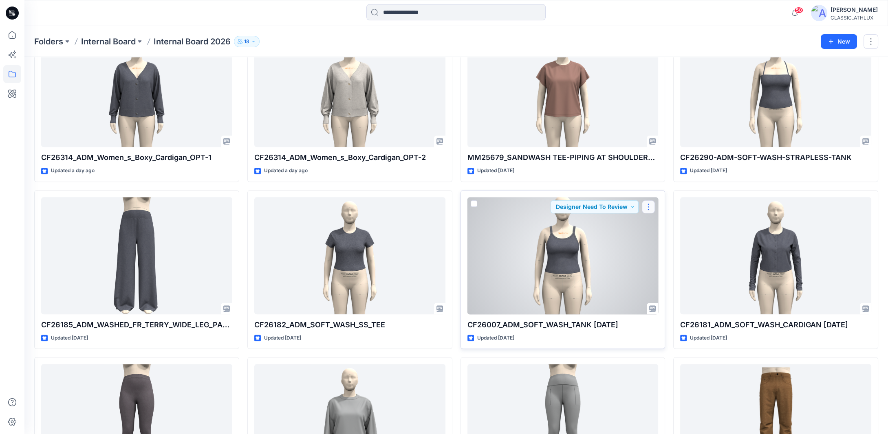
click at [651, 205] on button "button" at bounding box center [648, 206] width 13 height 13
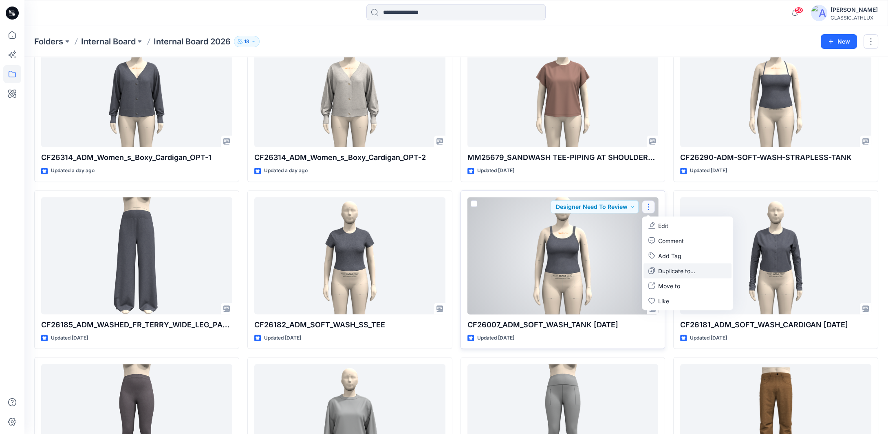
click at [659, 268] on p "Duplicate to..." at bounding box center [676, 270] width 37 height 9
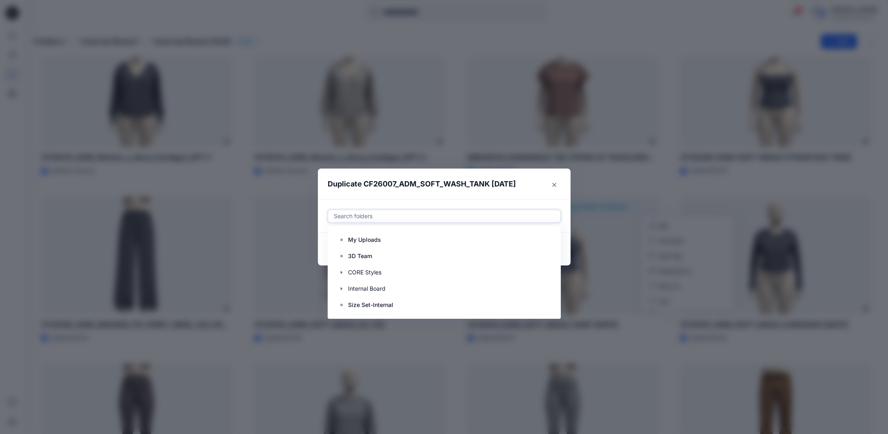
click at [378, 217] on div at bounding box center [444, 216] width 222 height 10
click at [343, 288] on icon "button" at bounding box center [341, 289] width 7 height 7
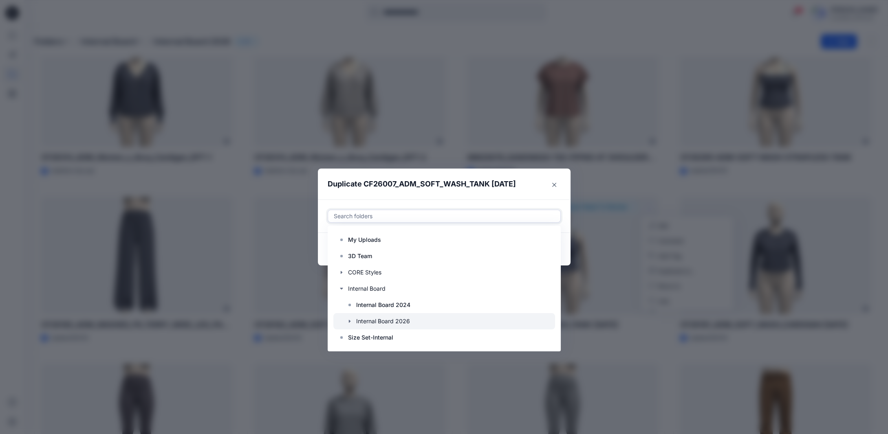
click at [351, 321] on icon "button" at bounding box center [349, 321] width 7 height 7
click at [385, 319] on p "S3 27 Women's Active" at bounding box center [395, 322] width 62 height 10
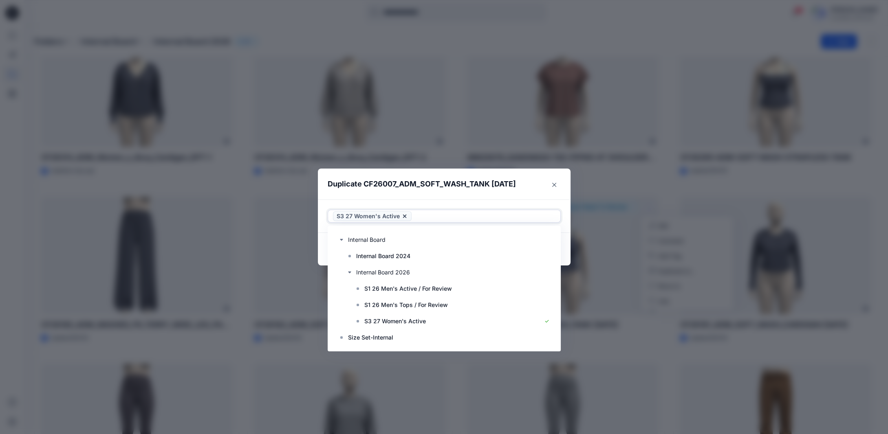
click at [568, 262] on footer "Copy link Cancel Duplicate" at bounding box center [444, 249] width 253 height 33
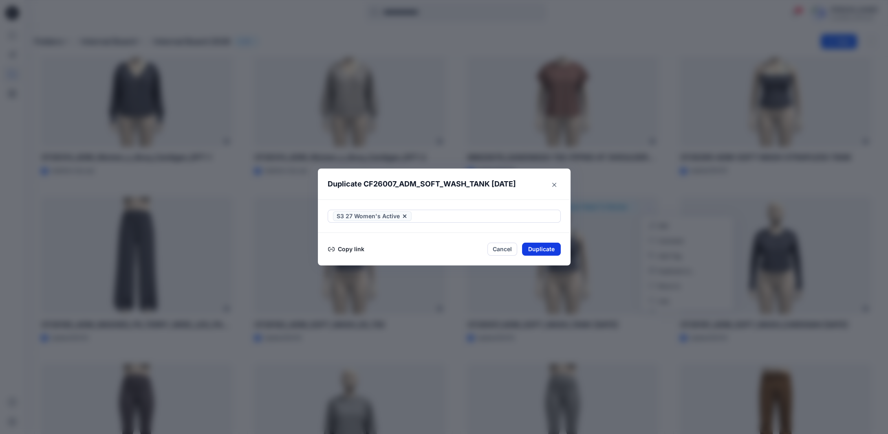
click at [550, 247] on button "Duplicate" at bounding box center [541, 249] width 39 height 13
click at [556, 185] on icon "Close" at bounding box center [554, 185] width 4 height 4
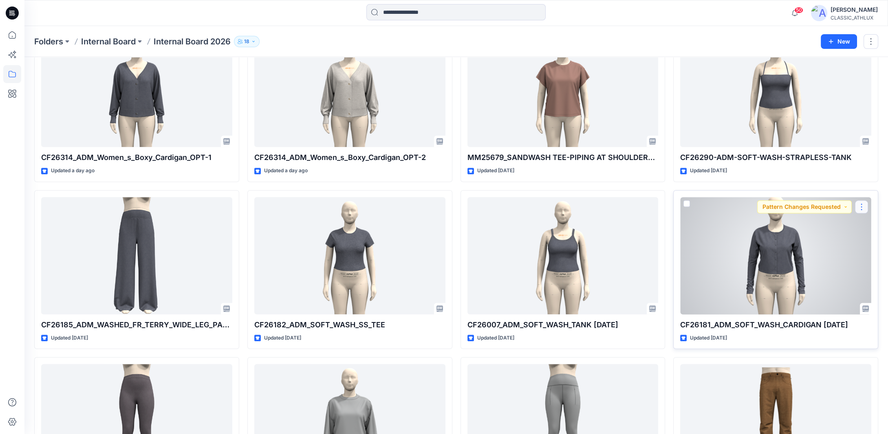
click at [860, 204] on button "button" at bounding box center [861, 206] width 13 height 13
click at [863, 206] on button "button" at bounding box center [861, 206] width 13 height 13
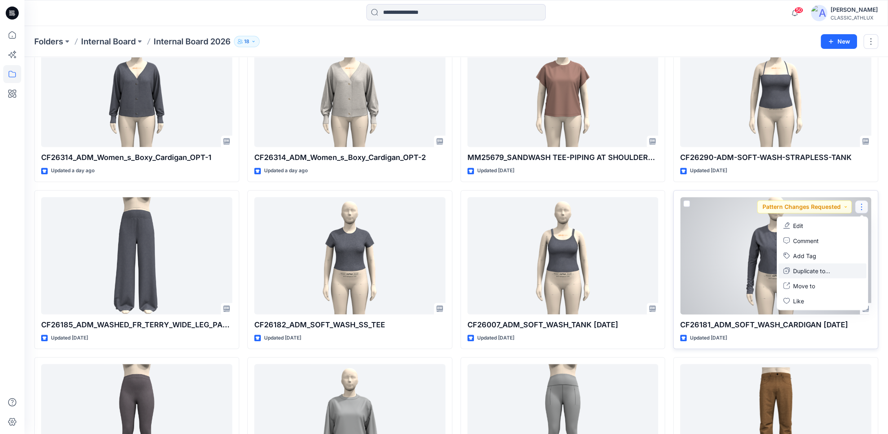
click at [815, 272] on p "Duplicate to..." at bounding box center [811, 270] width 37 height 9
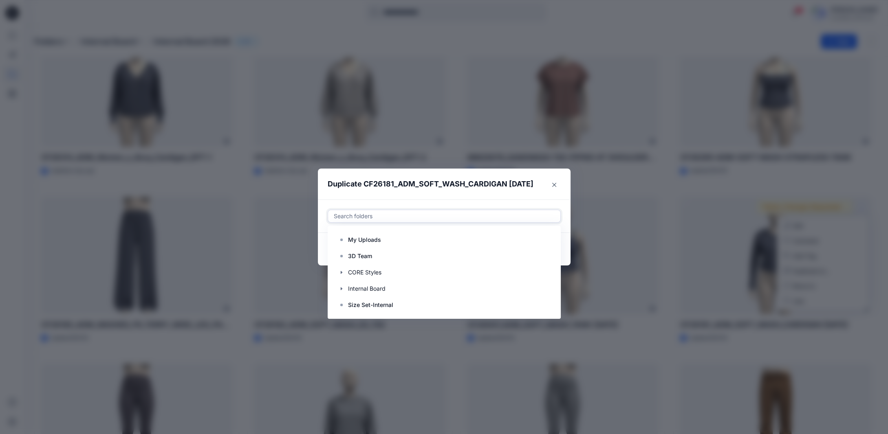
click at [369, 216] on div at bounding box center [444, 216] width 222 height 10
click at [345, 290] on icon "button" at bounding box center [341, 289] width 7 height 7
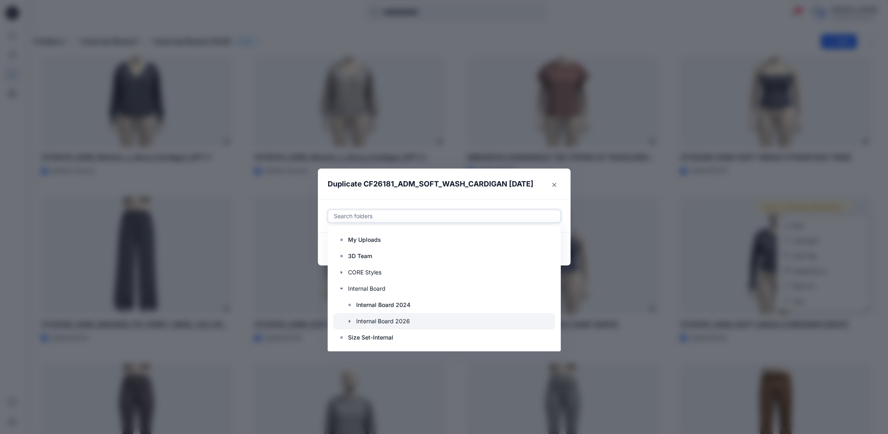
click at [350, 321] on icon "button" at bounding box center [349, 321] width 2 height 3
click at [386, 323] on p "S3 27 Women's Active" at bounding box center [395, 322] width 62 height 10
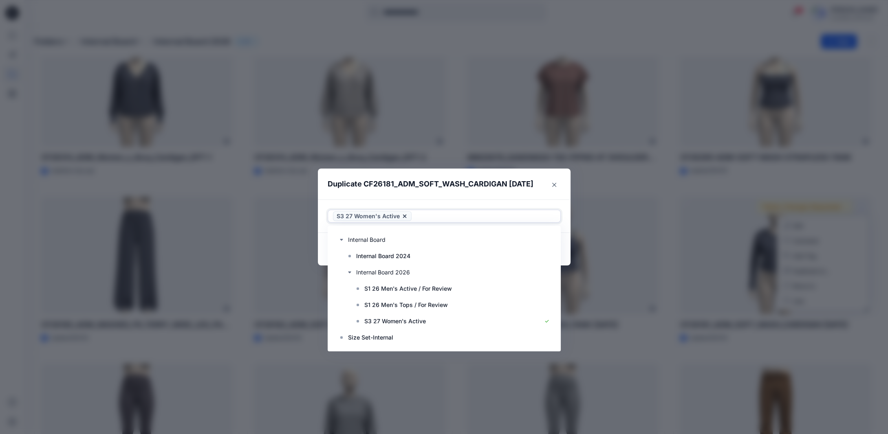
click at [570, 260] on footer "Copy link Cancel Duplicate" at bounding box center [444, 249] width 253 height 33
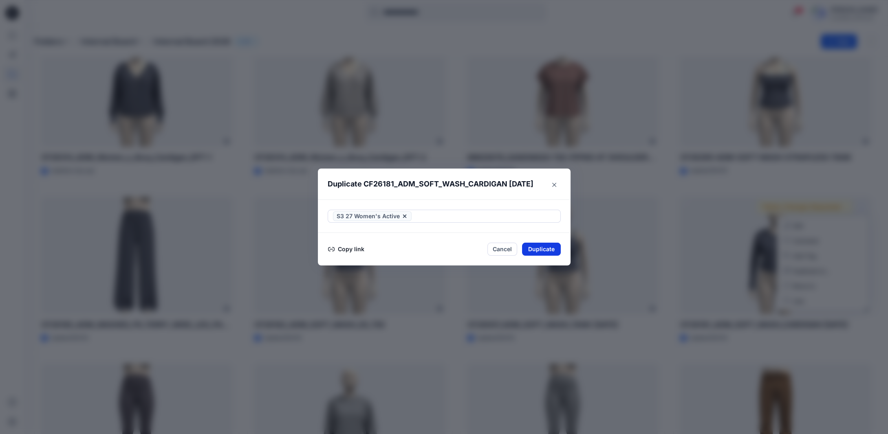
click at [551, 248] on button "Duplicate" at bounding box center [541, 249] width 39 height 13
click at [555, 185] on icon "Close" at bounding box center [554, 185] width 4 height 4
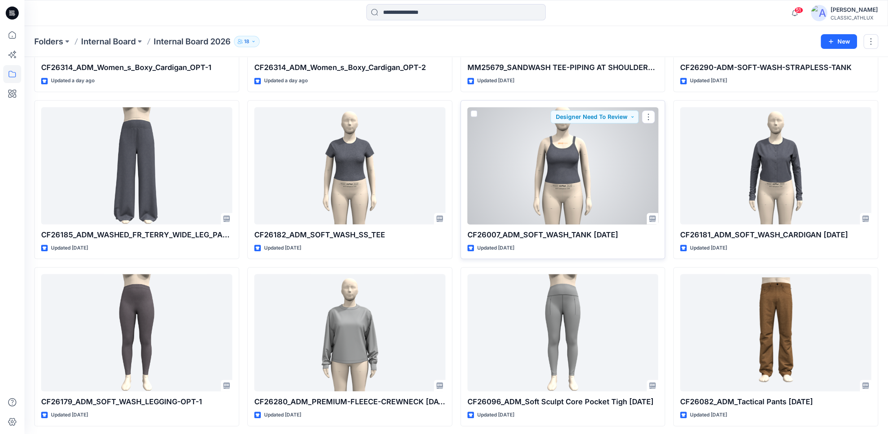
scroll to position [1749, 0]
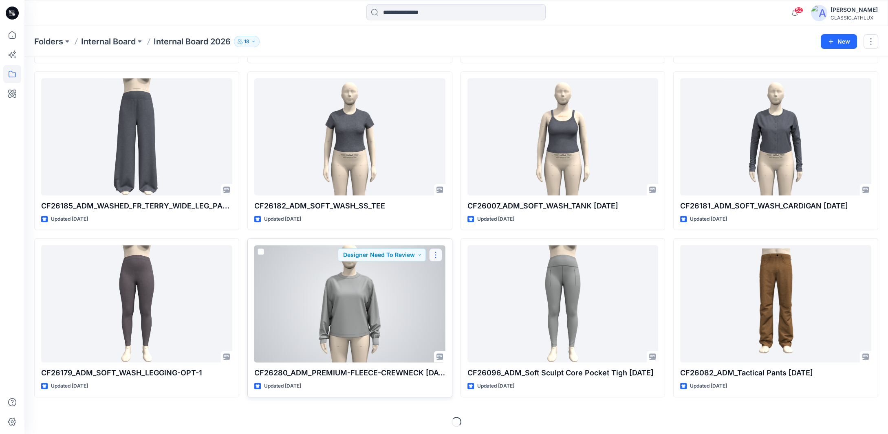
click at [438, 256] on button "button" at bounding box center [435, 255] width 13 height 13
click at [444, 318] on button "Duplicate to..." at bounding box center [475, 319] width 88 height 15
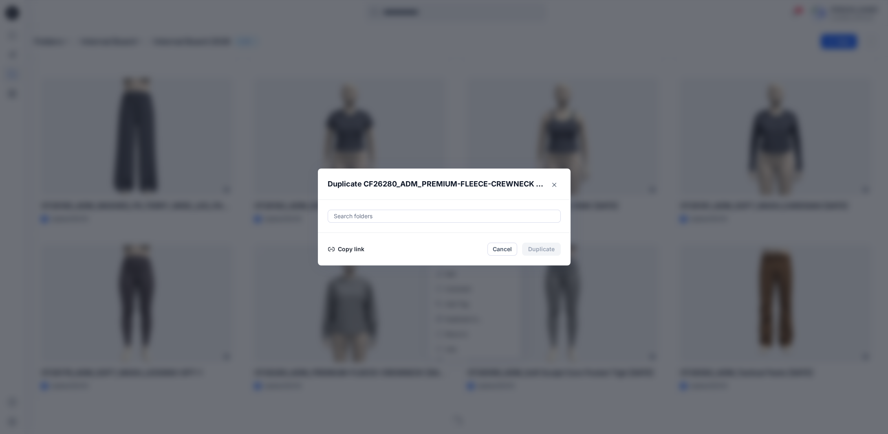
click at [356, 217] on div at bounding box center [444, 216] width 222 height 10
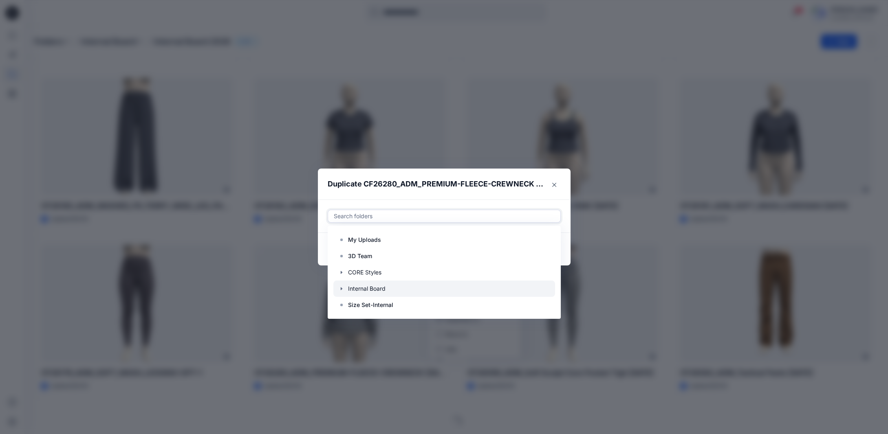
click at [345, 288] on icon "button" at bounding box center [341, 289] width 7 height 7
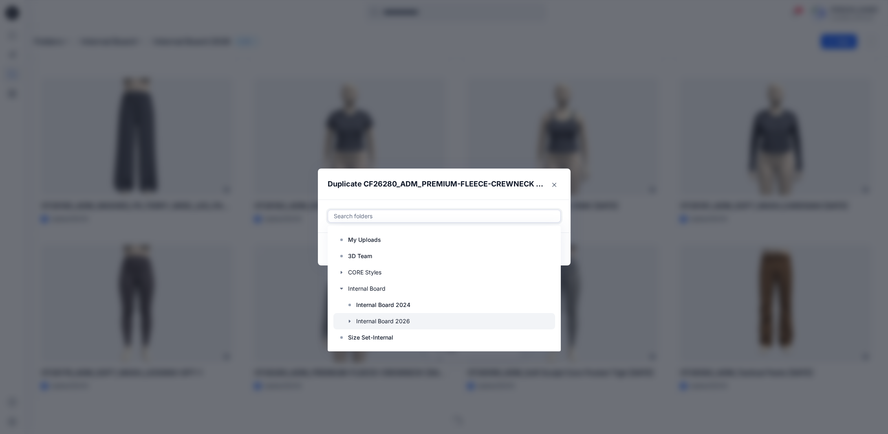
click at [353, 321] on icon "button" at bounding box center [349, 321] width 7 height 7
click at [378, 321] on p "S3 27 Women's Active" at bounding box center [395, 322] width 62 height 10
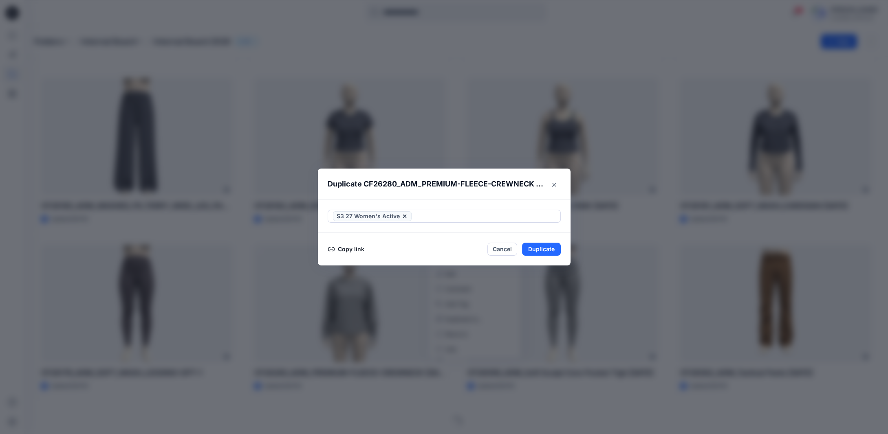
click at [566, 262] on footer "Copy link Cancel Duplicate" at bounding box center [444, 249] width 253 height 33
click at [555, 250] on button "Duplicate" at bounding box center [541, 249] width 39 height 13
click at [555, 183] on button "Close" at bounding box center [554, 184] width 13 height 13
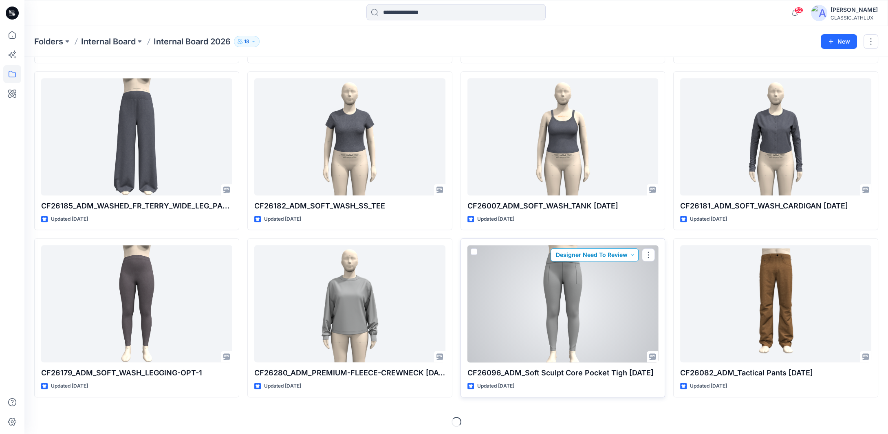
click at [627, 251] on button "Designer Need To Review" at bounding box center [594, 255] width 88 height 13
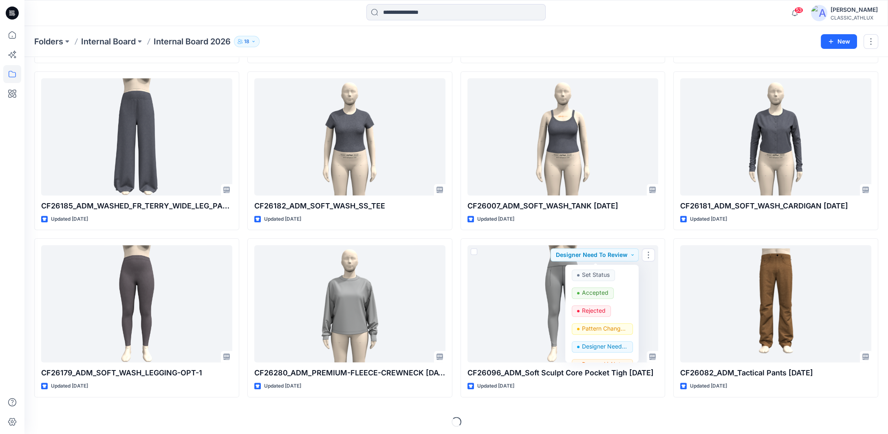
click at [653, 417] on div "Loading..." at bounding box center [456, 422] width 844 height 10
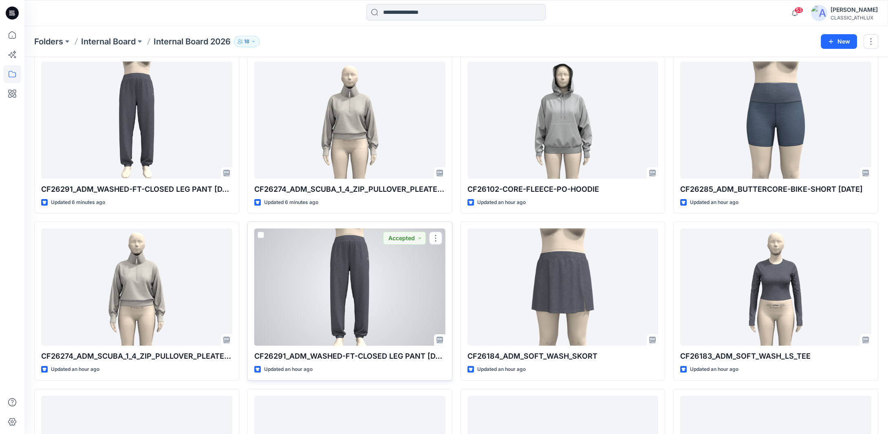
scroll to position [0, 0]
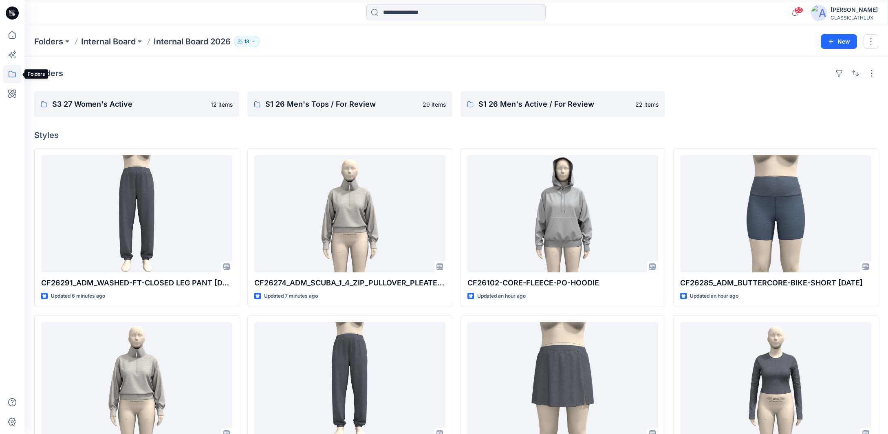
click at [11, 75] on icon at bounding box center [12, 74] width 18 height 18
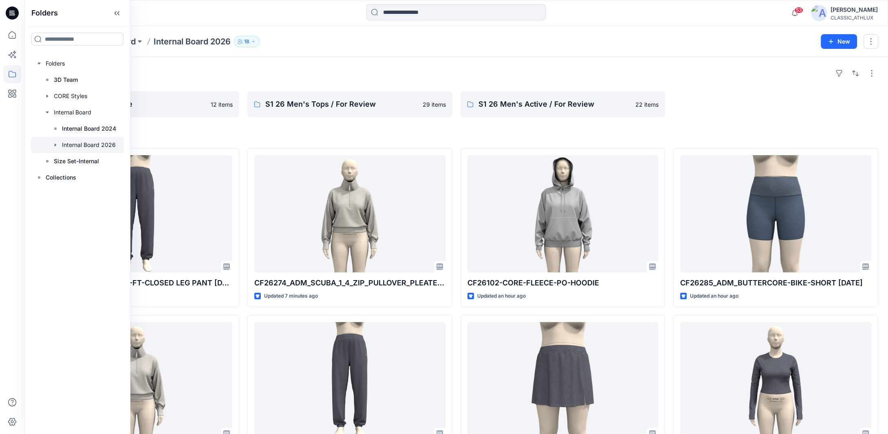
click at [54, 145] on icon "button" at bounding box center [55, 145] width 7 height 7
click at [73, 191] on p "S3 27 Women's Active" at bounding box center [101, 194] width 62 height 10
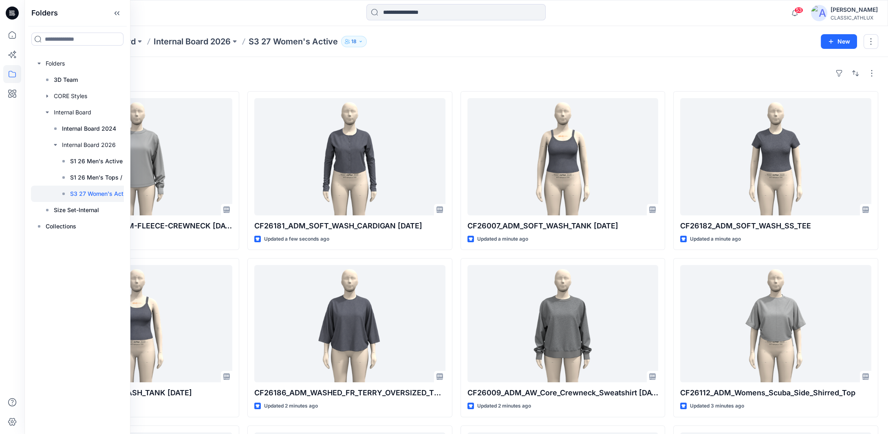
click at [264, 67] on div "Styles" at bounding box center [456, 73] width 844 height 13
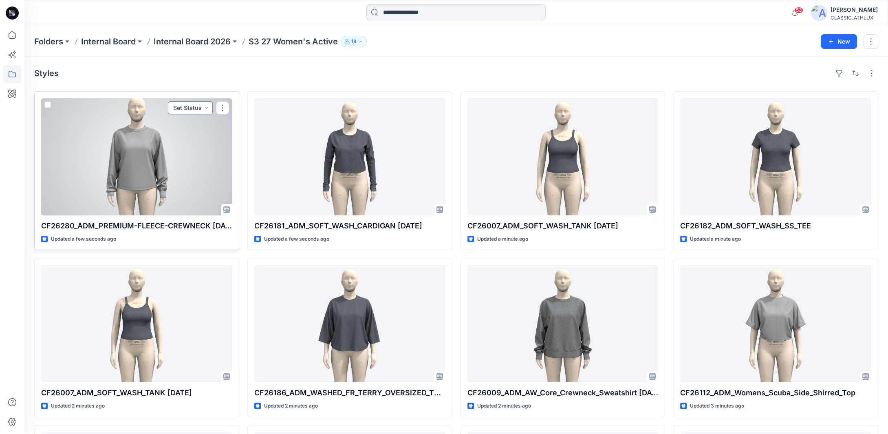
click at [206, 109] on button "Set Status" at bounding box center [190, 107] width 45 height 13
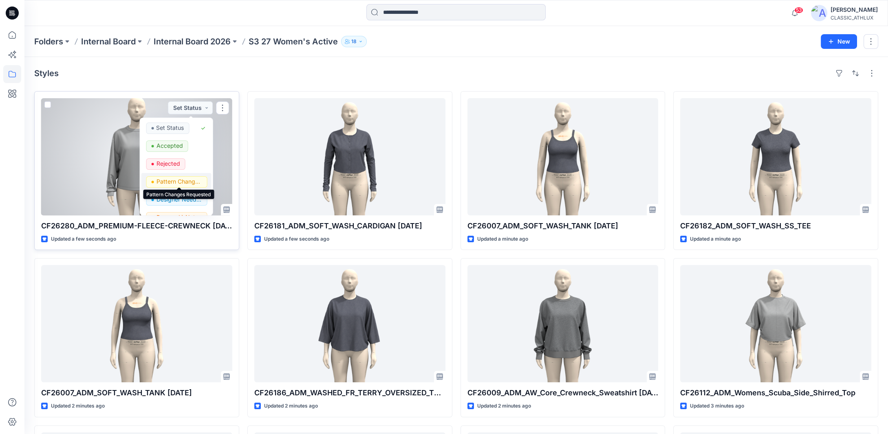
click at [184, 182] on p "Pattern Changes Requested" at bounding box center [179, 181] width 46 height 11
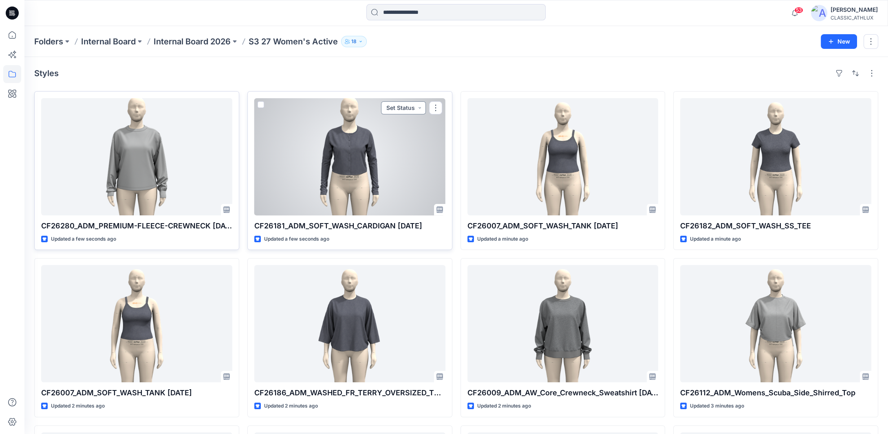
click at [418, 106] on button "Set Status" at bounding box center [403, 107] width 45 height 13
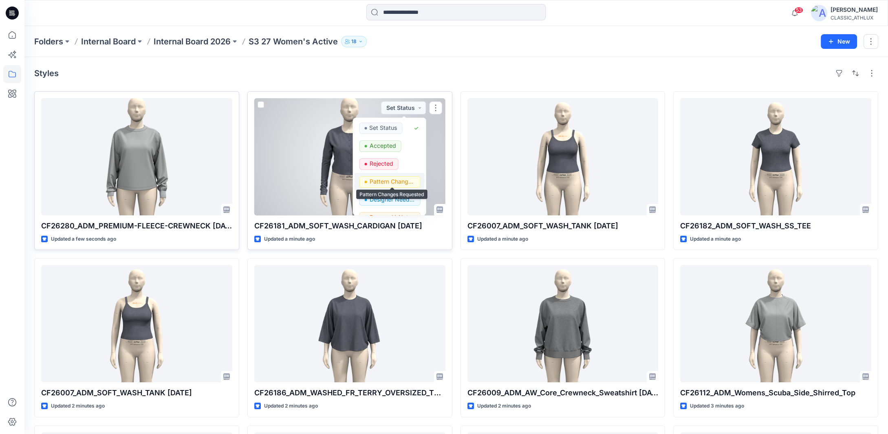
click at [390, 180] on p "Pattern Changes Requested" at bounding box center [392, 181] width 46 height 11
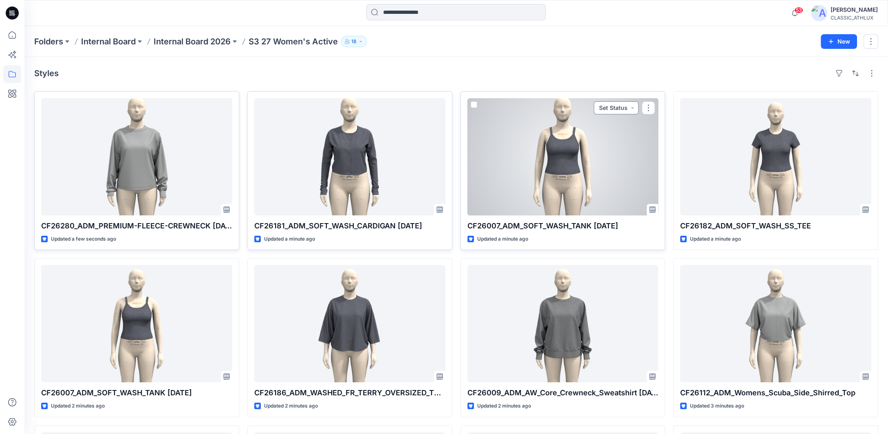
click at [628, 109] on button "Set Status" at bounding box center [616, 107] width 45 height 13
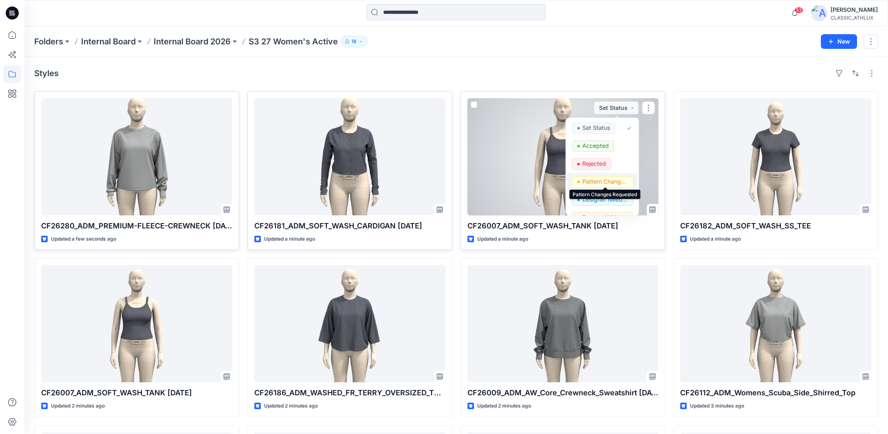
click at [619, 181] on p "Pattern Changes Requested" at bounding box center [605, 181] width 46 height 11
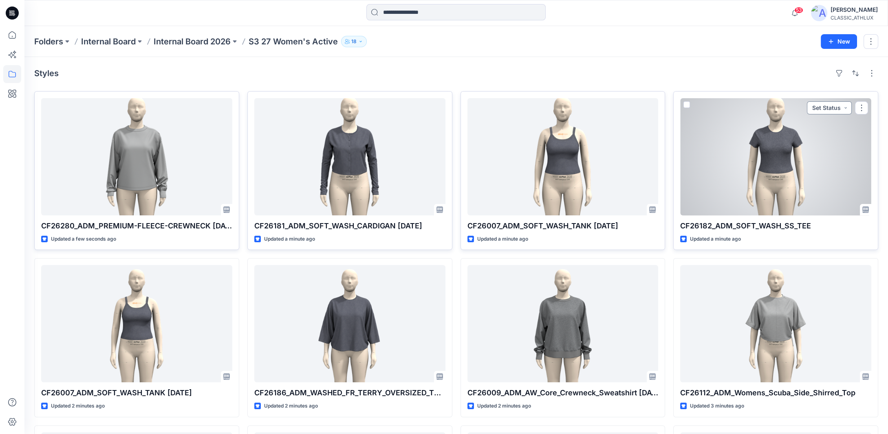
click at [843, 110] on button "Set Status" at bounding box center [829, 107] width 45 height 13
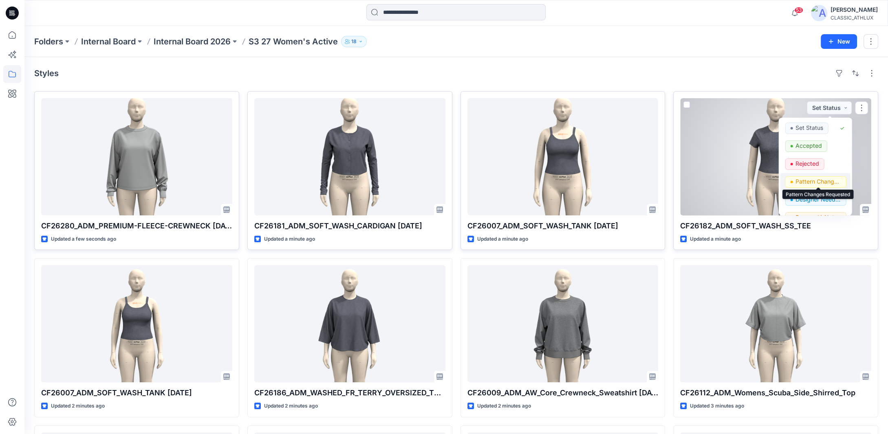
click at [825, 179] on p "Pattern Changes Requested" at bounding box center [818, 181] width 46 height 11
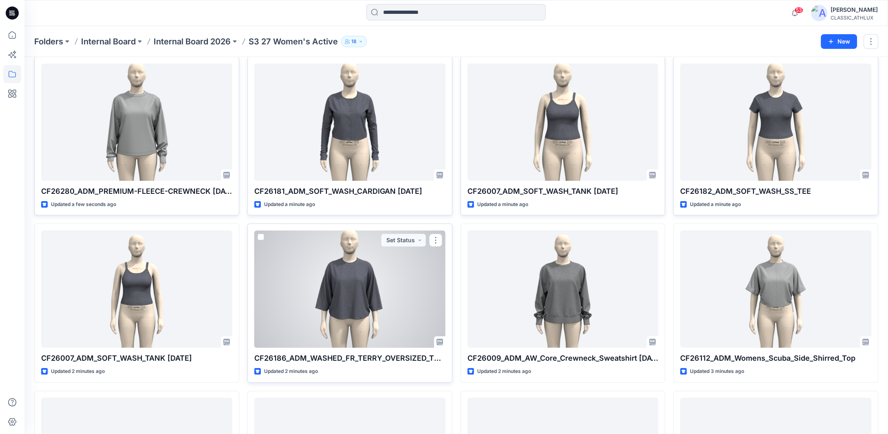
scroll to position [81, 0]
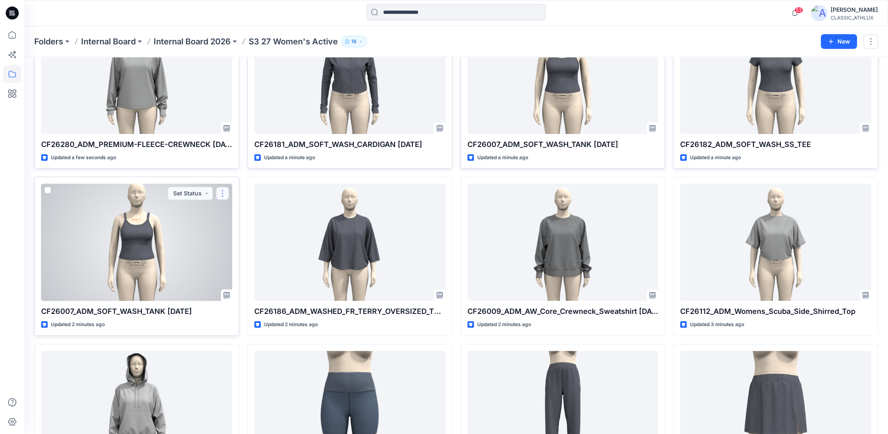
click at [224, 194] on button "button" at bounding box center [222, 193] width 13 height 13
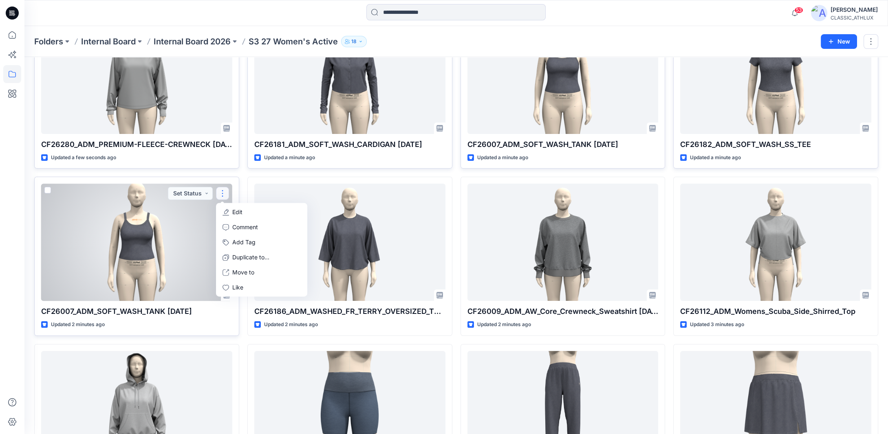
click at [237, 211] on p "Edit" at bounding box center [237, 212] width 10 height 9
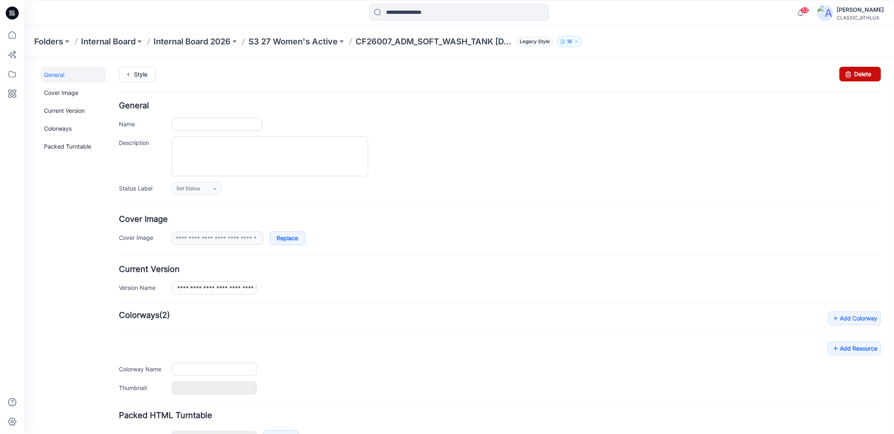
type input "**********"
type input "*****"
type input "**********"
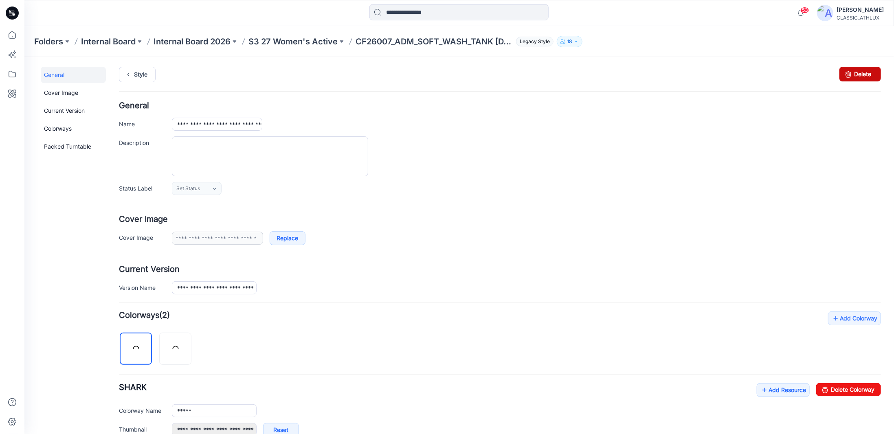
click at [844, 75] on icon at bounding box center [848, 73] width 11 height 15
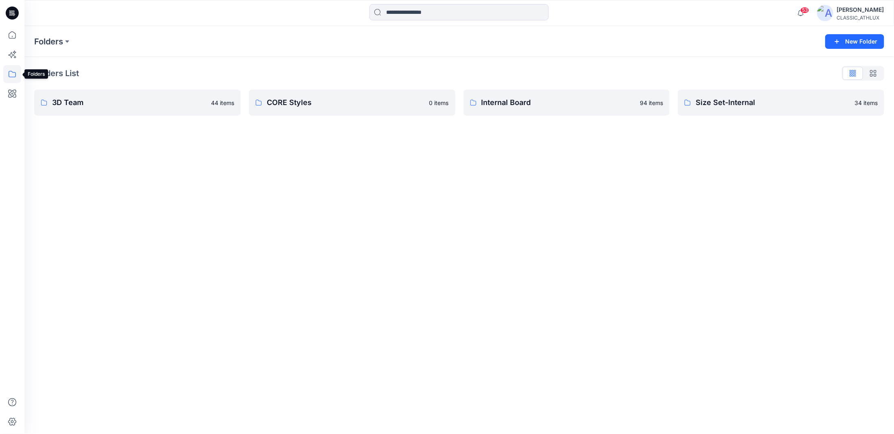
click at [14, 75] on icon at bounding box center [12, 74] width 18 height 18
click at [39, 64] on icon "button" at bounding box center [39, 63] width 2 height 3
click at [48, 113] on icon "button" at bounding box center [47, 112] width 7 height 7
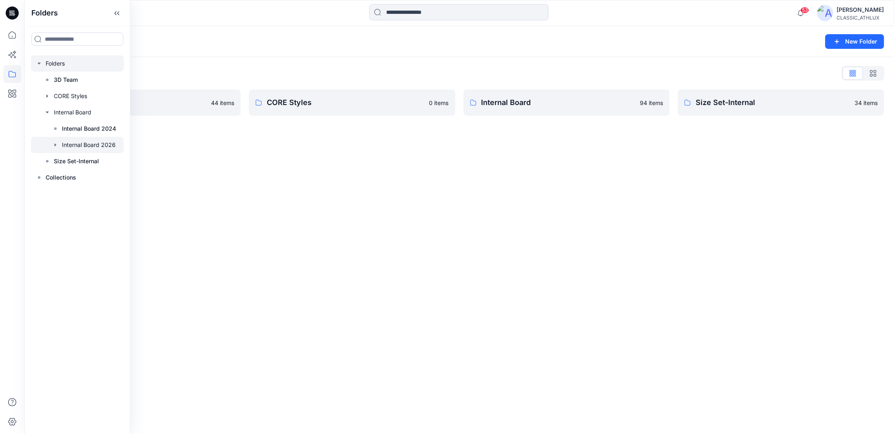
click at [67, 147] on div at bounding box center [77, 145] width 93 height 16
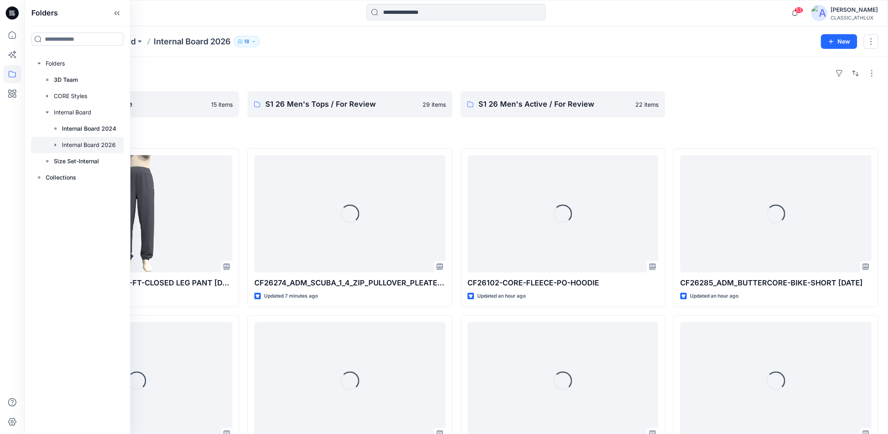
click at [54, 145] on icon "button" at bounding box center [55, 145] width 7 height 7
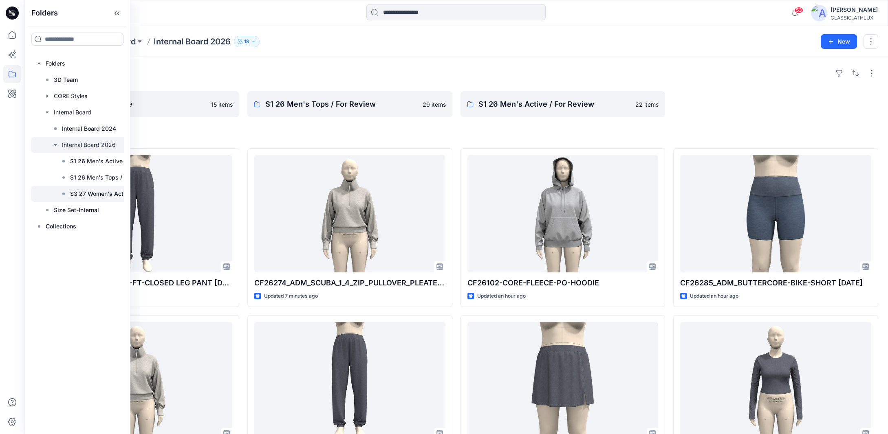
click at [74, 194] on p "S3 27 Women's Active" at bounding box center [101, 194] width 62 height 10
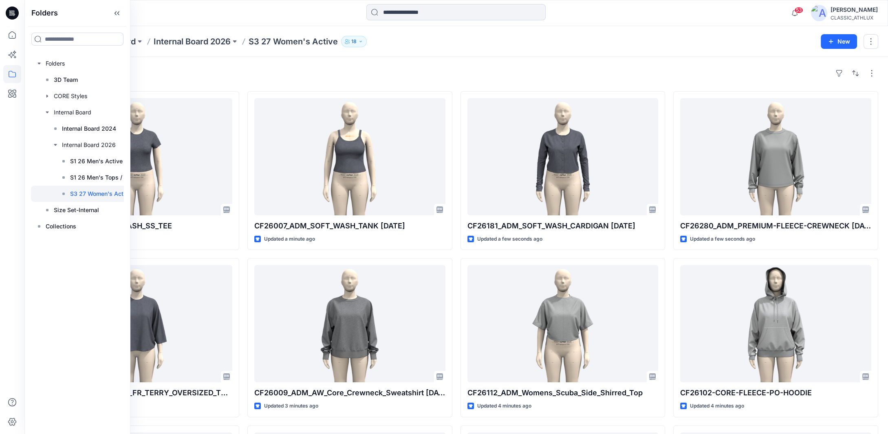
click at [264, 68] on div "Styles" at bounding box center [456, 73] width 844 height 13
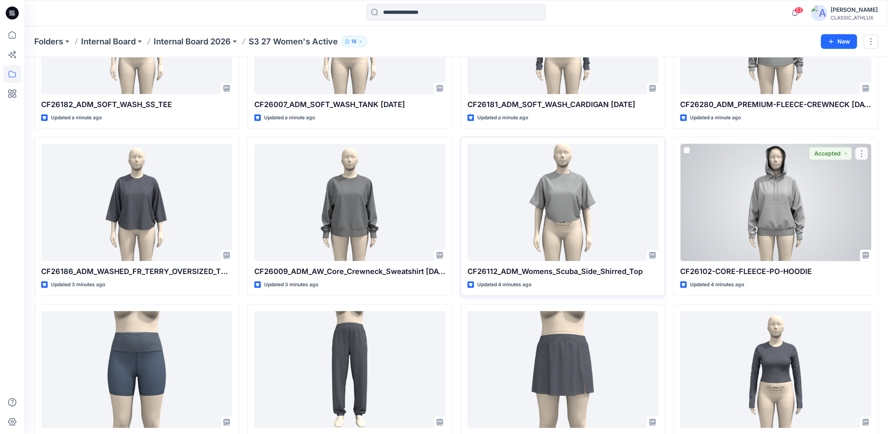
scroll to position [122, 0]
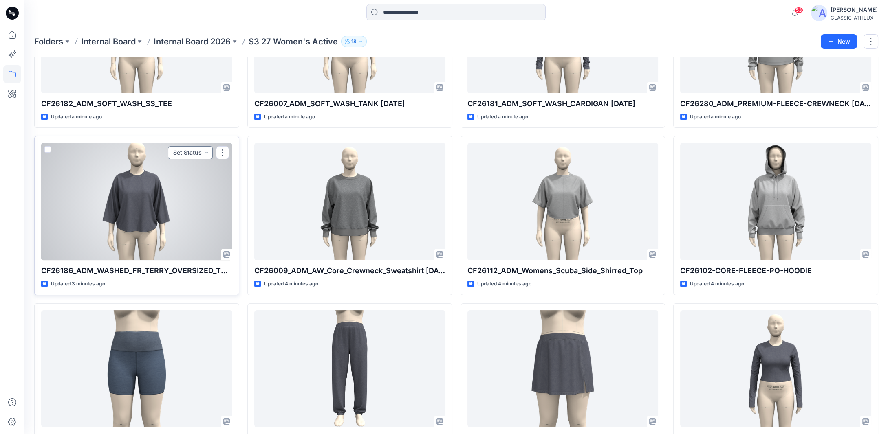
click at [205, 151] on button "Set Status" at bounding box center [190, 152] width 45 height 13
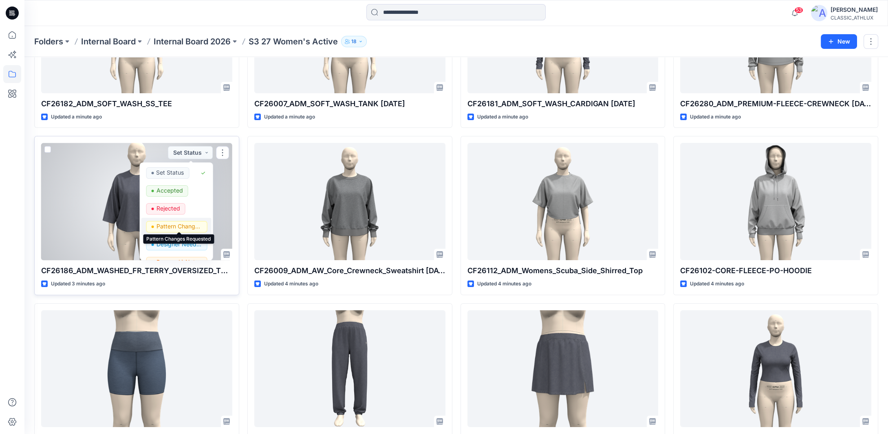
click at [176, 226] on p "Pattern Changes Requested" at bounding box center [179, 226] width 46 height 11
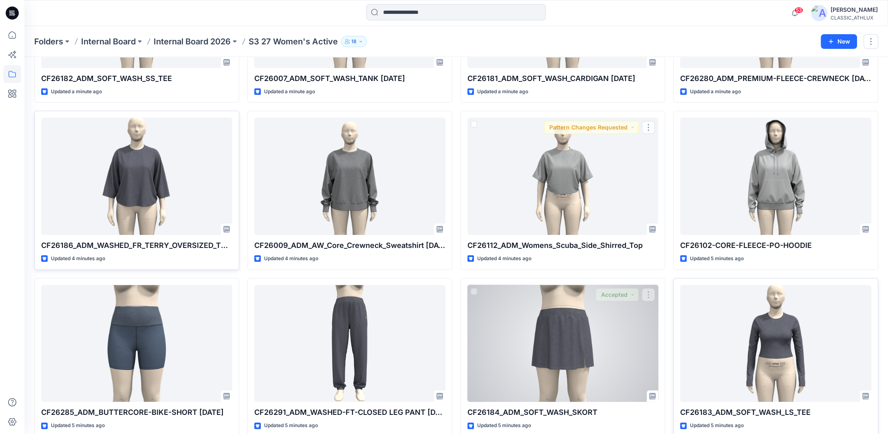
scroll to position [163, 0]
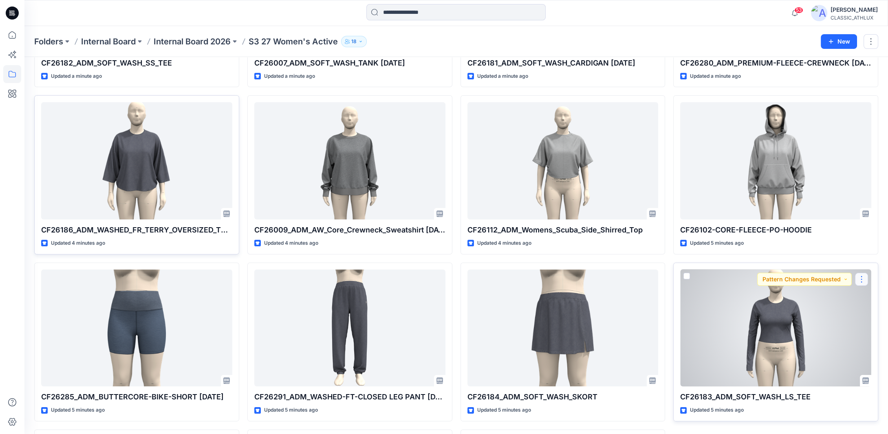
click at [861, 278] on button "button" at bounding box center [861, 279] width 13 height 13
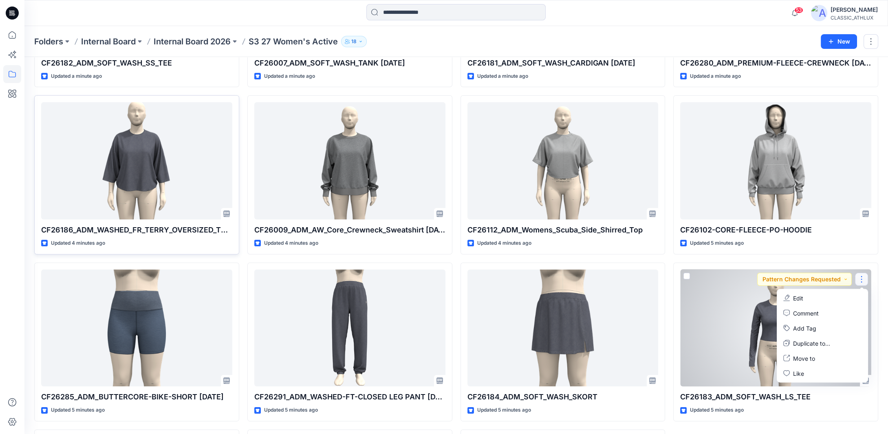
click at [740, 336] on div at bounding box center [775, 328] width 191 height 117
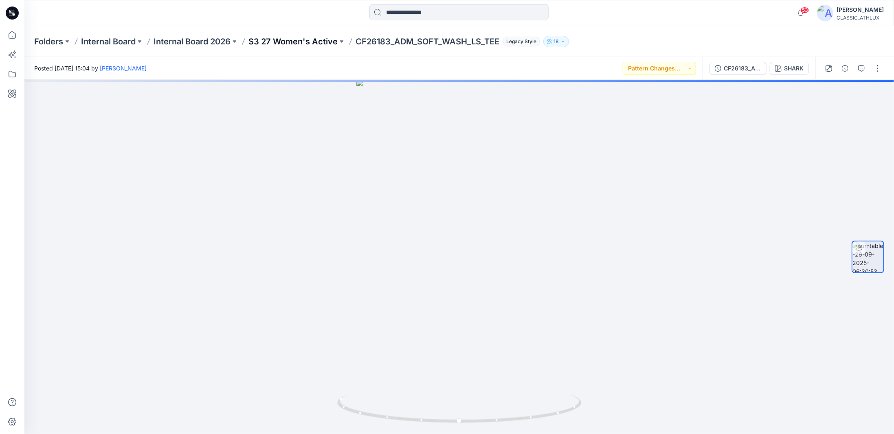
click at [279, 40] on p "S3 27 Women's Active" at bounding box center [293, 41] width 89 height 11
